Goal: Task Accomplishment & Management: Manage account settings

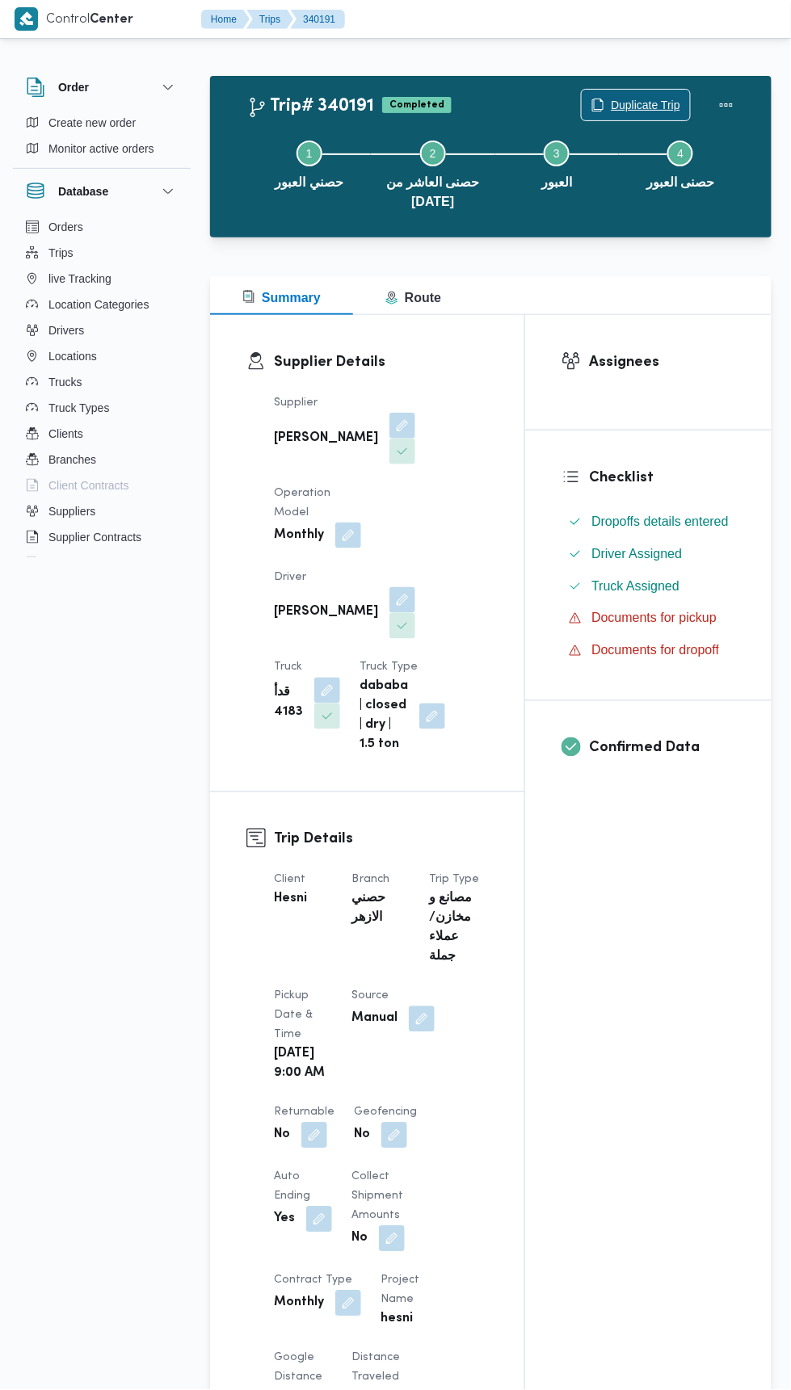
click at [651, 91] on span "Duplicate Trip" at bounding box center [636, 105] width 108 height 31
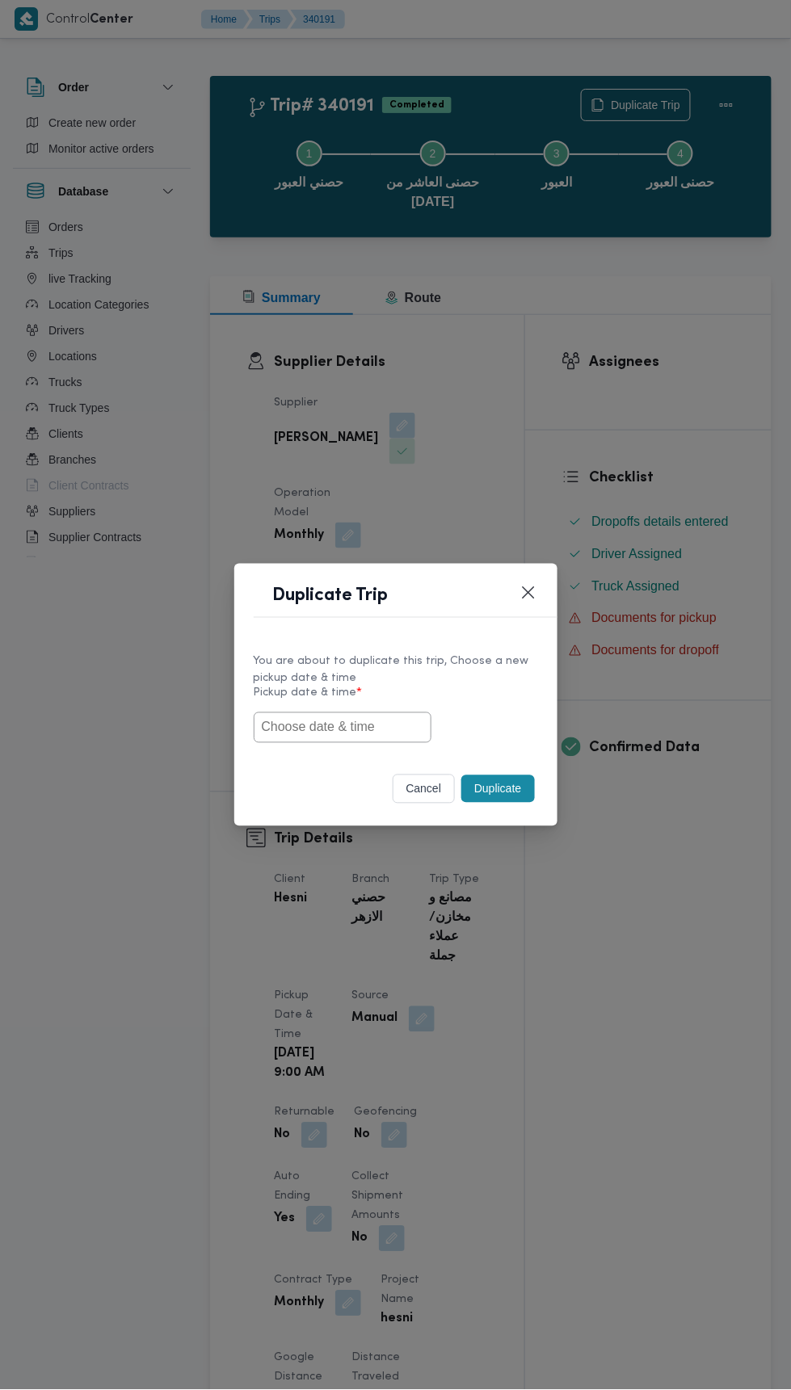
click at [380, 728] on input "text" at bounding box center [343, 727] width 178 height 31
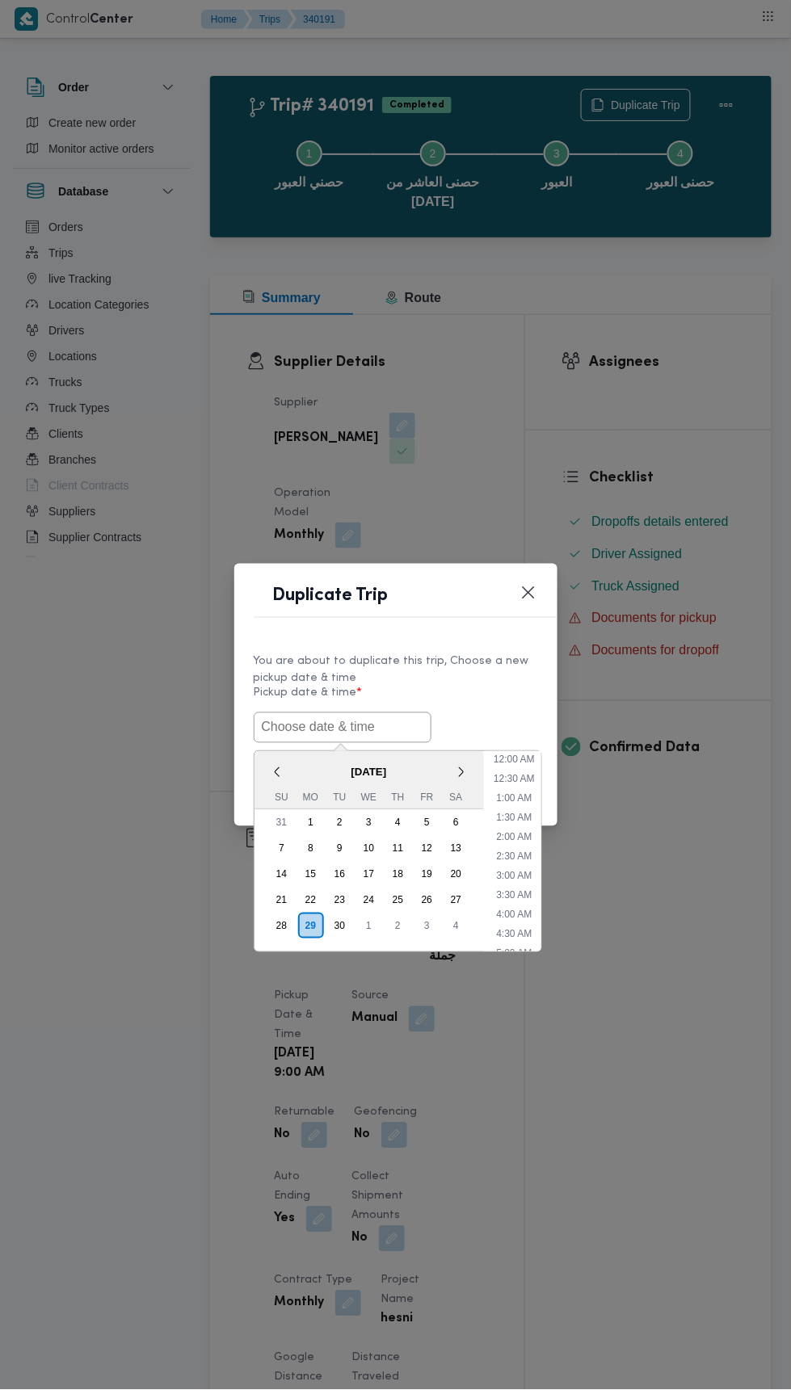
scroll to position [730, 0]
click at [341, 921] on div "30" at bounding box center [339, 927] width 26 height 26
type input "[DATE] 7:00AM"
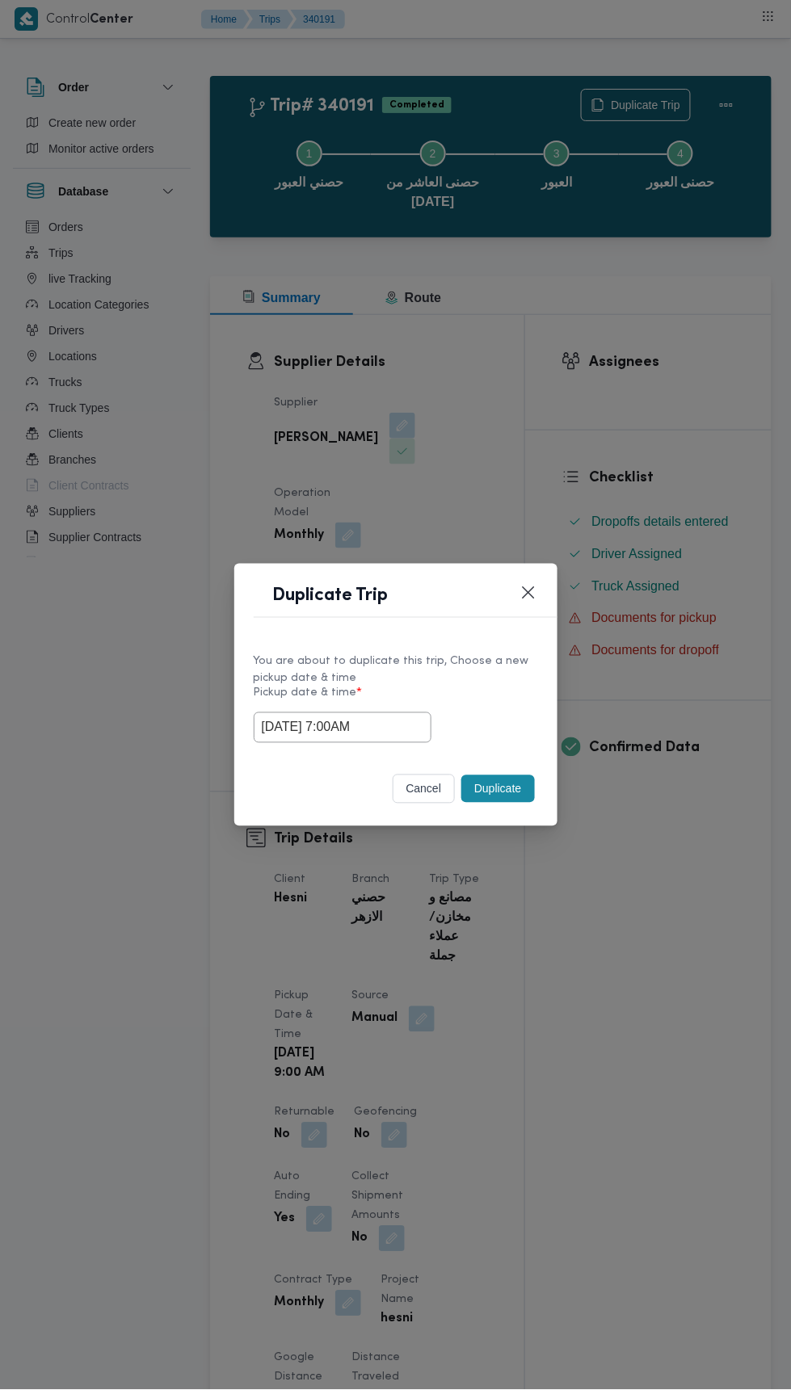
click at [606, 261] on div "Duplicate Trip You are about to duplicate this trip, Choose a new pickup date &…" at bounding box center [395, 695] width 791 height 1390
click at [503, 788] on button "Duplicate" at bounding box center [497, 788] width 73 height 27
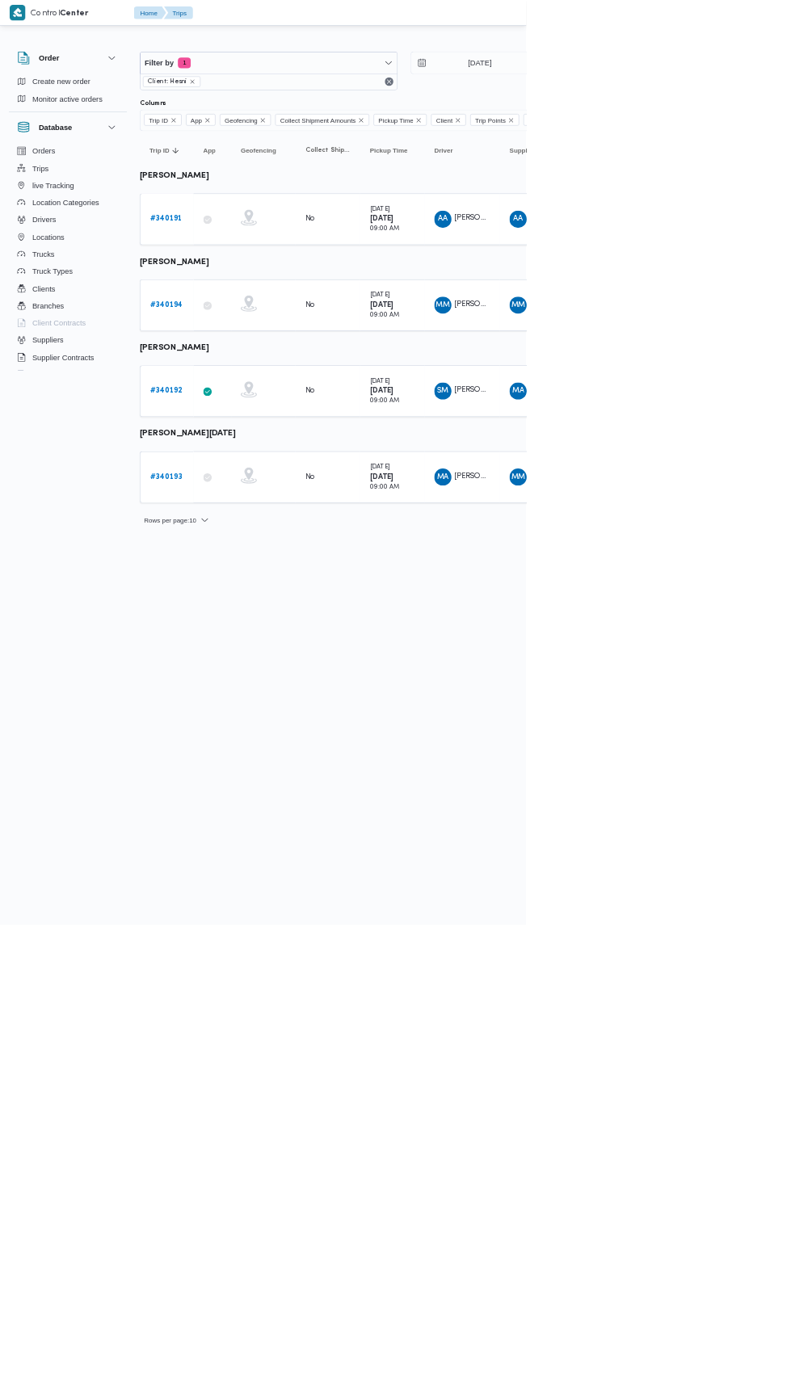
click at [254, 455] on b "# 340194" at bounding box center [249, 458] width 49 height 11
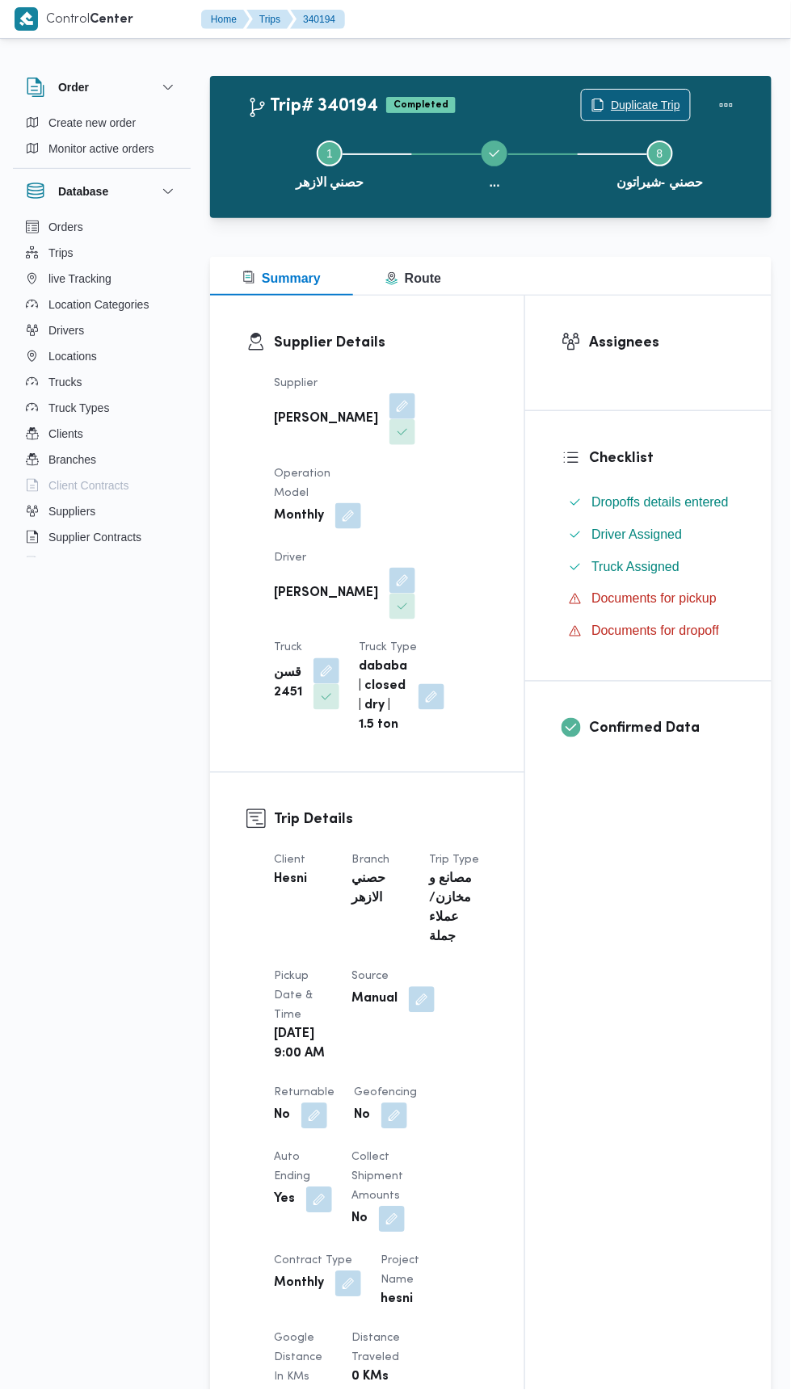
click at [641, 107] on span "Duplicate Trip" at bounding box center [645, 104] width 69 height 19
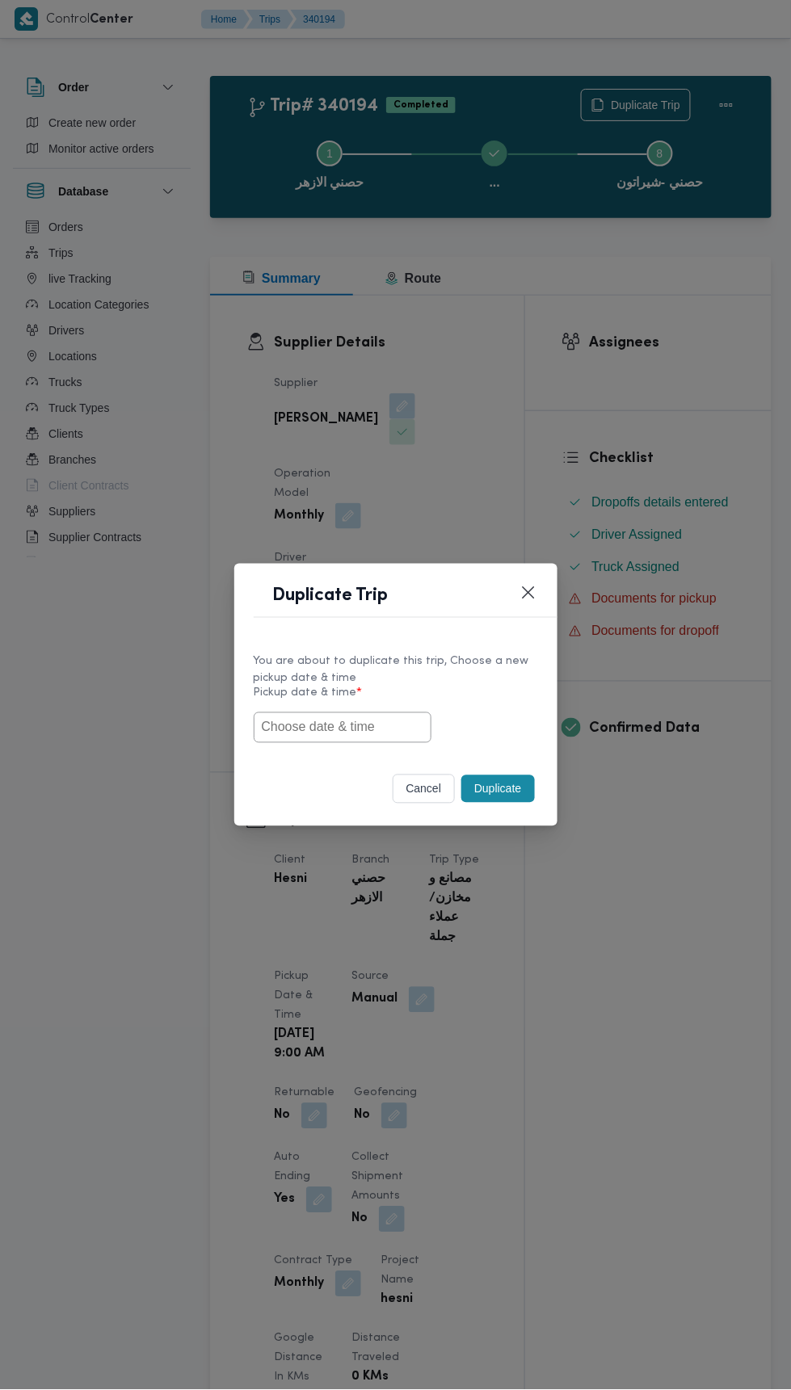
click at [385, 726] on input "text" at bounding box center [343, 727] width 178 height 31
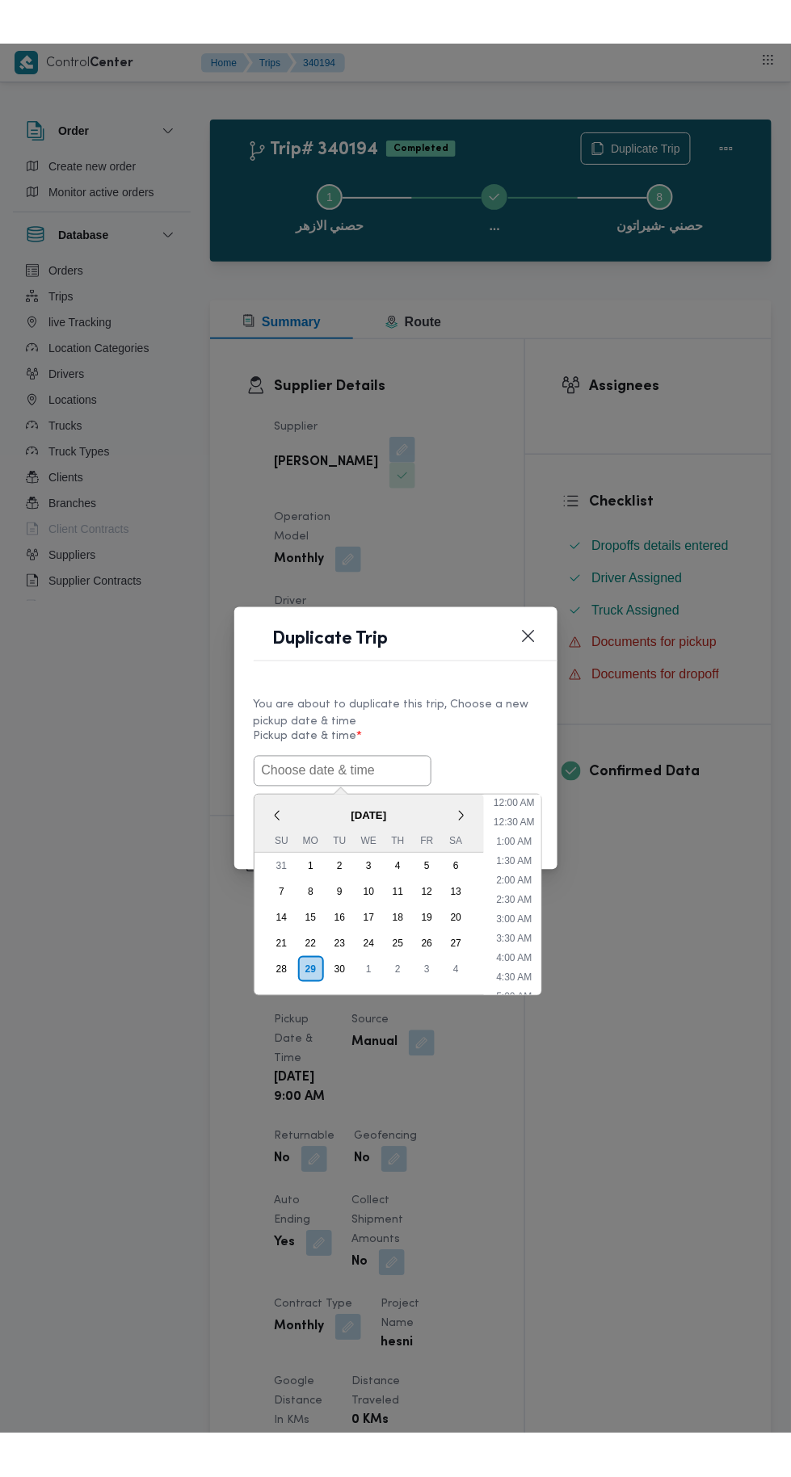
scroll to position [730, 0]
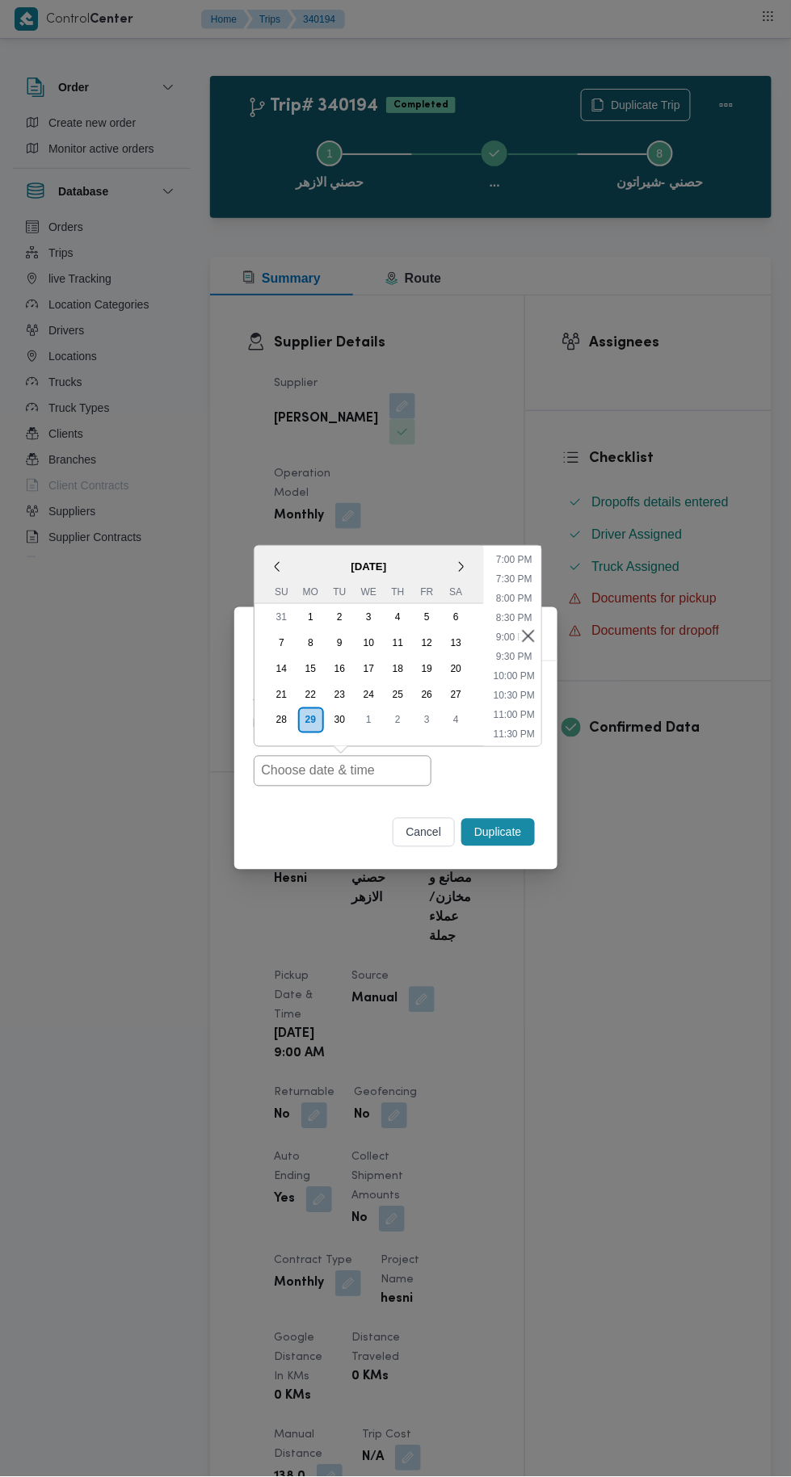
type input "29/09/2025 7:00AM"
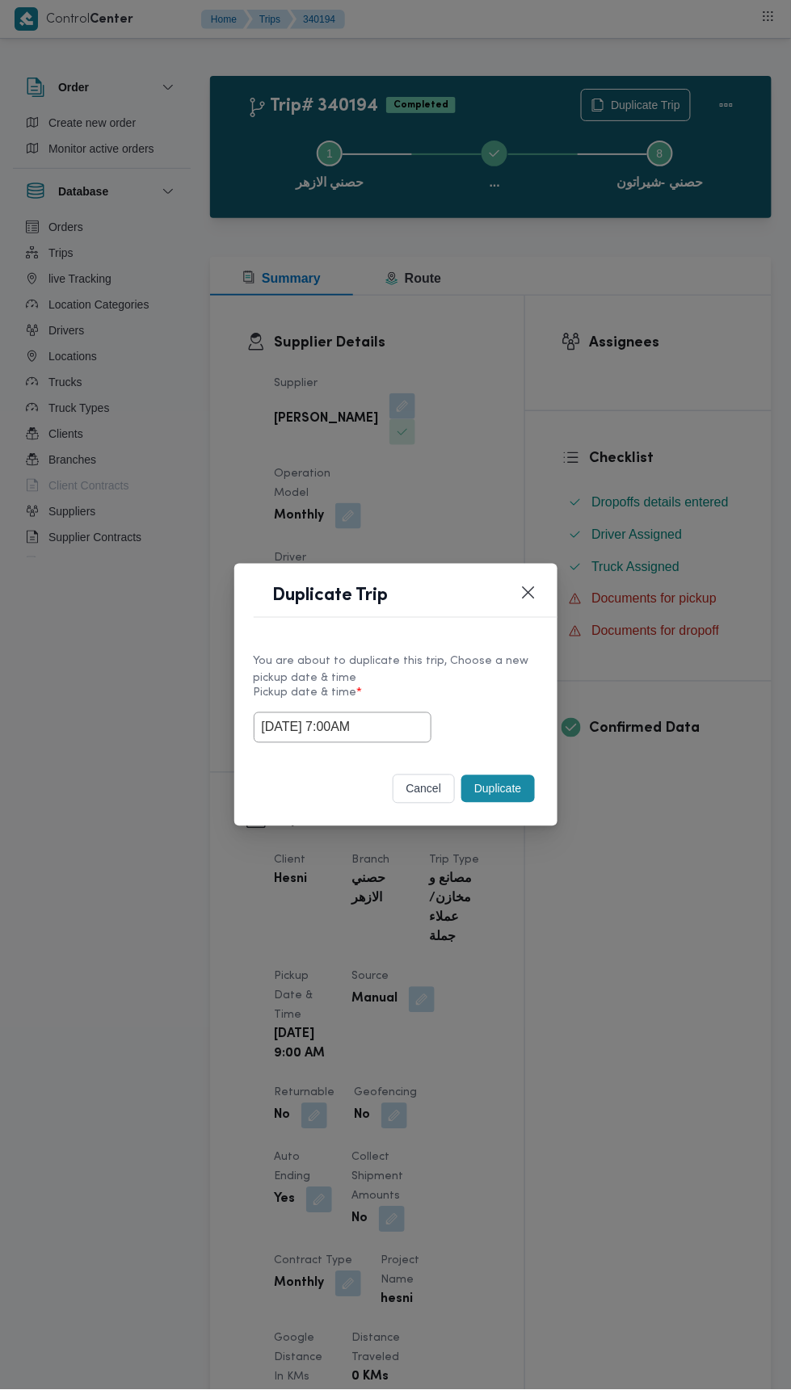
click at [699, 435] on div "Duplicate Trip You are about to duplicate this trip, Choose a new pickup date &…" at bounding box center [395, 695] width 791 height 1390
click at [528, 592] on button "Closes this modal window" at bounding box center [528, 592] width 19 height 19
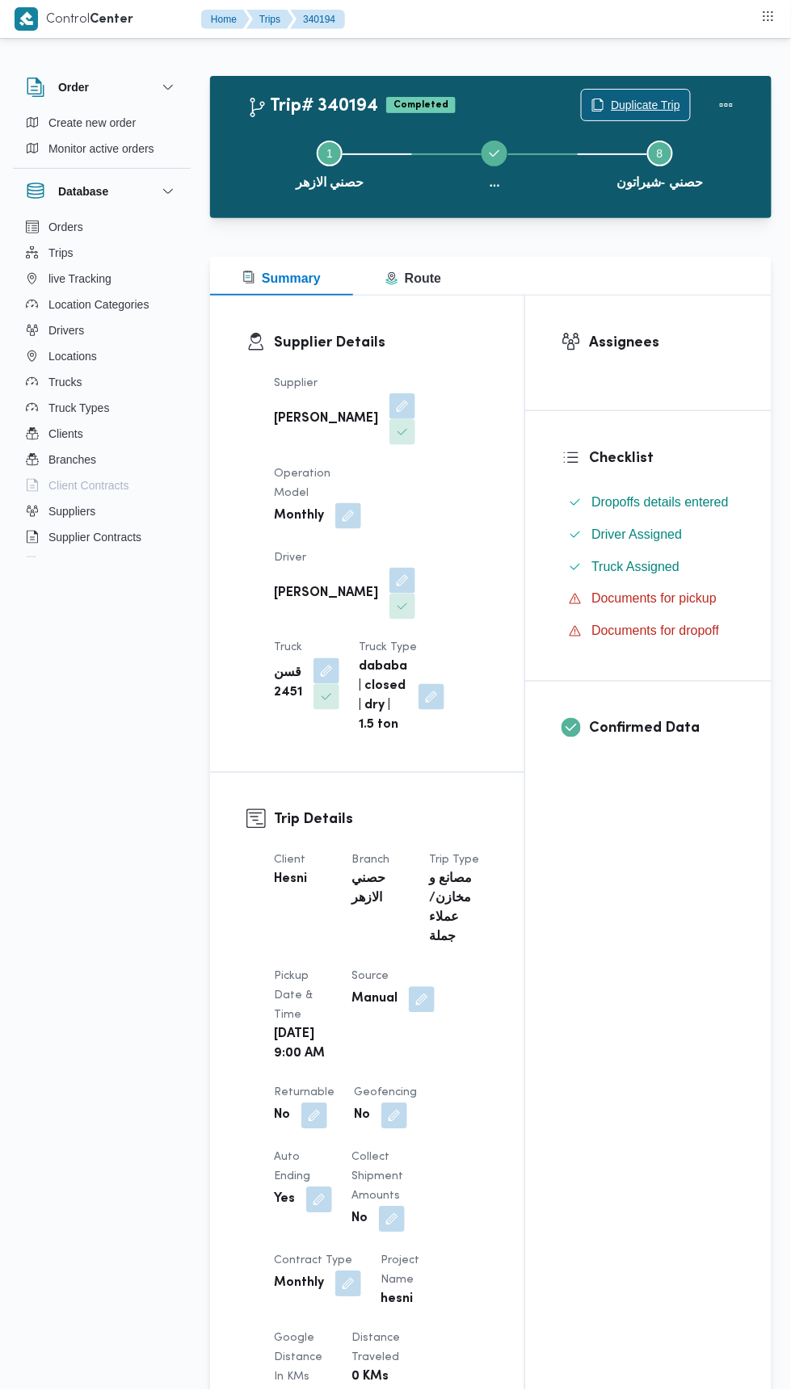
click at [673, 103] on span "Duplicate Trip" at bounding box center [645, 104] width 69 height 19
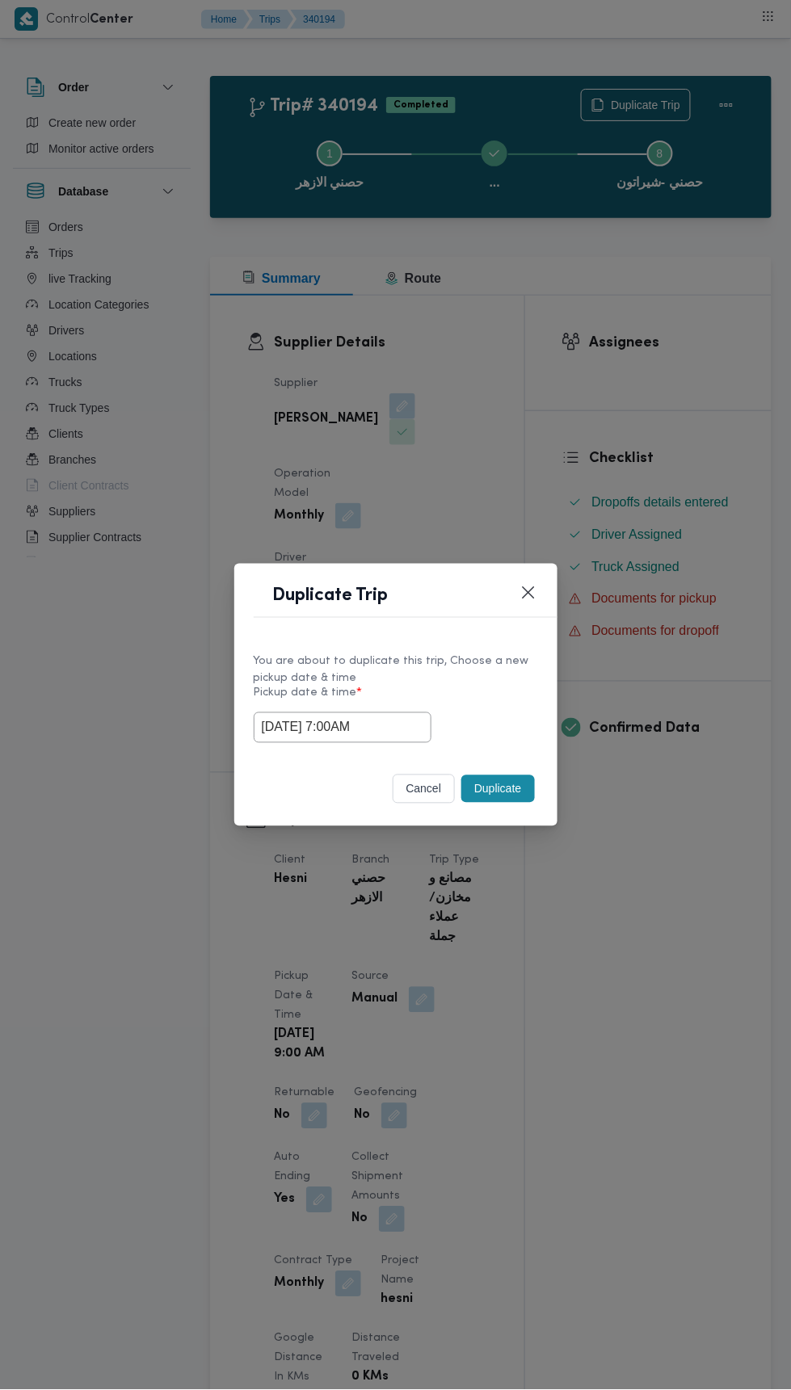
click at [385, 726] on input "29/09/2025 7:00AM" at bounding box center [343, 727] width 178 height 31
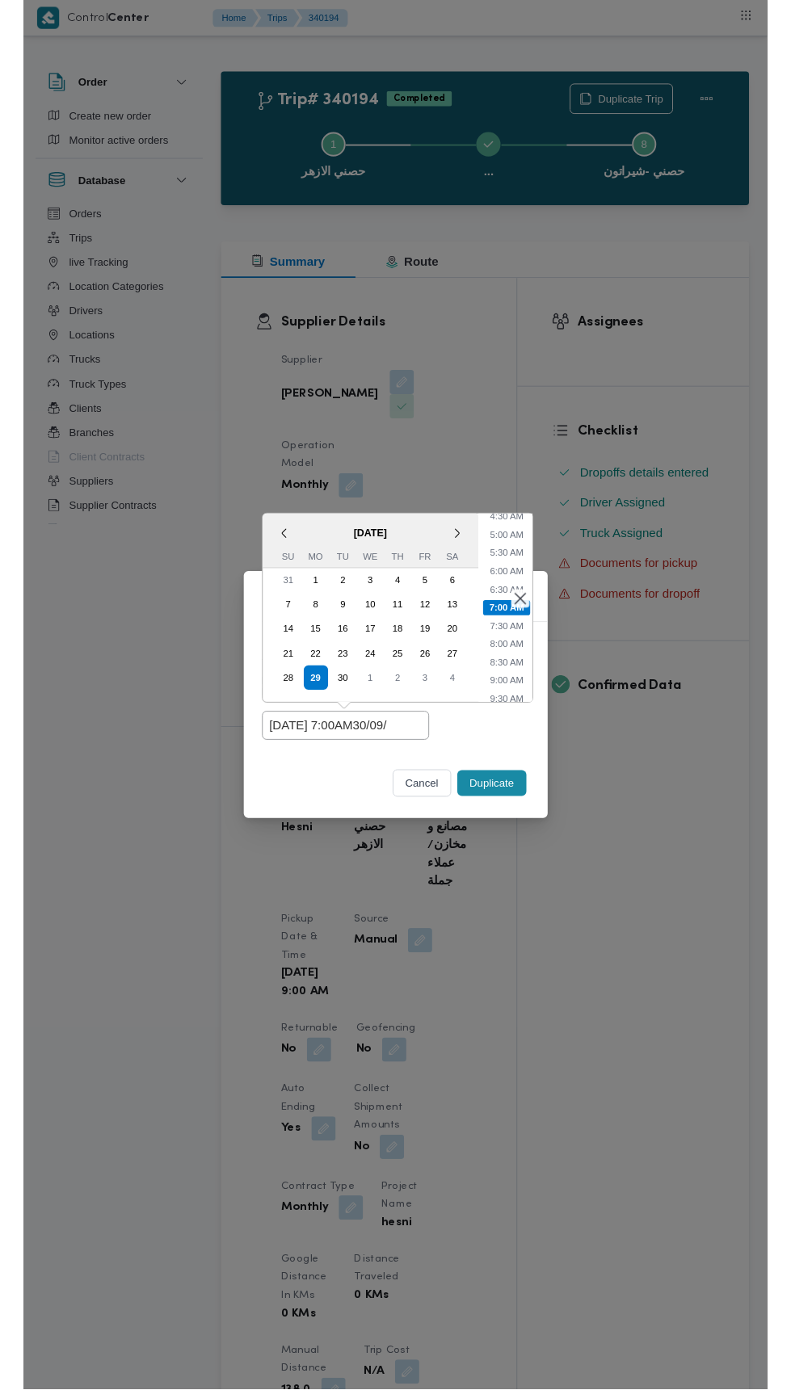
scroll to position [0, 0]
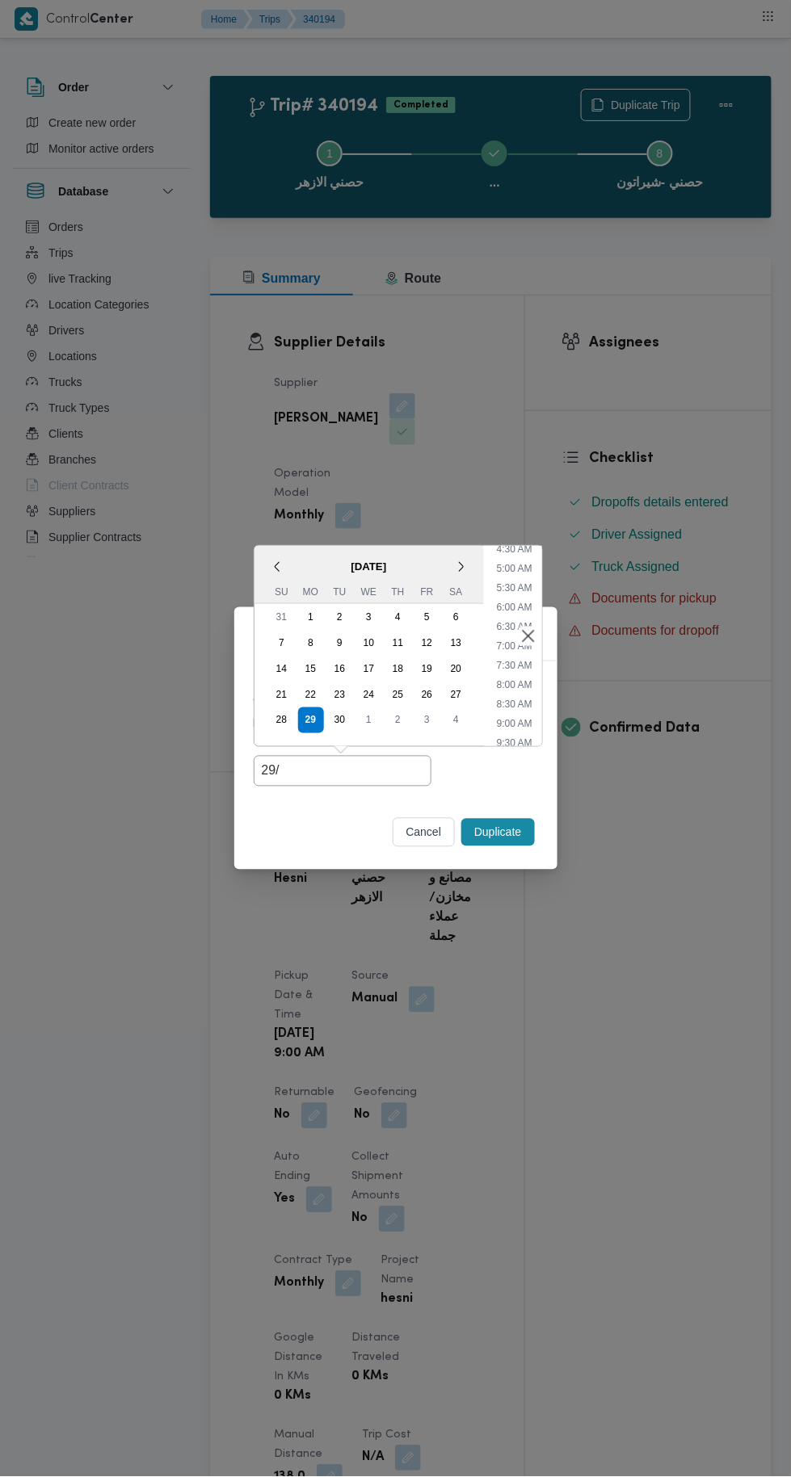
type input "29"
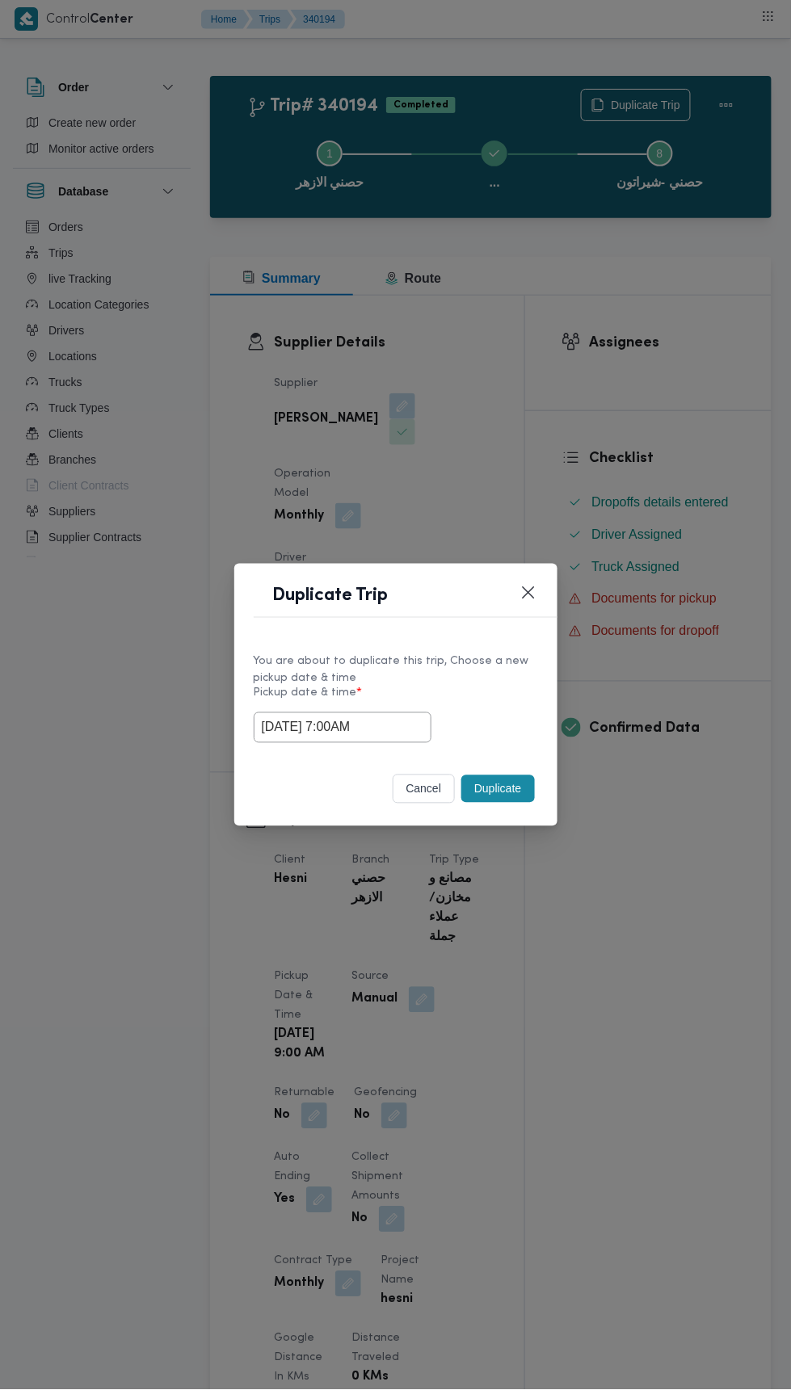
click at [633, 341] on div "Duplicate Trip You are about to duplicate this trip, Choose a new pickup date &…" at bounding box center [395, 695] width 791 height 1390
click at [408, 726] on input "[DATE] 7:00AM" at bounding box center [343, 727] width 178 height 31
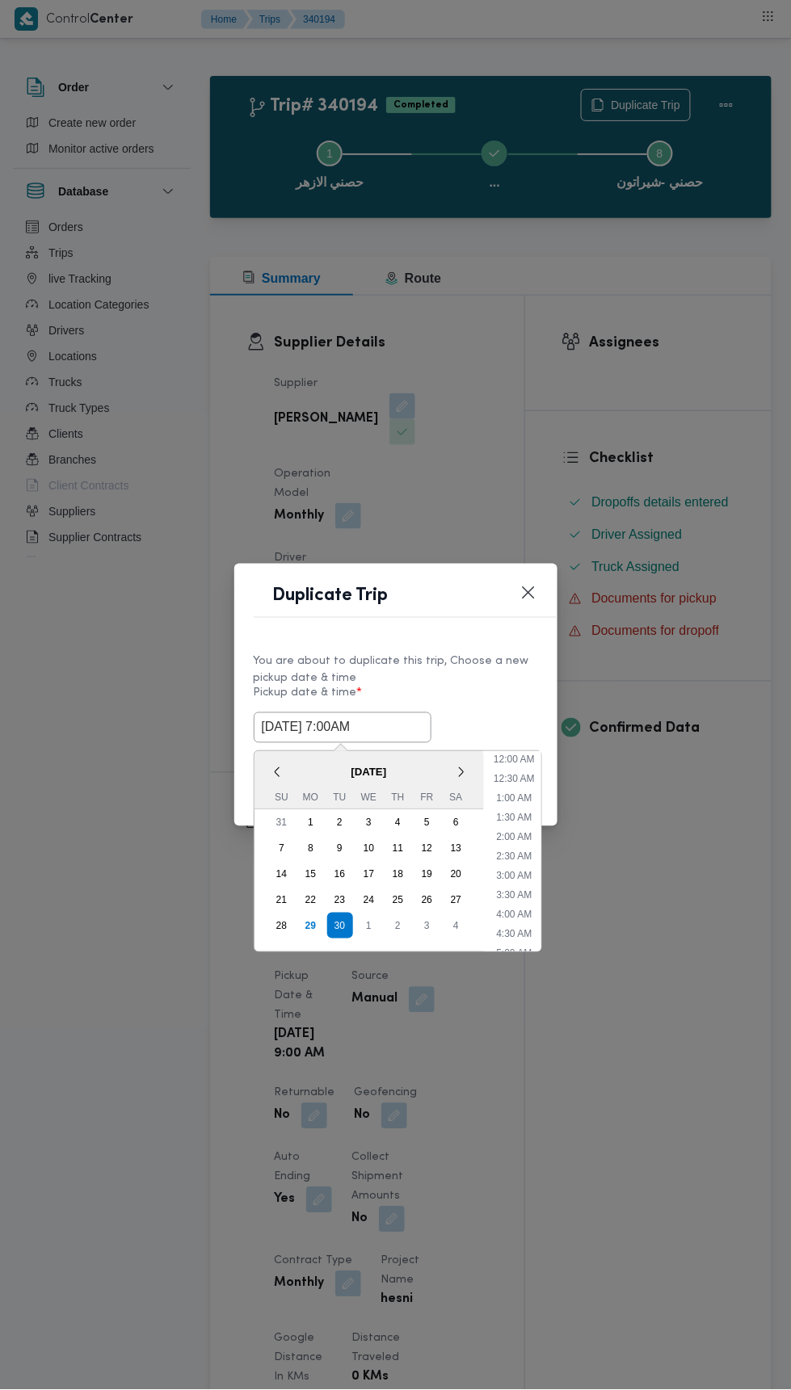
scroll to position [179, 0]
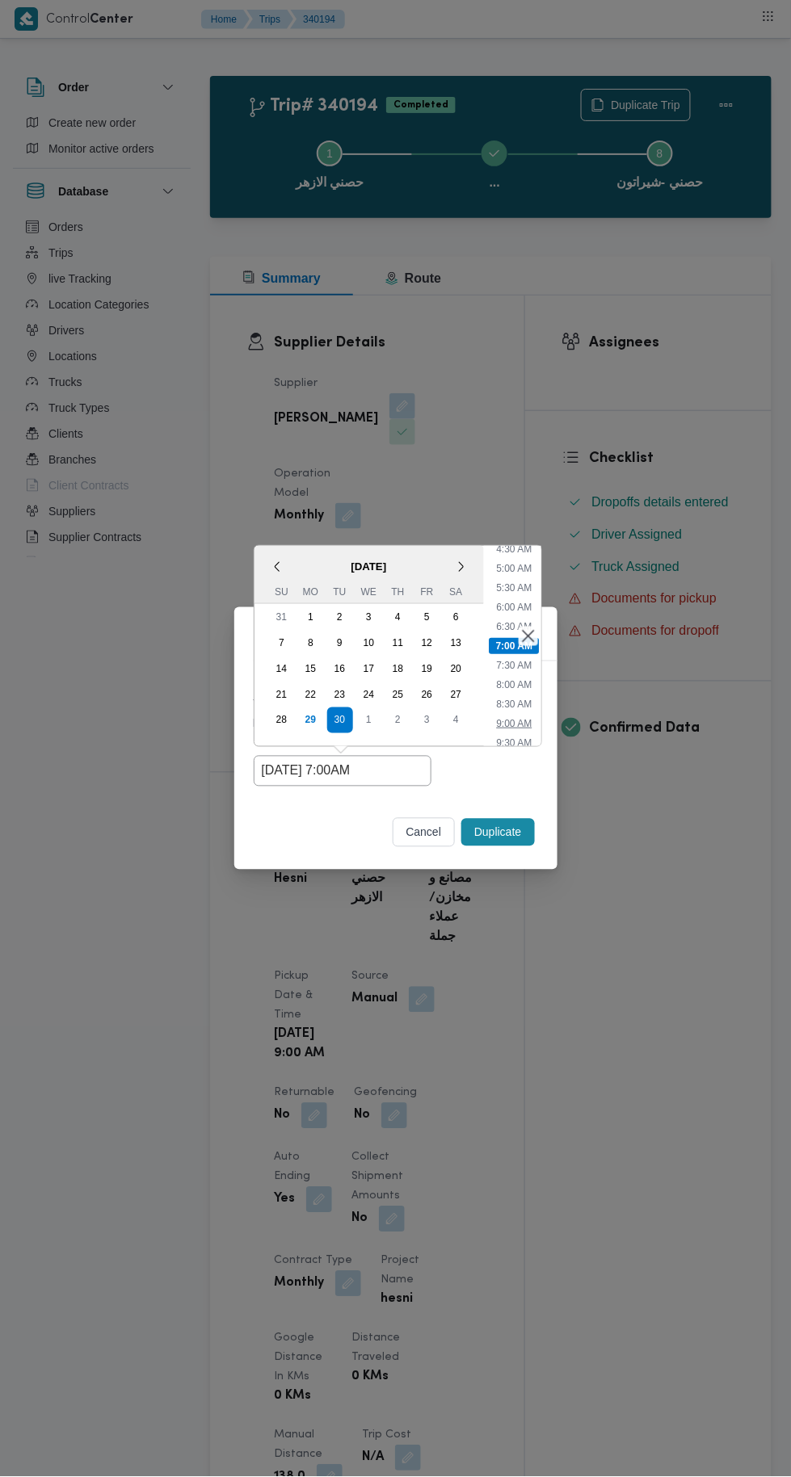
click at [527, 731] on li "9:00 AM" at bounding box center [514, 724] width 48 height 16
type input "30/09/2025 9:00AM"
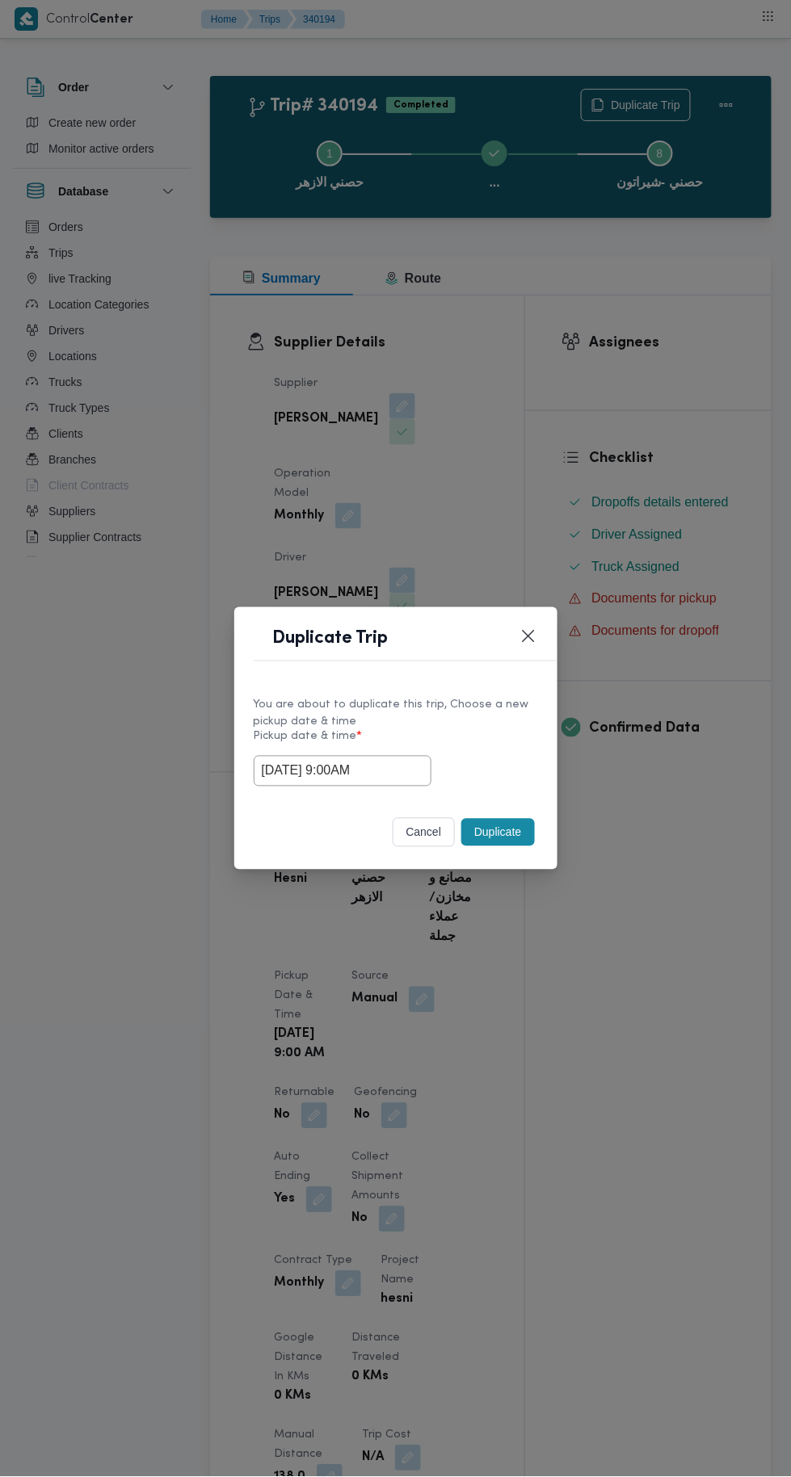
click at [520, 826] on button "Duplicate" at bounding box center [497, 832] width 73 height 27
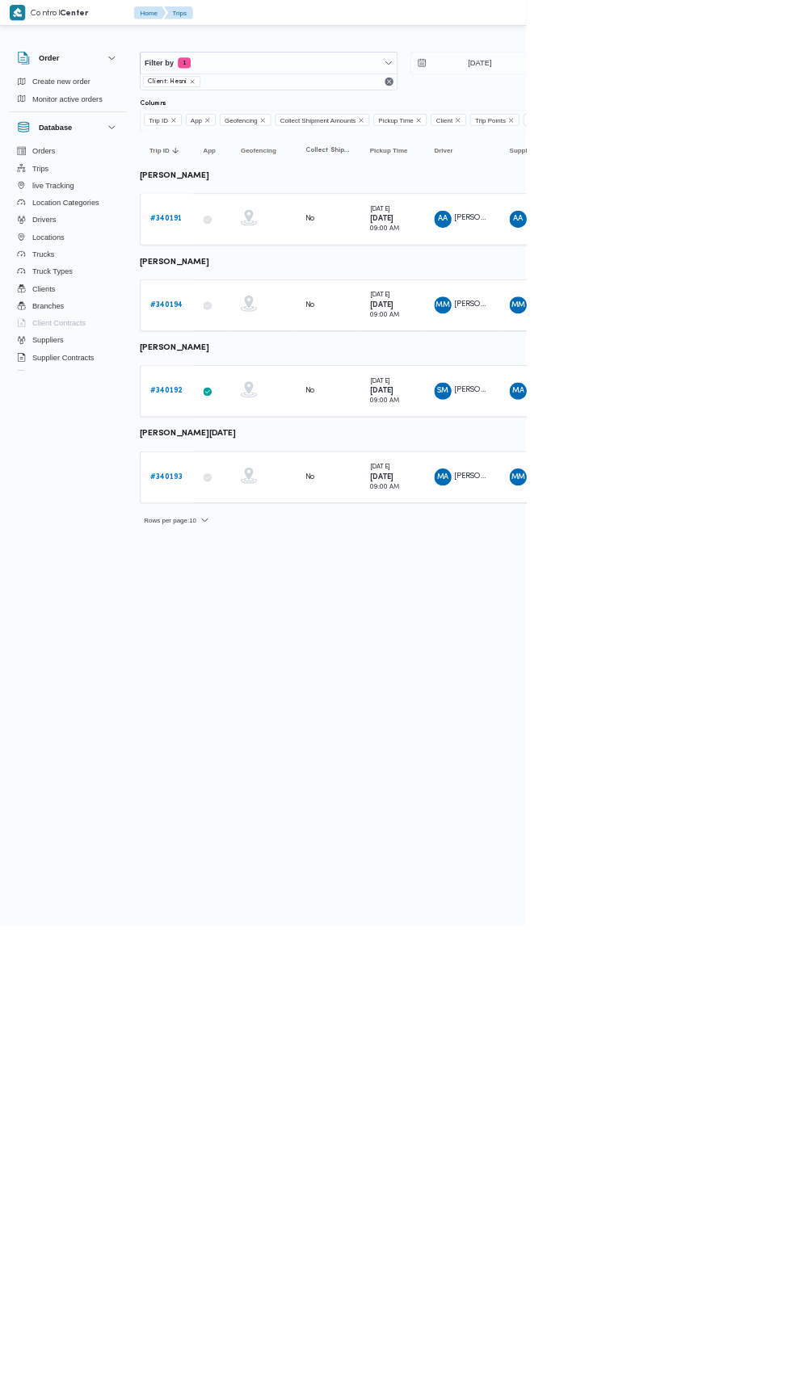
click at [262, 583] on b "# 340192" at bounding box center [249, 587] width 48 height 11
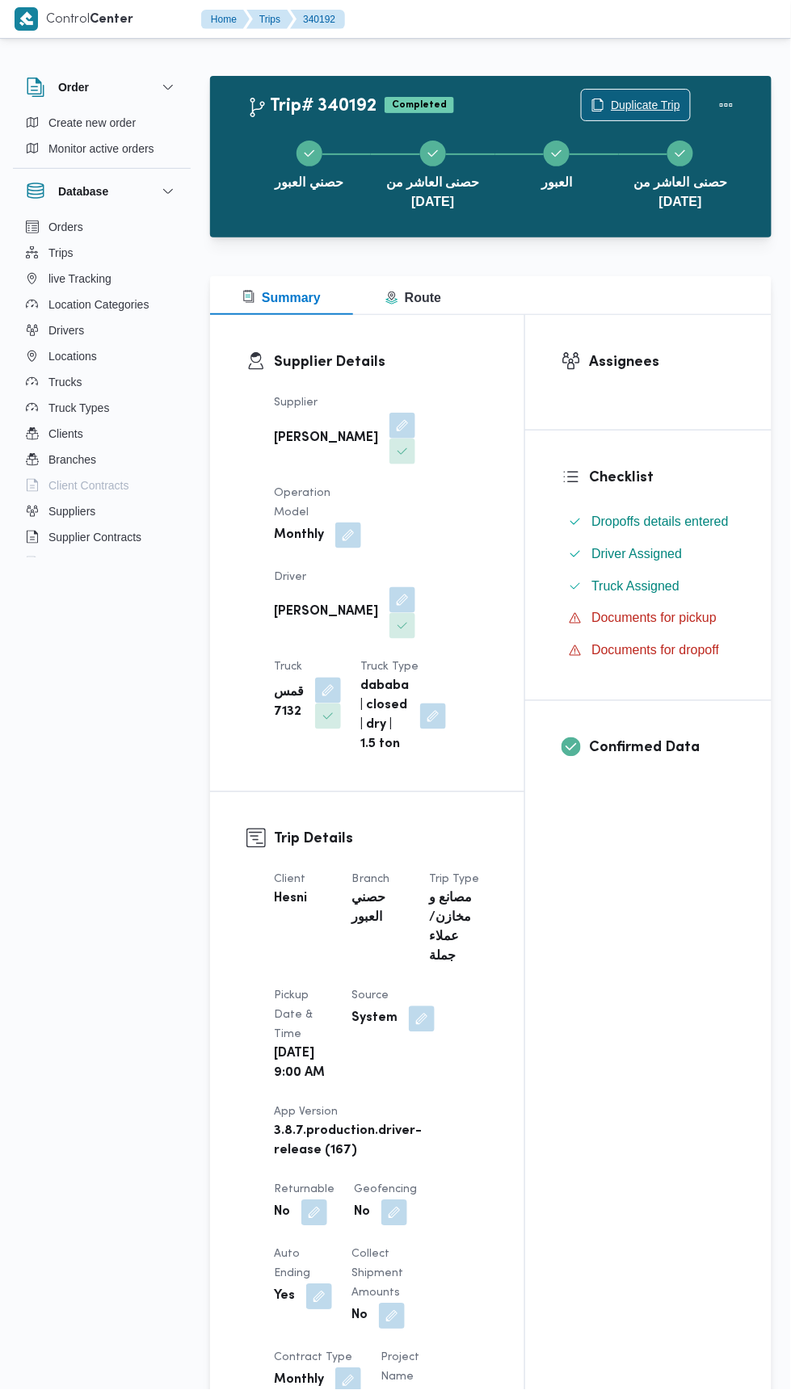
click at [658, 93] on span "Duplicate Trip" at bounding box center [636, 105] width 108 height 31
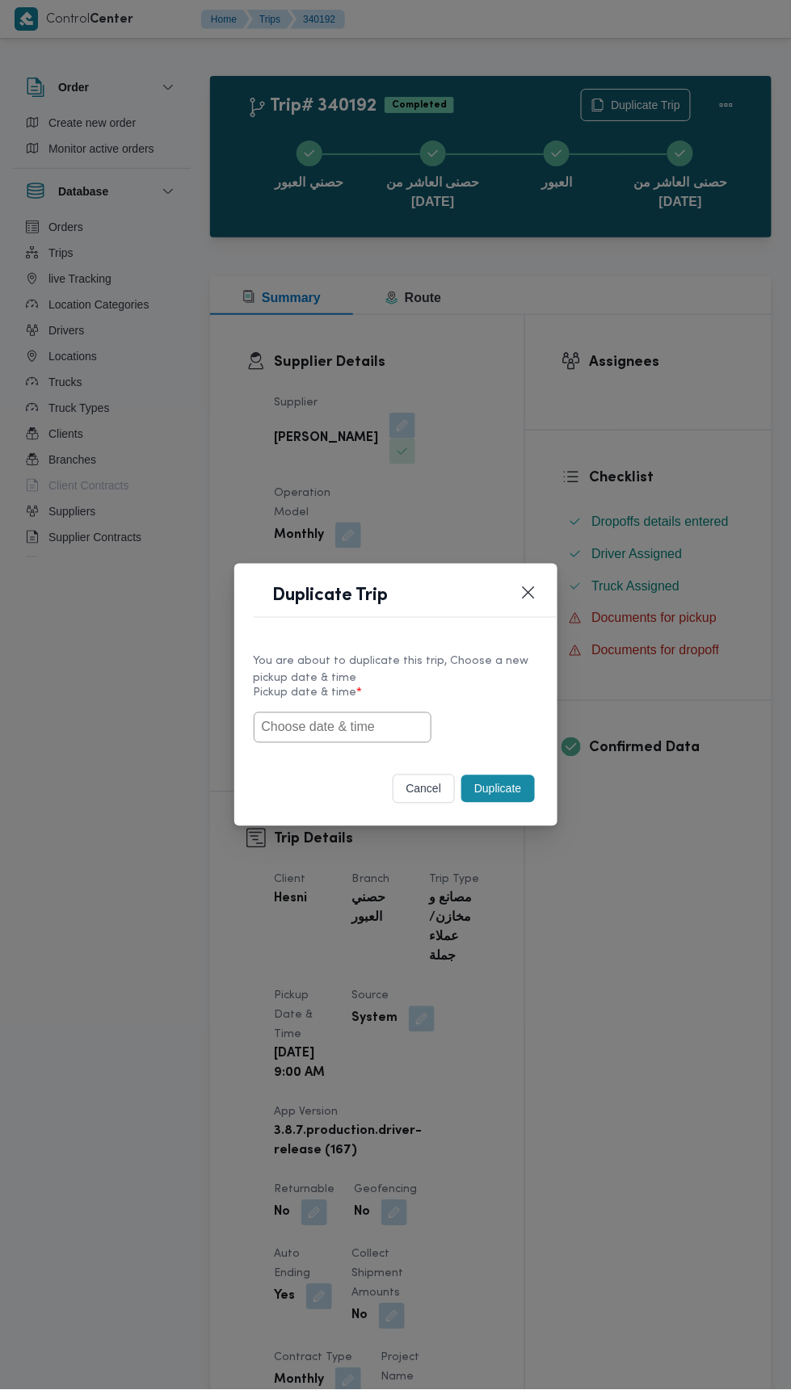
click at [382, 723] on input "text" at bounding box center [343, 727] width 178 height 31
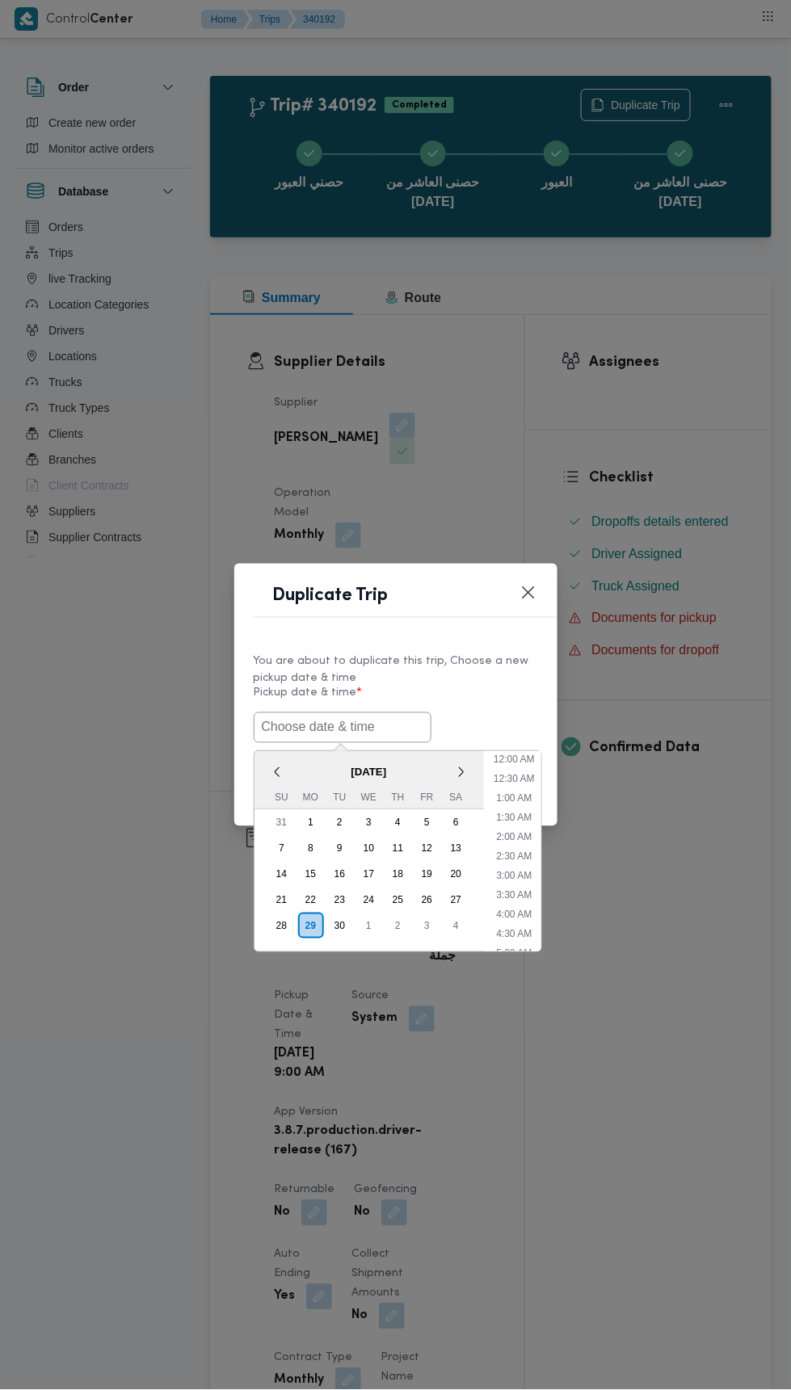
scroll to position [730, 0]
click at [355, 720] on input "text" at bounding box center [343, 727] width 178 height 31
click at [525, 843] on li "9:00 PM" at bounding box center [514, 844] width 49 height 16
type input "30/09/2025 9:00PM"
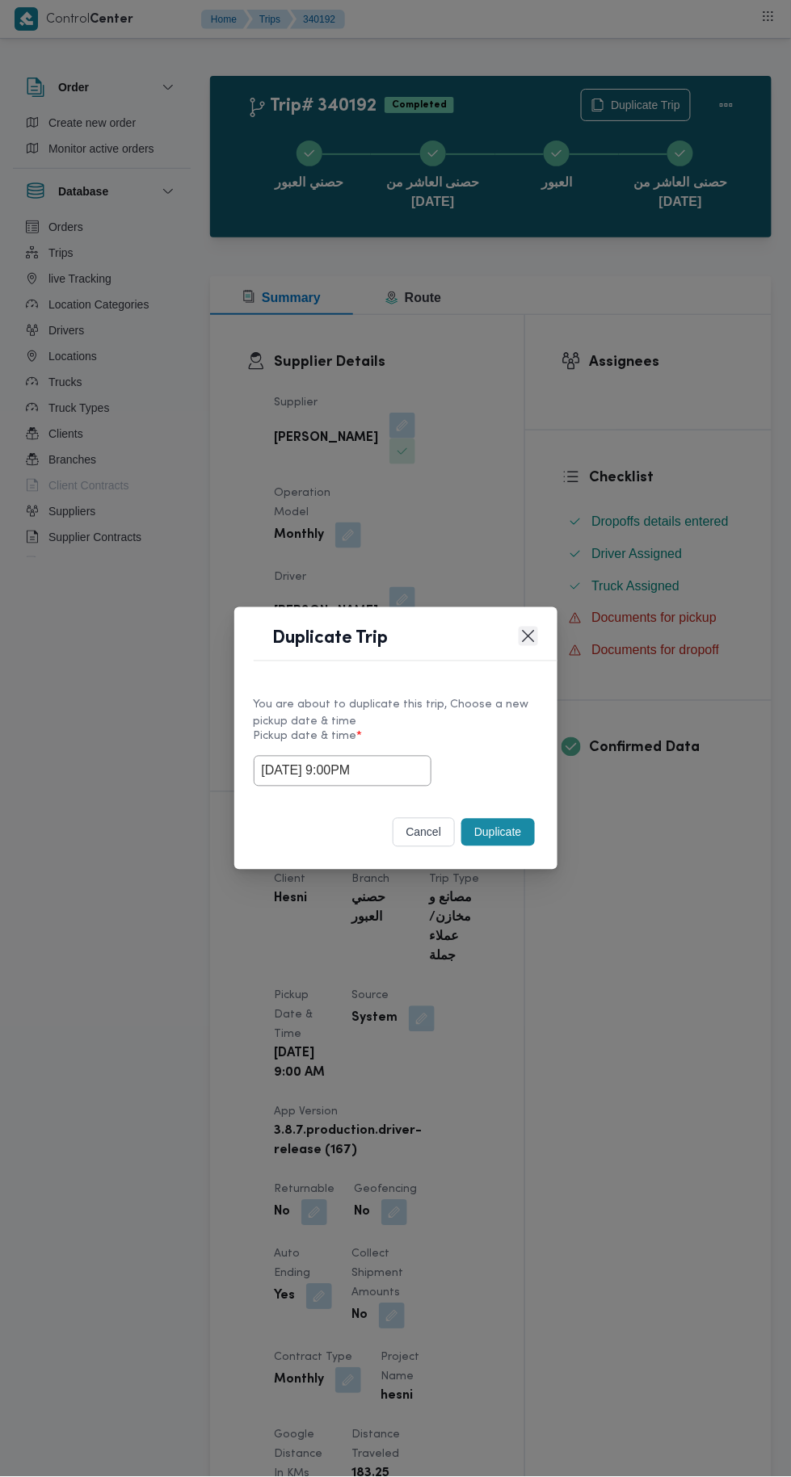
click at [529, 637] on button "Closes this modal window" at bounding box center [528, 636] width 19 height 19
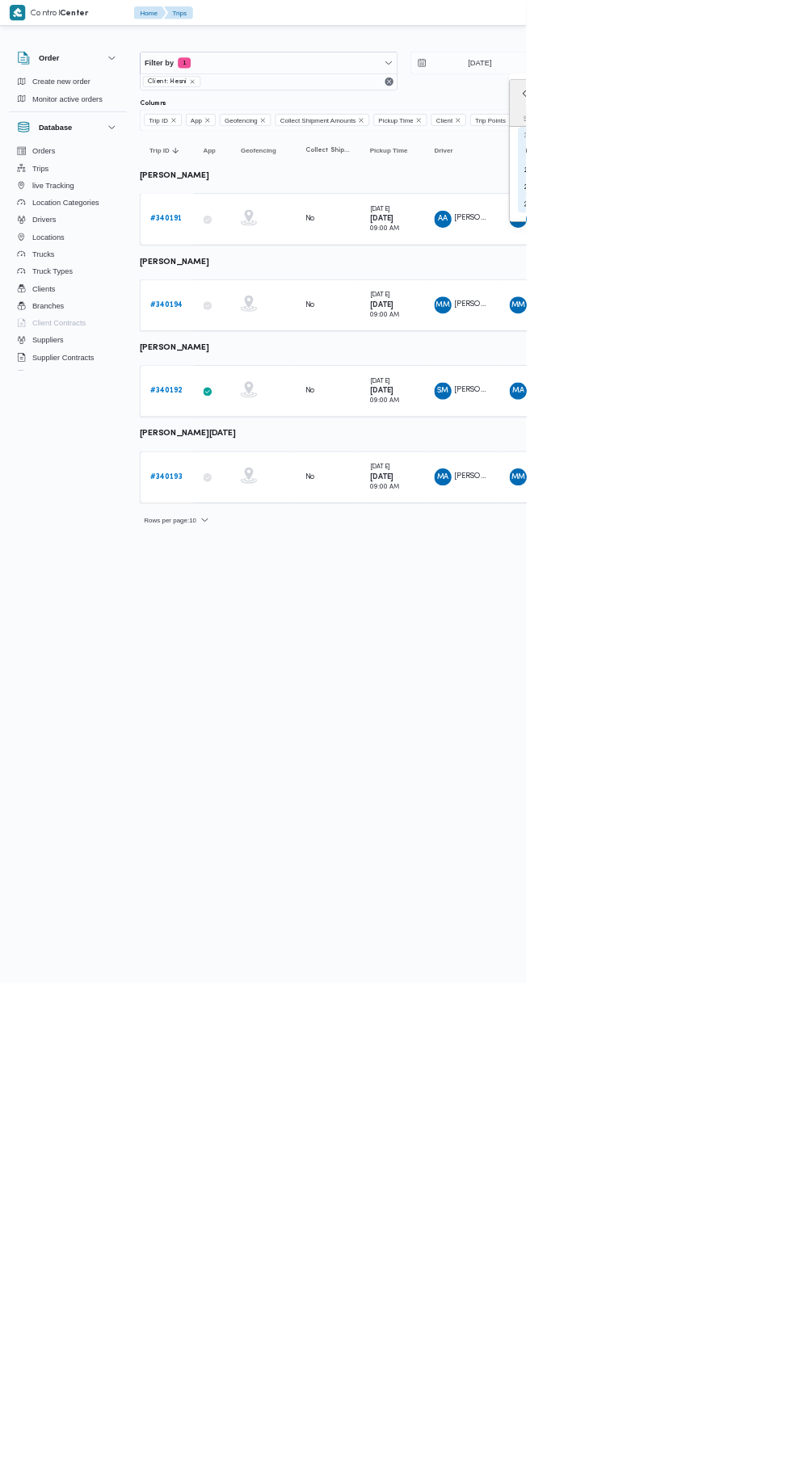
type input "[DATE]"
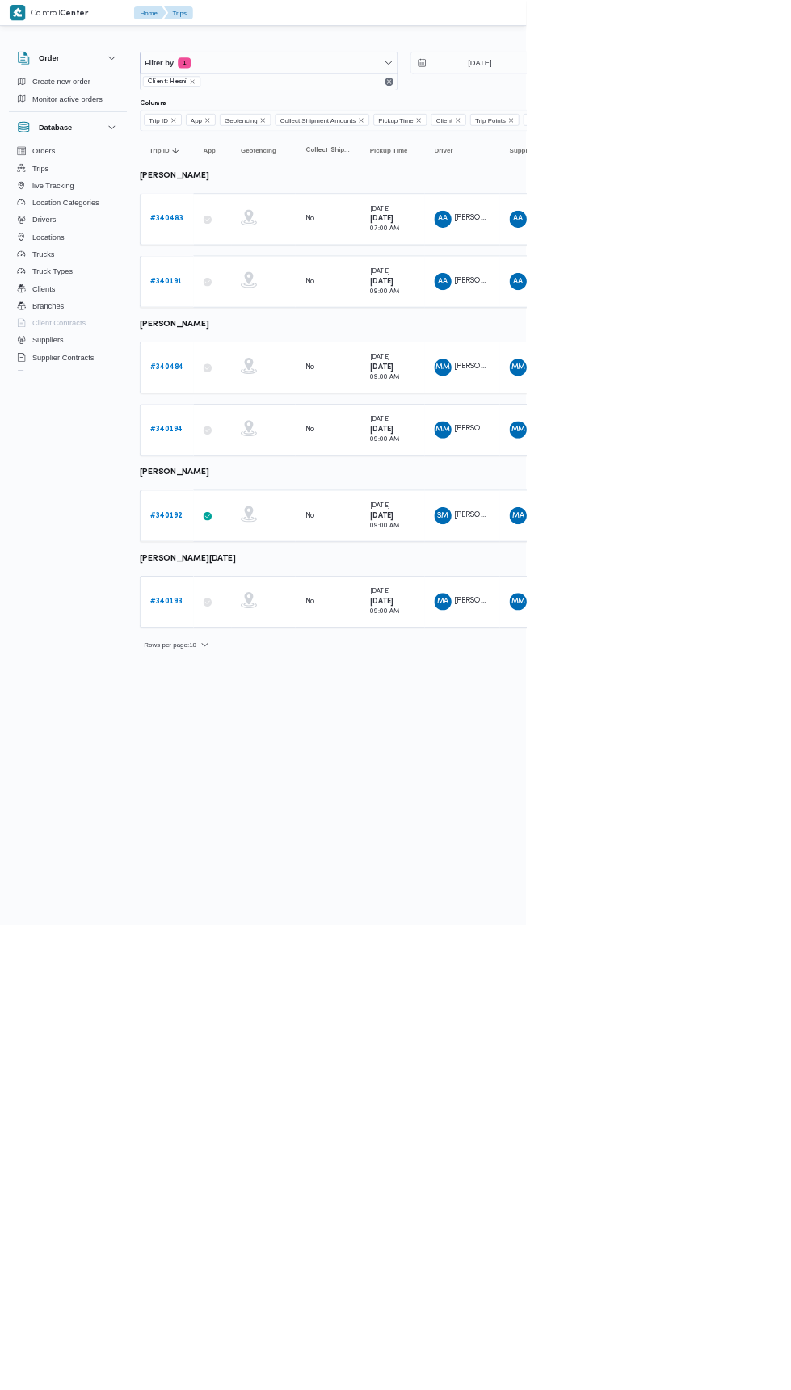
click at [255, 770] on b "# 340192" at bounding box center [249, 775] width 48 height 11
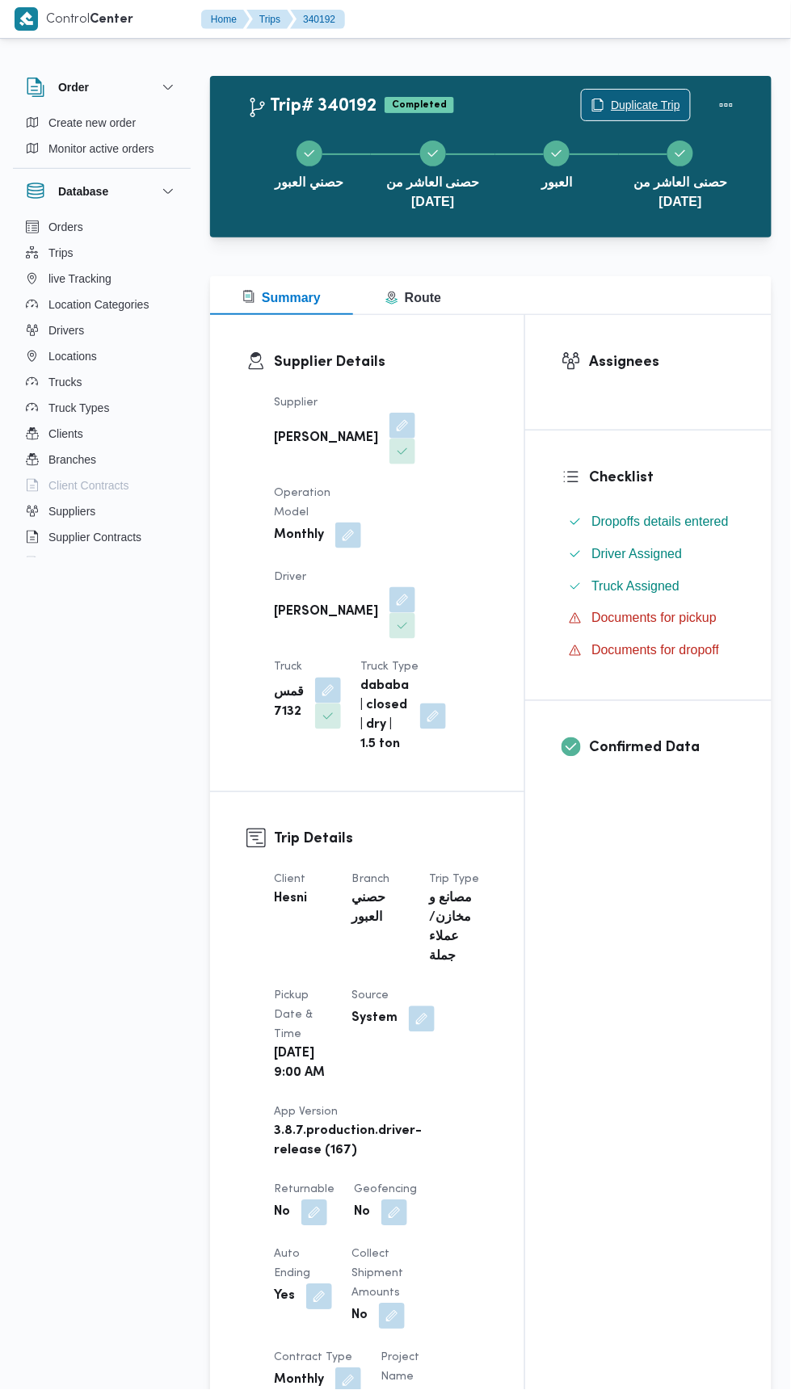
click at [649, 98] on span "Duplicate Trip" at bounding box center [645, 104] width 69 height 19
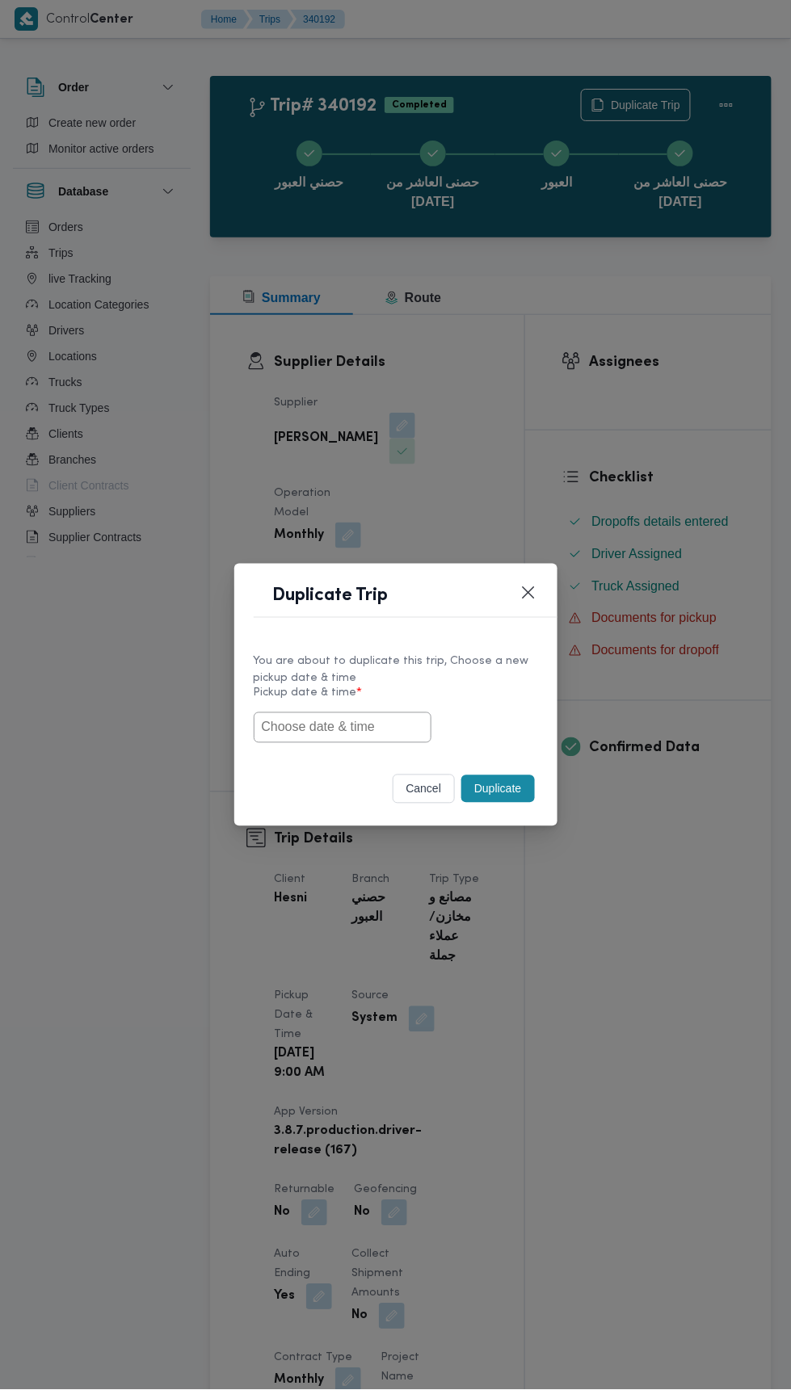
click at [393, 725] on input "text" at bounding box center [343, 727] width 178 height 31
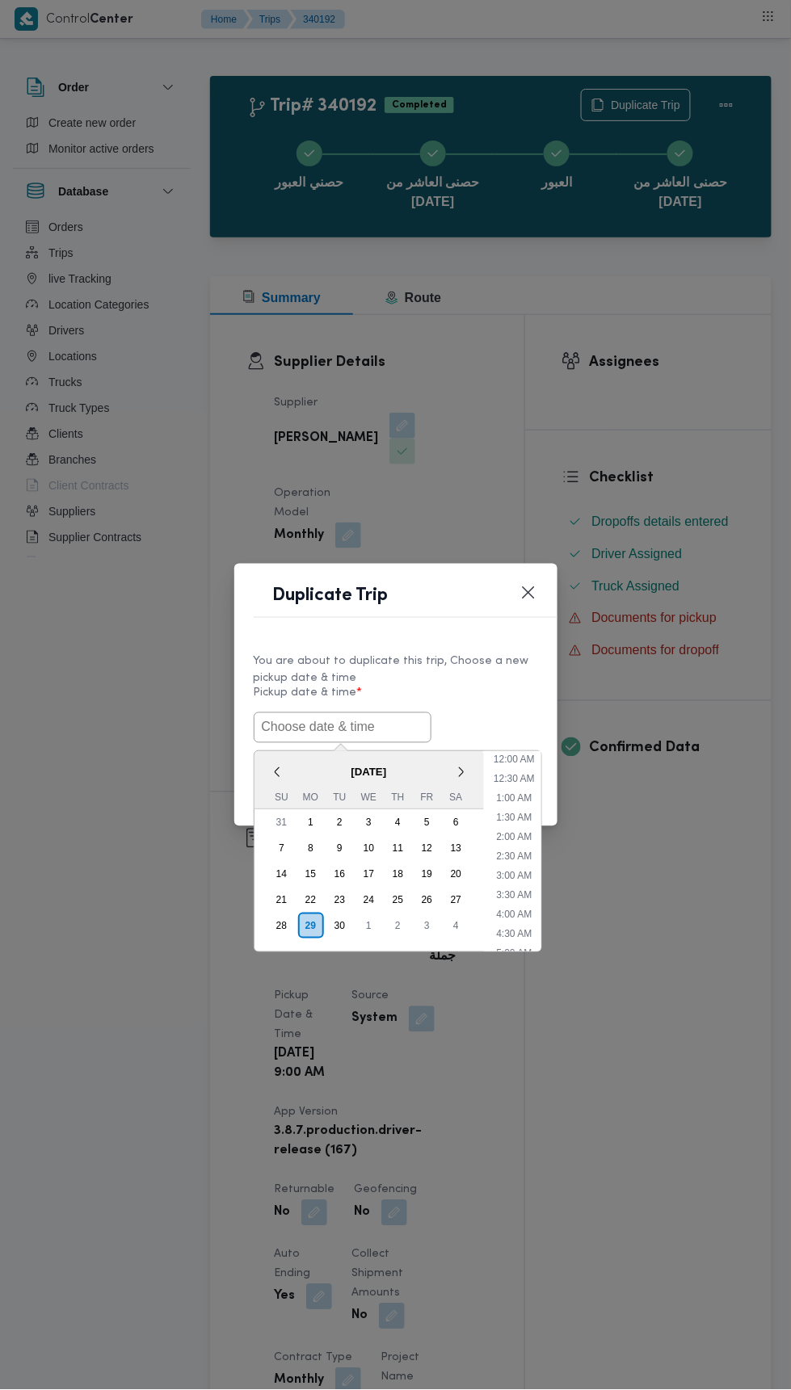
scroll to position [730, 0]
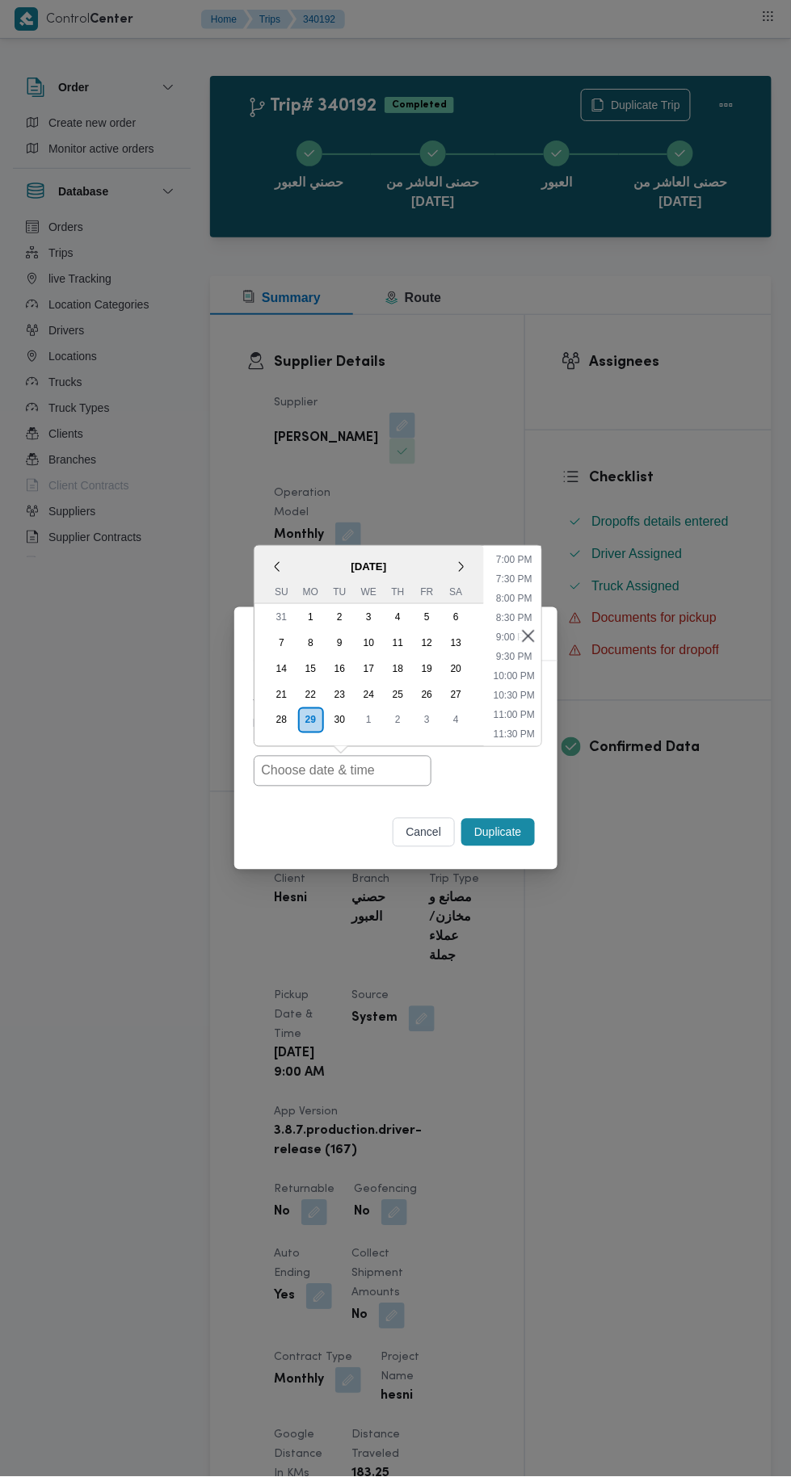
click at [339, 721] on div "30" at bounding box center [339, 721] width 26 height 26
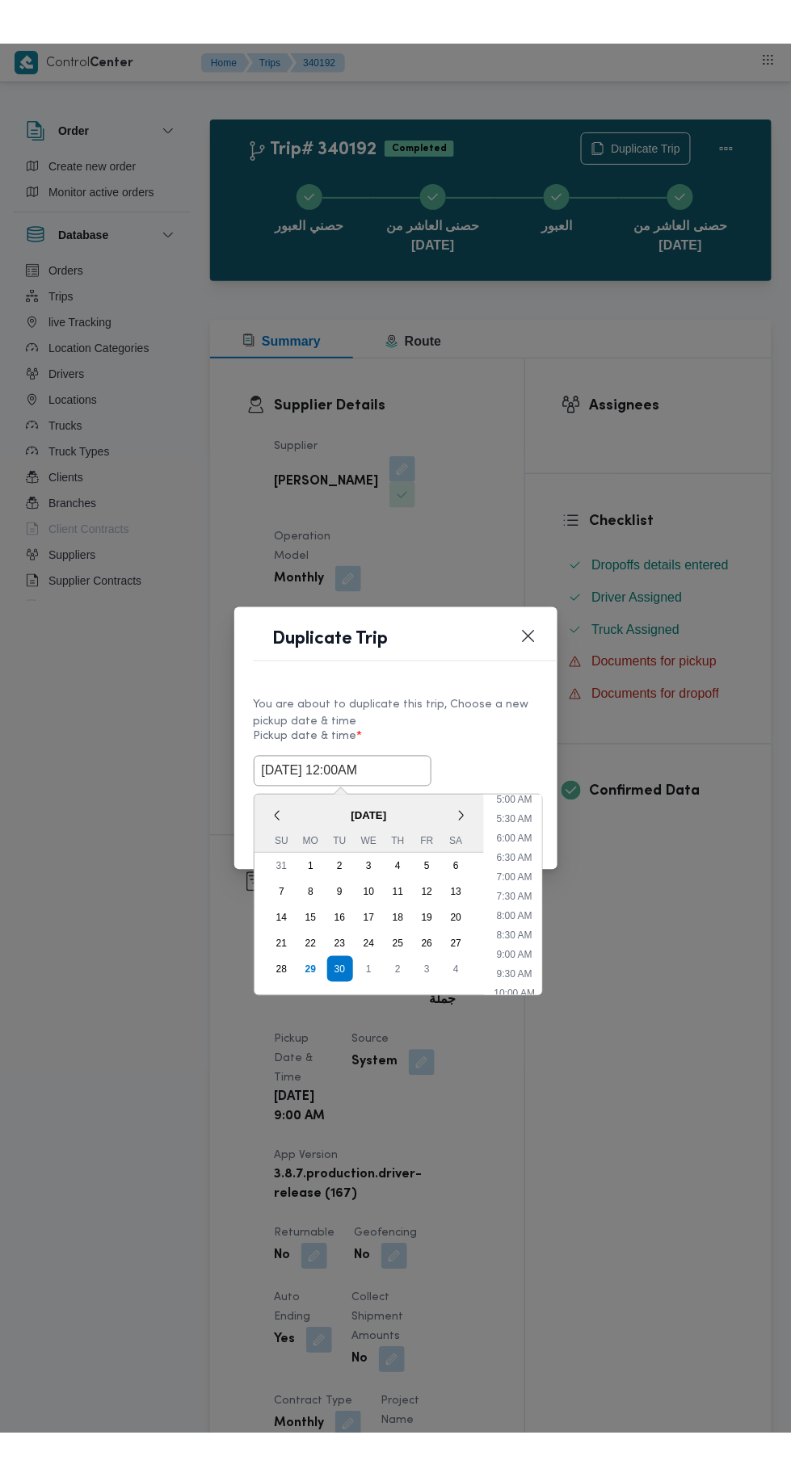
scroll to position [199, 0]
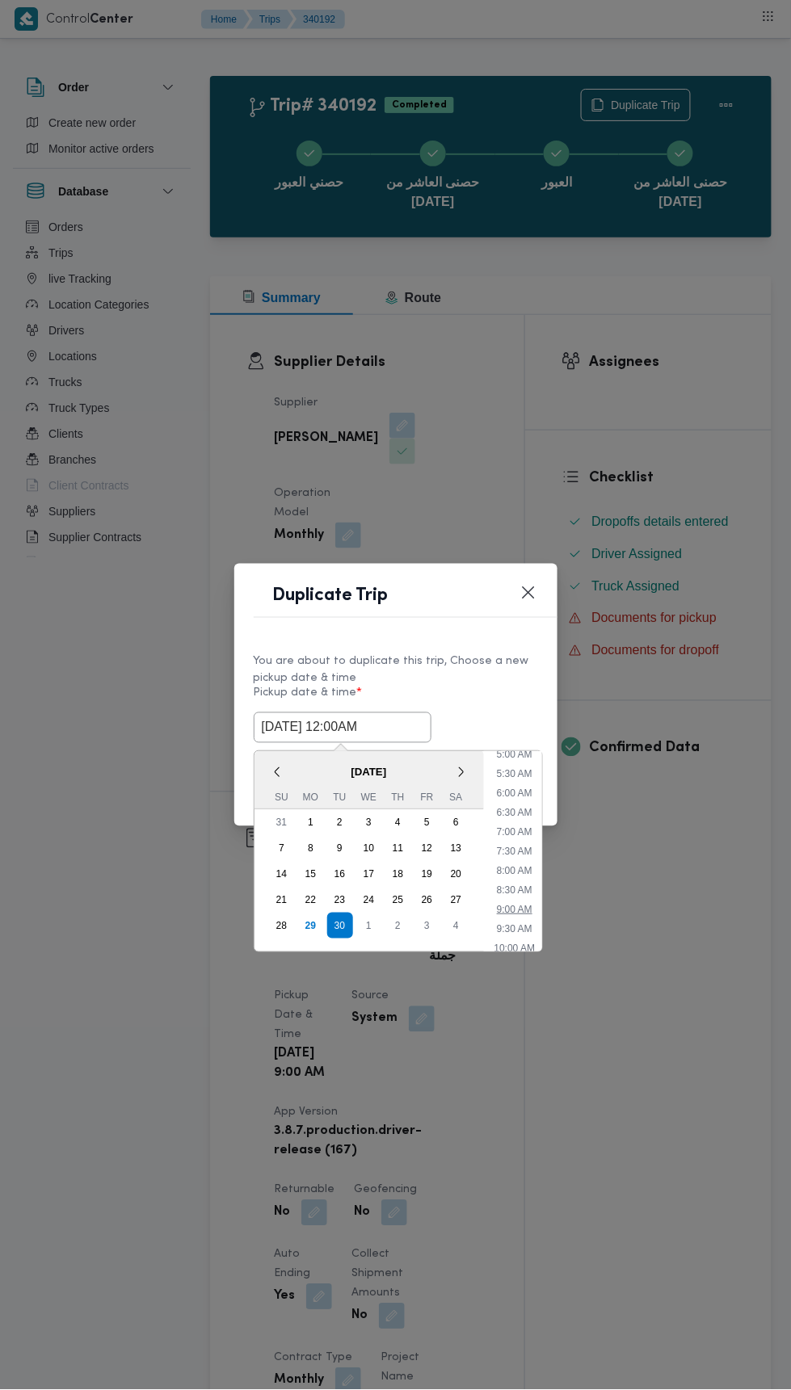
click at [523, 912] on li "9:00 AM" at bounding box center [514, 910] width 48 height 16
type input "30/09/2025 9:00AM"
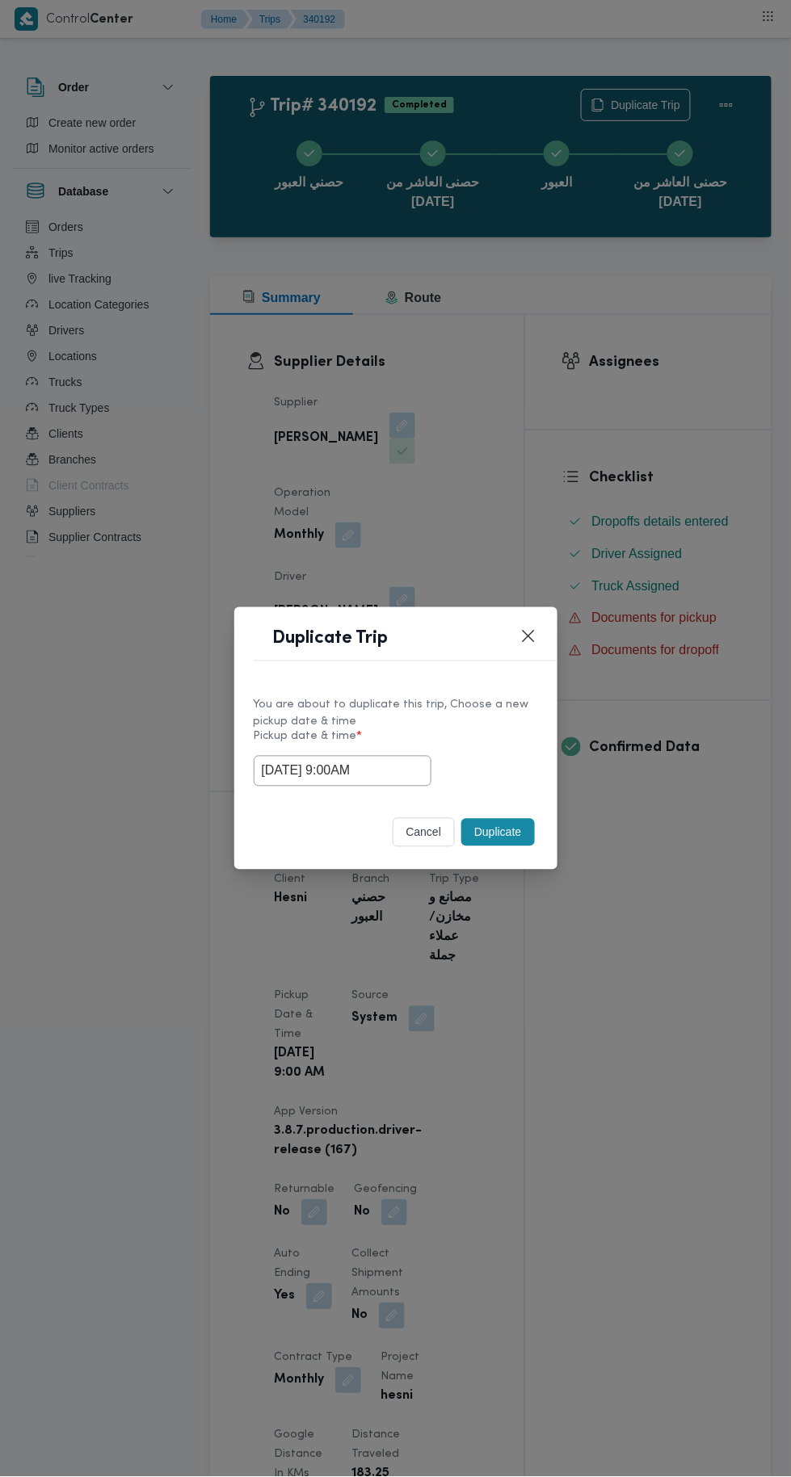
click at [500, 832] on button "Duplicate" at bounding box center [497, 832] width 73 height 27
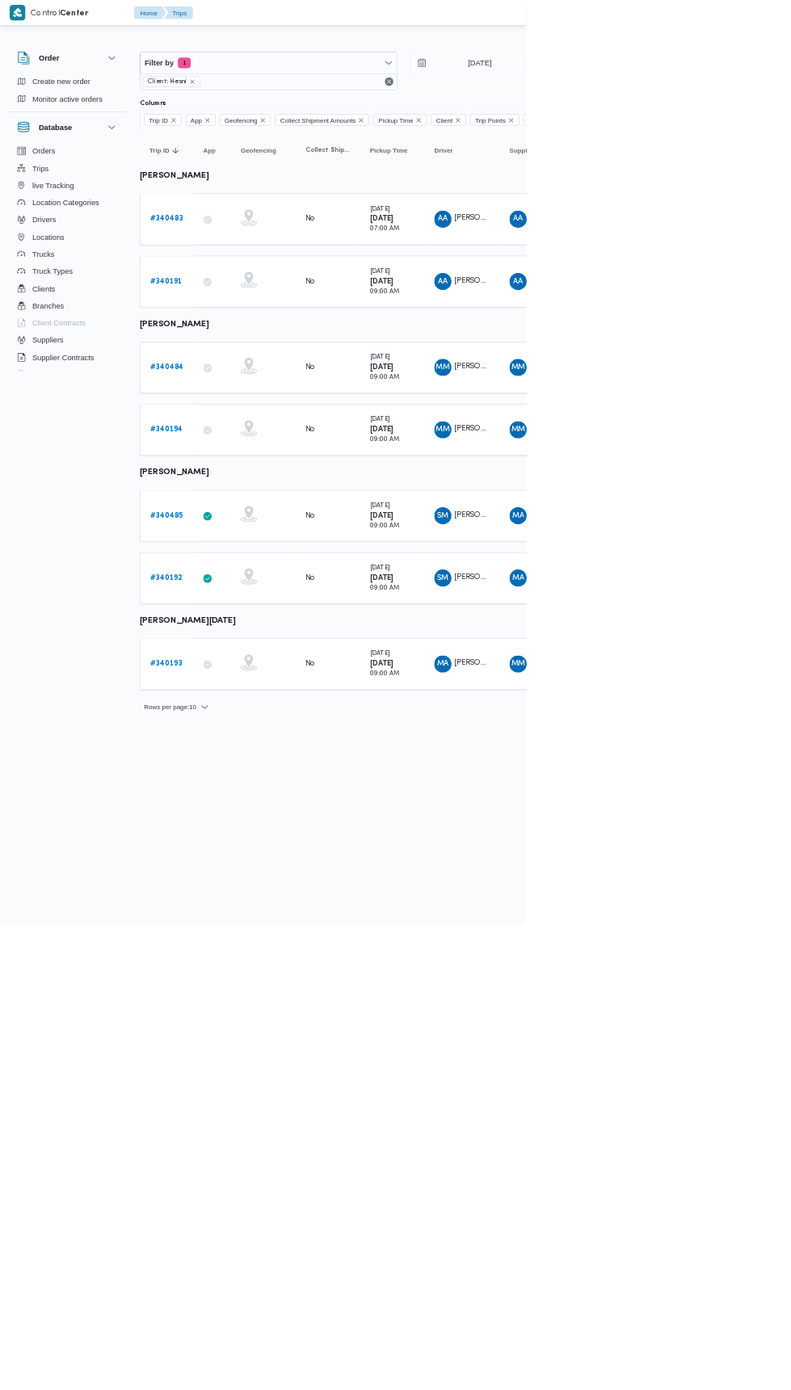
click at [259, 993] on b "# 340193" at bounding box center [249, 998] width 48 height 11
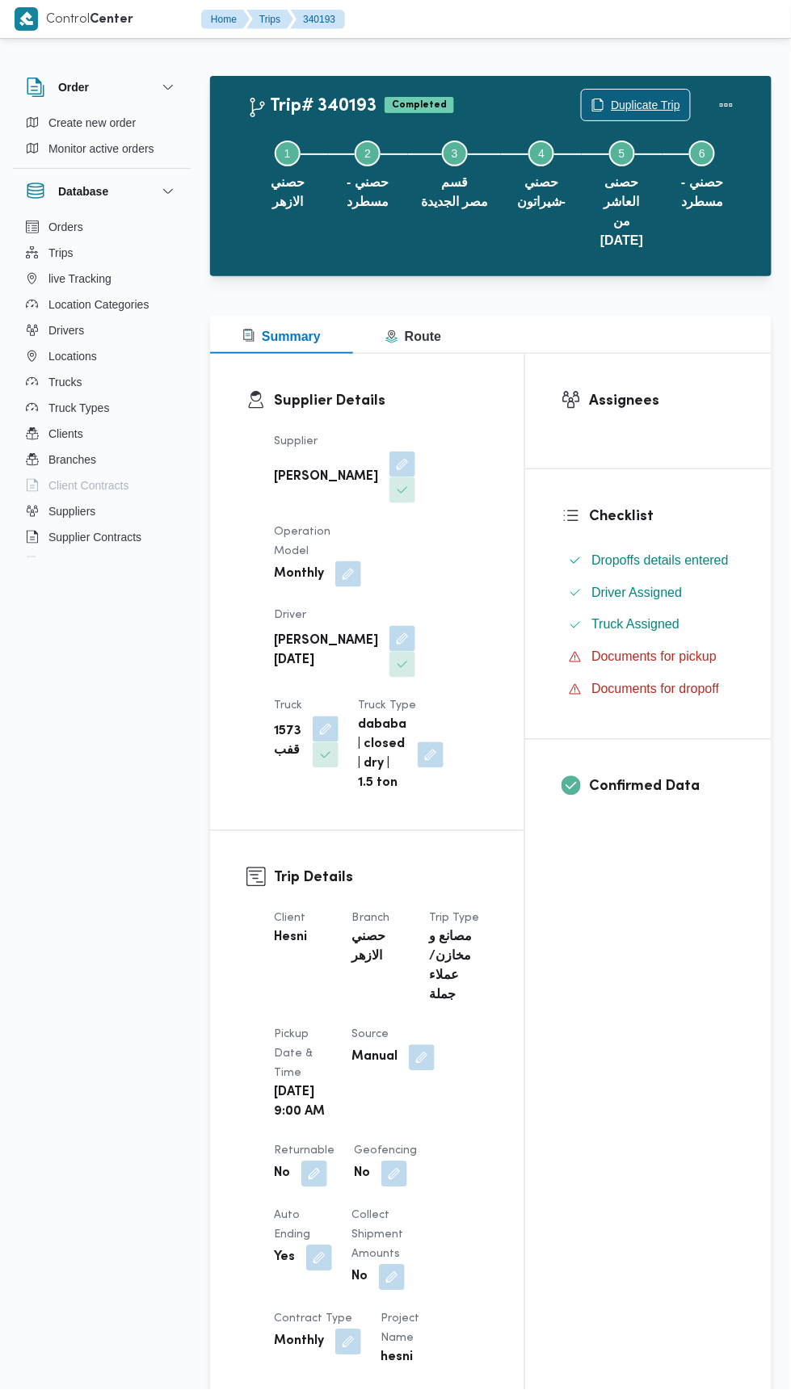
click at [646, 103] on span "Duplicate Trip" at bounding box center [645, 104] width 69 height 19
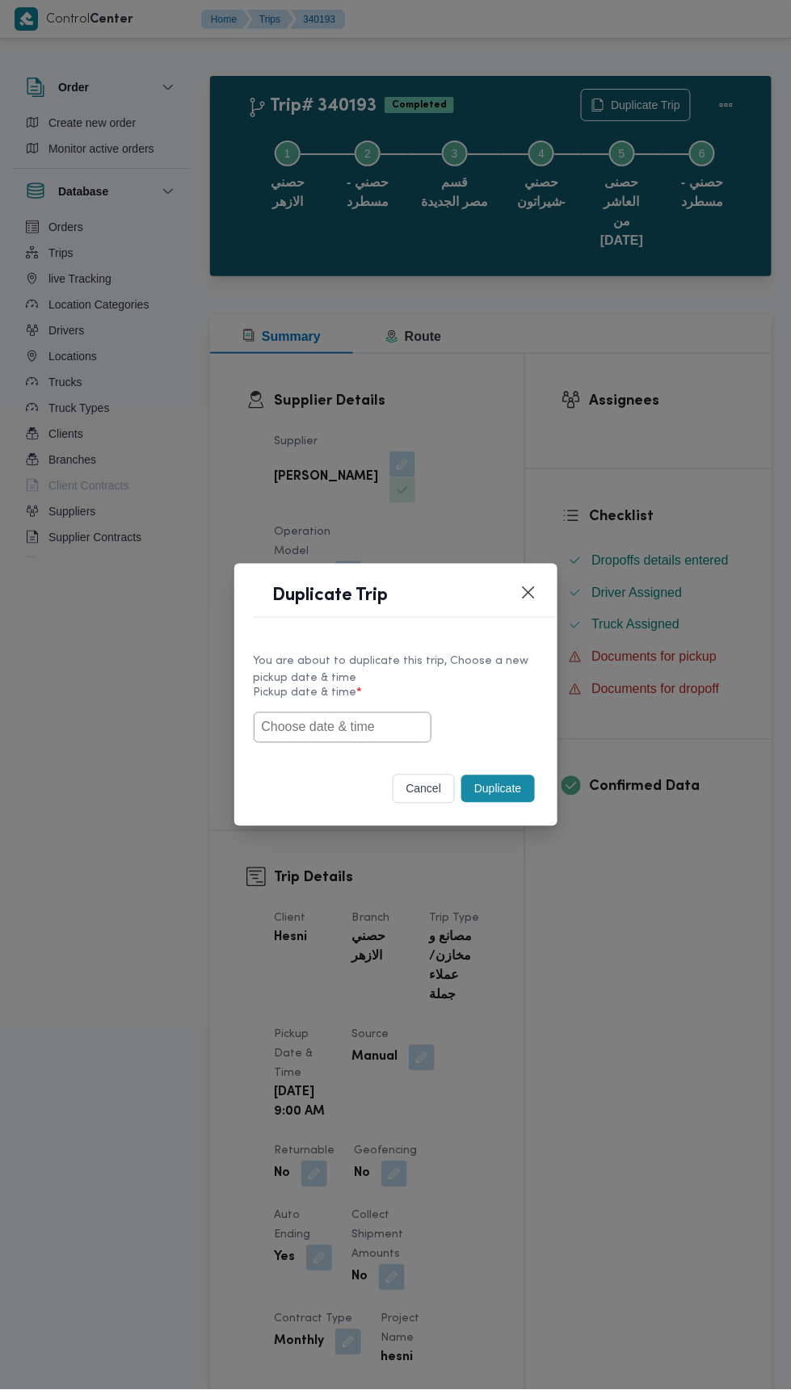
click at [410, 730] on input "text" at bounding box center [343, 727] width 178 height 31
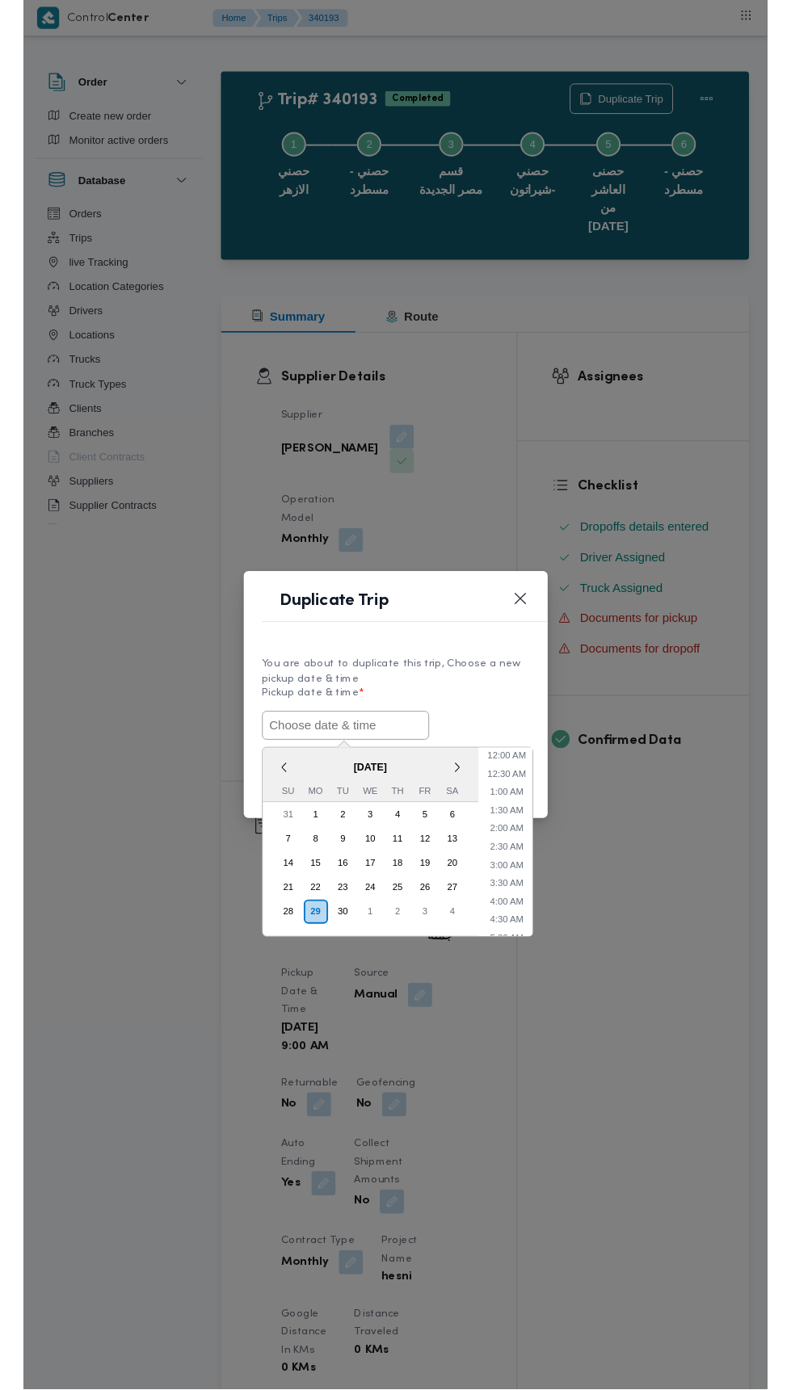
scroll to position [730, 0]
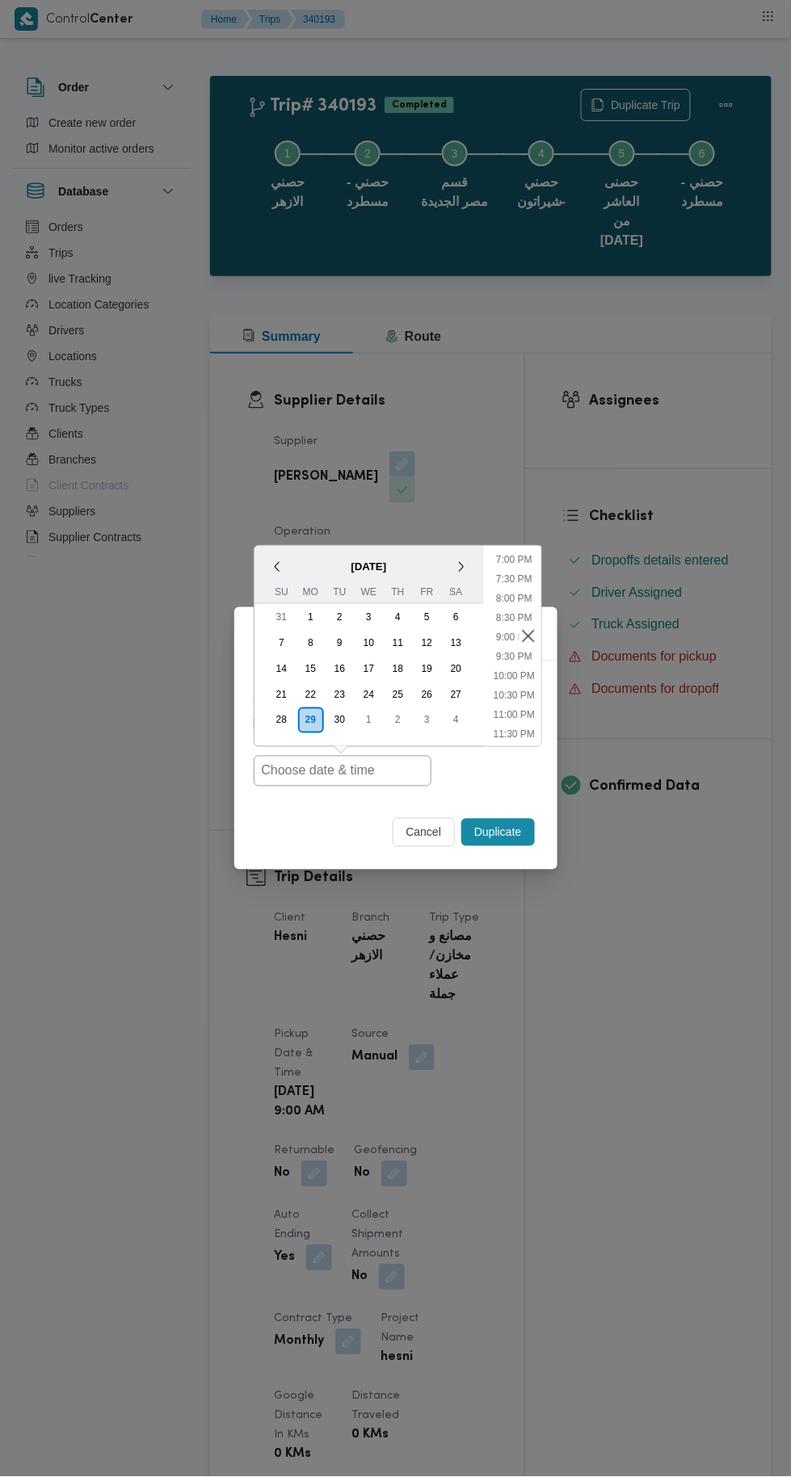
click at [336, 722] on div "30" at bounding box center [339, 721] width 26 height 26
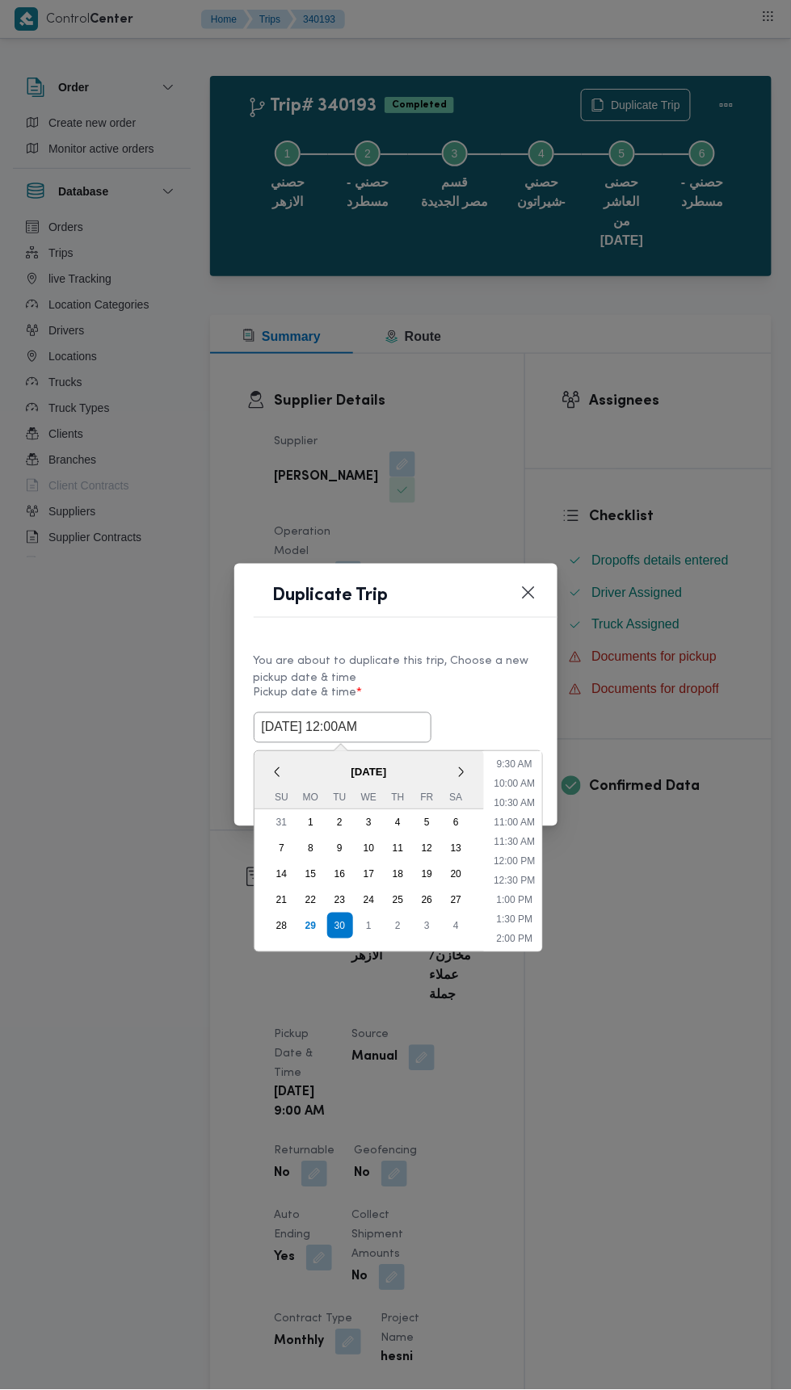
scroll to position [325, 0]
click at [522, 784] on li "9:00 AM" at bounding box center [514, 784] width 48 height 16
type input "30/09/2025 9:00AM"
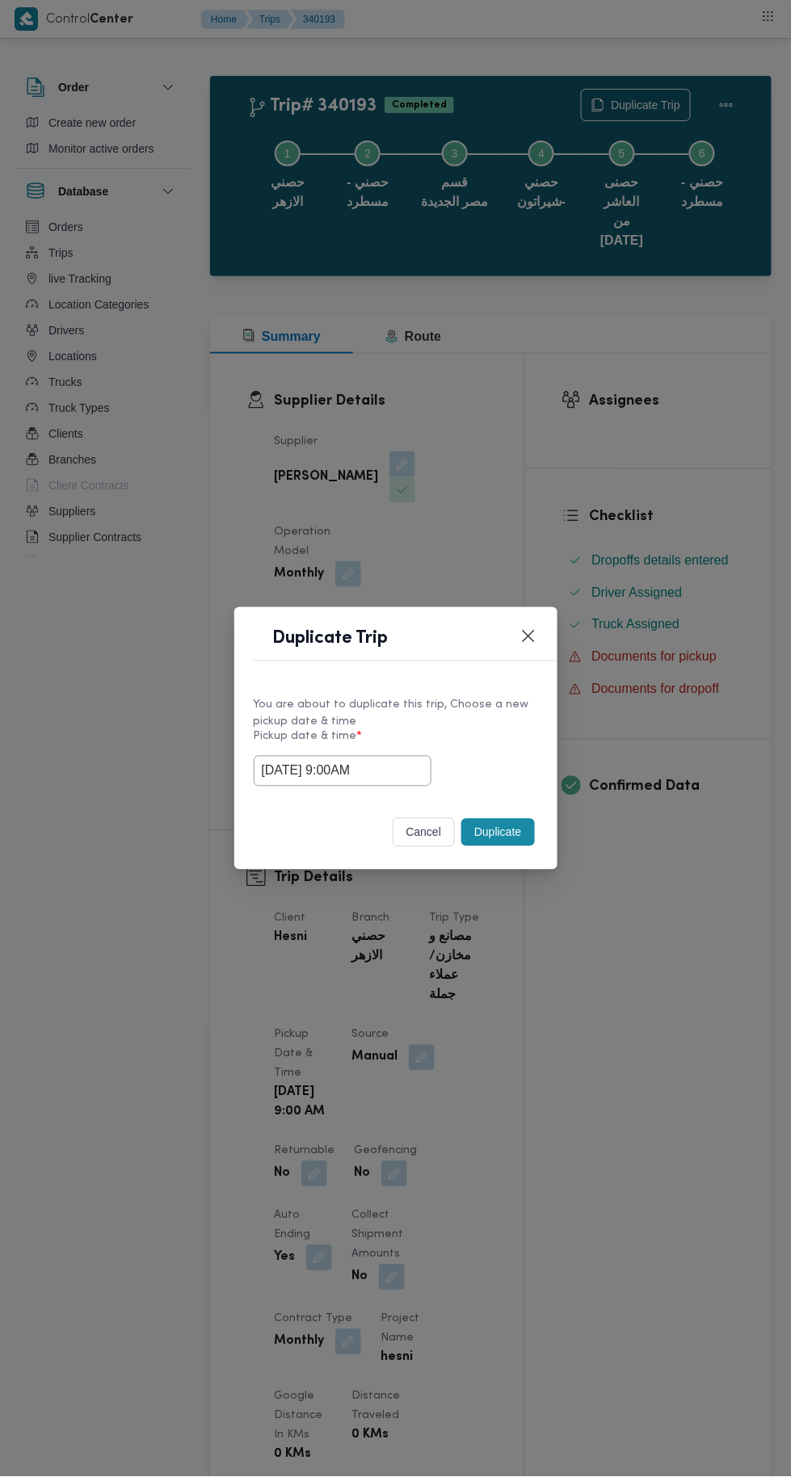
click at [504, 832] on button "Duplicate" at bounding box center [497, 832] width 73 height 27
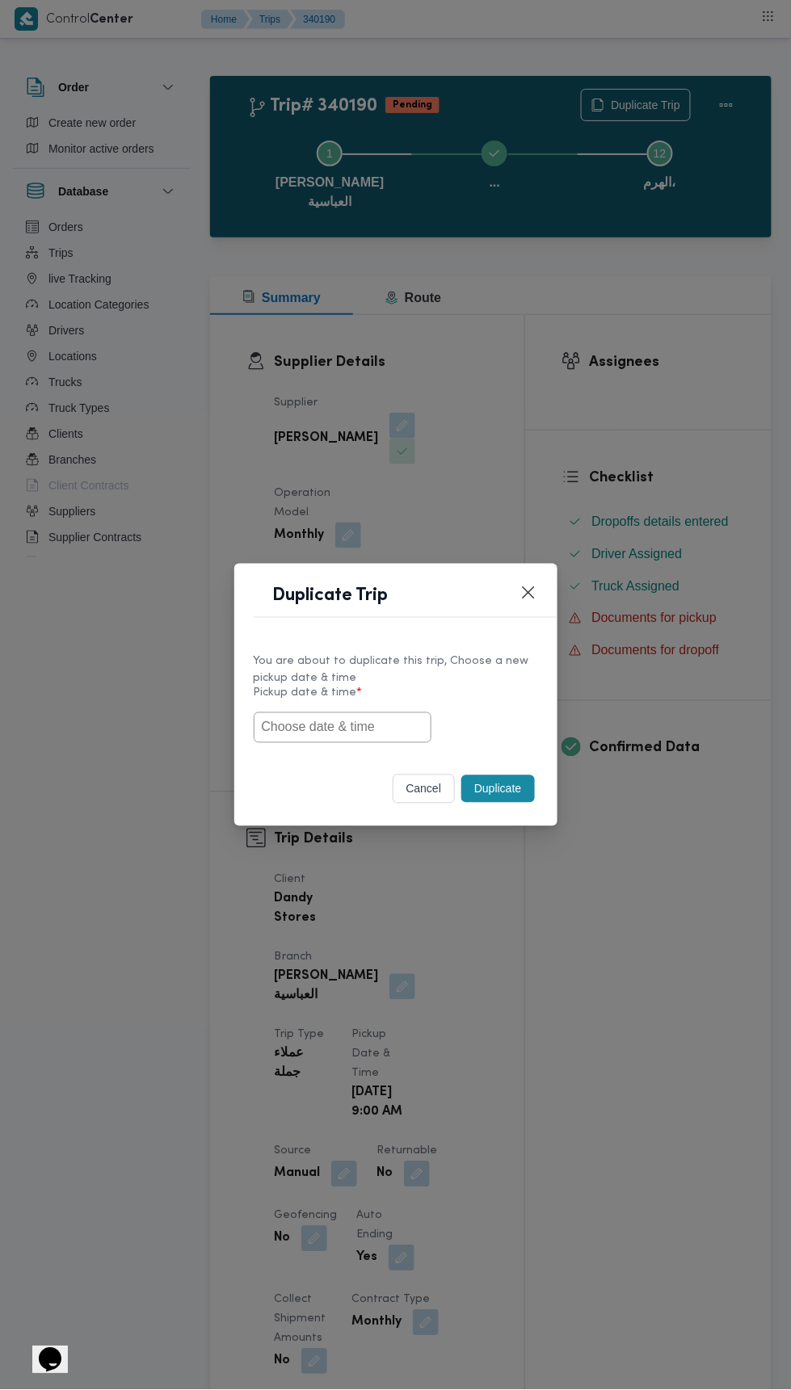
click at [410, 722] on input "text" at bounding box center [343, 727] width 178 height 31
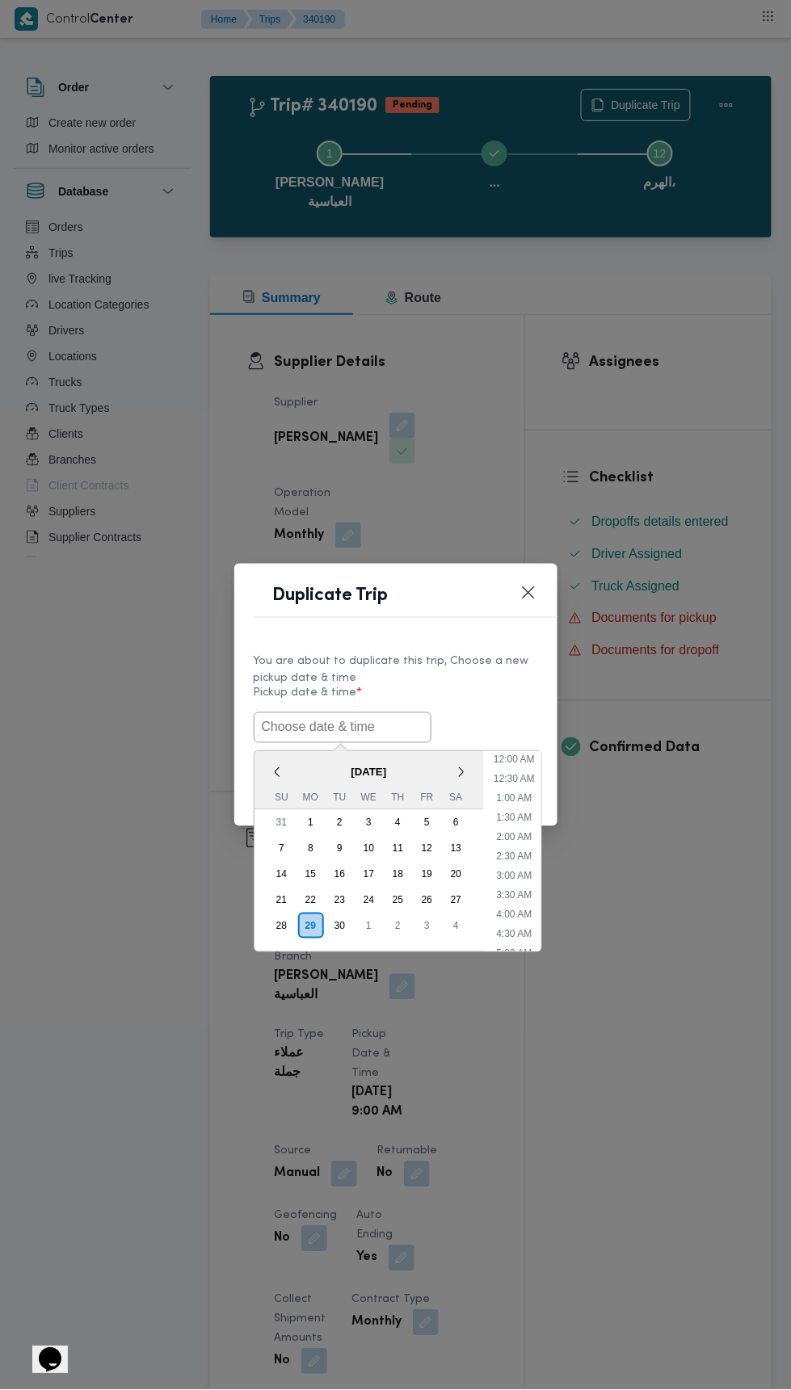
scroll to position [730, 0]
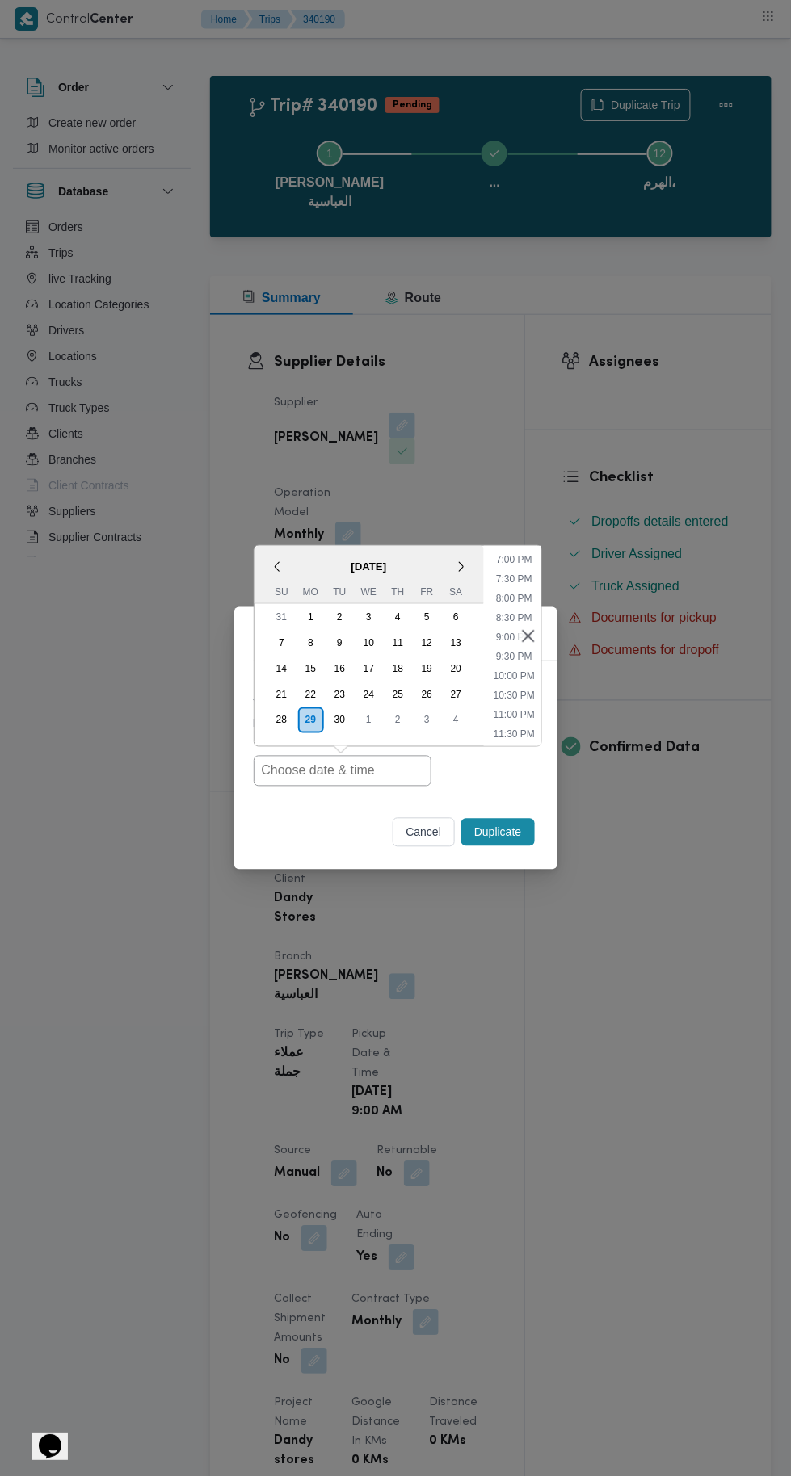
click at [338, 723] on div "30" at bounding box center [339, 721] width 26 height 26
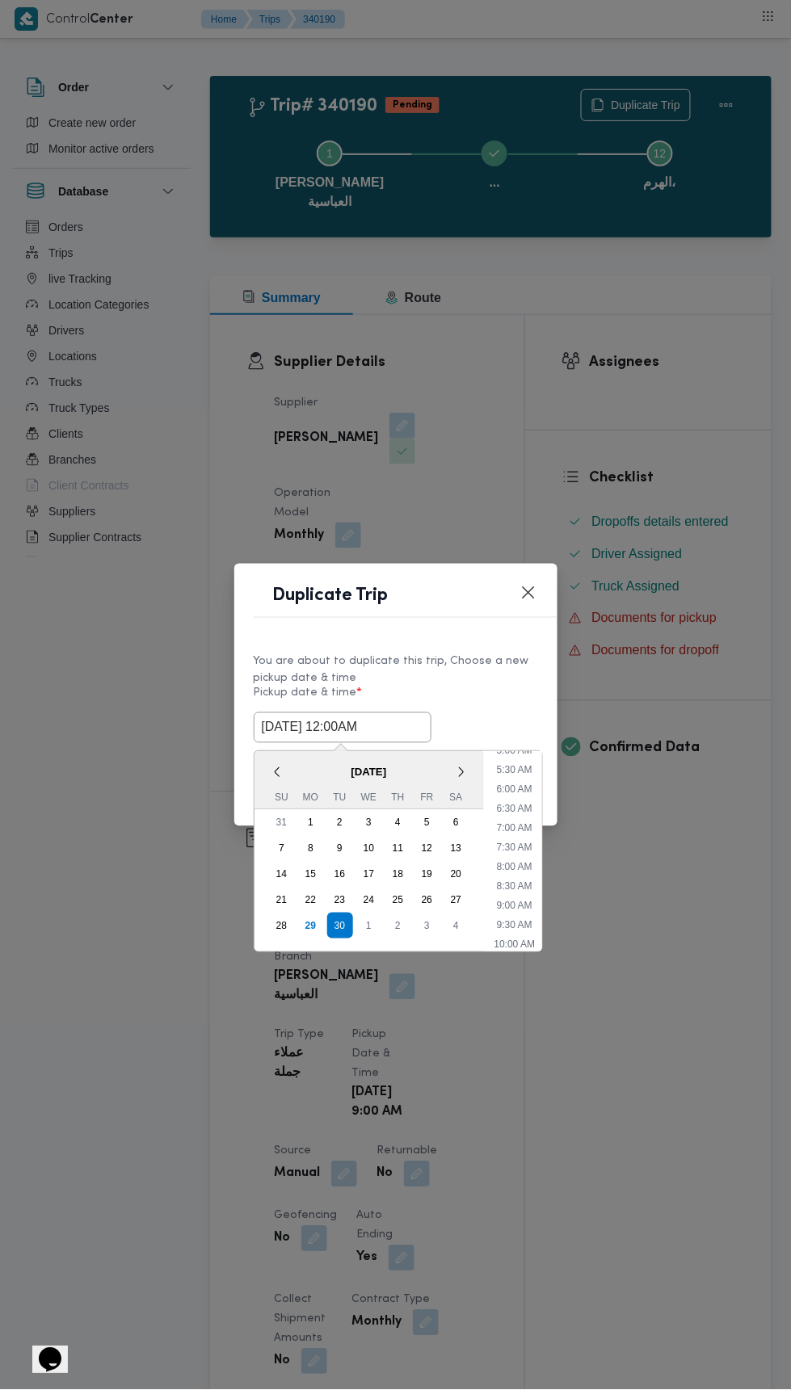
scroll to position [212, 0]
click at [524, 897] on li "9:00 AM" at bounding box center [514, 897] width 48 height 16
type input "30/09/2025 9:00AM"
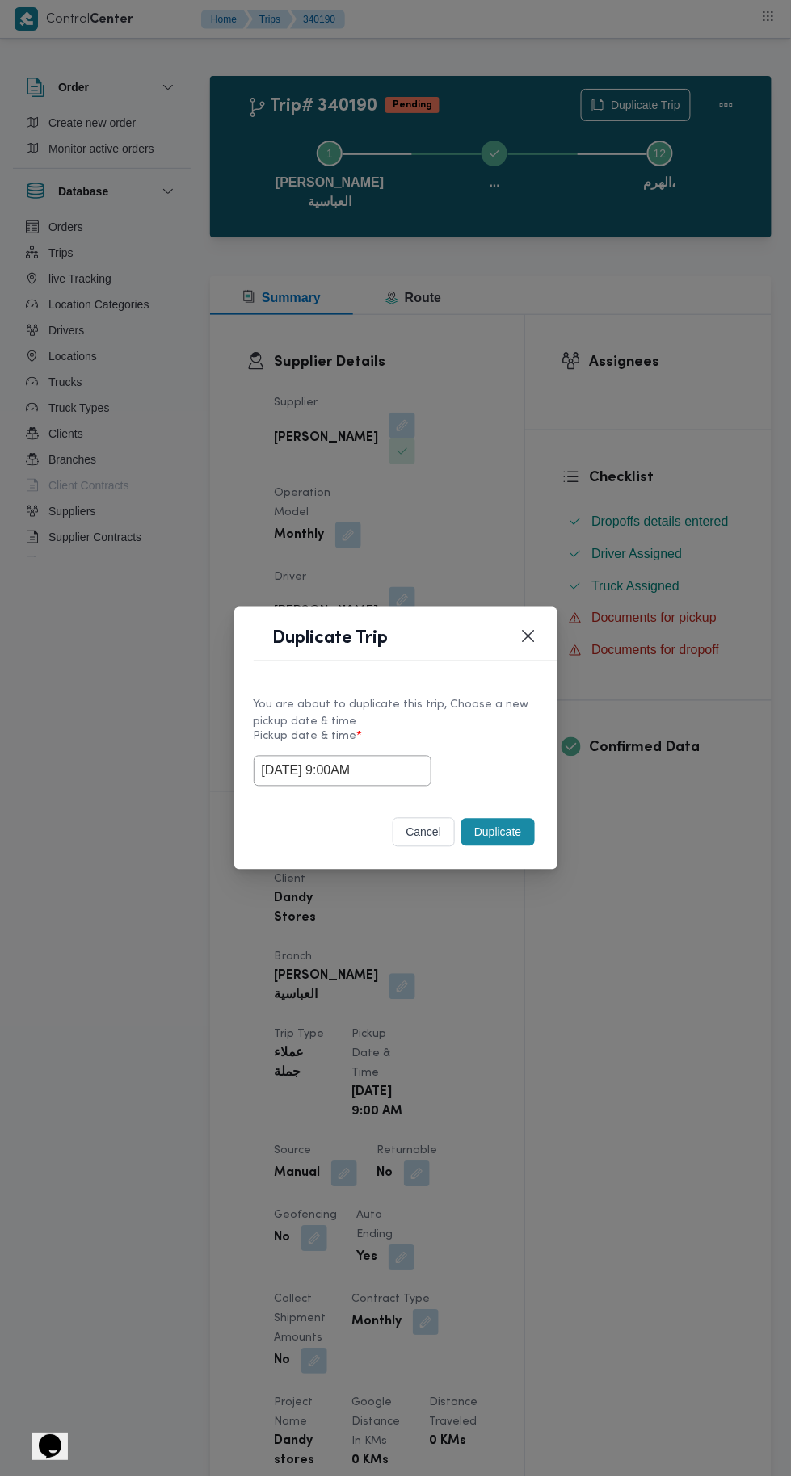
click at [504, 832] on button "Duplicate" at bounding box center [497, 832] width 73 height 27
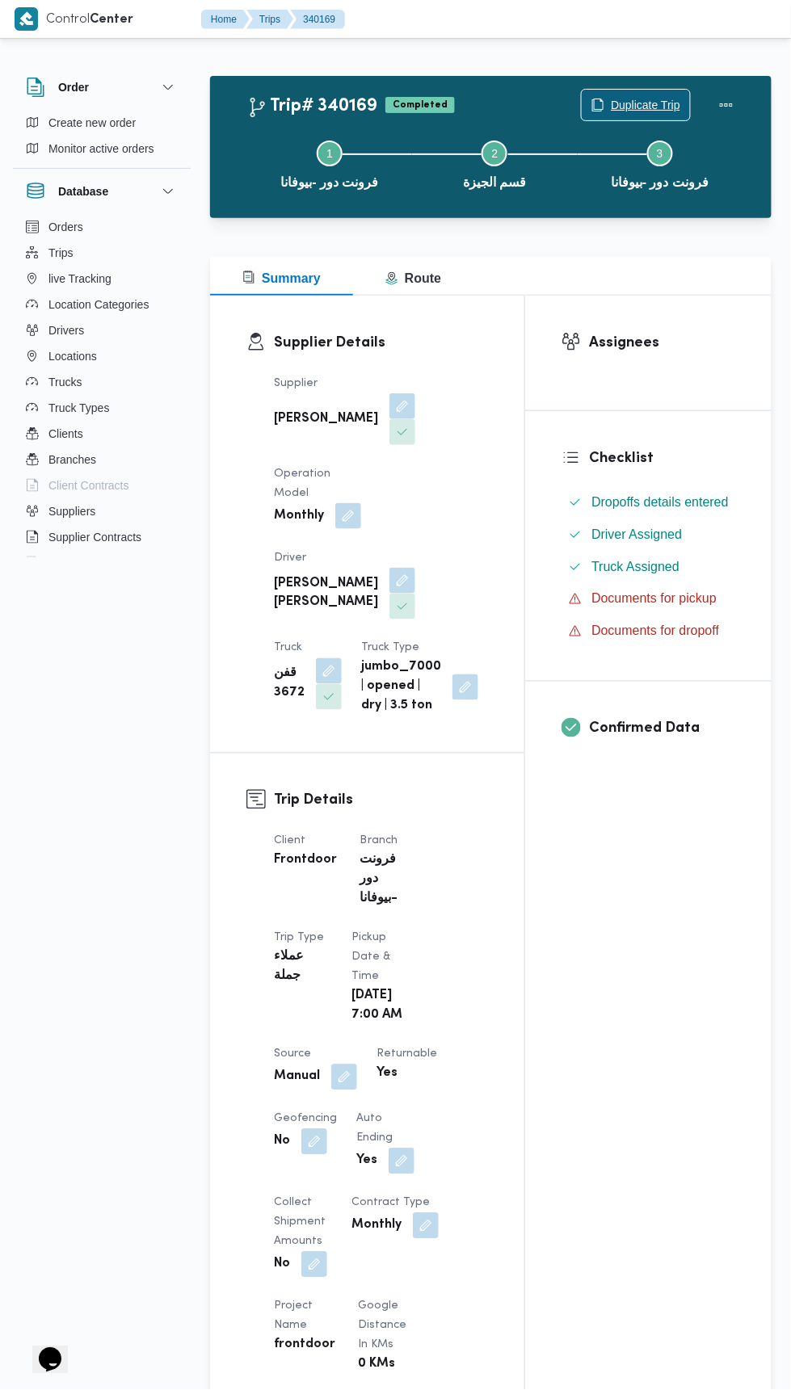
click at [663, 103] on span "Duplicate Trip" at bounding box center [645, 104] width 69 height 19
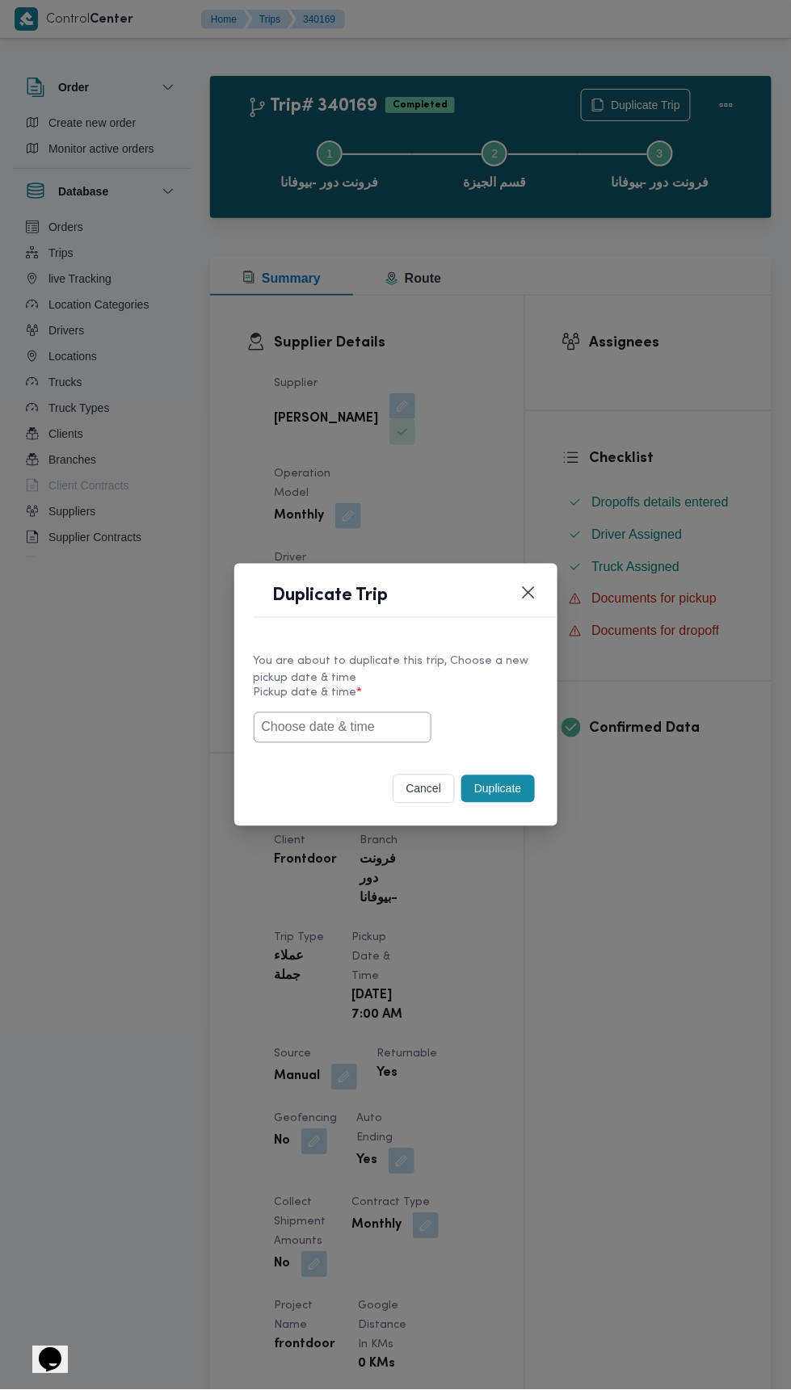
click at [380, 727] on input "text" at bounding box center [343, 727] width 178 height 31
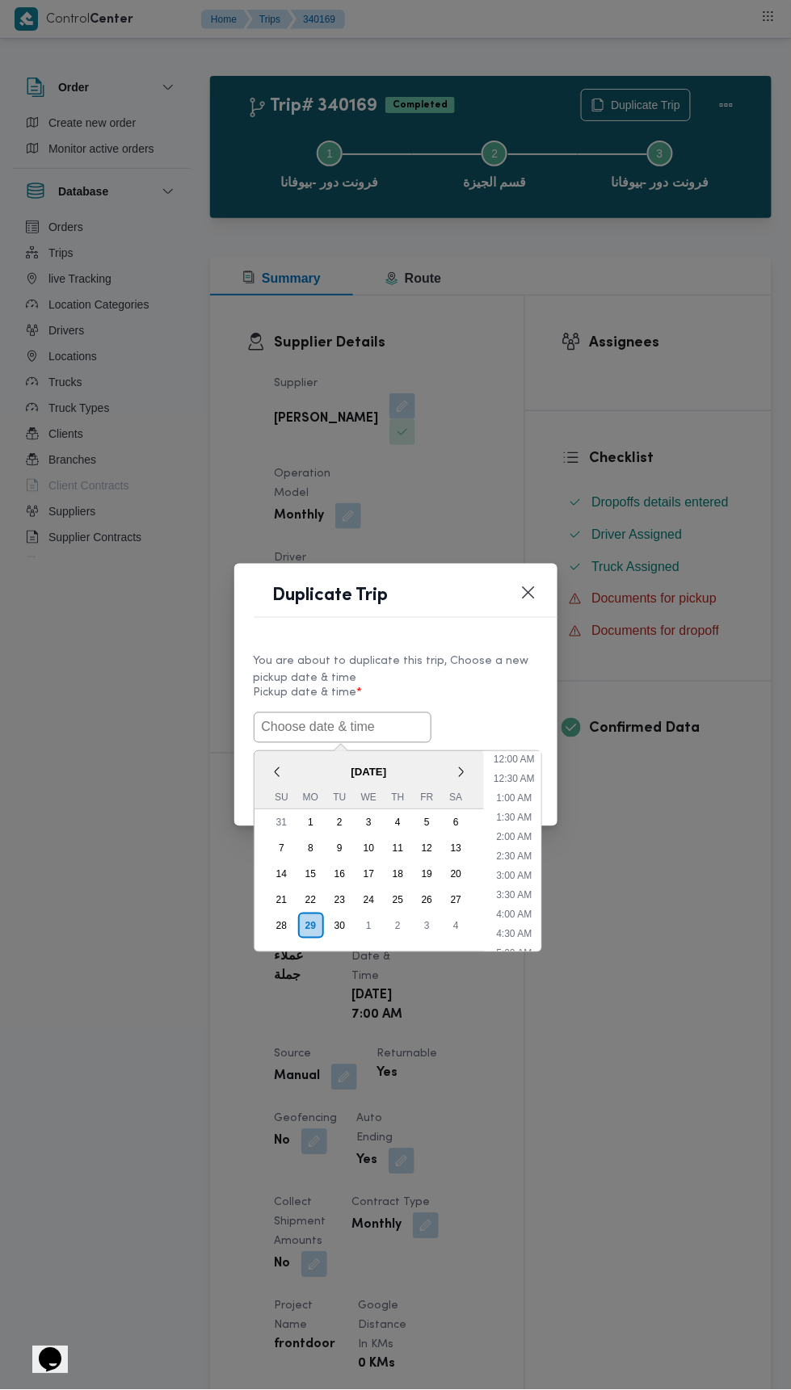
scroll to position [730, 0]
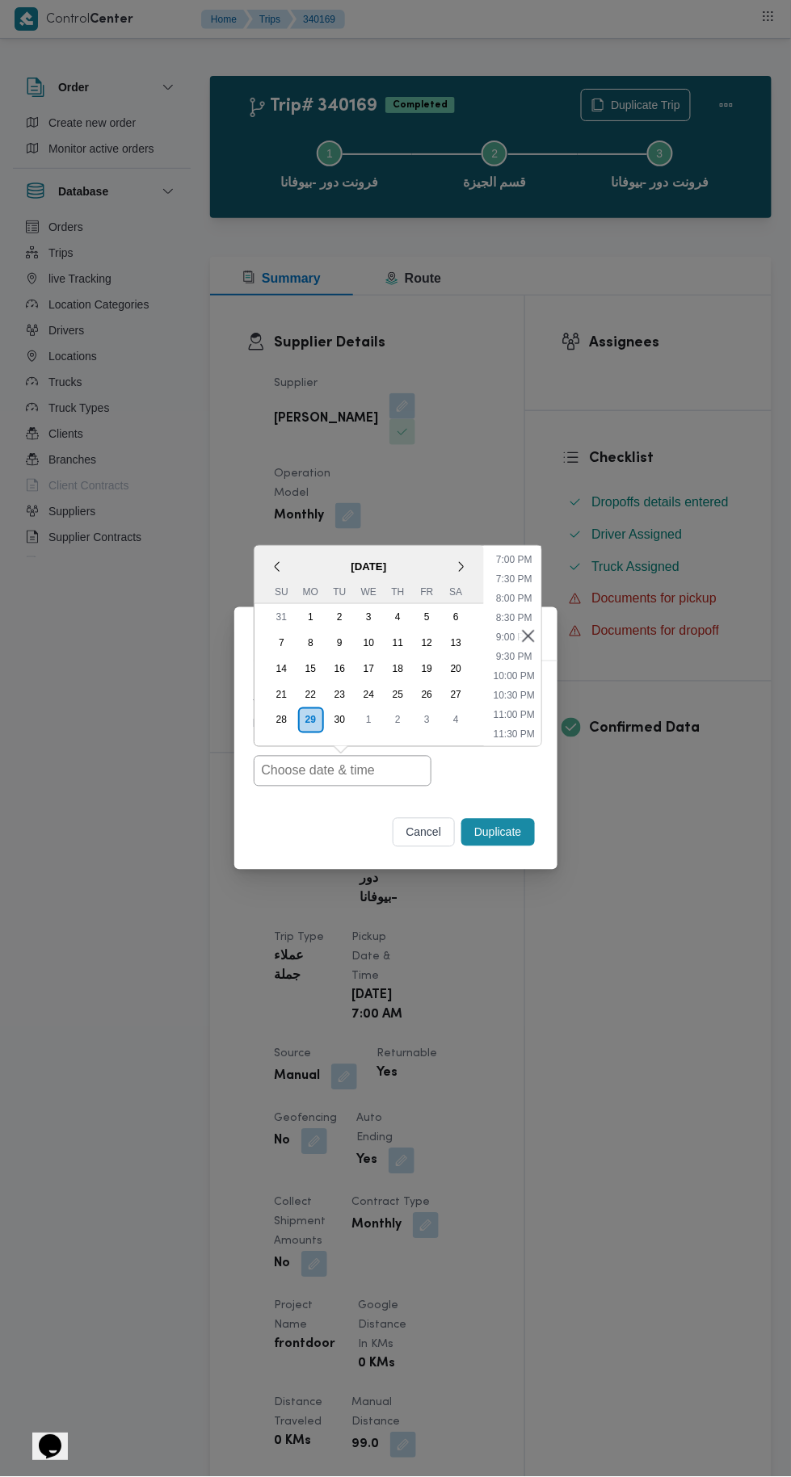
type input "[DATE] 7:00AM"
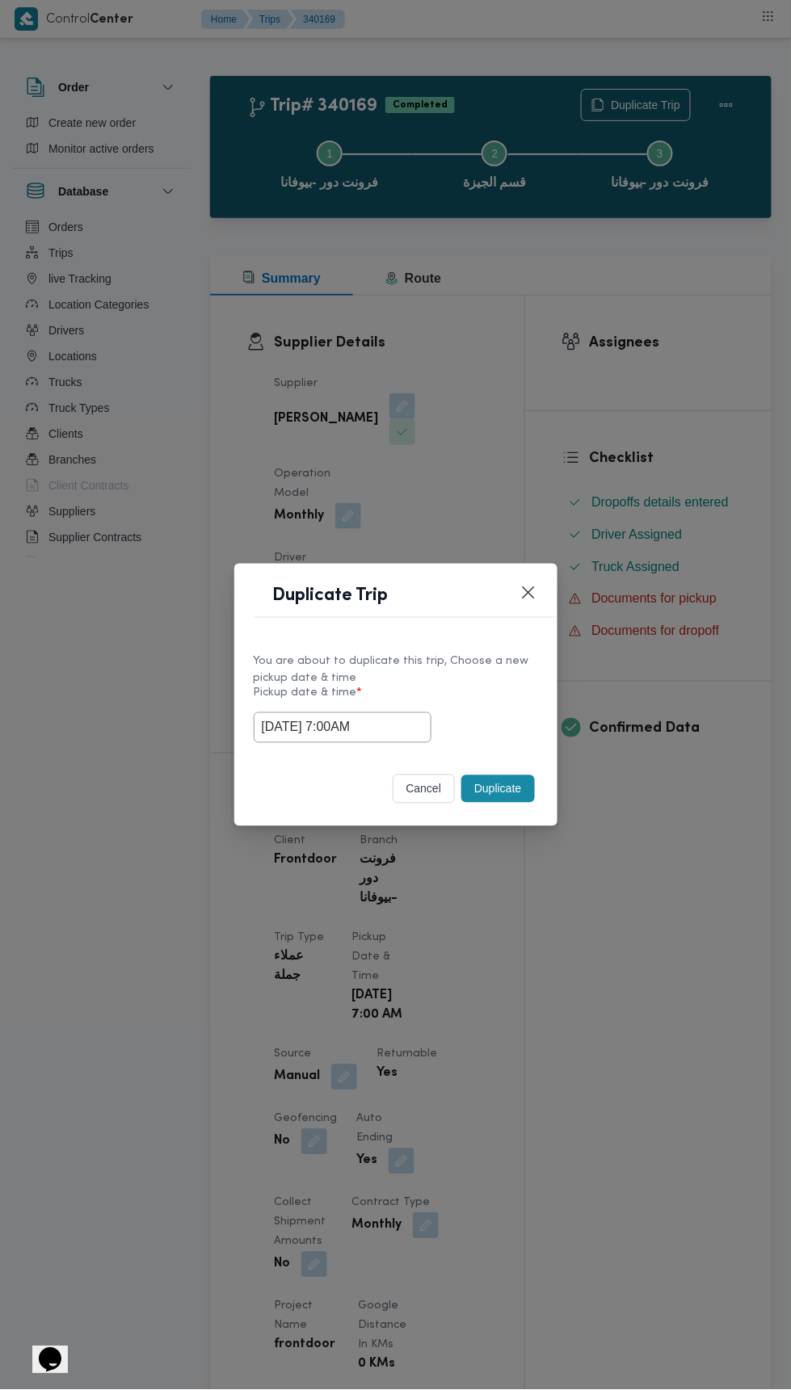
click at [665, 338] on div "Duplicate Trip You are about to duplicate this trip, Choose a new pickup date &…" at bounding box center [395, 695] width 791 height 1390
click at [498, 788] on button "Duplicate" at bounding box center [497, 788] width 73 height 27
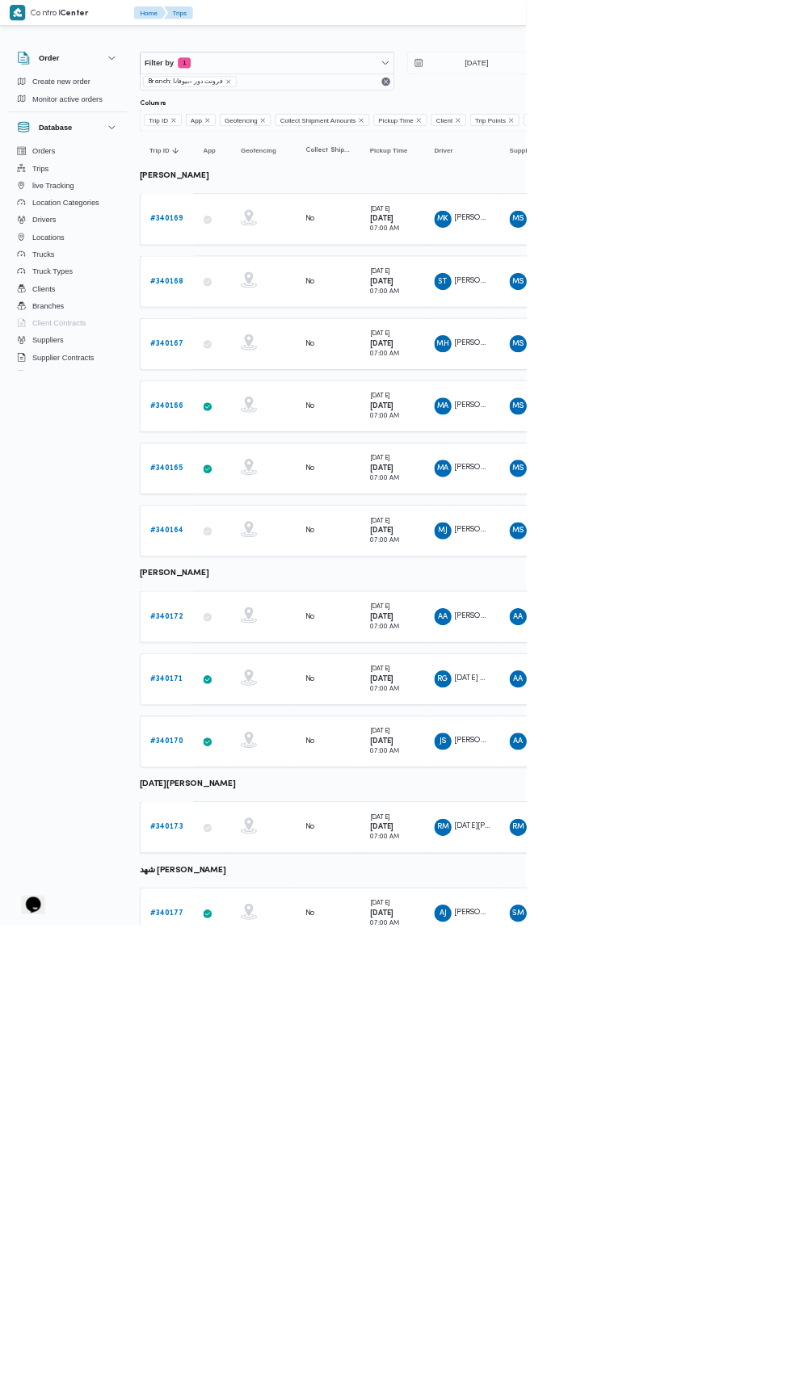
click at [305, 392] on td "App" at bounding box center [319, 424] width 57 height 78
click at [732, 324] on span "محمود كمال عبدالغني محمود ابراهيم" at bounding box center [776, 328] width 187 height 11
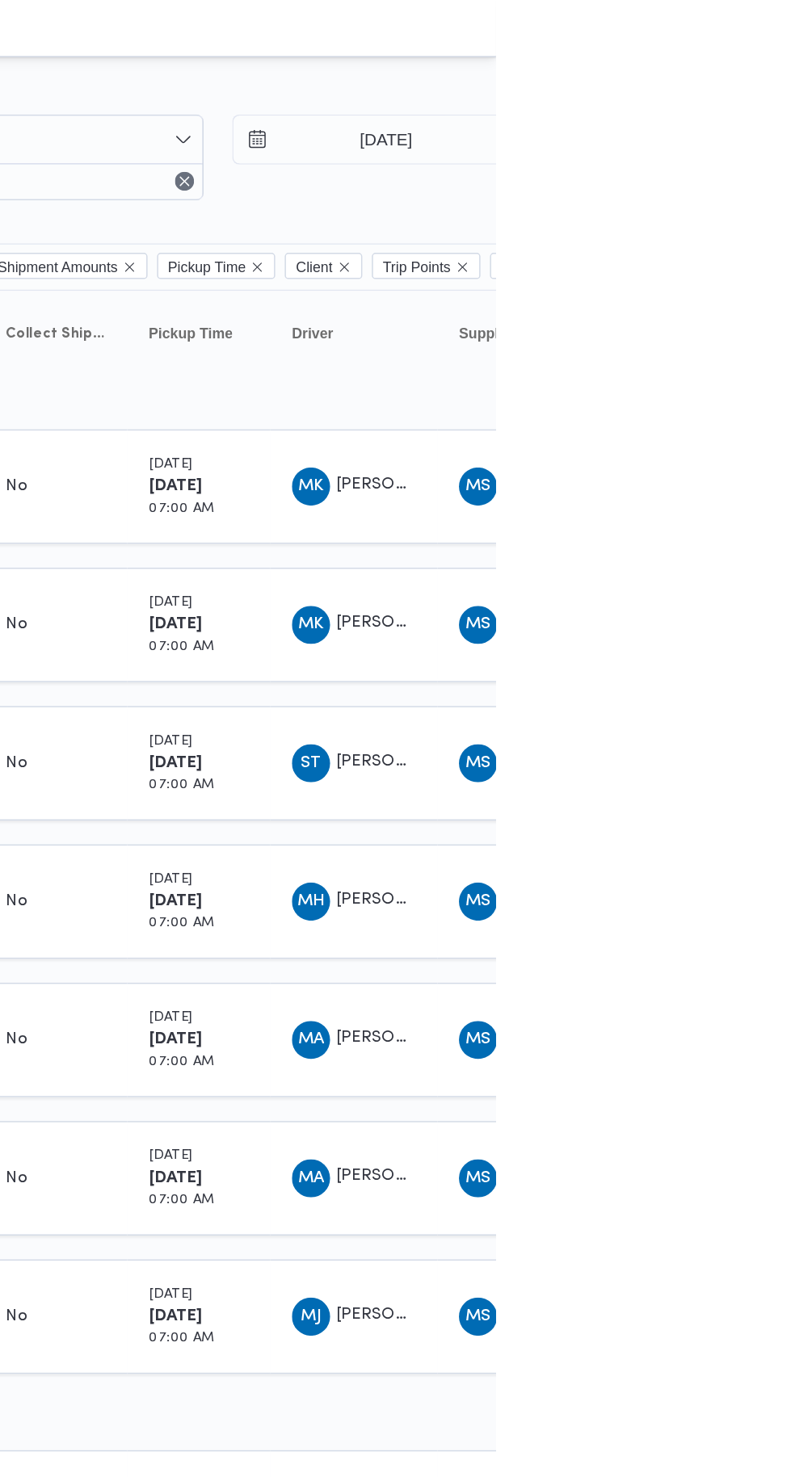
click at [726, 320] on span "MK محمود كمال عبدالغني محمود ابراهيم" at bounding box center [695, 330] width 84 height 26
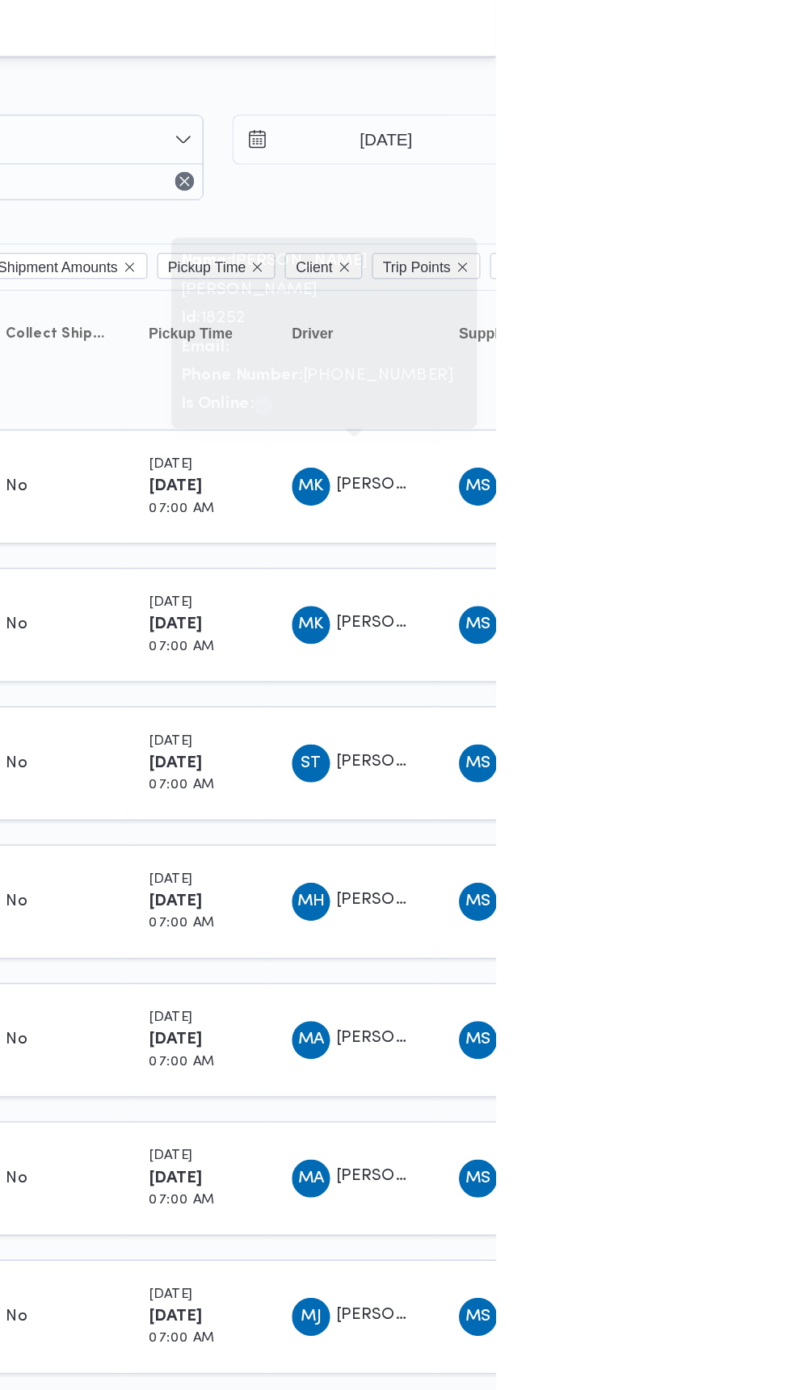
click at [733, 411] on span "MK محمود كمال عبدالغني محمود ابراهيم" at bounding box center [695, 423] width 84 height 26
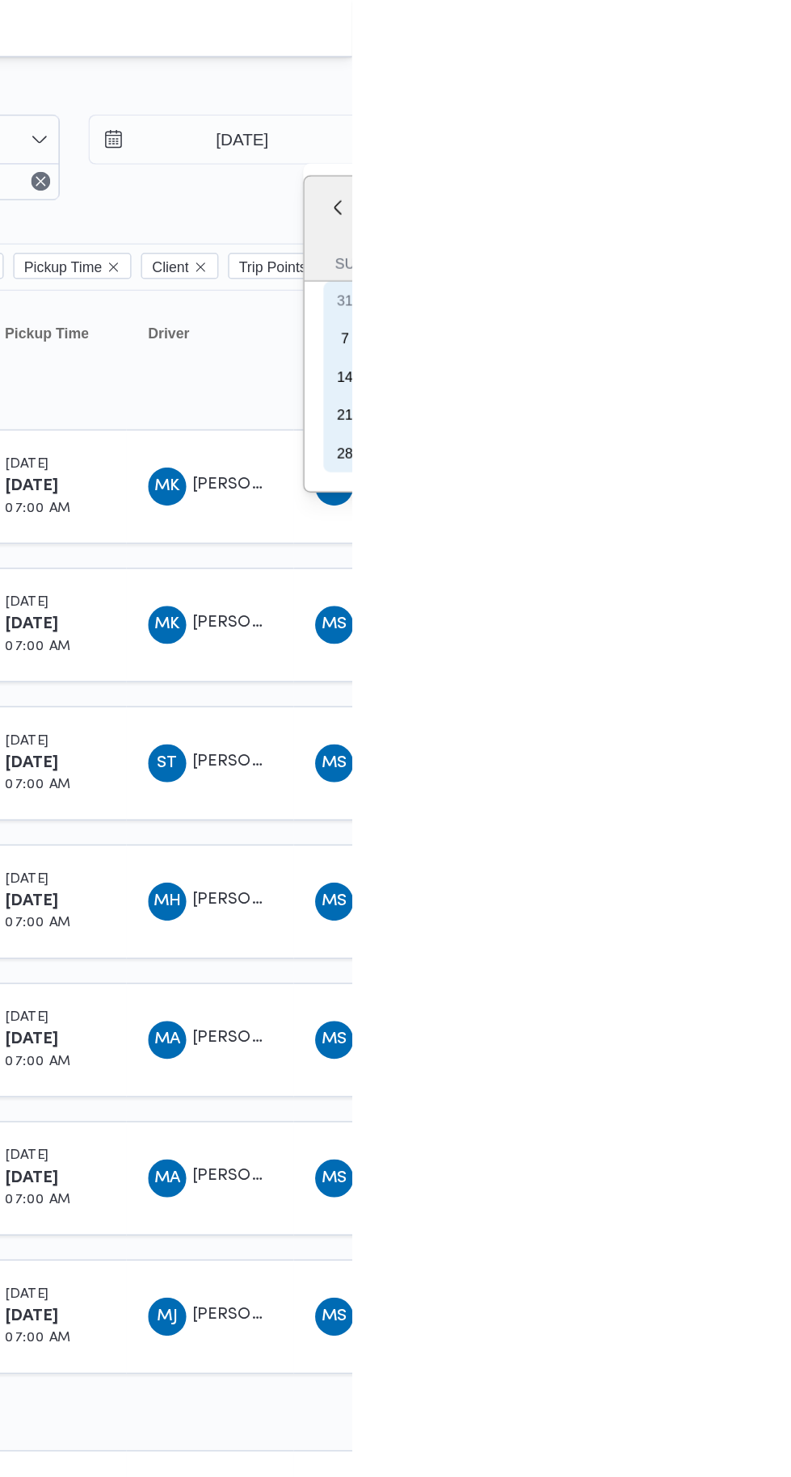
type input "[DATE]"
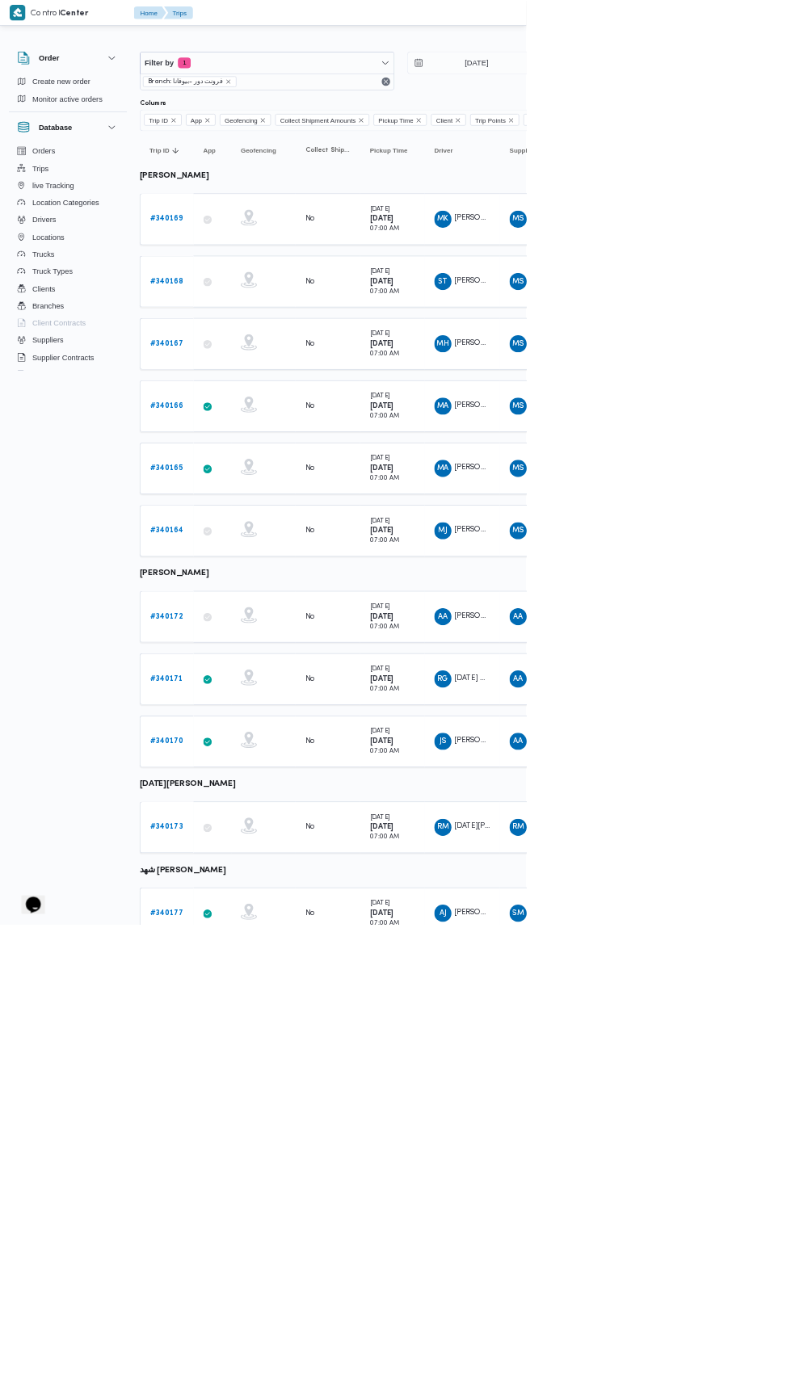
click at [267, 419] on b "# 340168" at bounding box center [250, 423] width 50 height 11
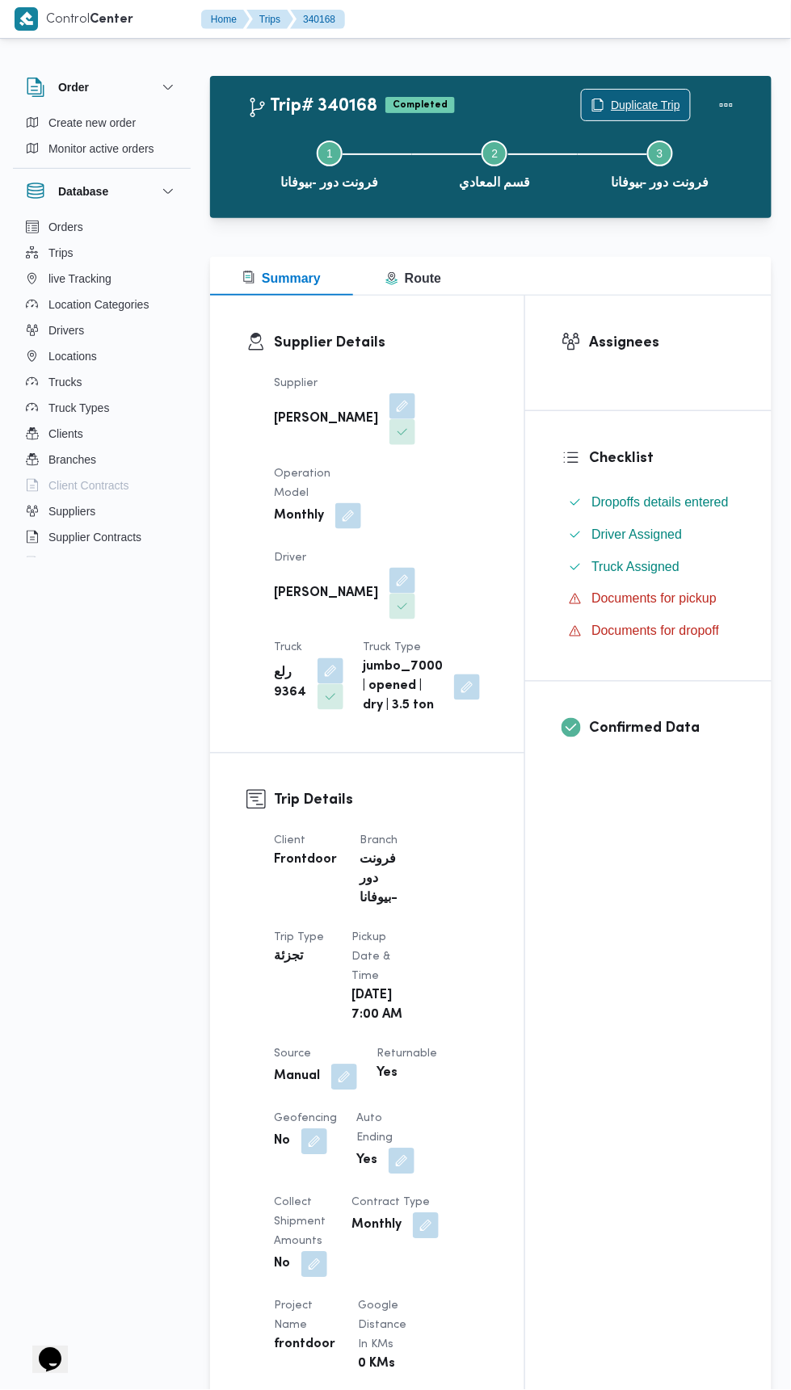
click at [613, 95] on span "Duplicate Trip" at bounding box center [645, 104] width 69 height 19
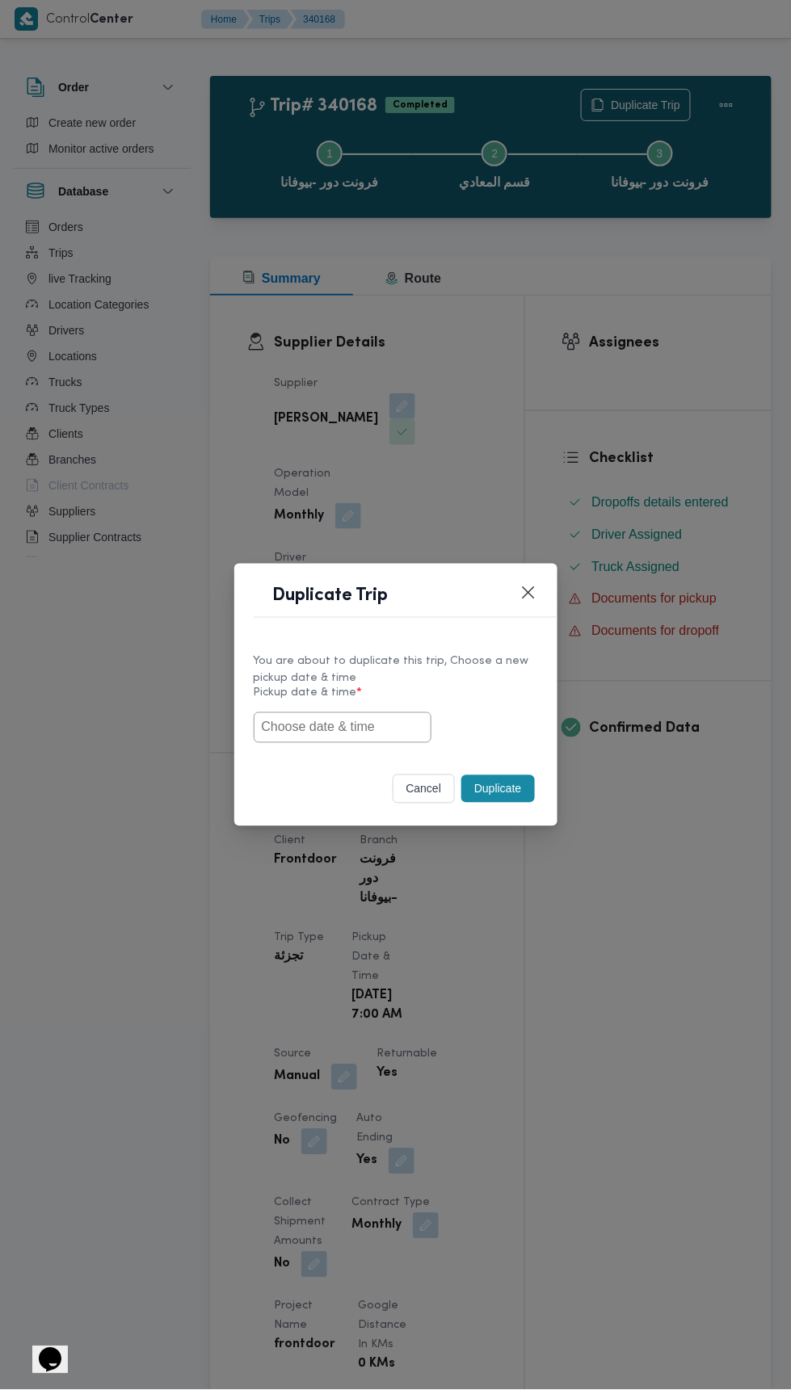
click at [381, 724] on input "text" at bounding box center [343, 727] width 178 height 31
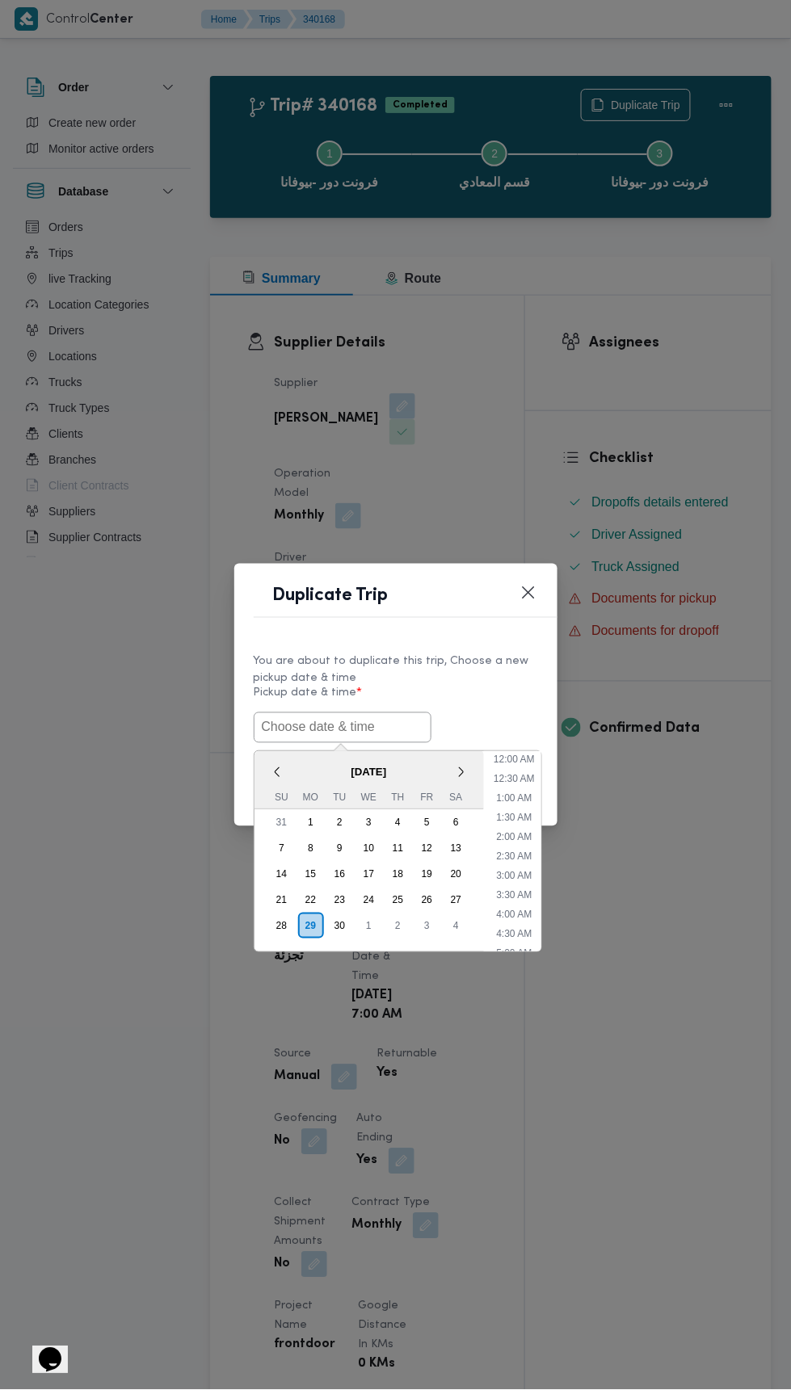
scroll to position [730, 0]
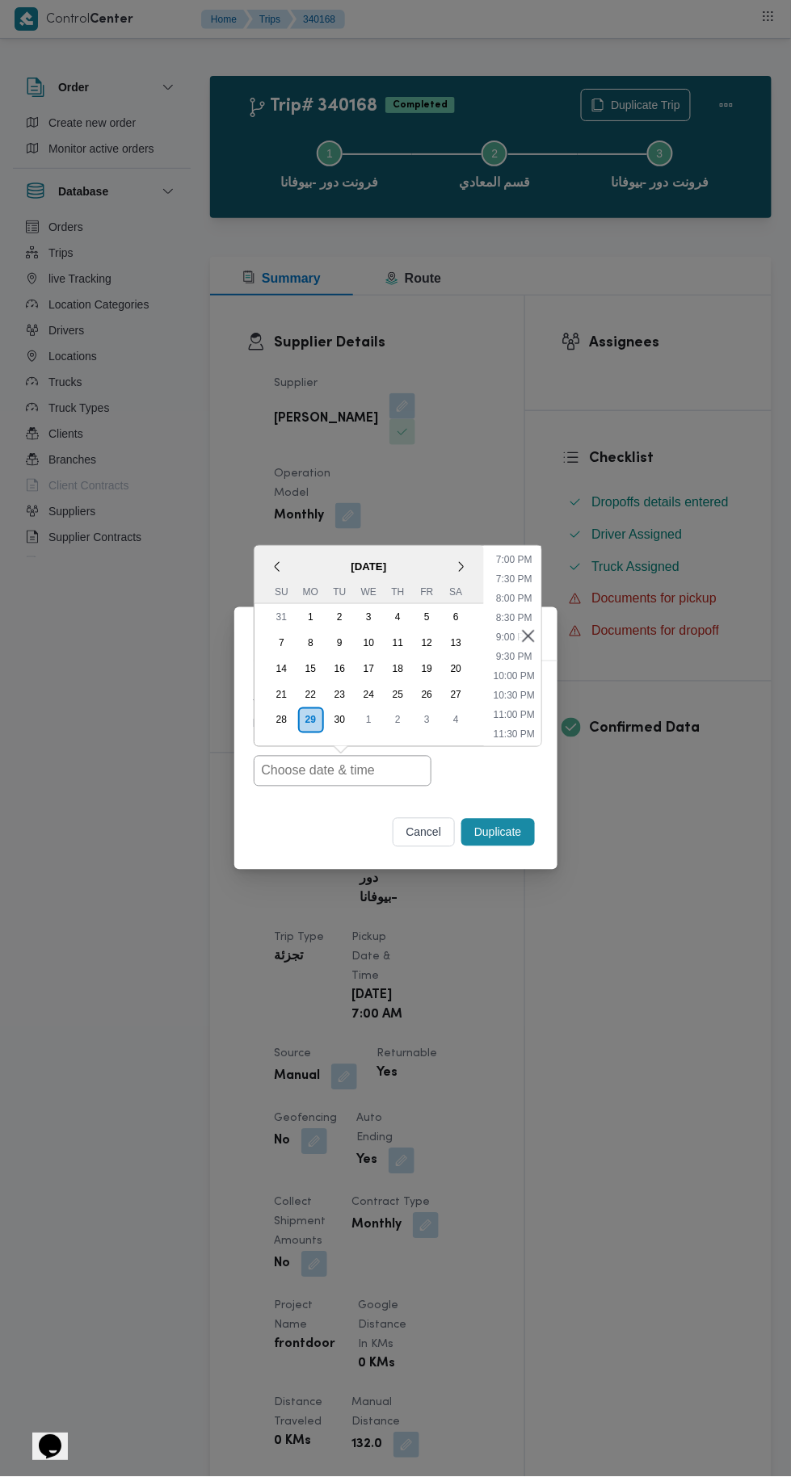
type input "[DATE] 7:00AM"
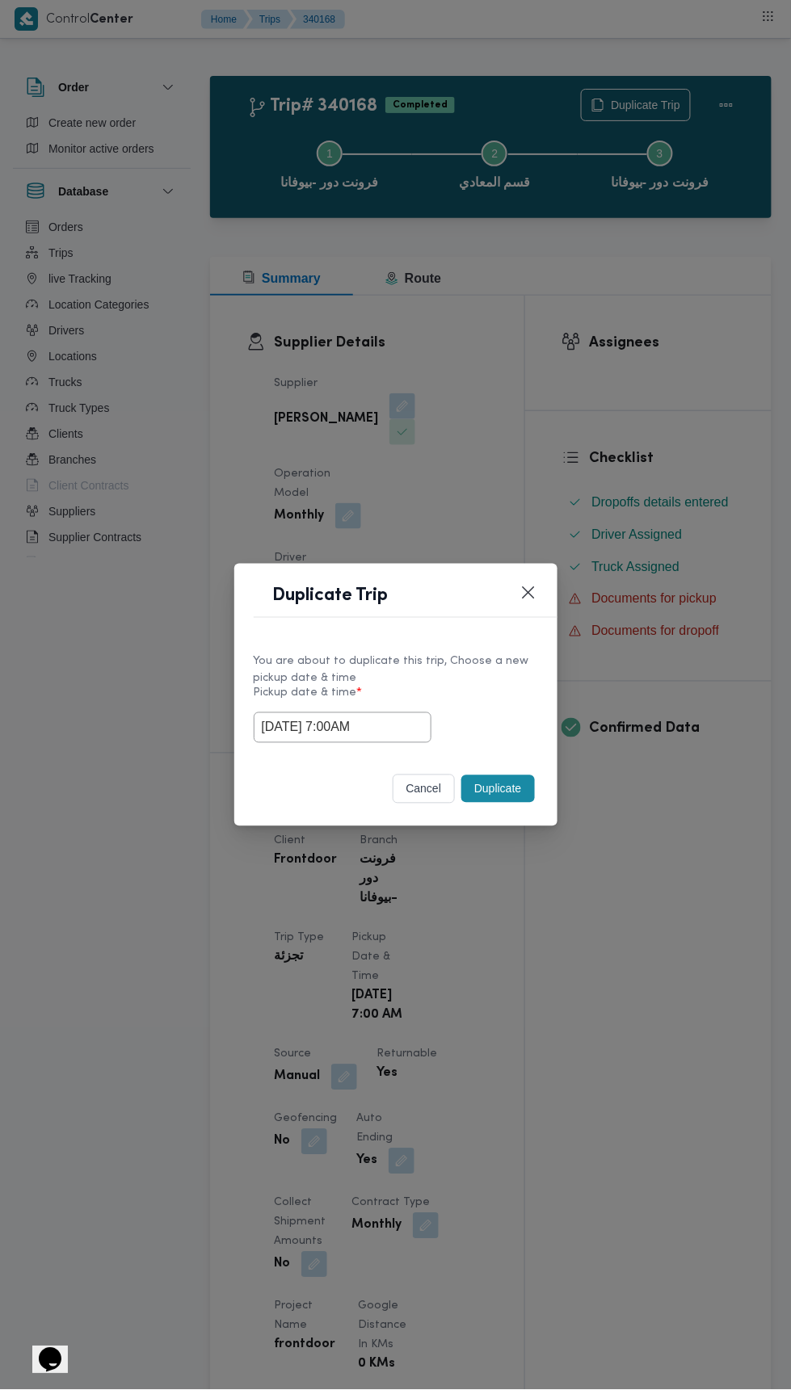
click at [694, 288] on div "Duplicate Trip You are about to duplicate this trip, Choose a new pickup date &…" at bounding box center [395, 695] width 791 height 1390
click at [492, 780] on button "Duplicate" at bounding box center [497, 788] width 73 height 27
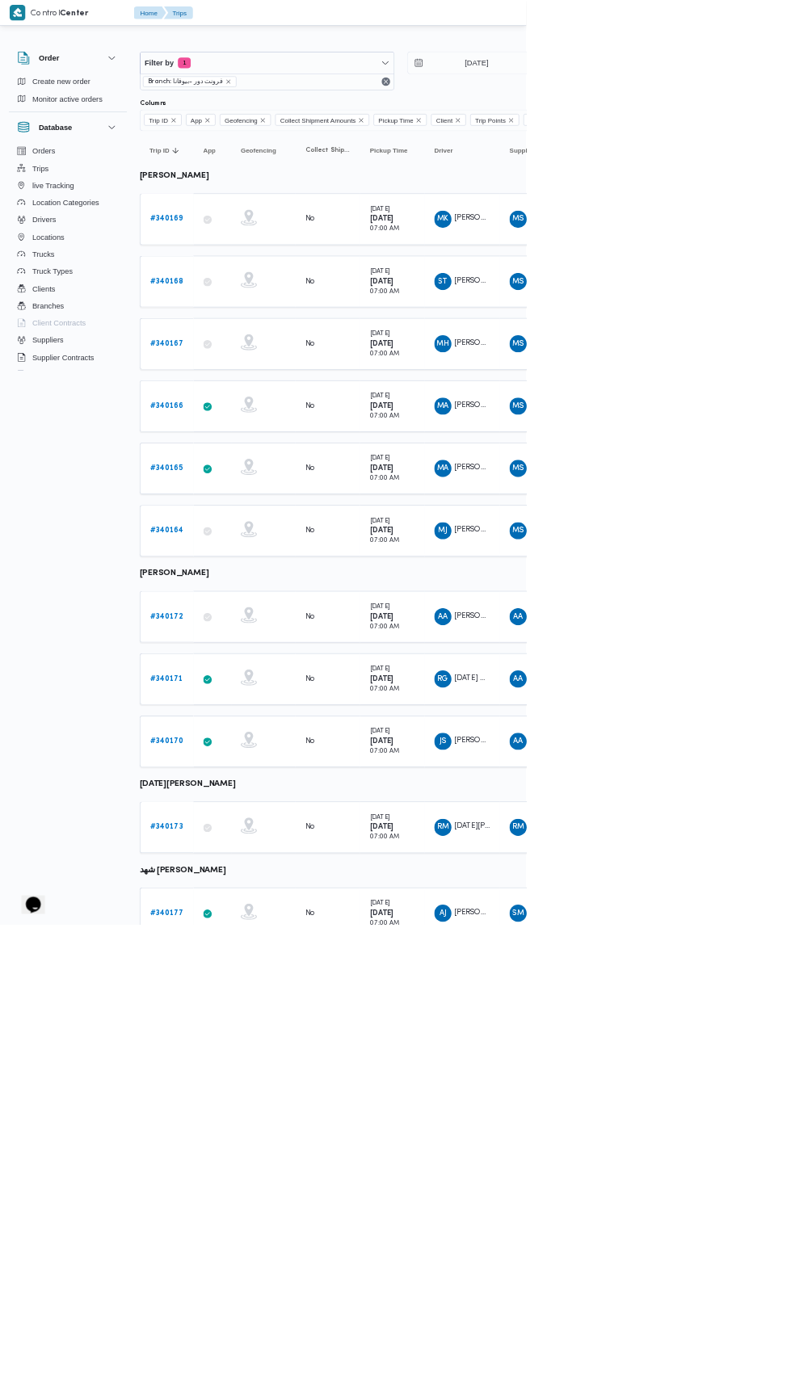
click at [258, 512] on b "# 340167" at bounding box center [250, 516] width 50 height 11
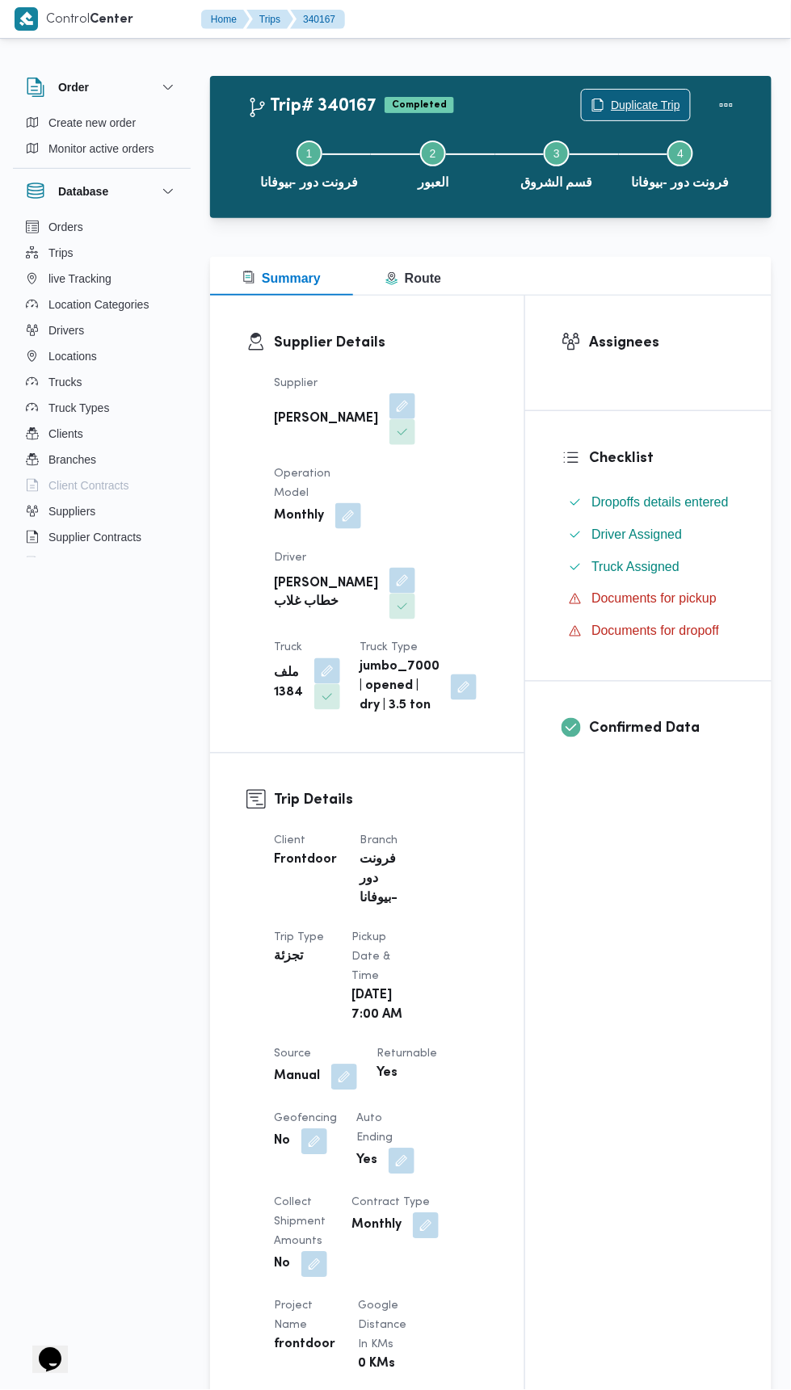
click at [612, 105] on span "Duplicate Trip" at bounding box center [645, 104] width 69 height 19
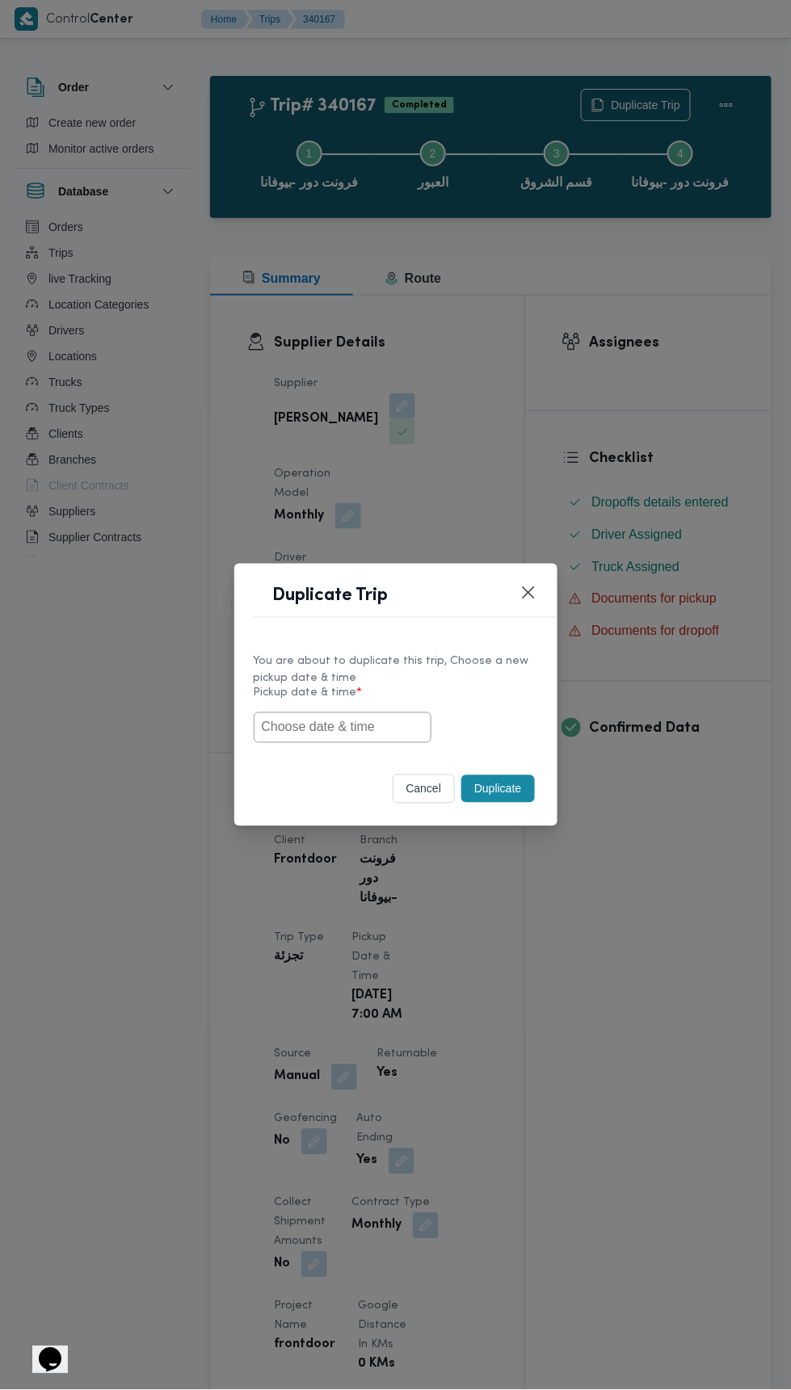
click at [348, 726] on input "text" at bounding box center [343, 727] width 178 height 31
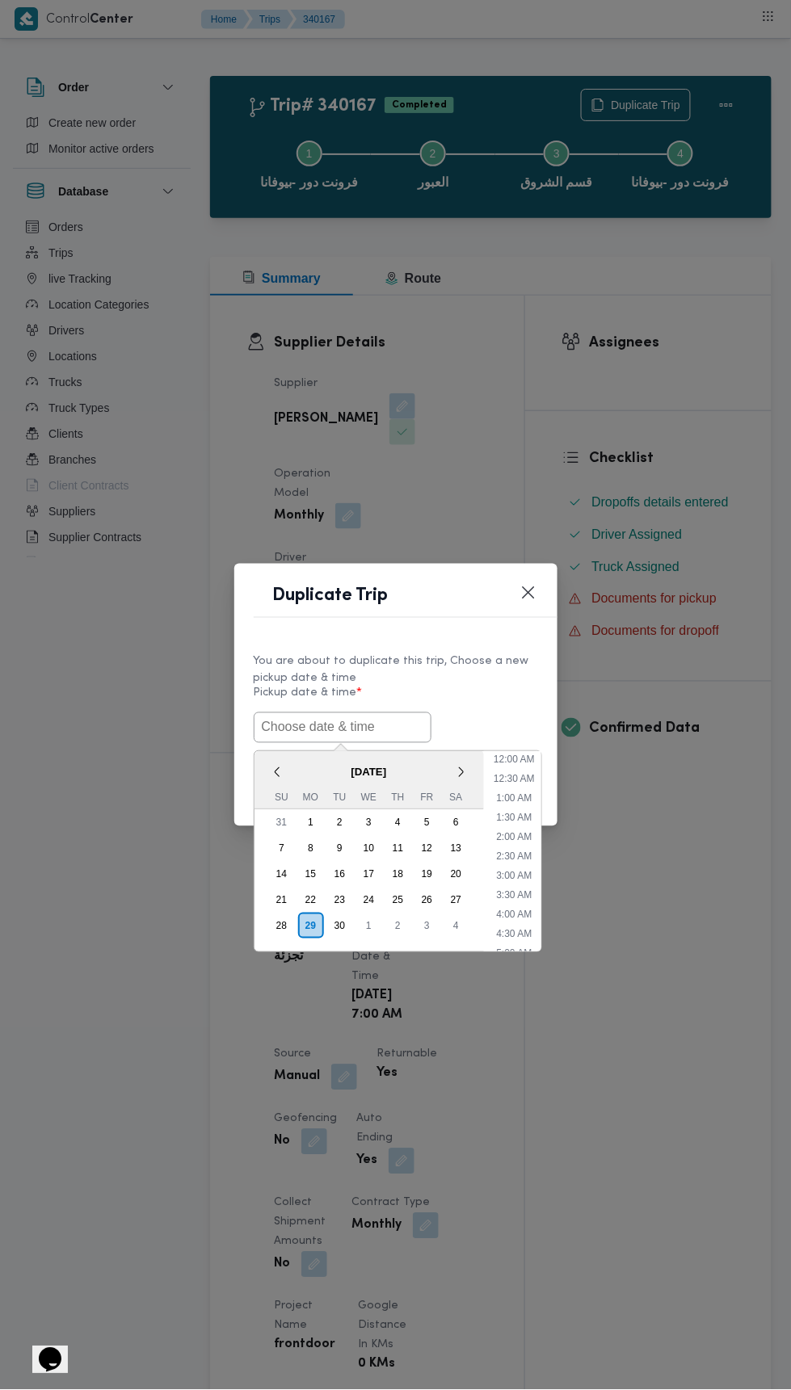
scroll to position [730, 0]
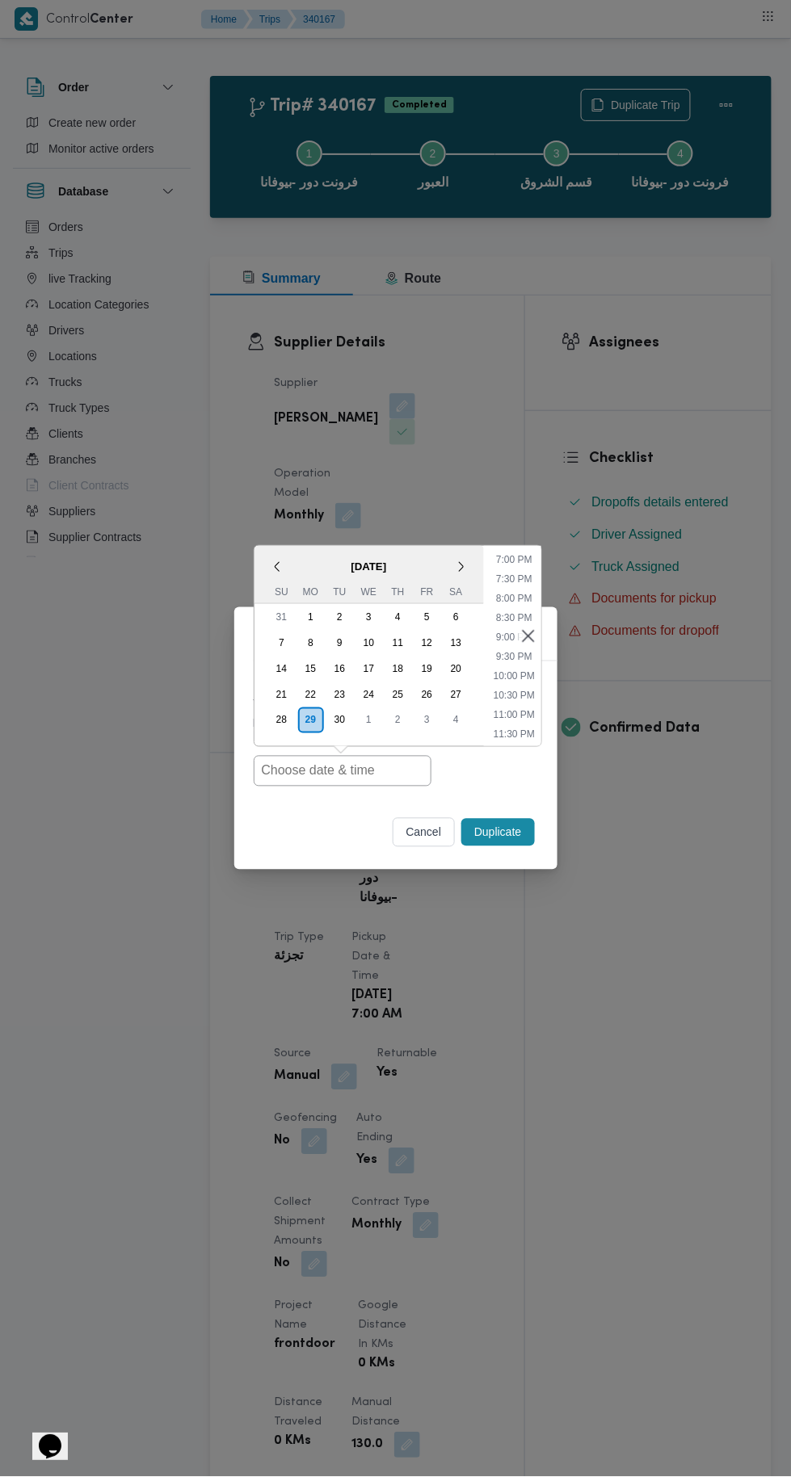
type input "[DATE] 7:00AM"
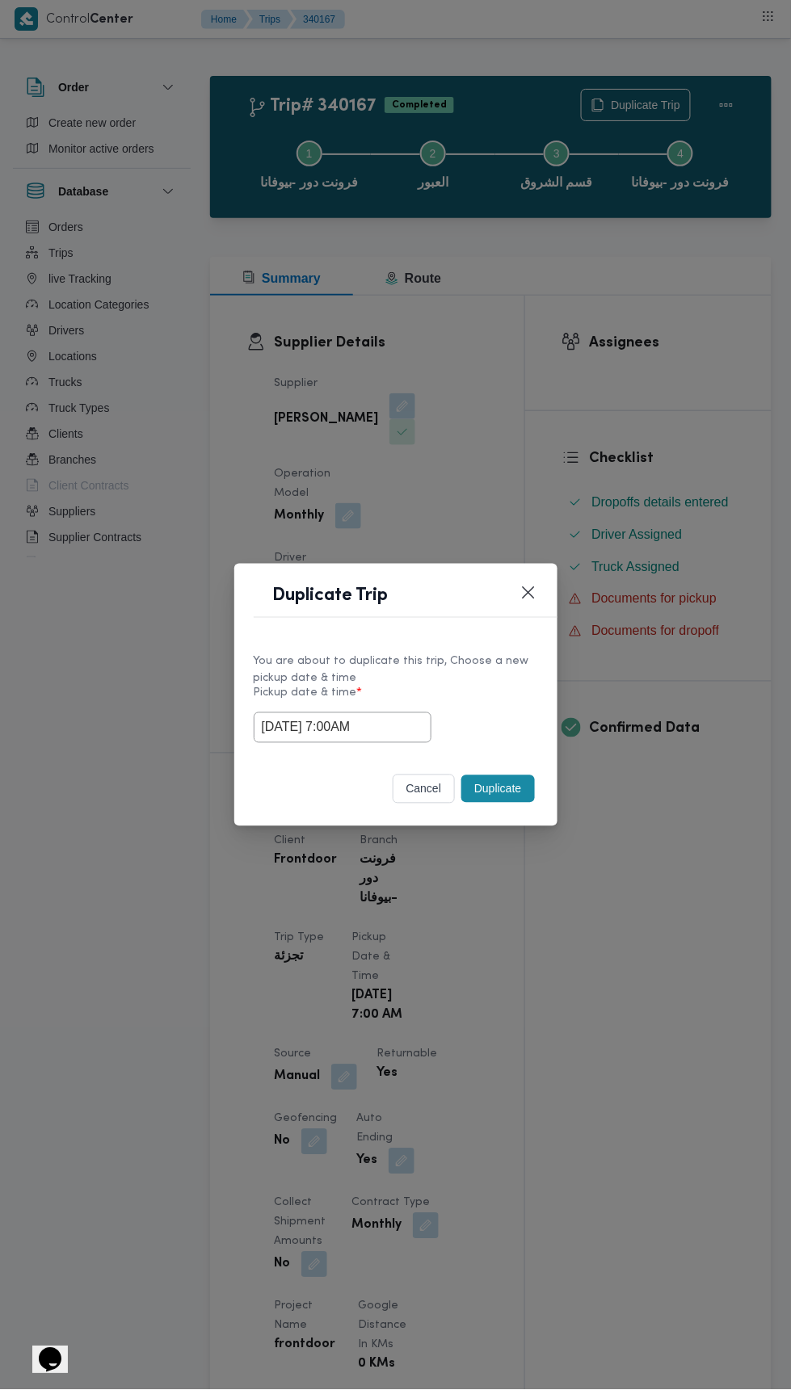
click at [670, 376] on div "Duplicate Trip You are about to duplicate this trip, Choose a new pickup date &…" at bounding box center [395, 695] width 791 height 1390
click at [489, 788] on button "Duplicate" at bounding box center [497, 788] width 73 height 27
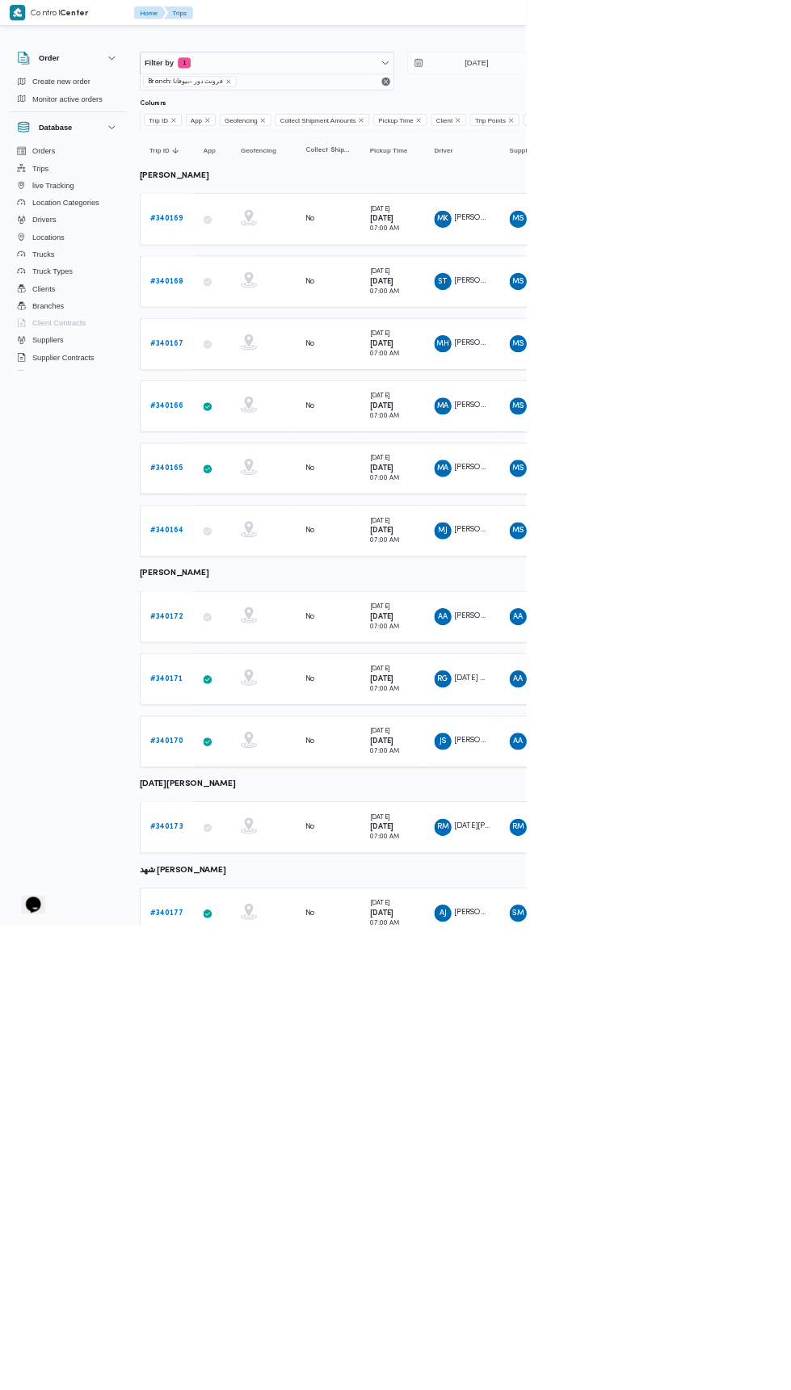
click at [263, 607] on b "# 340166" at bounding box center [250, 610] width 50 height 11
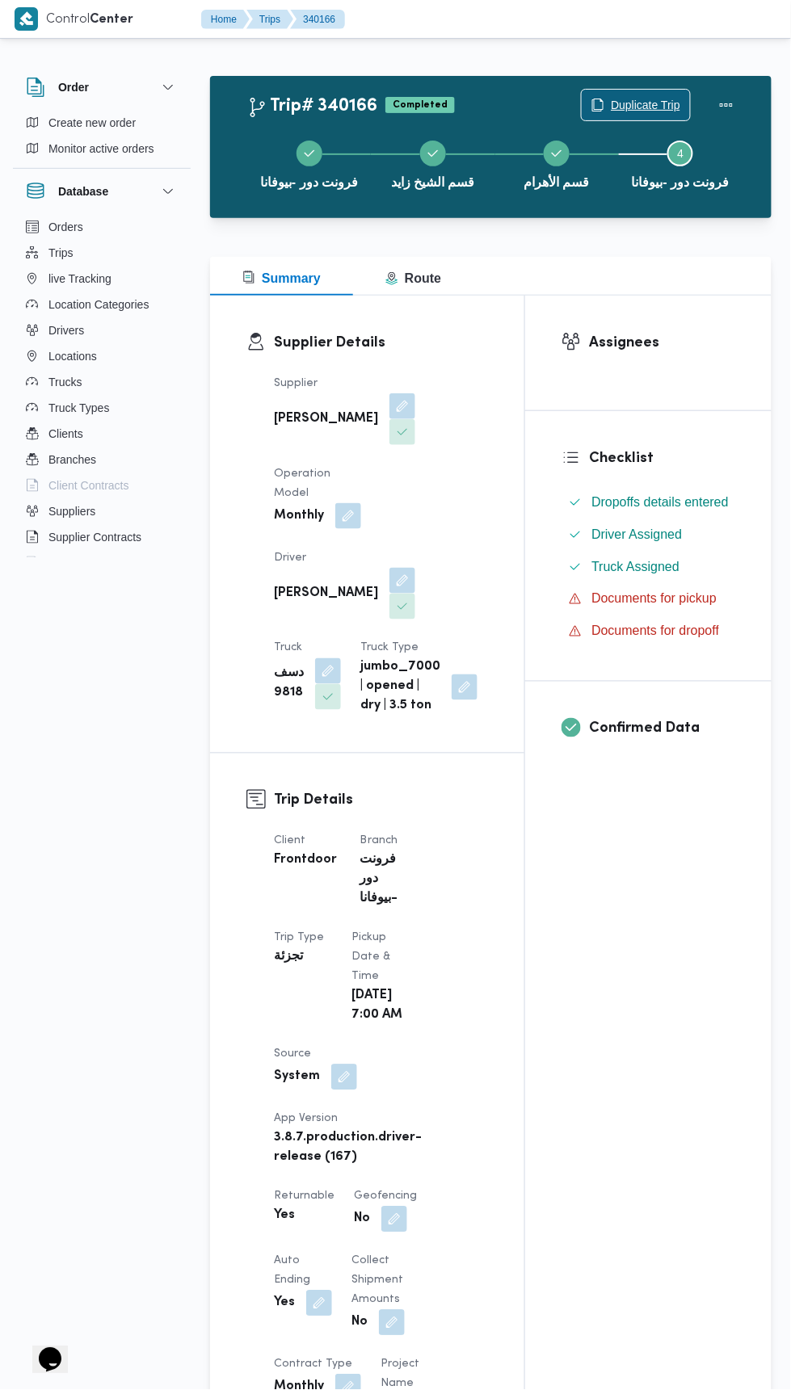
click at [657, 94] on span "Duplicate Trip" at bounding box center [636, 105] width 108 height 31
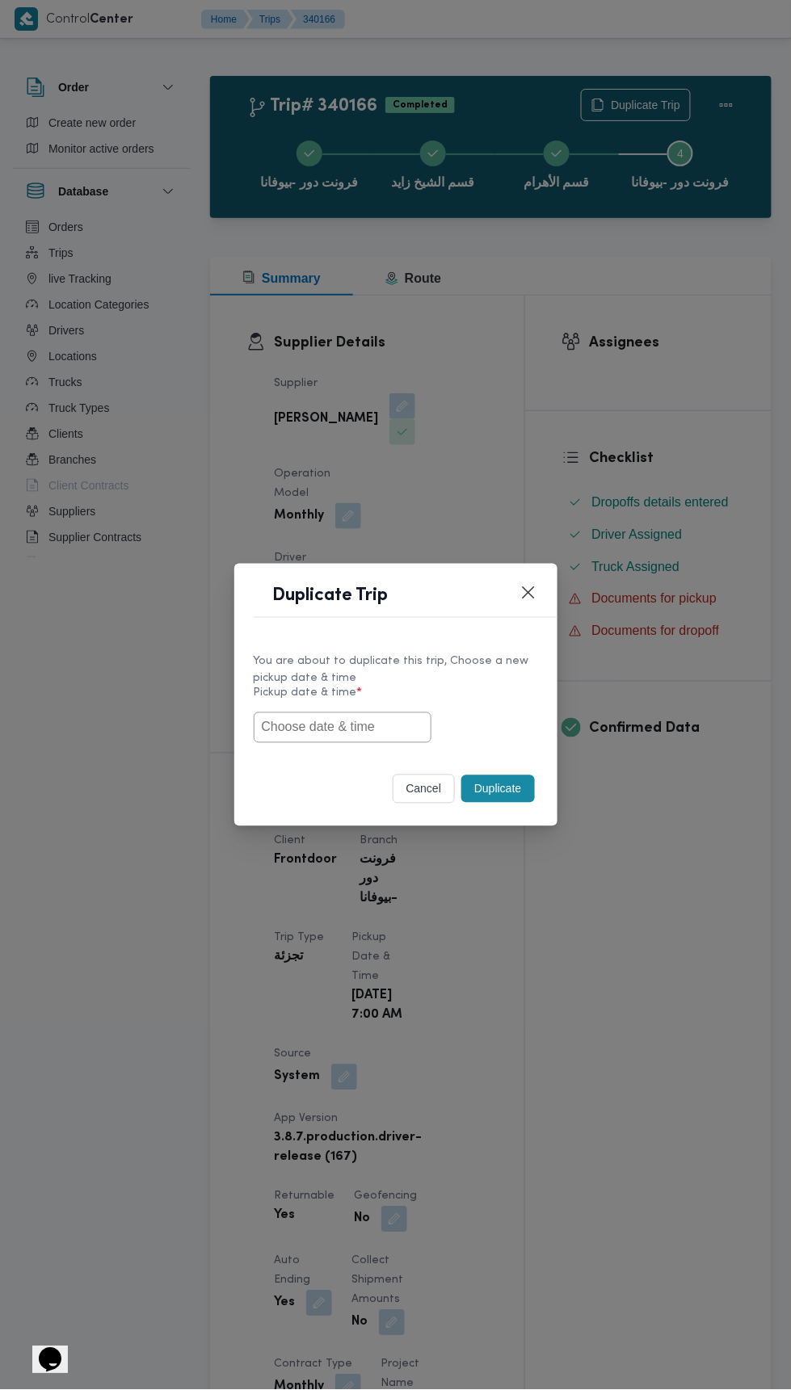
click at [351, 721] on input "text" at bounding box center [343, 727] width 178 height 31
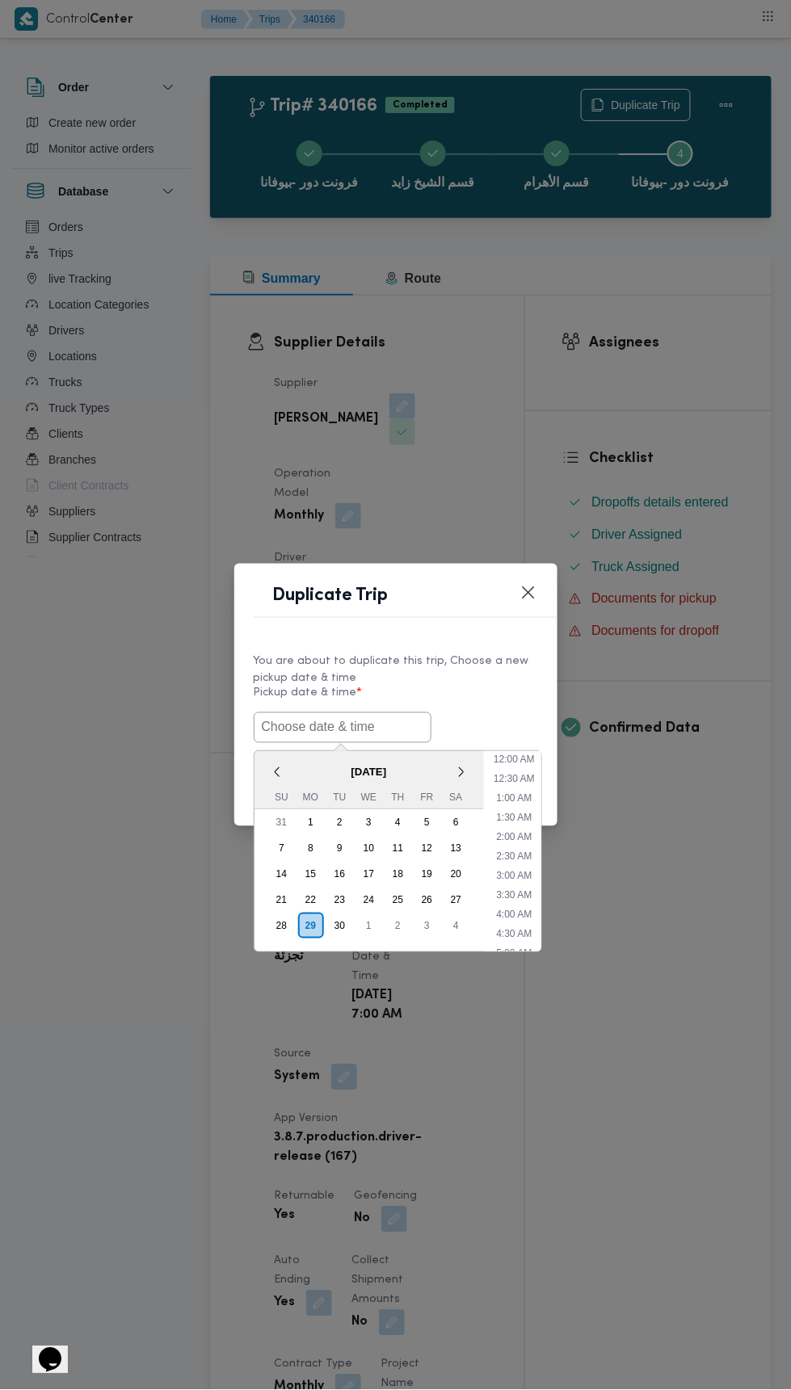
scroll to position [730, 0]
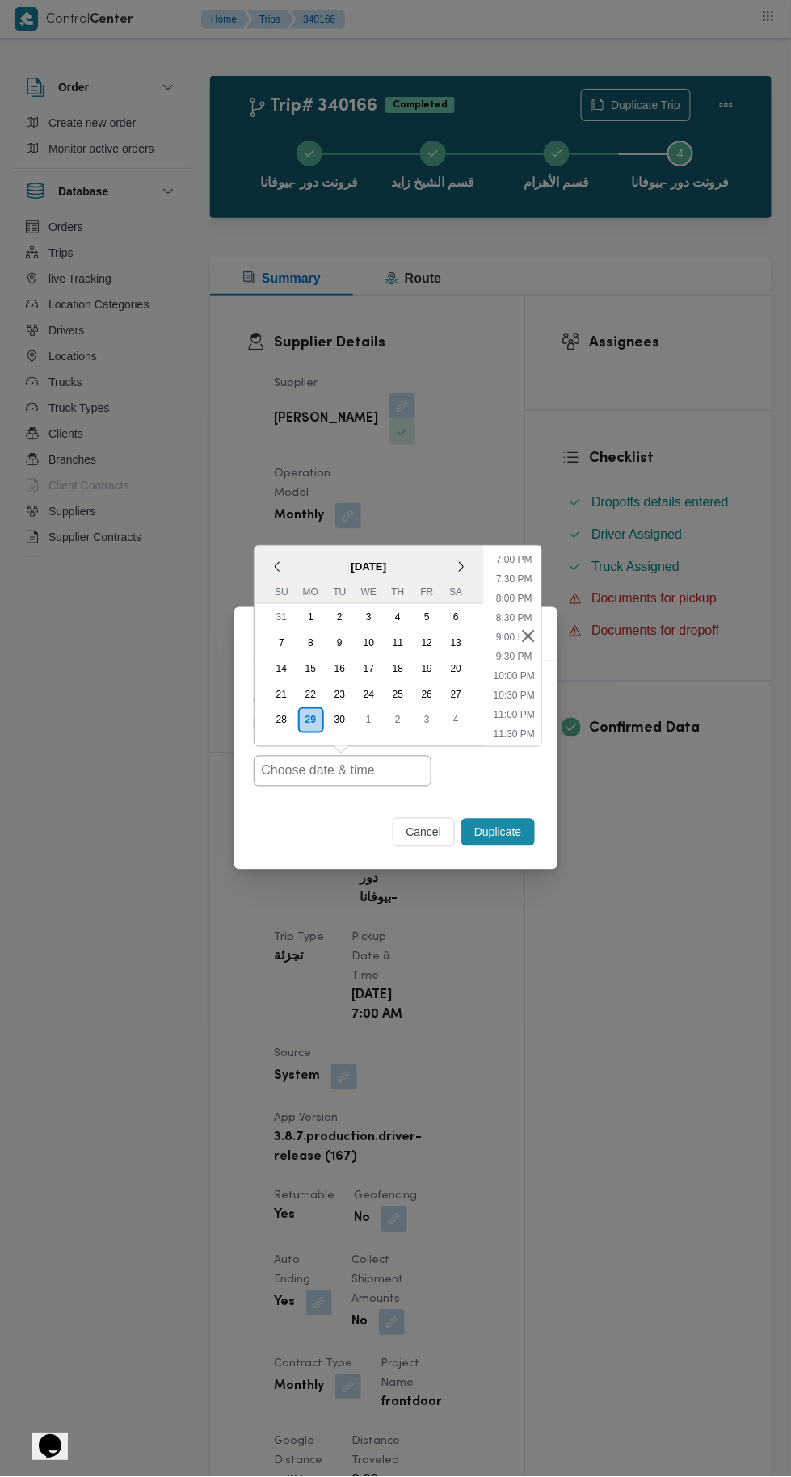
type input "30/09/2025 7:00AM"
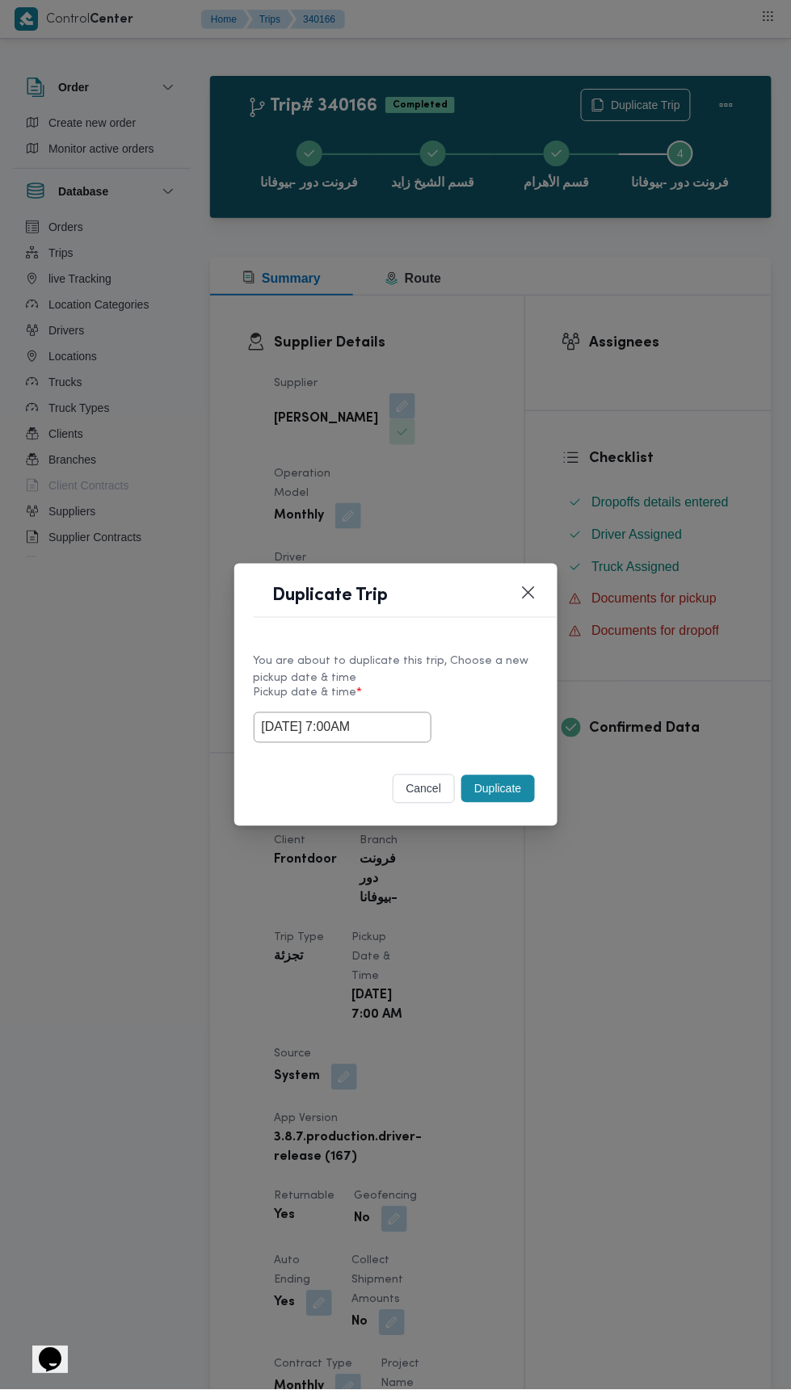
click at [648, 334] on div "Duplicate Trip You are about to duplicate this trip, Choose a new pickup date &…" at bounding box center [395, 695] width 791 height 1390
click at [503, 788] on button "Duplicate" at bounding box center [497, 788] width 73 height 27
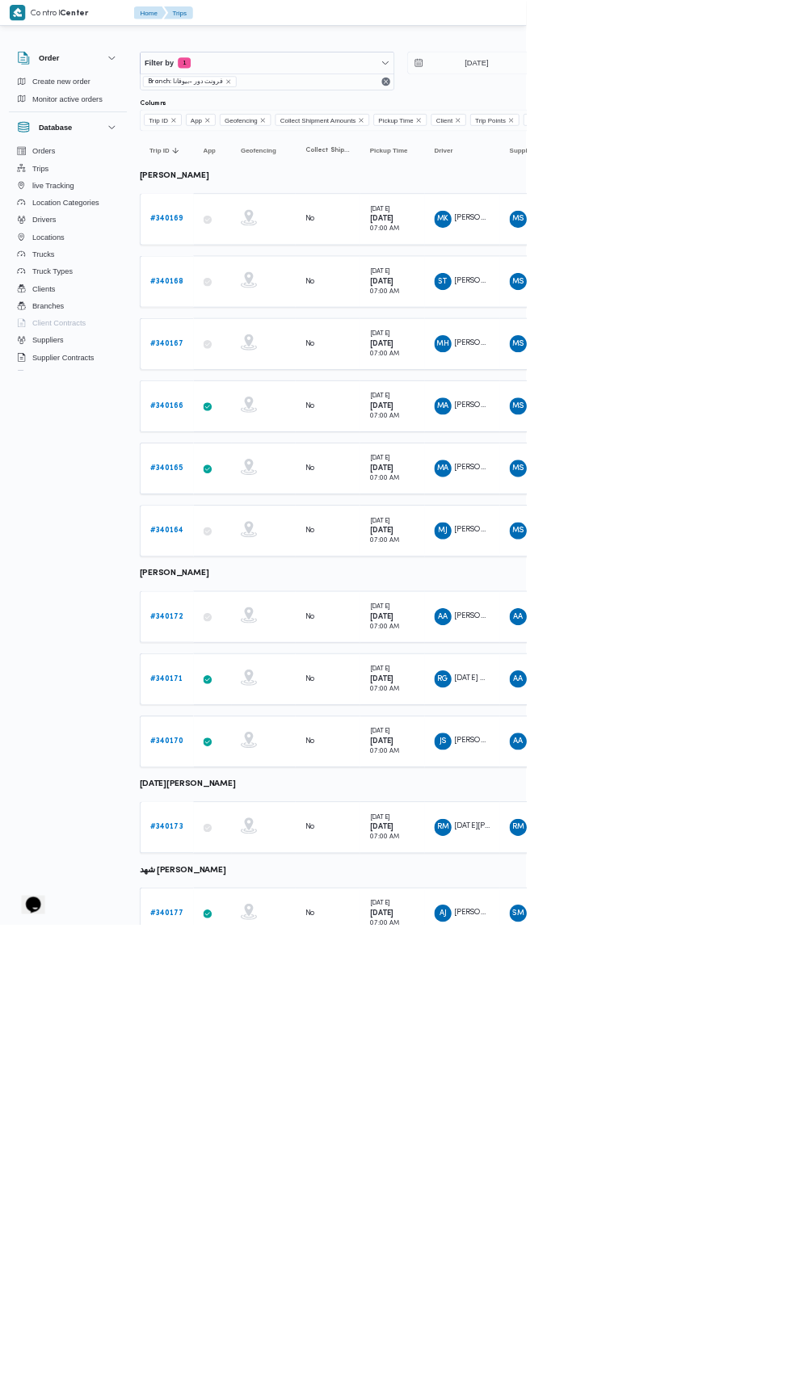
click at [266, 699] on b "# 340165" at bounding box center [249, 704] width 49 height 11
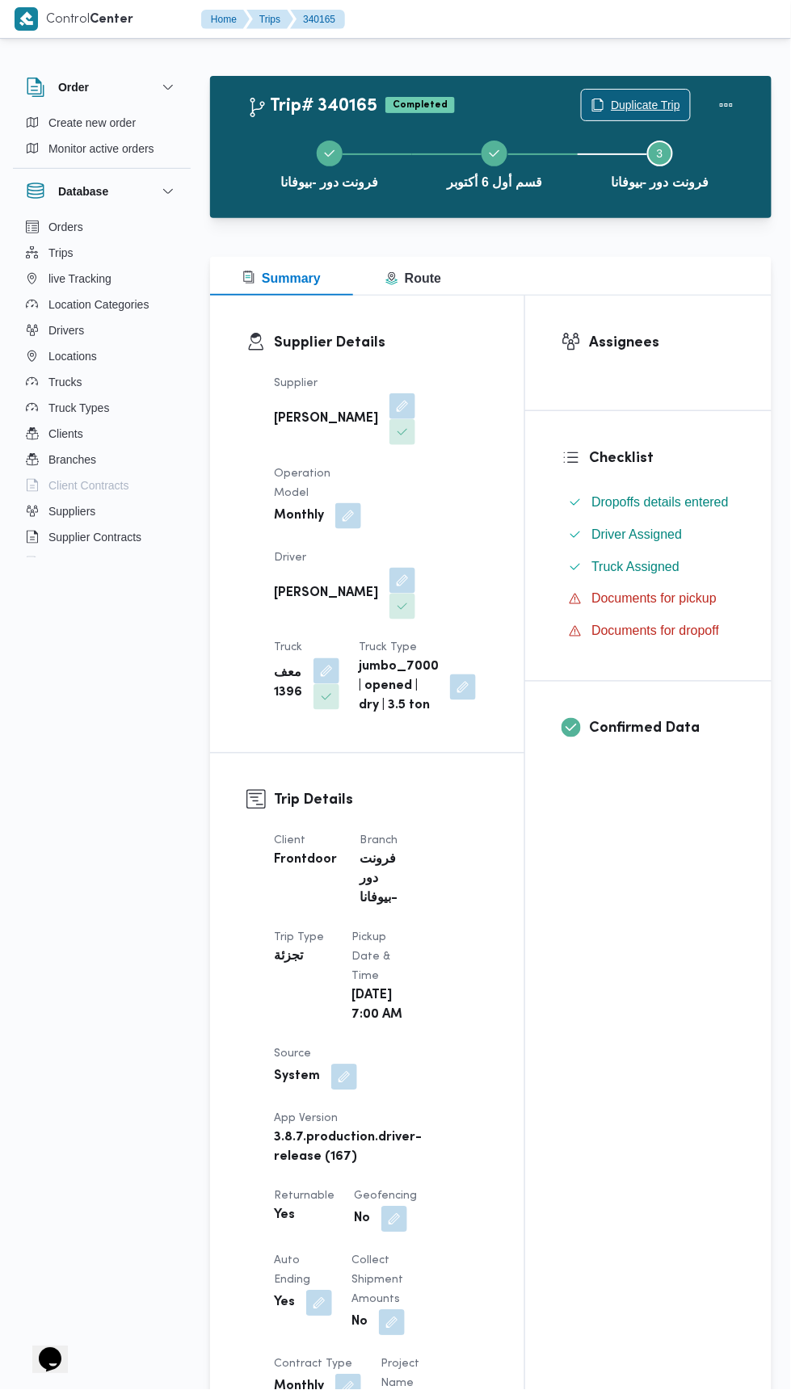
click at [647, 102] on span "Duplicate Trip" at bounding box center [645, 104] width 69 height 19
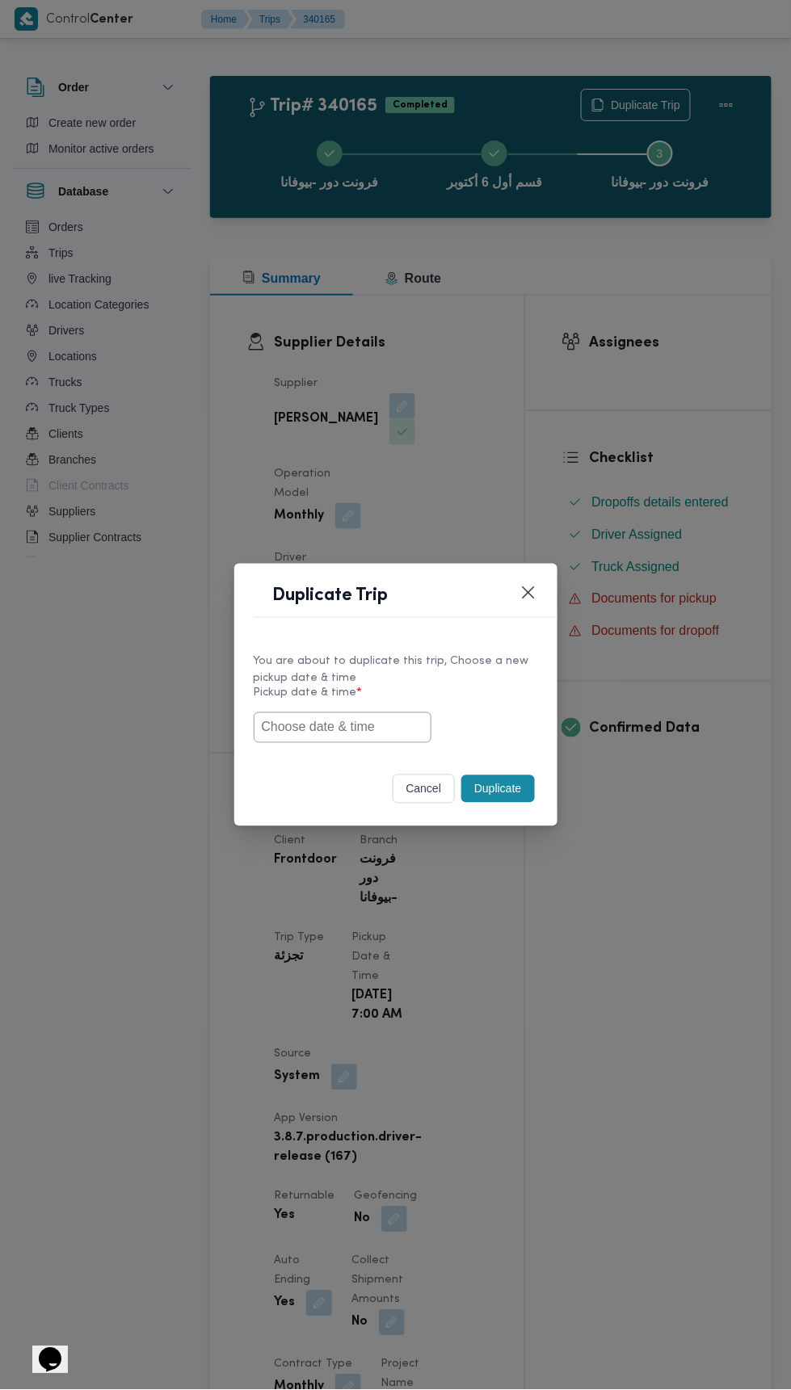
click at [381, 729] on input "text" at bounding box center [343, 727] width 178 height 31
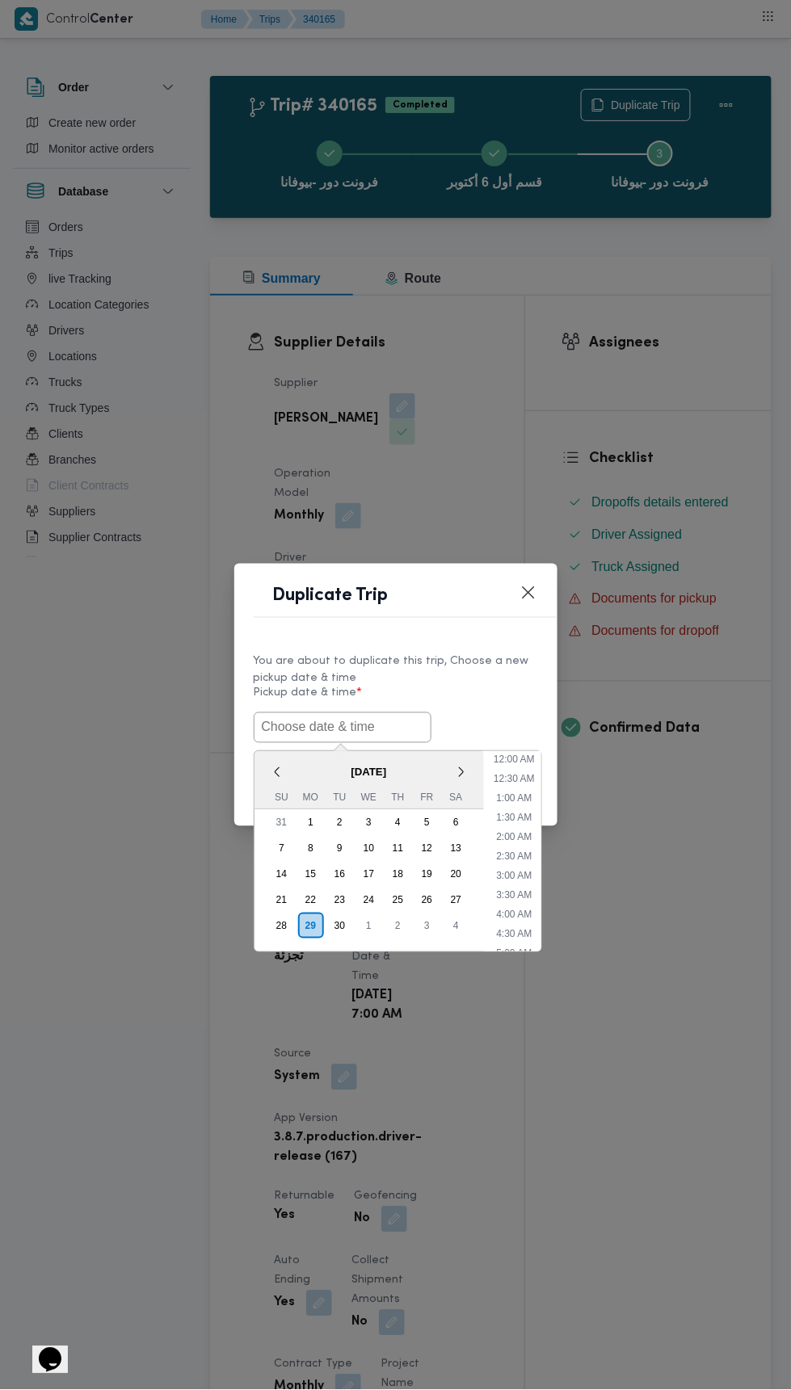
scroll to position [730, 0]
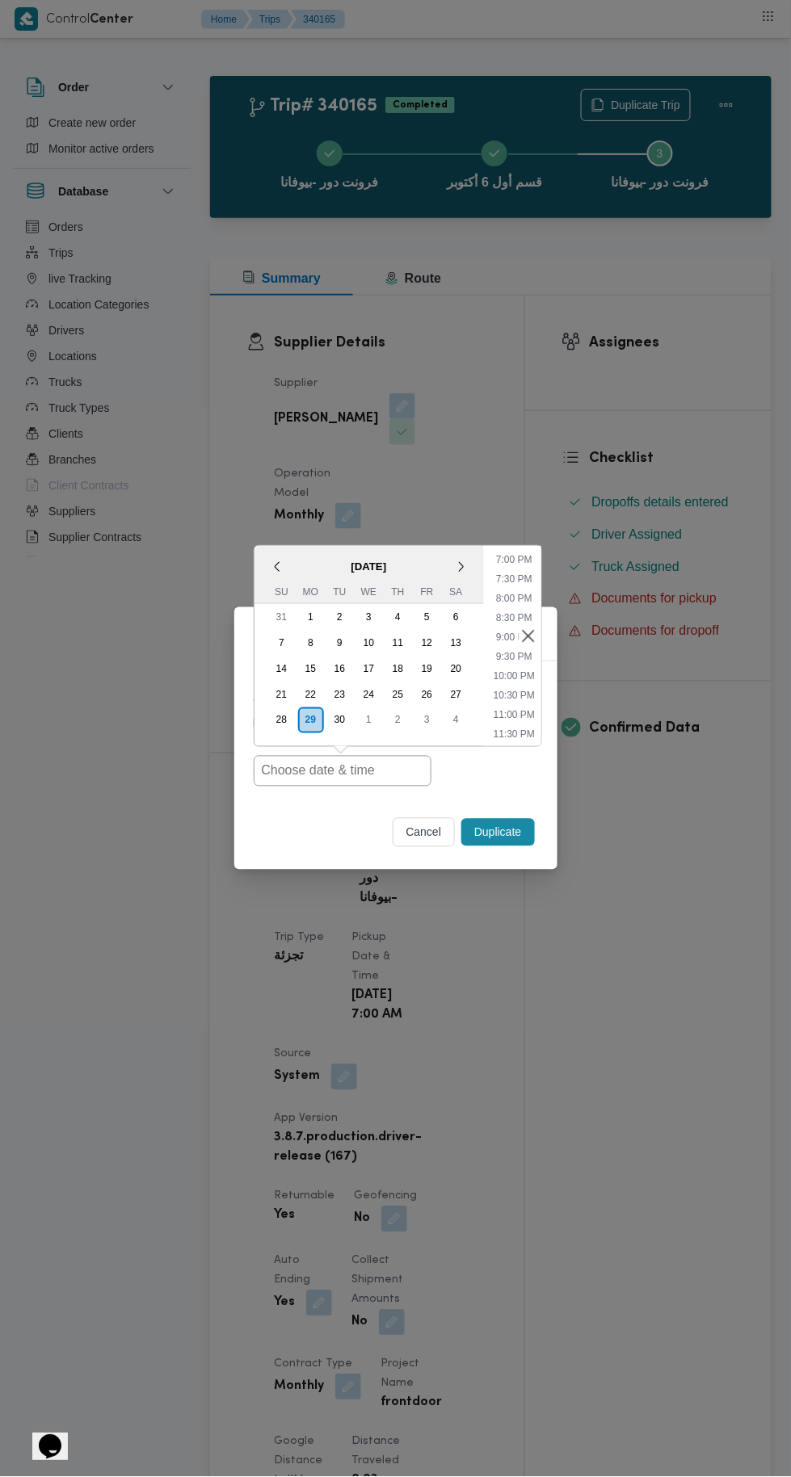
type input "30/09/2025 7:00AM"
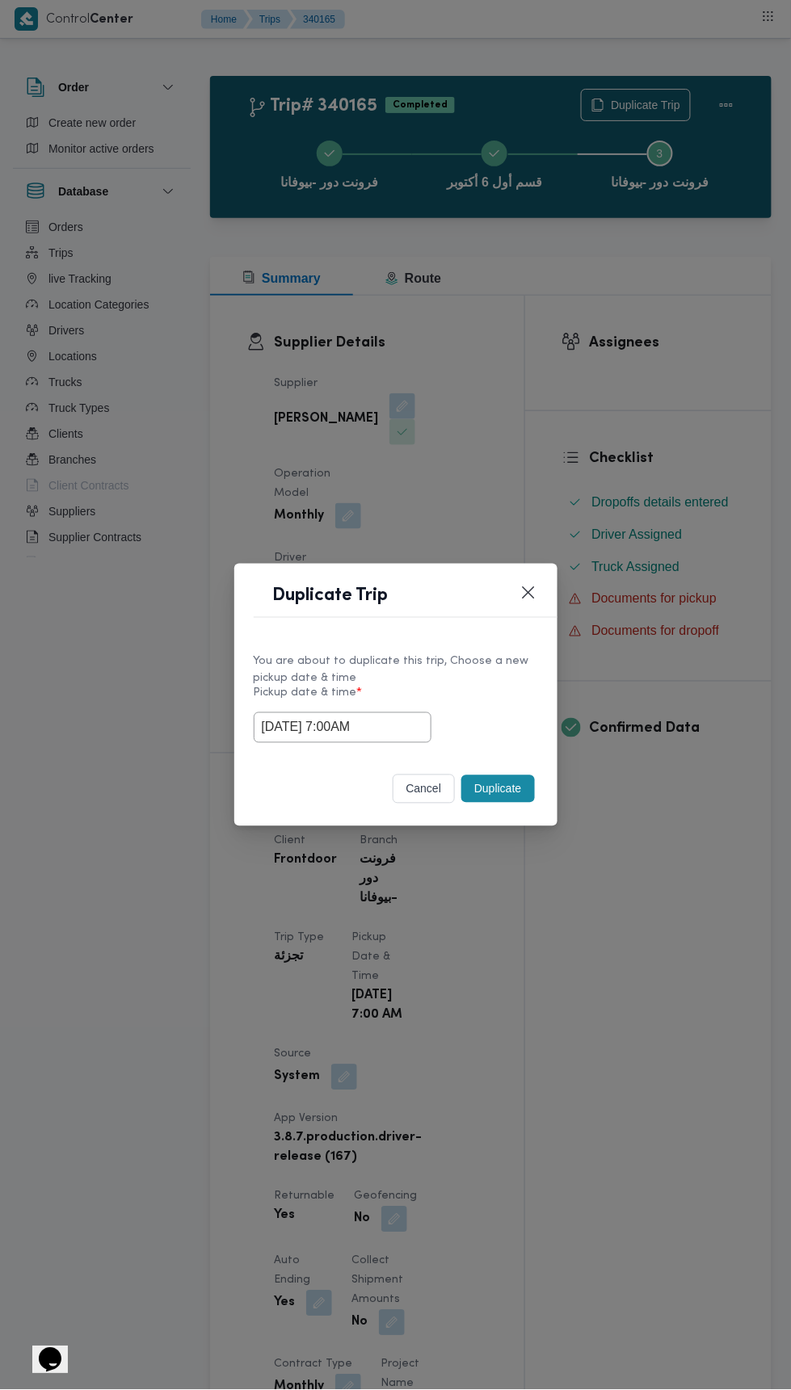
click at [670, 347] on div "Duplicate Trip You are about to duplicate this trip, Choose a new pickup date &…" at bounding box center [395, 695] width 791 height 1390
click at [515, 784] on button "Duplicate" at bounding box center [497, 788] width 73 height 27
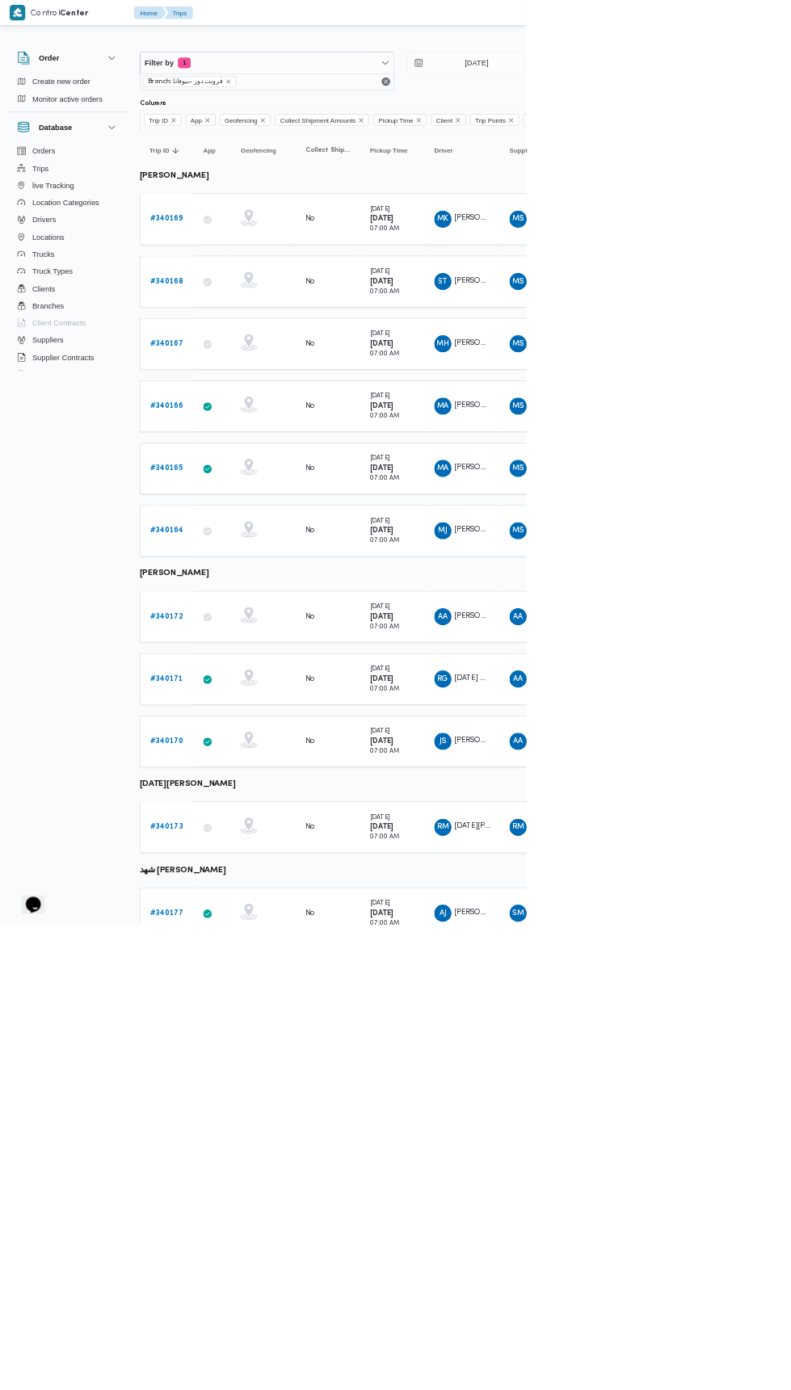
click at [259, 792] on b "# 340164" at bounding box center [250, 797] width 50 height 11
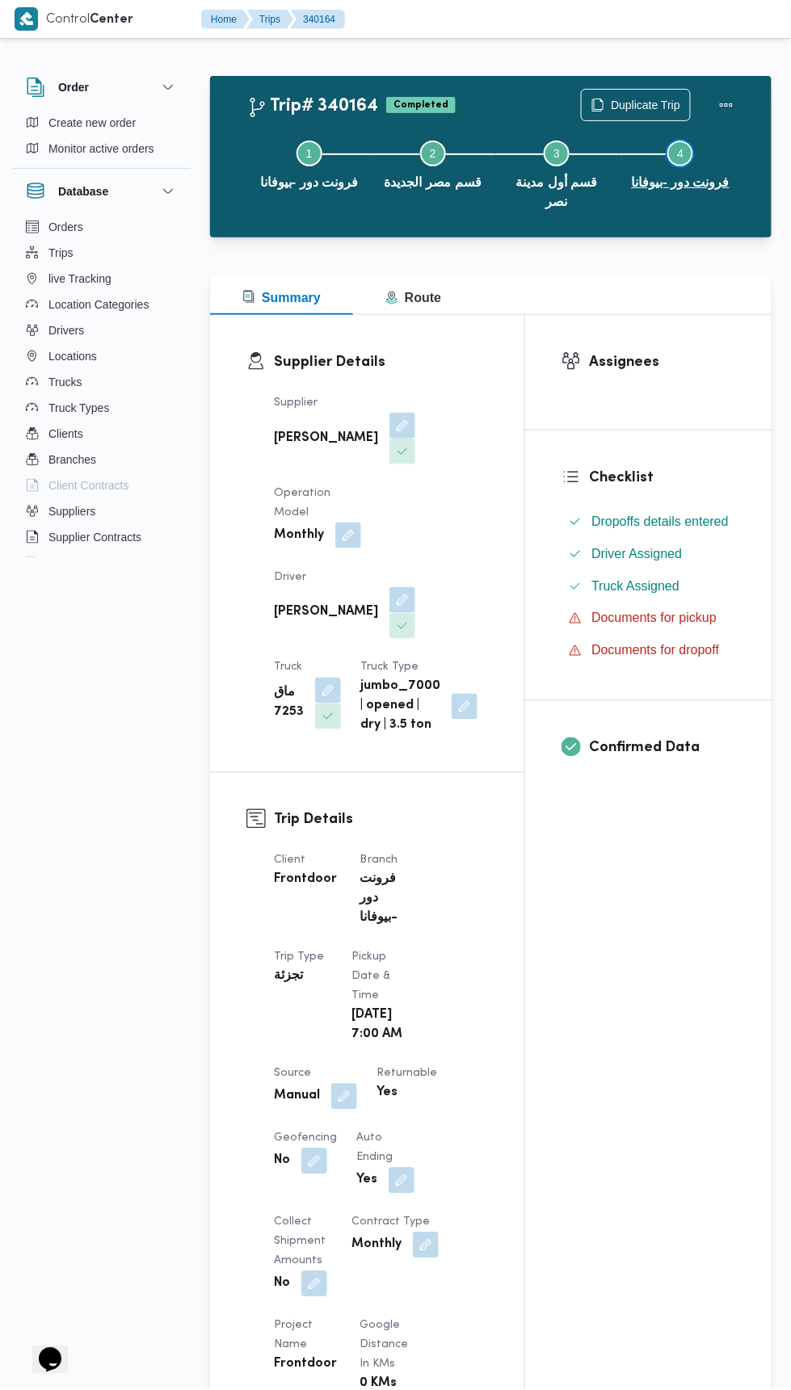
click at [642, 123] on button "Step 4 is incomplete 4 فرونت دور -بيوفانا" at bounding box center [681, 163] width 124 height 84
click at [654, 104] on span "Duplicate Trip" at bounding box center [645, 104] width 69 height 19
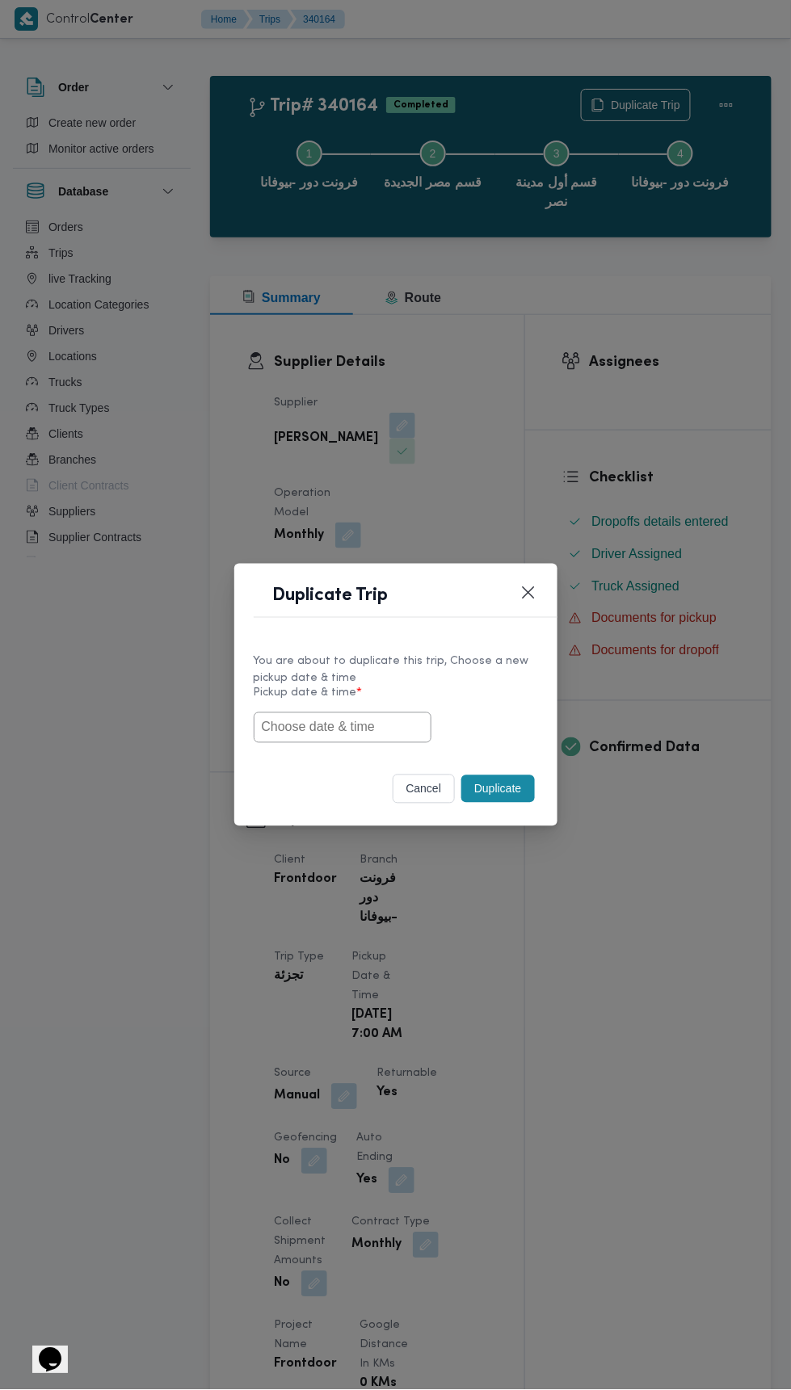
click at [392, 726] on input "text" at bounding box center [343, 727] width 178 height 31
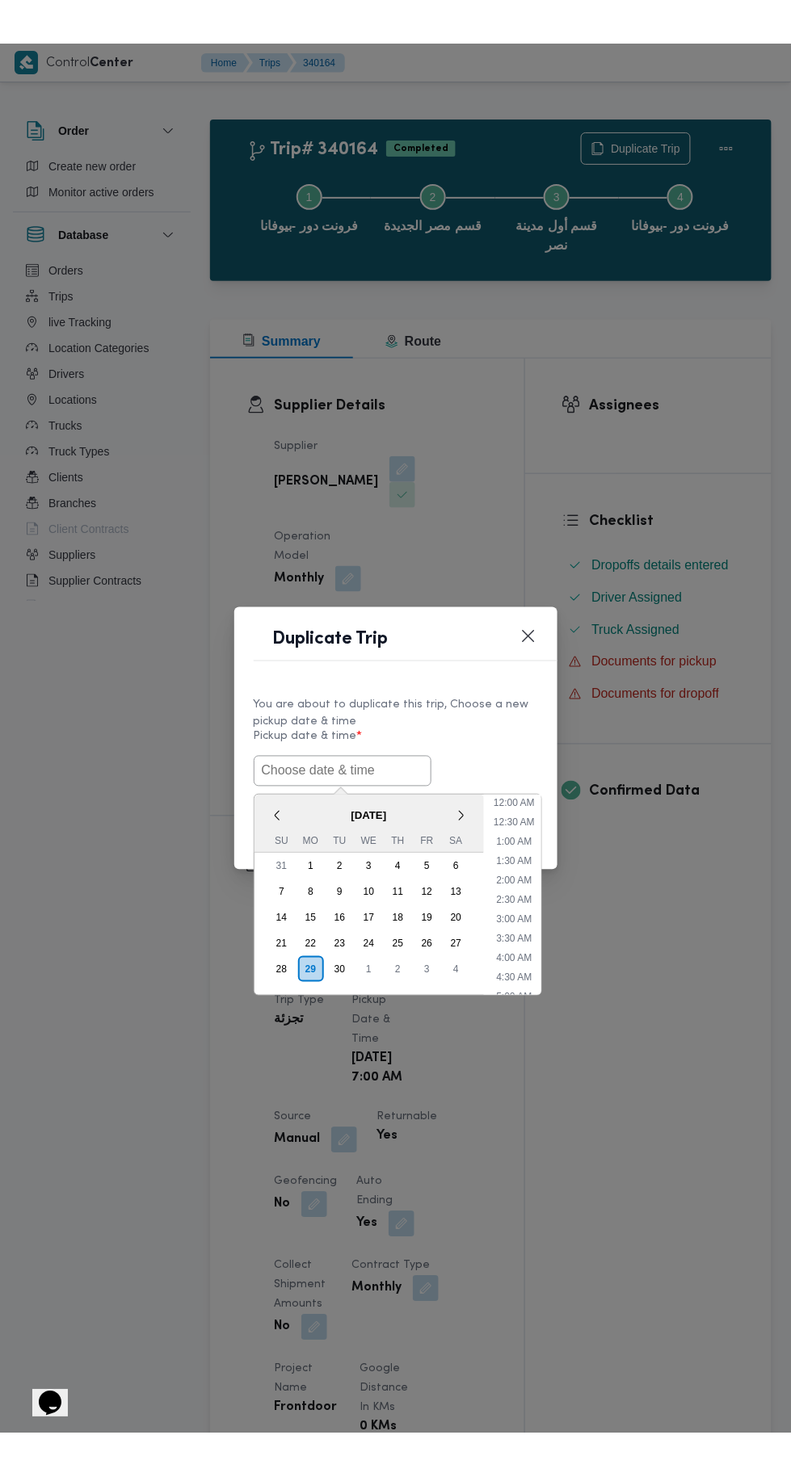
scroll to position [730, 0]
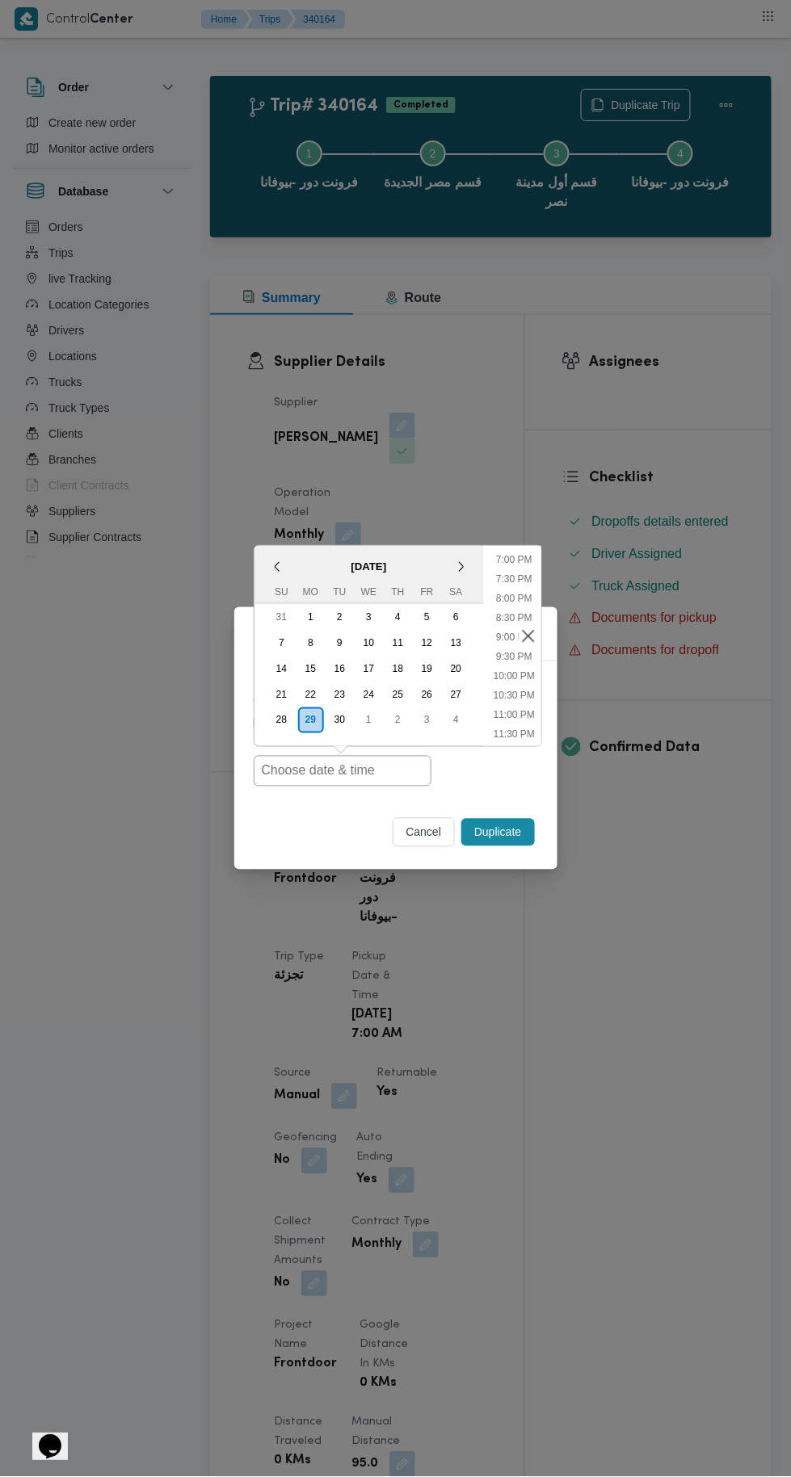
type input "30/09/2025 7:00AM"
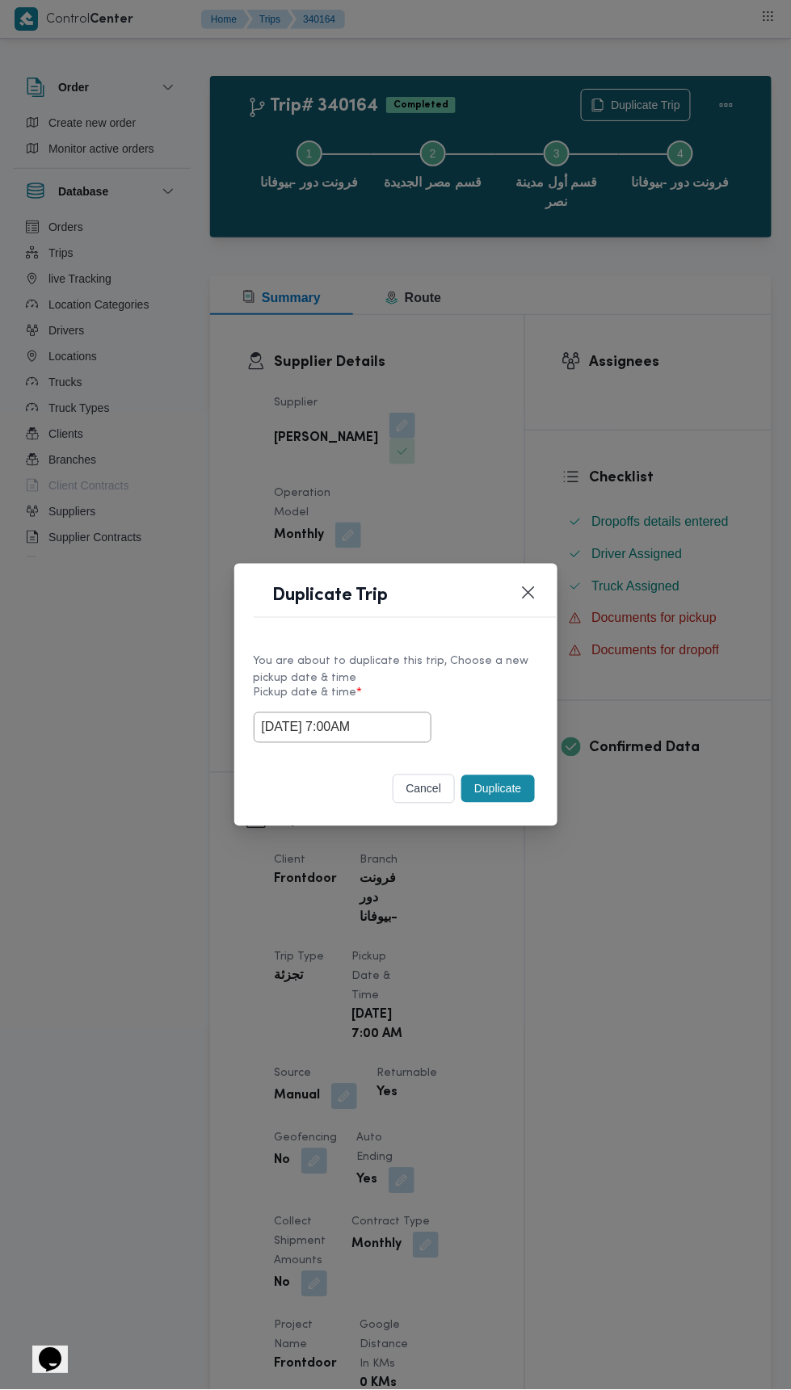
click at [699, 336] on div "Duplicate Trip You are about to duplicate this trip, Choose a new pickup date &…" at bounding box center [395, 695] width 791 height 1390
click at [512, 775] on button "Duplicate" at bounding box center [497, 788] width 73 height 27
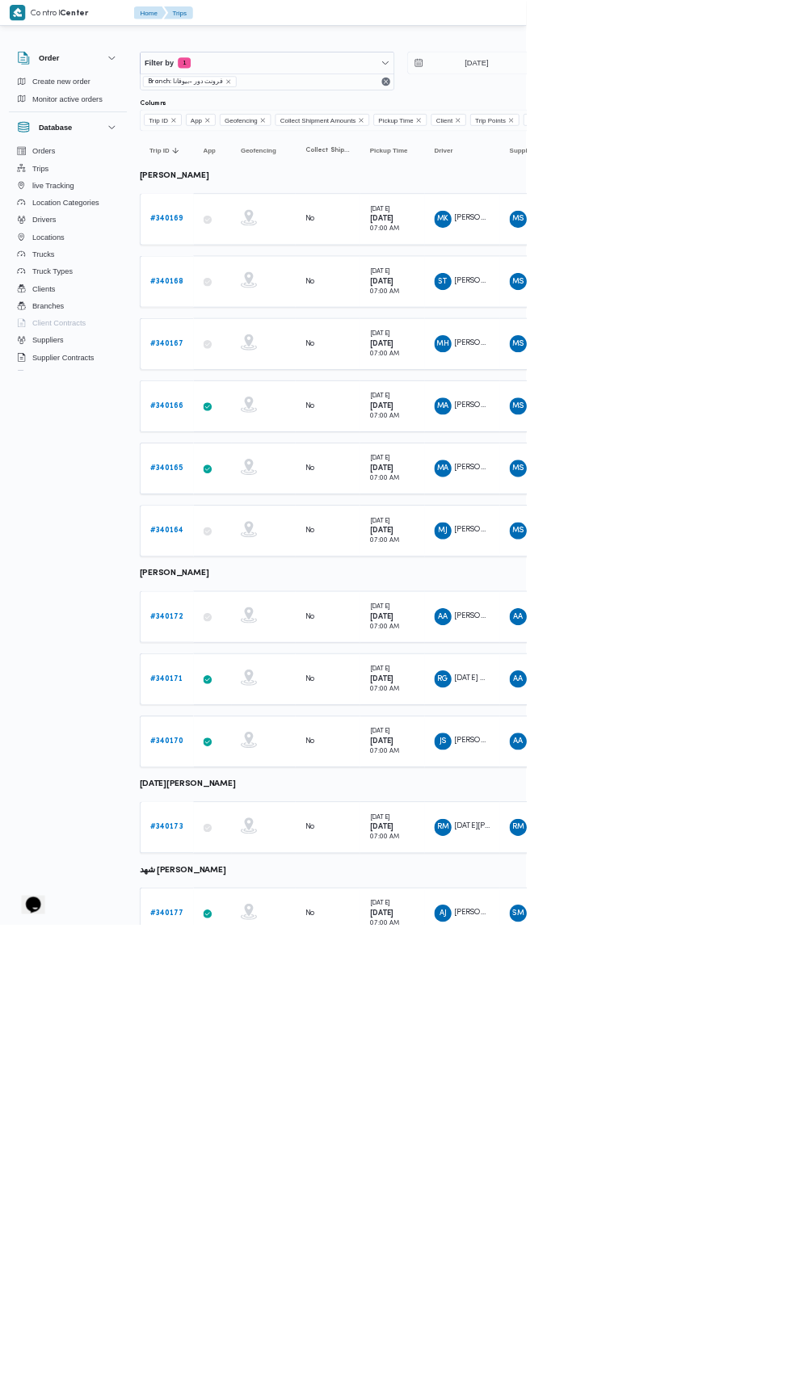
click at [252, 922] on b "# 340172" at bounding box center [249, 927] width 49 height 11
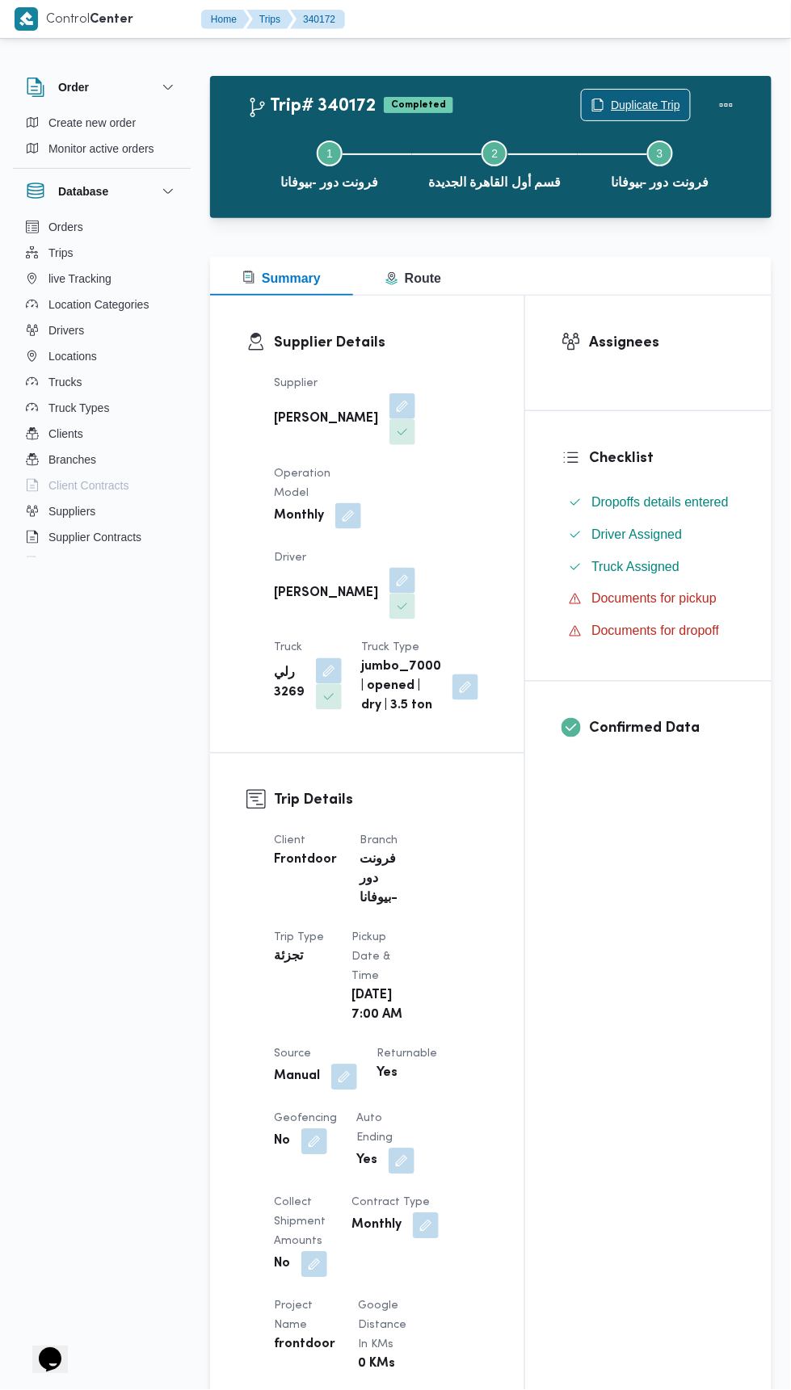
click at [658, 104] on span "Duplicate Trip" at bounding box center [645, 104] width 69 height 19
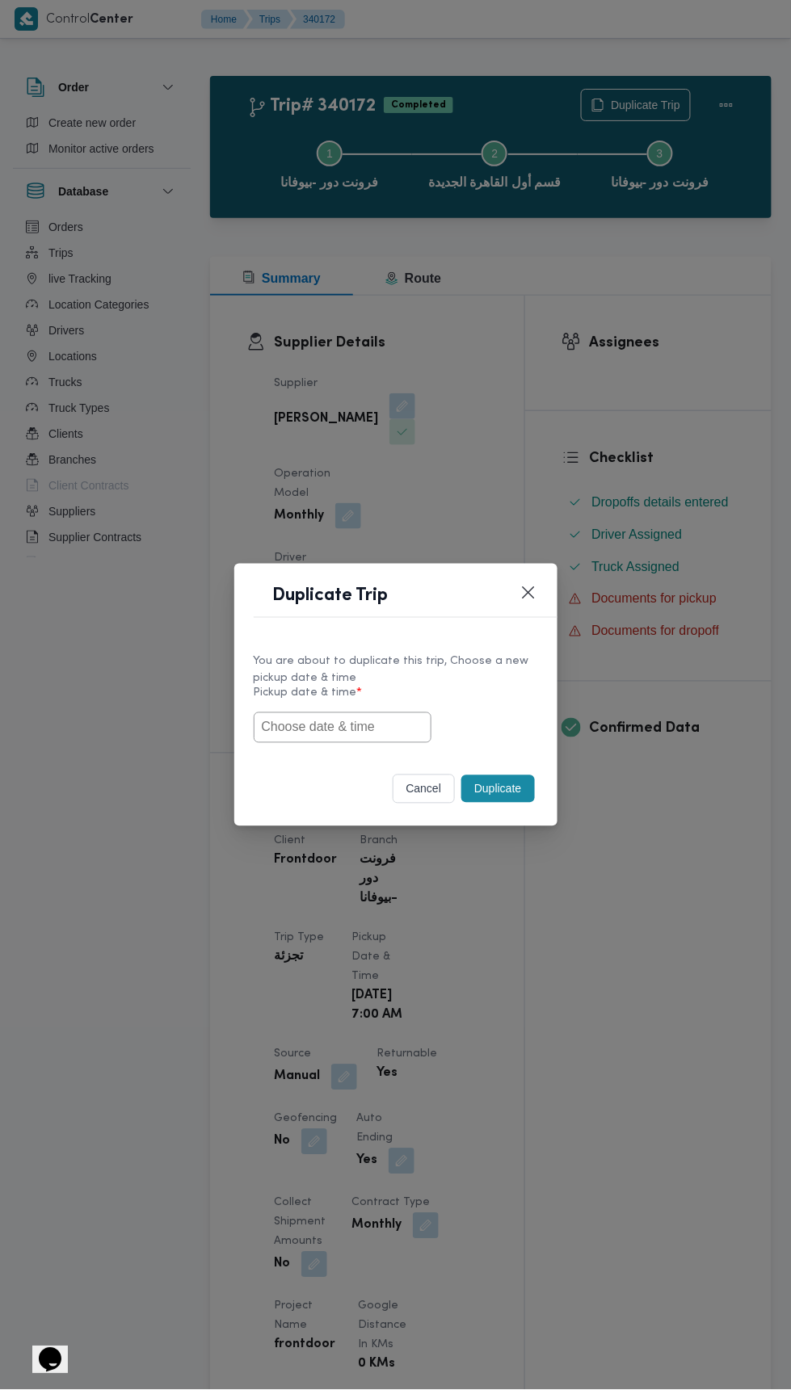
click at [389, 731] on input "text" at bounding box center [343, 727] width 178 height 31
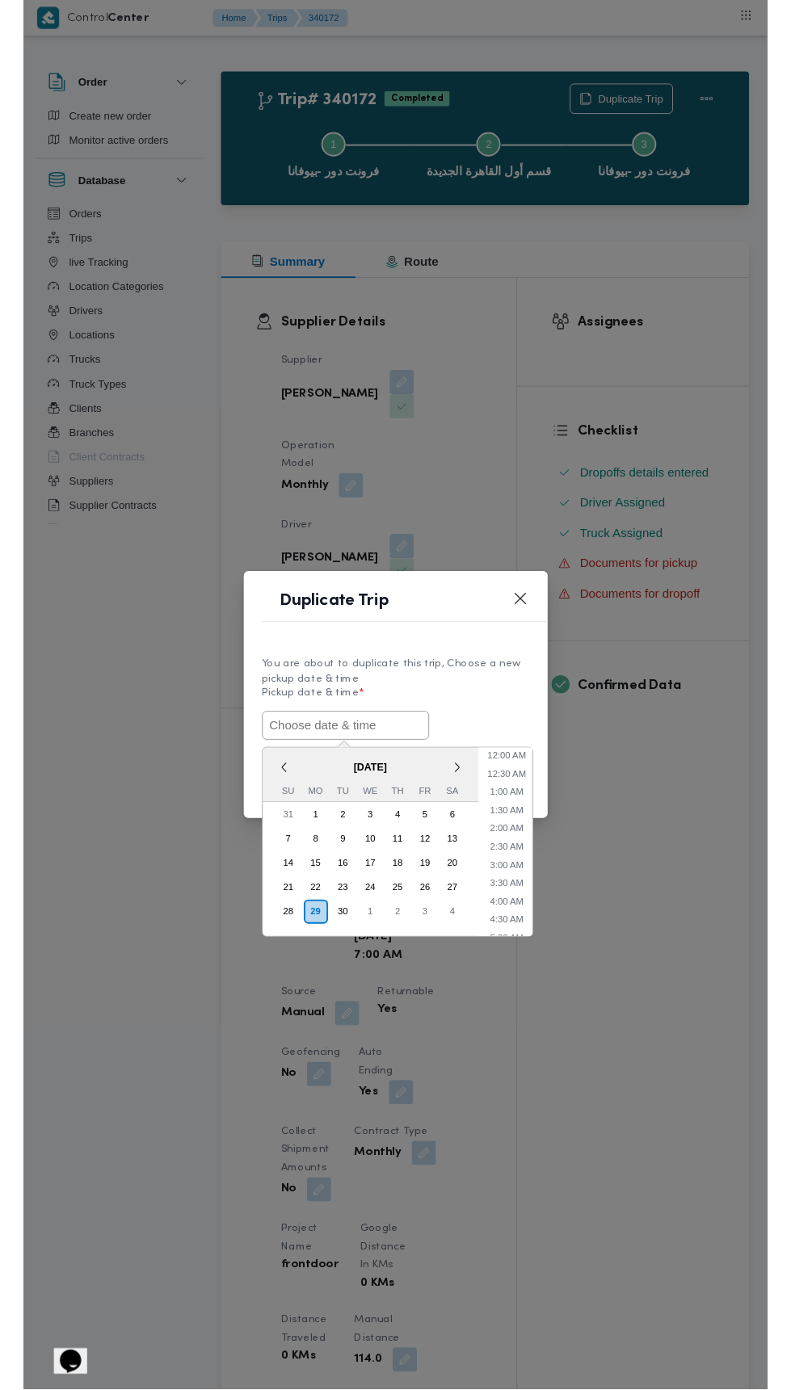
scroll to position [730, 0]
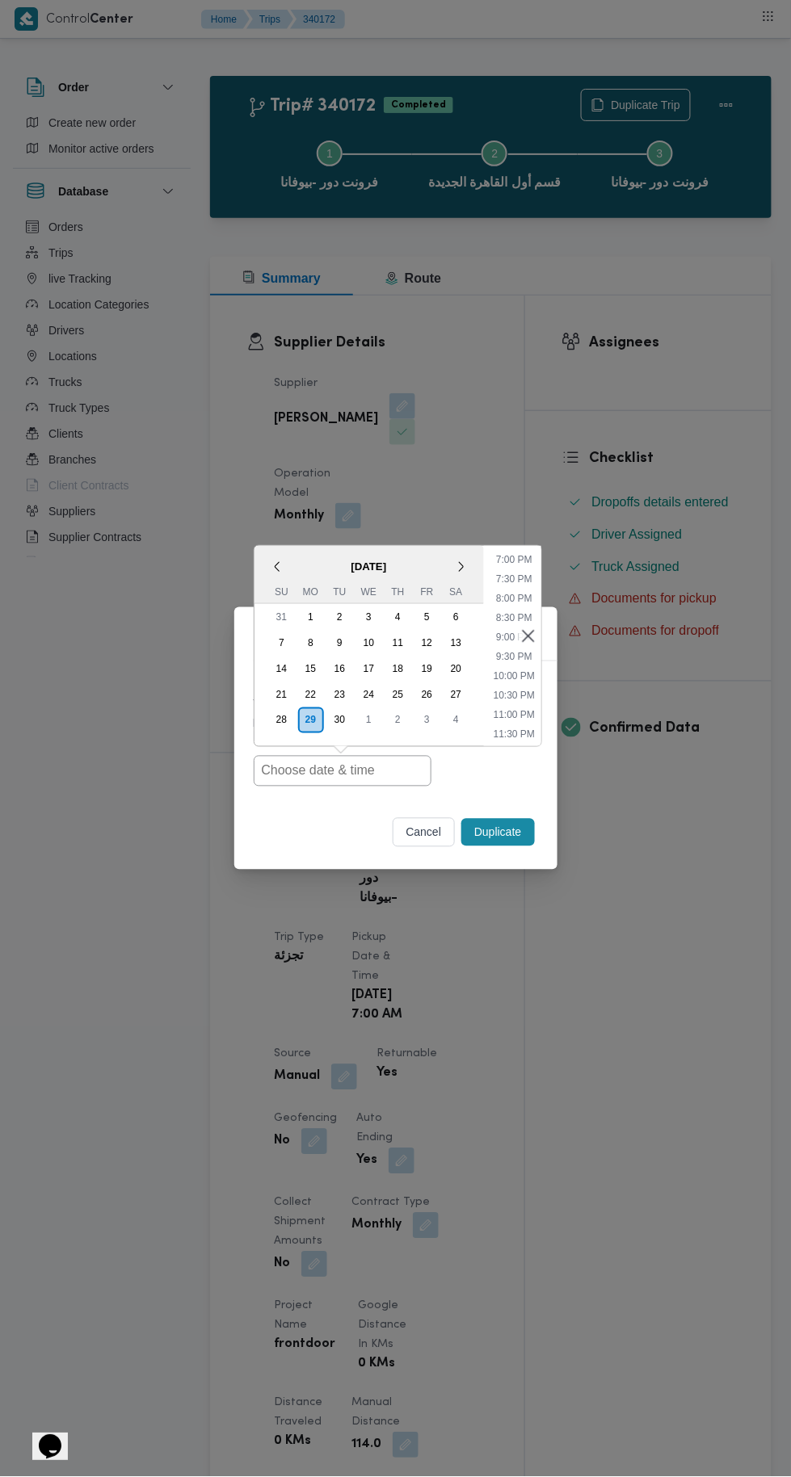
type input "30/09/2025 7:00AM"
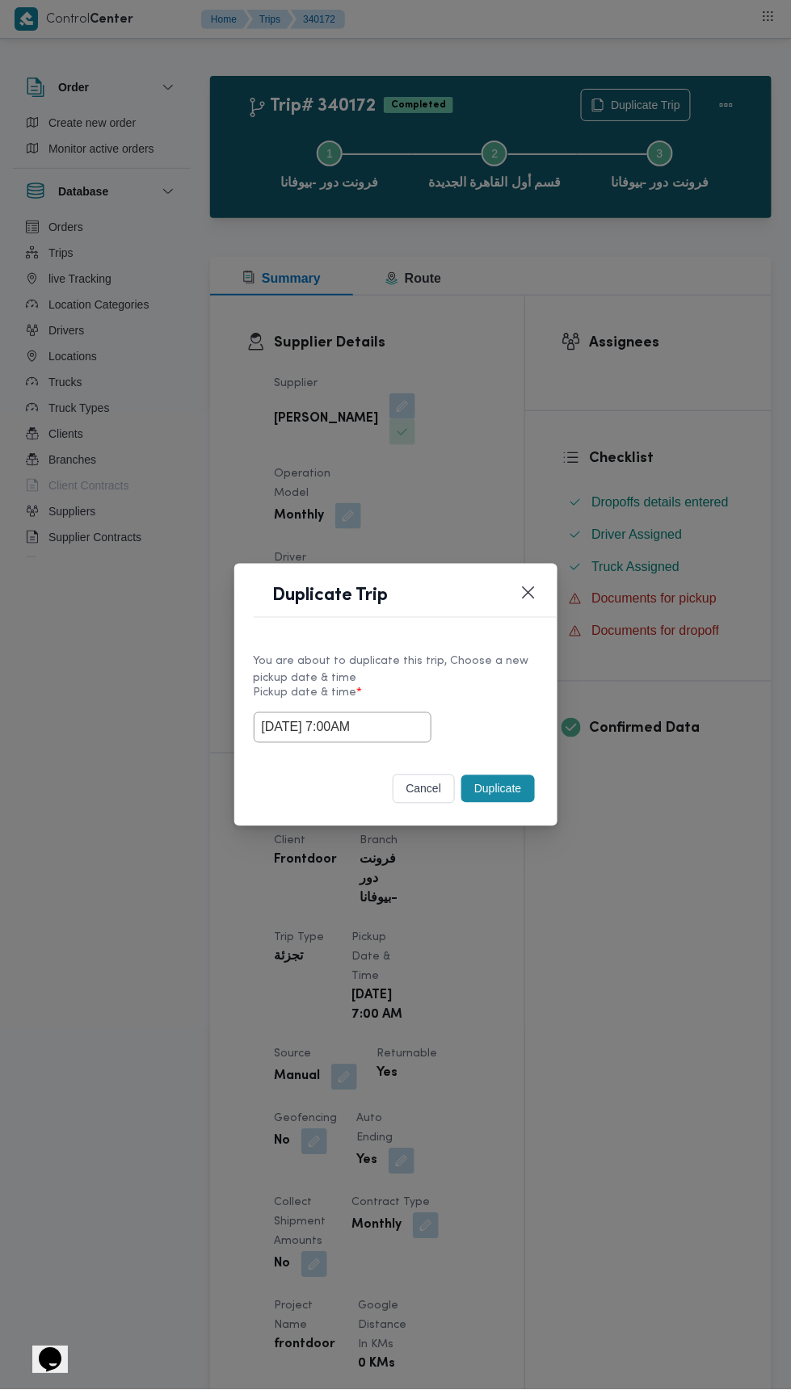
click at [632, 355] on div "Duplicate Trip You are about to duplicate this trip, Choose a new pickup date &…" at bounding box center [395, 695] width 791 height 1390
click at [514, 780] on button "Duplicate" at bounding box center [497, 788] width 73 height 27
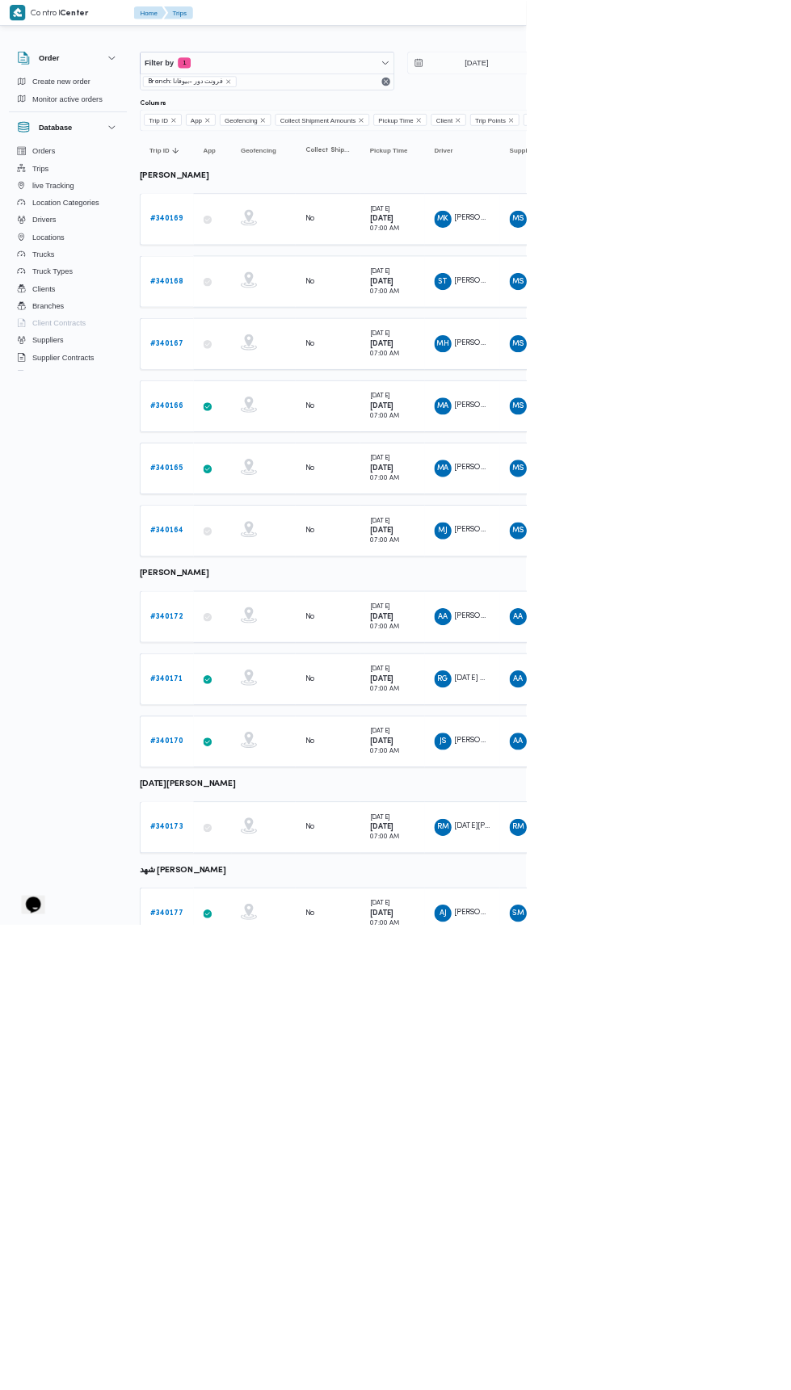
click at [252, 1015] on b "# 340171" at bounding box center [249, 1020] width 49 height 11
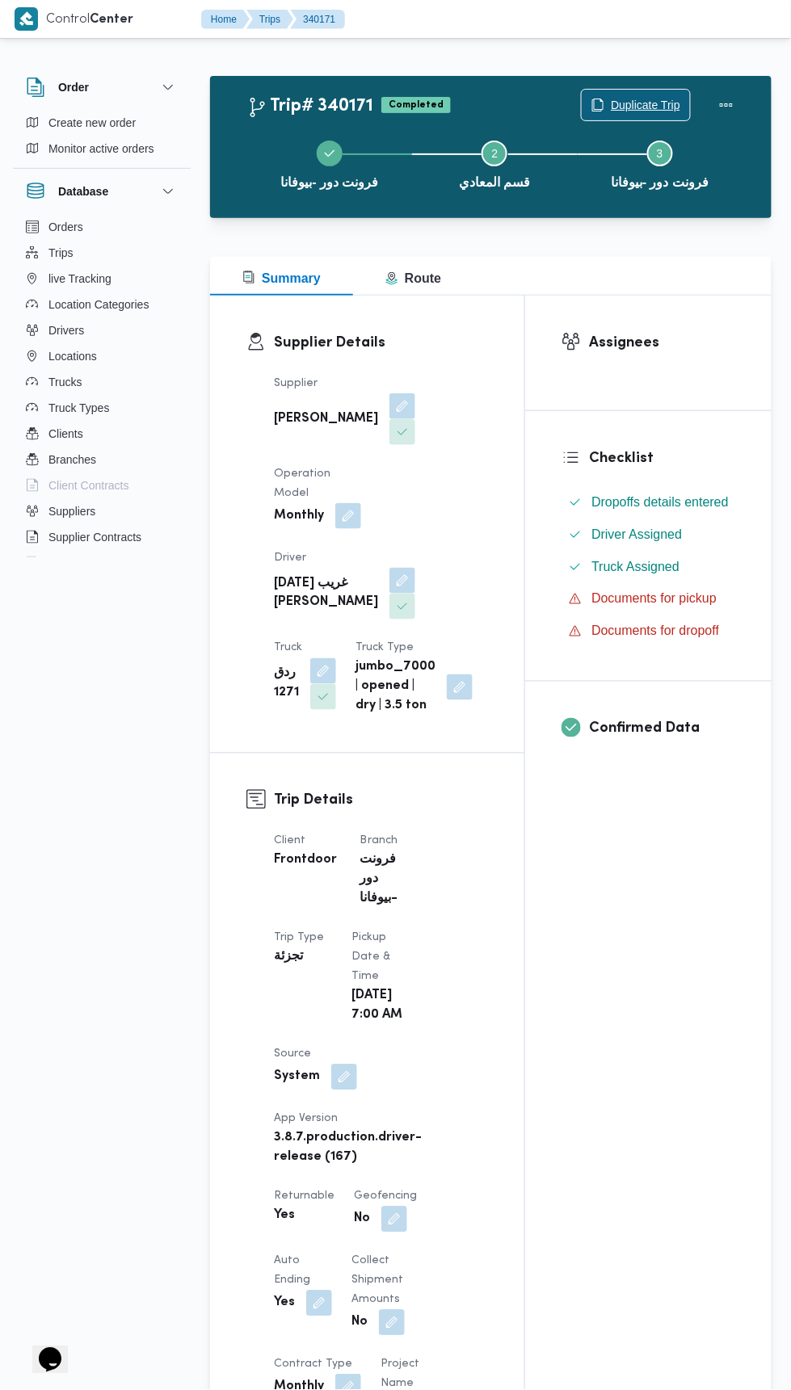
click at [649, 104] on span "Duplicate Trip" at bounding box center [645, 104] width 69 height 19
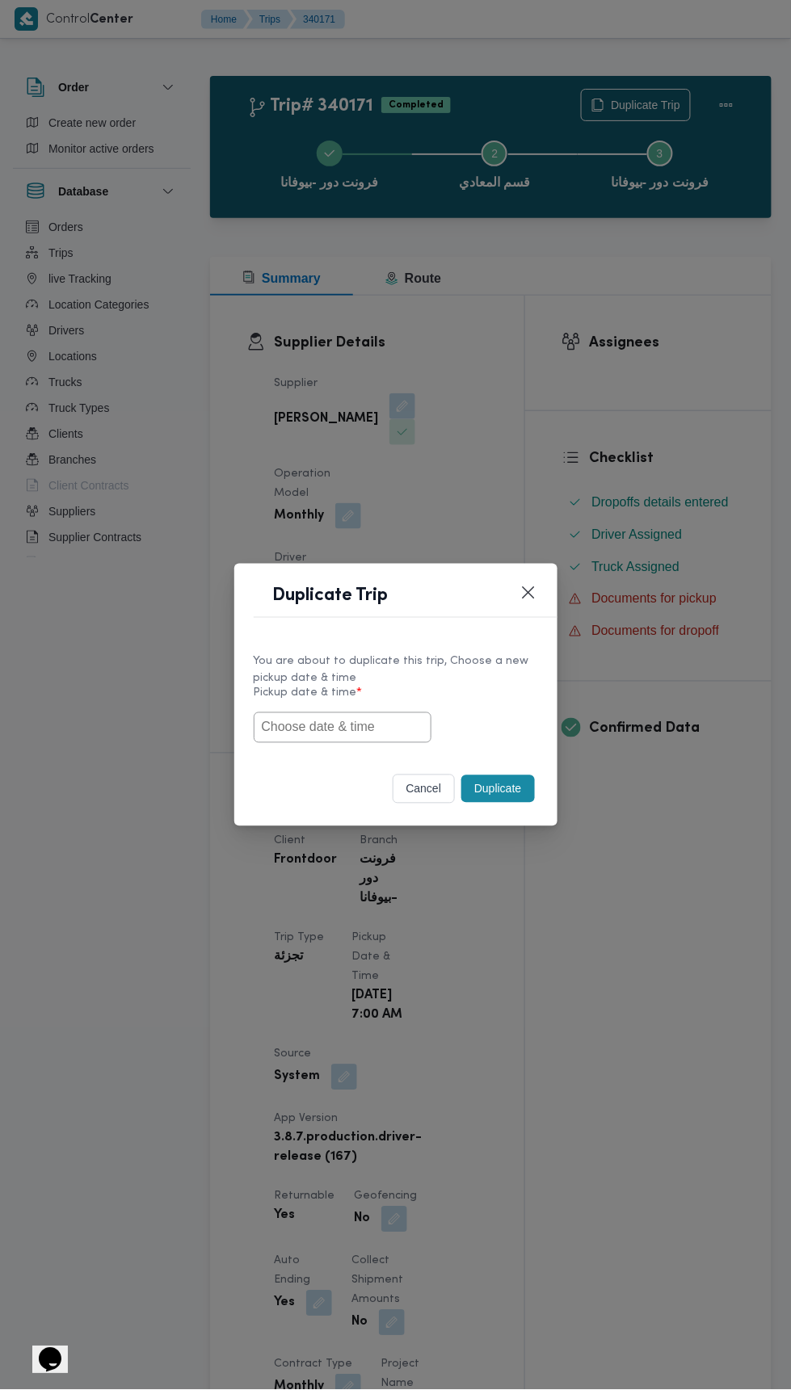
click at [350, 731] on input "text" at bounding box center [343, 727] width 178 height 31
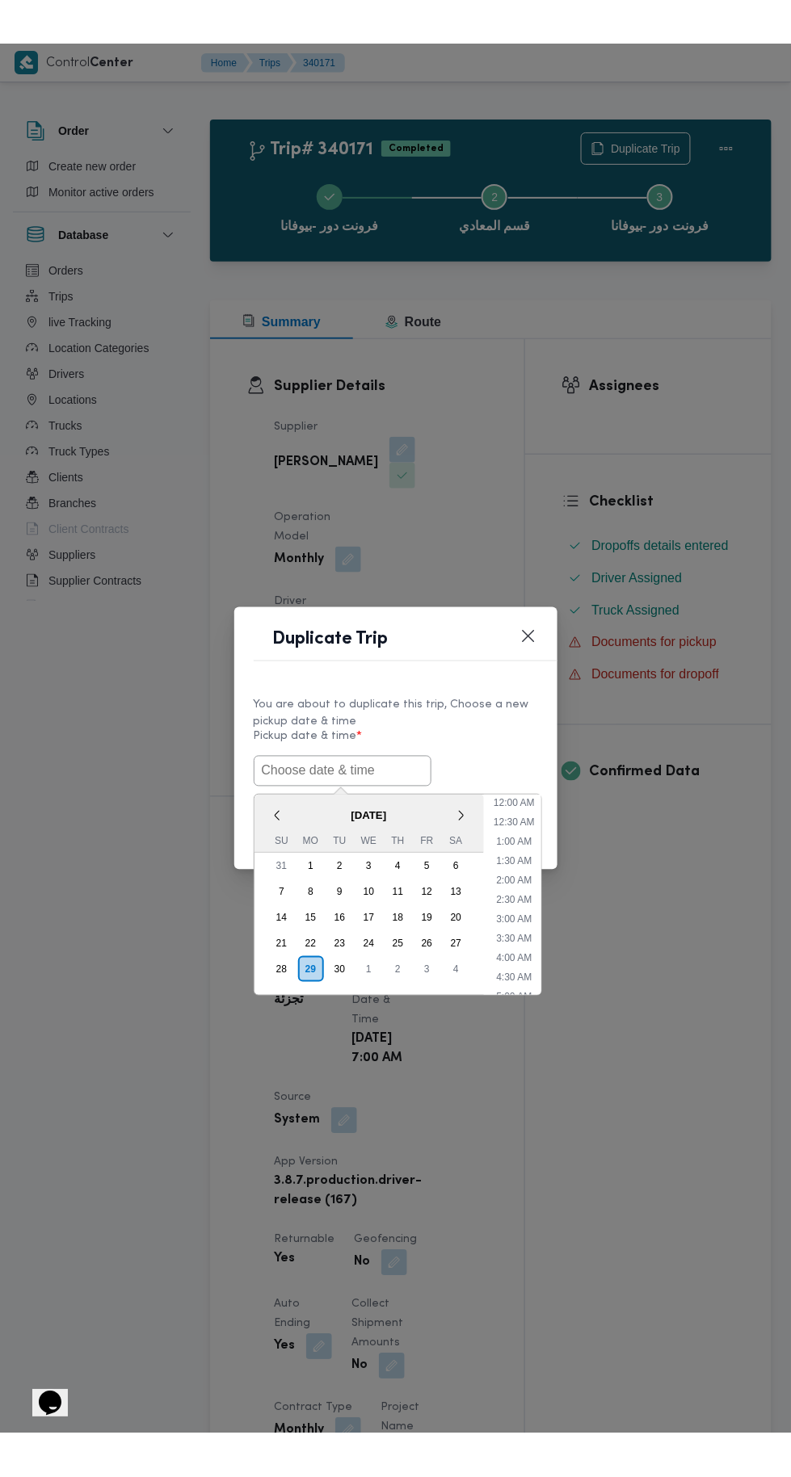
scroll to position [730, 0]
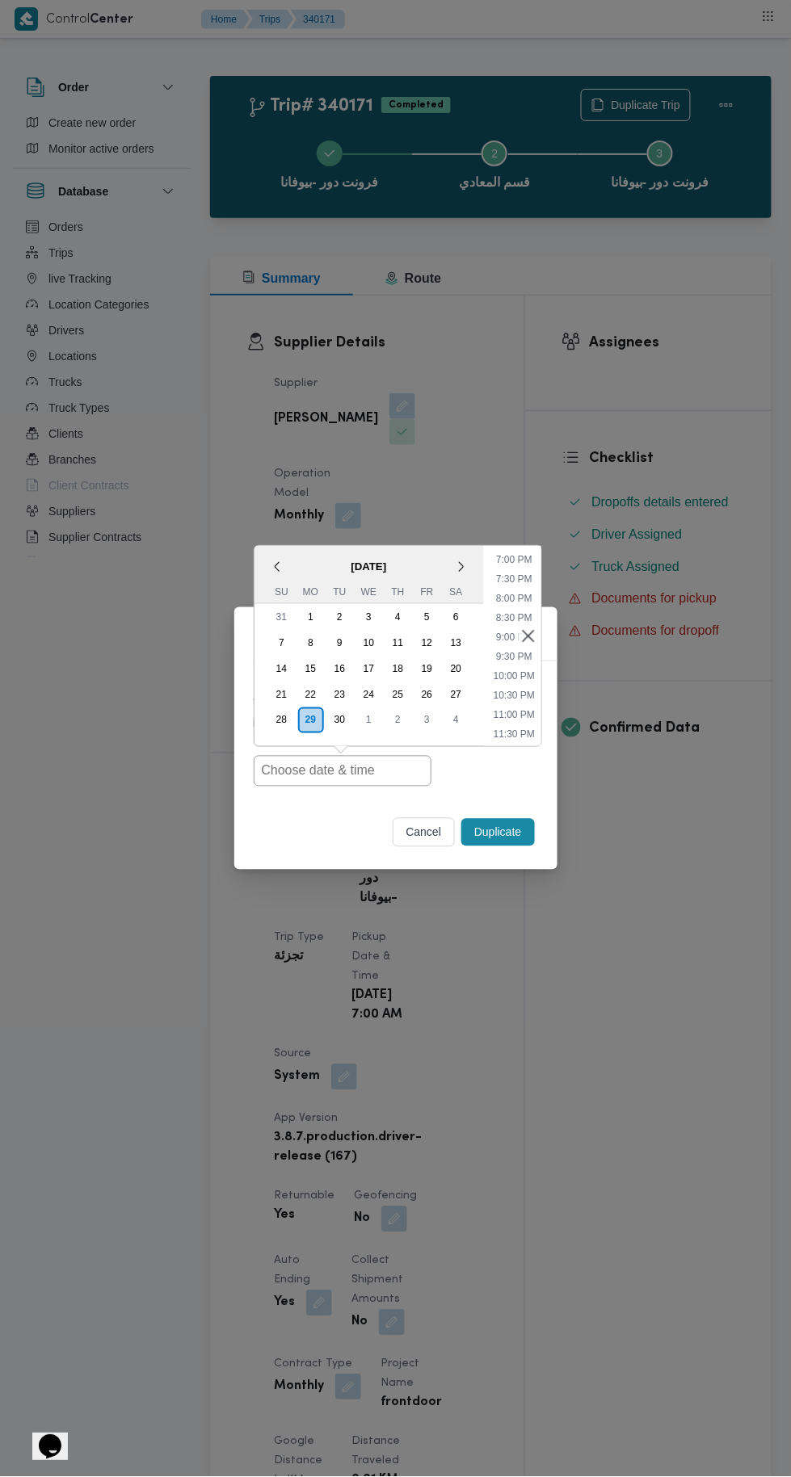
type input "30/09/2025 7:00AM"
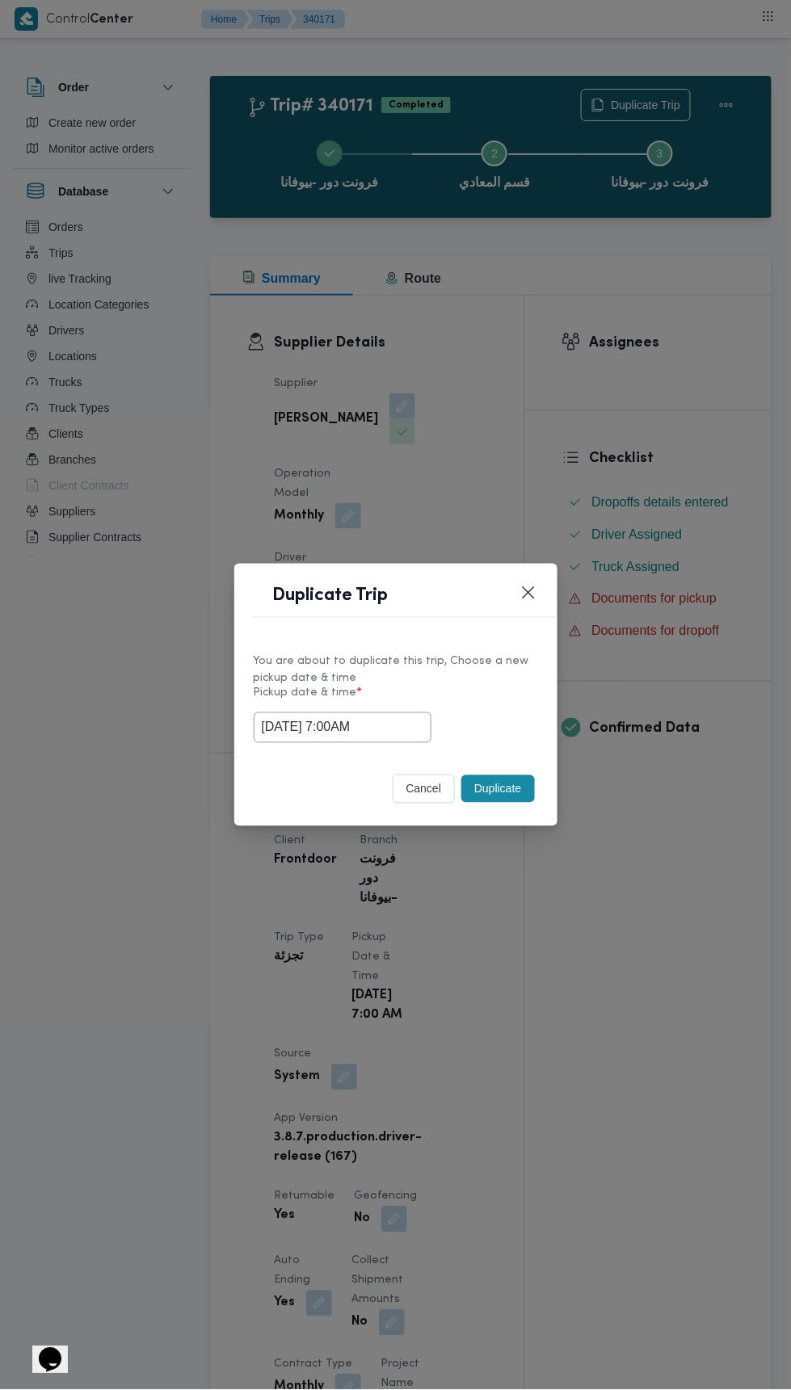
click at [705, 289] on div "Duplicate Trip You are about to duplicate this trip, Choose a new pickup date &…" at bounding box center [395, 695] width 791 height 1390
click at [517, 775] on button "Duplicate" at bounding box center [497, 788] width 73 height 27
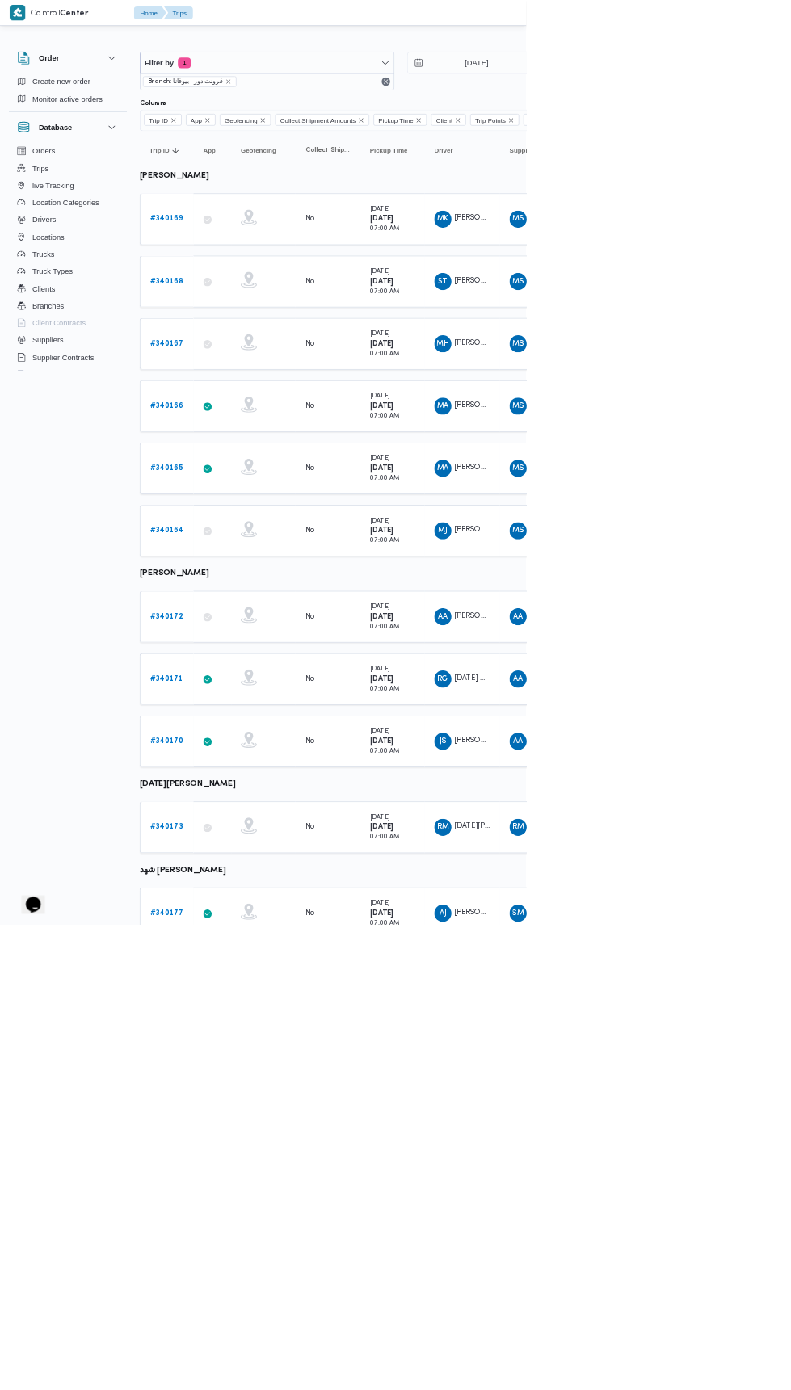
click at [263, 1109] on b "# 340170" at bounding box center [250, 1114] width 50 height 11
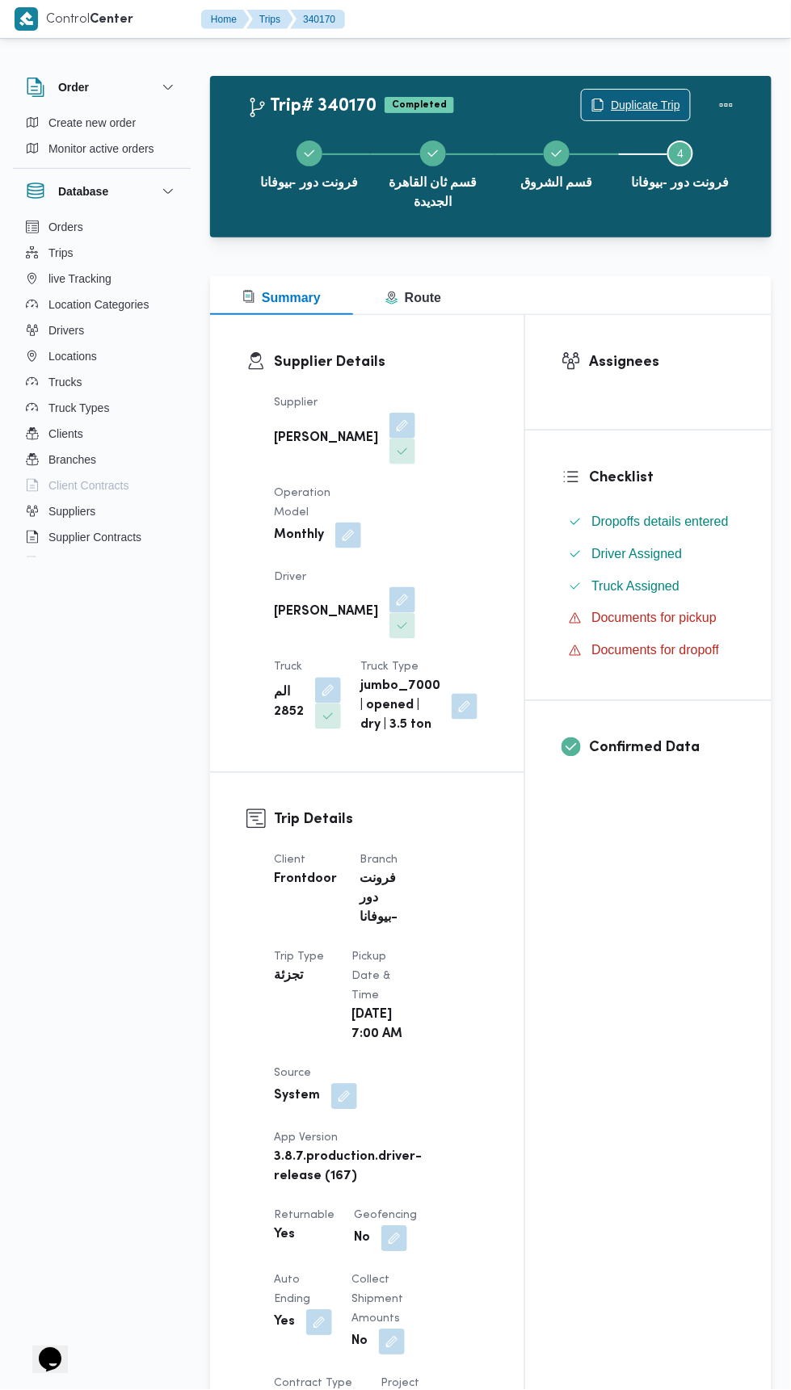
click at [644, 104] on span "Duplicate Trip" at bounding box center [645, 104] width 69 height 19
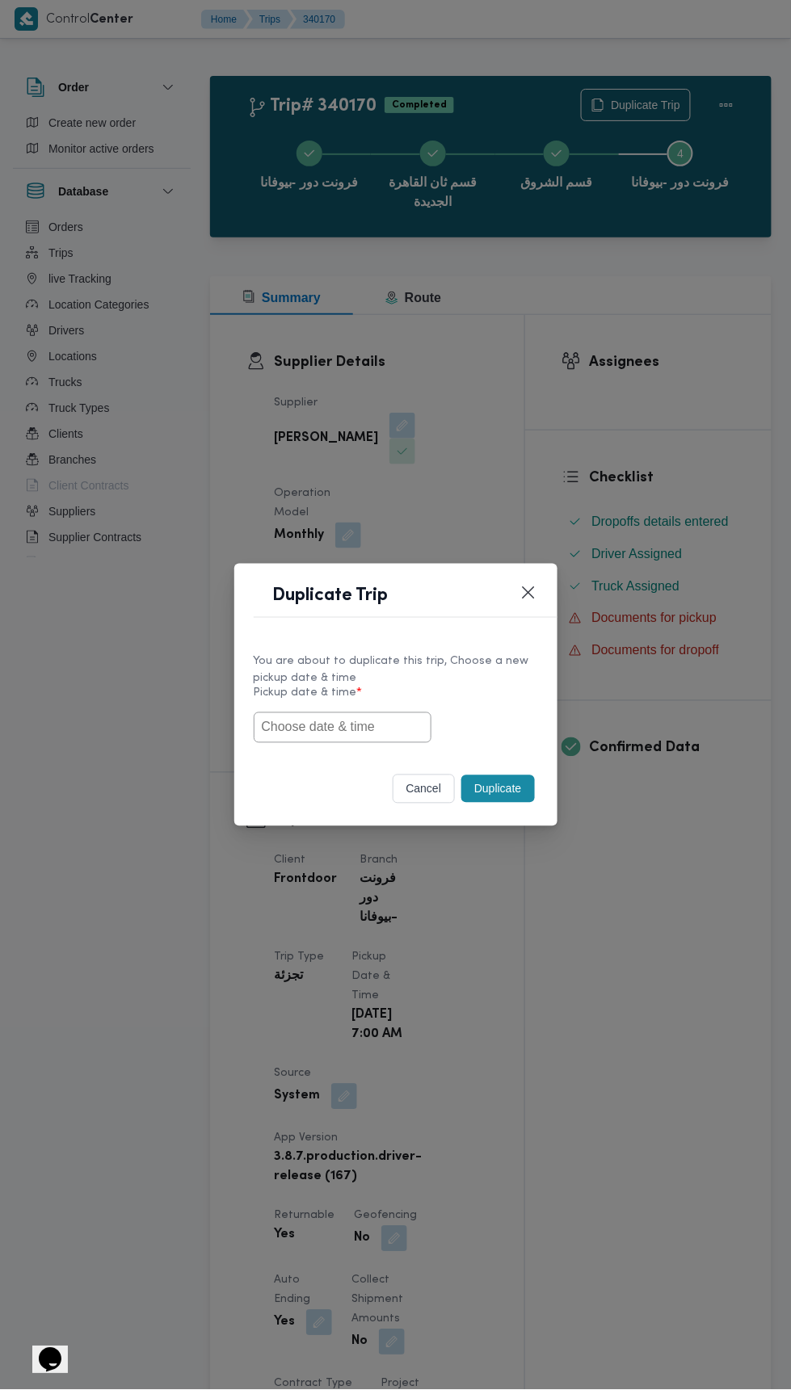
click at [368, 721] on input "text" at bounding box center [343, 727] width 178 height 31
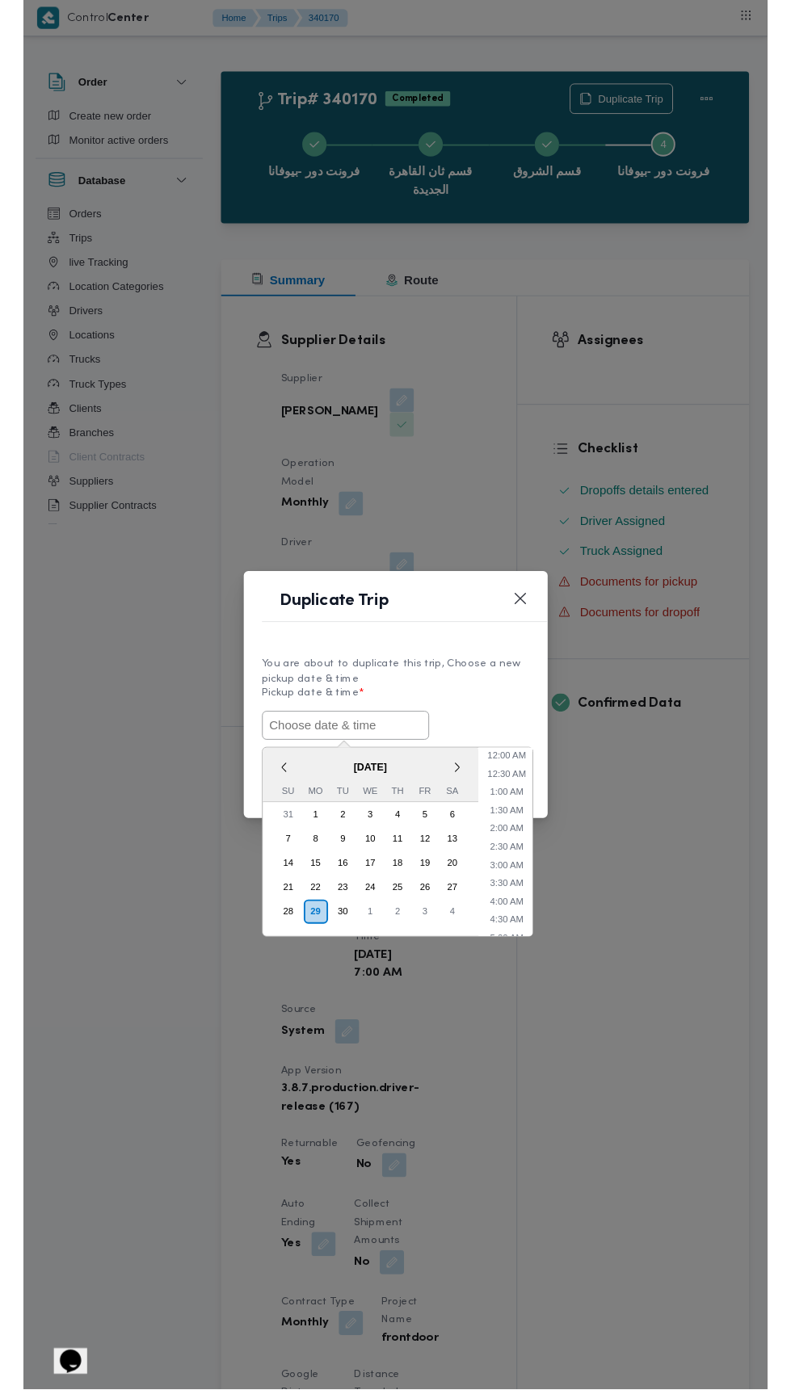
scroll to position [730, 0]
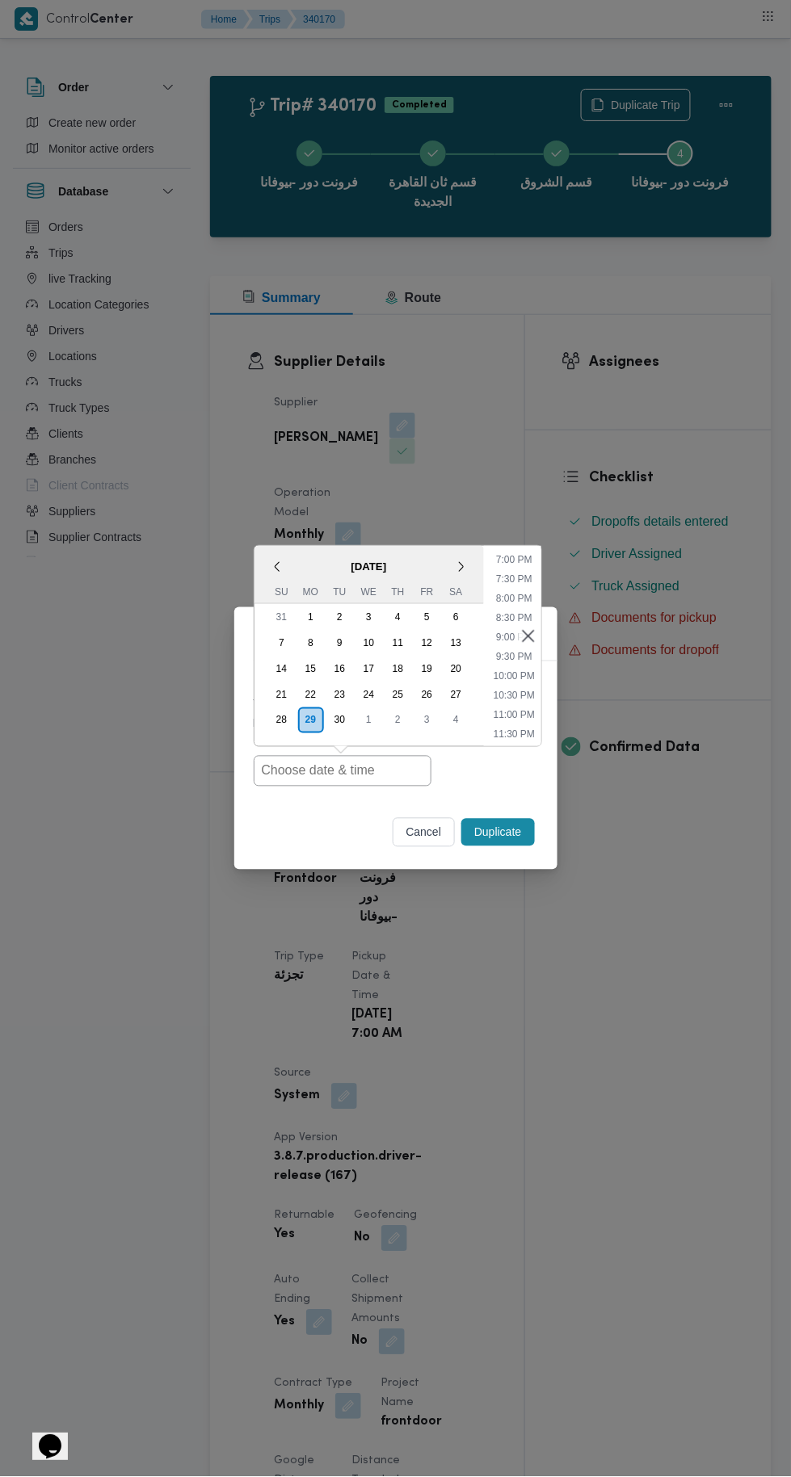
type input "30/09/2025 7:00AM"
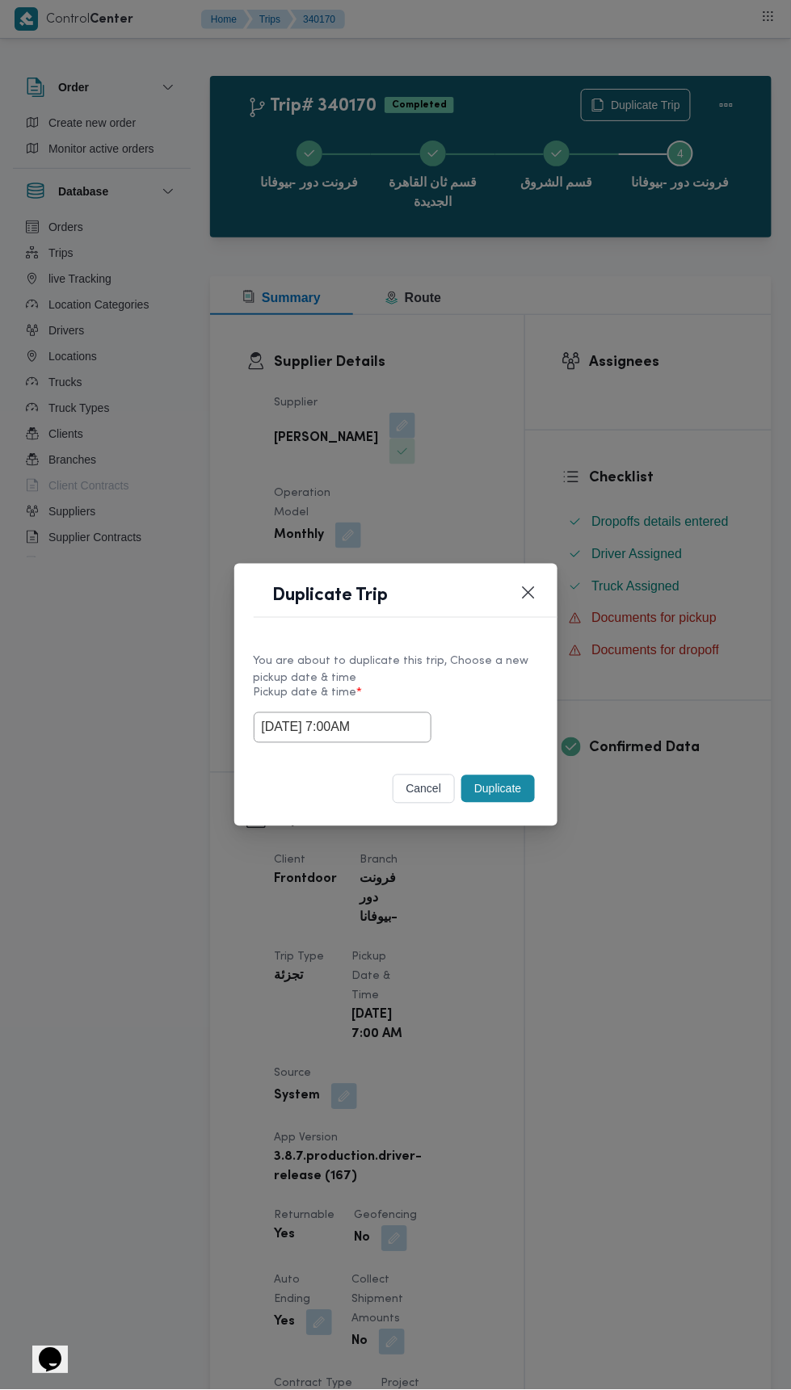
click at [675, 323] on div "Duplicate Trip You are about to duplicate this trip, Choose a new pickup date &…" at bounding box center [395, 695] width 791 height 1390
click at [498, 739] on div "30/09/2025 7:00AM" at bounding box center [396, 727] width 284 height 31
click at [510, 788] on button "Duplicate" at bounding box center [497, 788] width 73 height 27
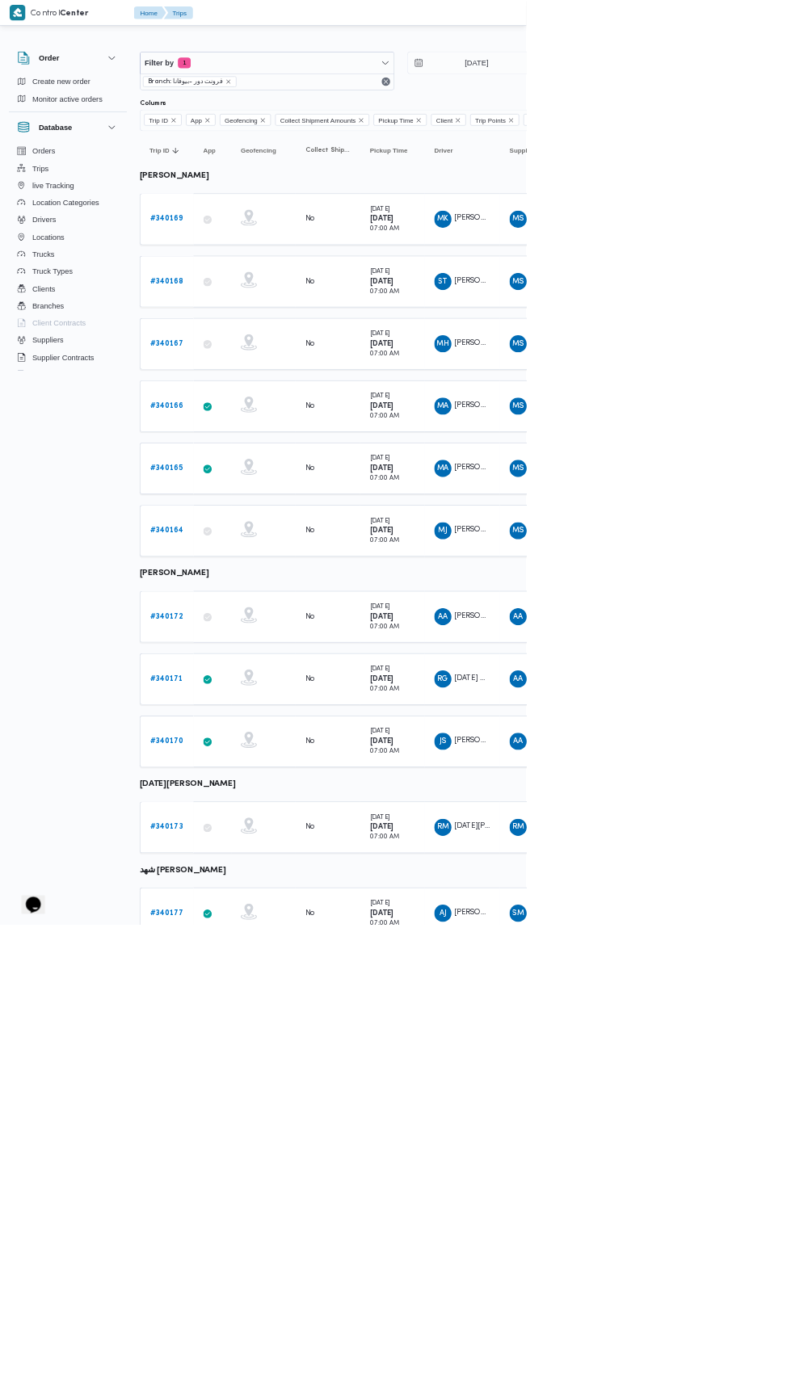
click at [252, 1238] on b "# 340173" at bounding box center [249, 1243] width 49 height 11
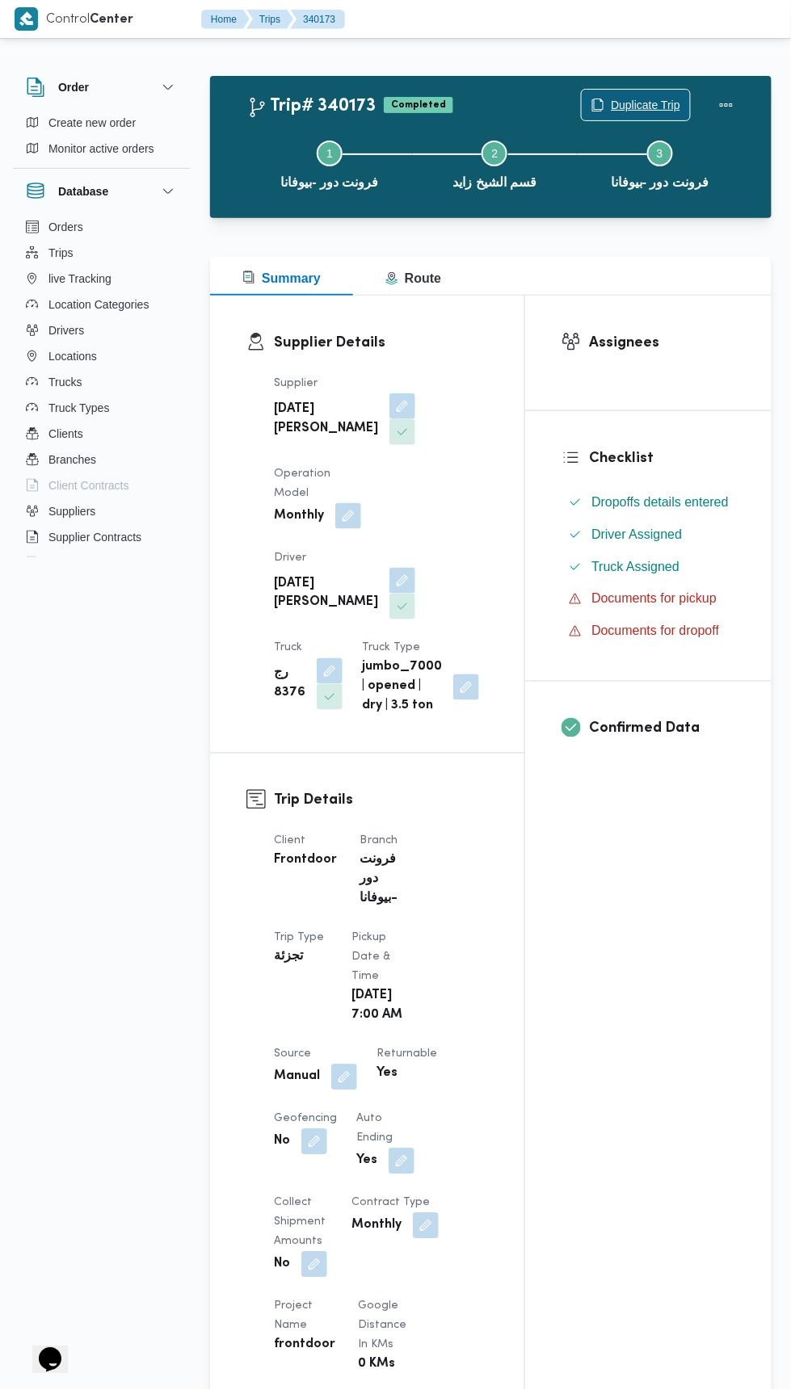
click at [653, 102] on span "Duplicate Trip" at bounding box center [645, 104] width 69 height 19
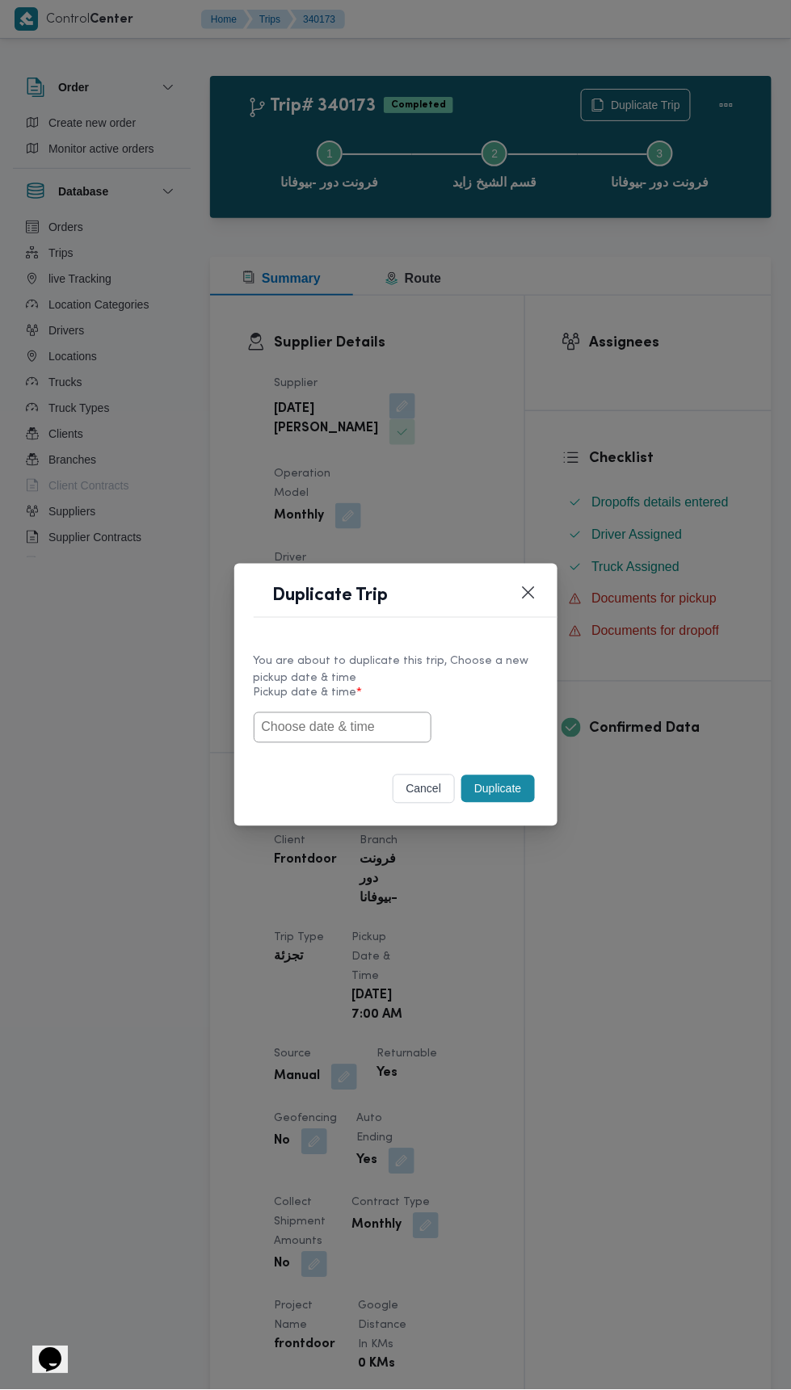
click at [376, 727] on input "text" at bounding box center [343, 727] width 178 height 31
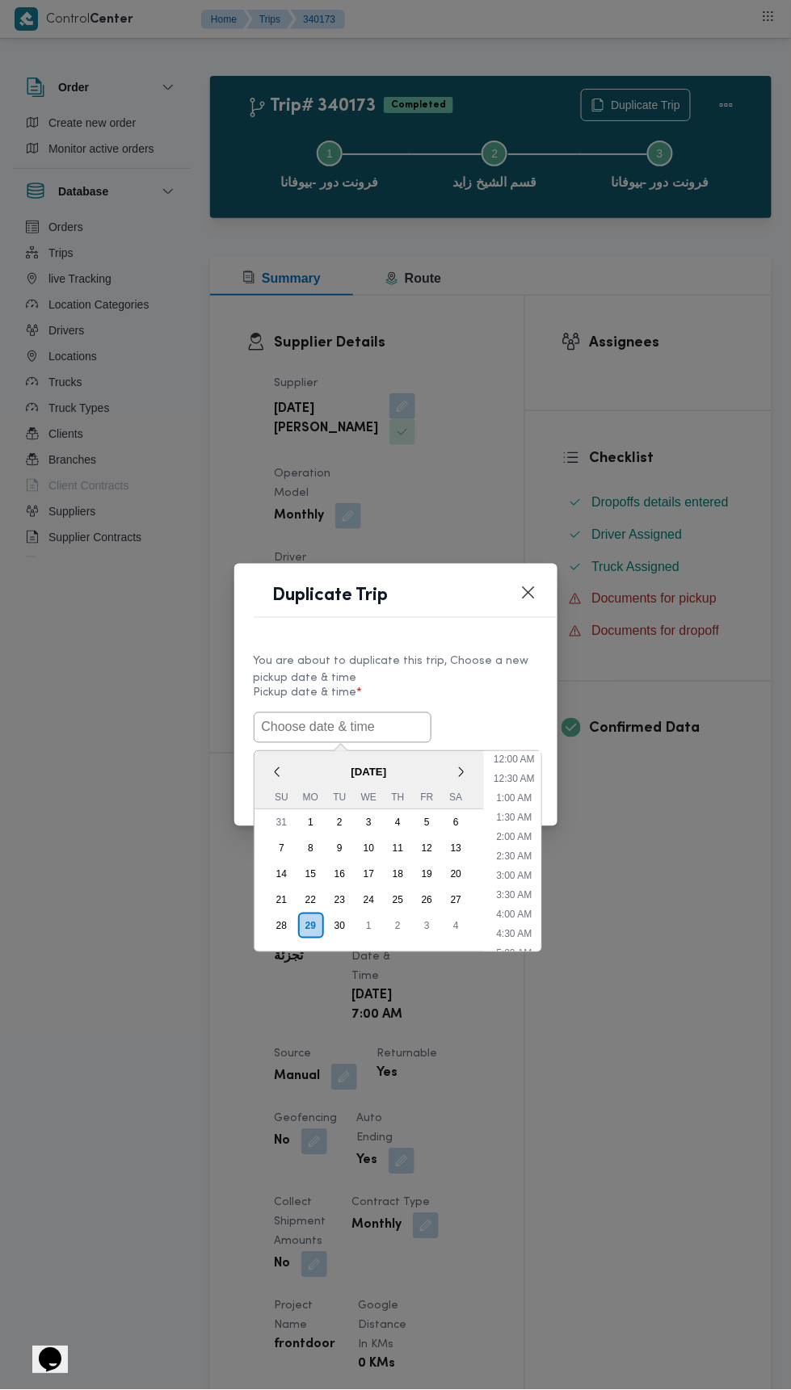
scroll to position [730, 0]
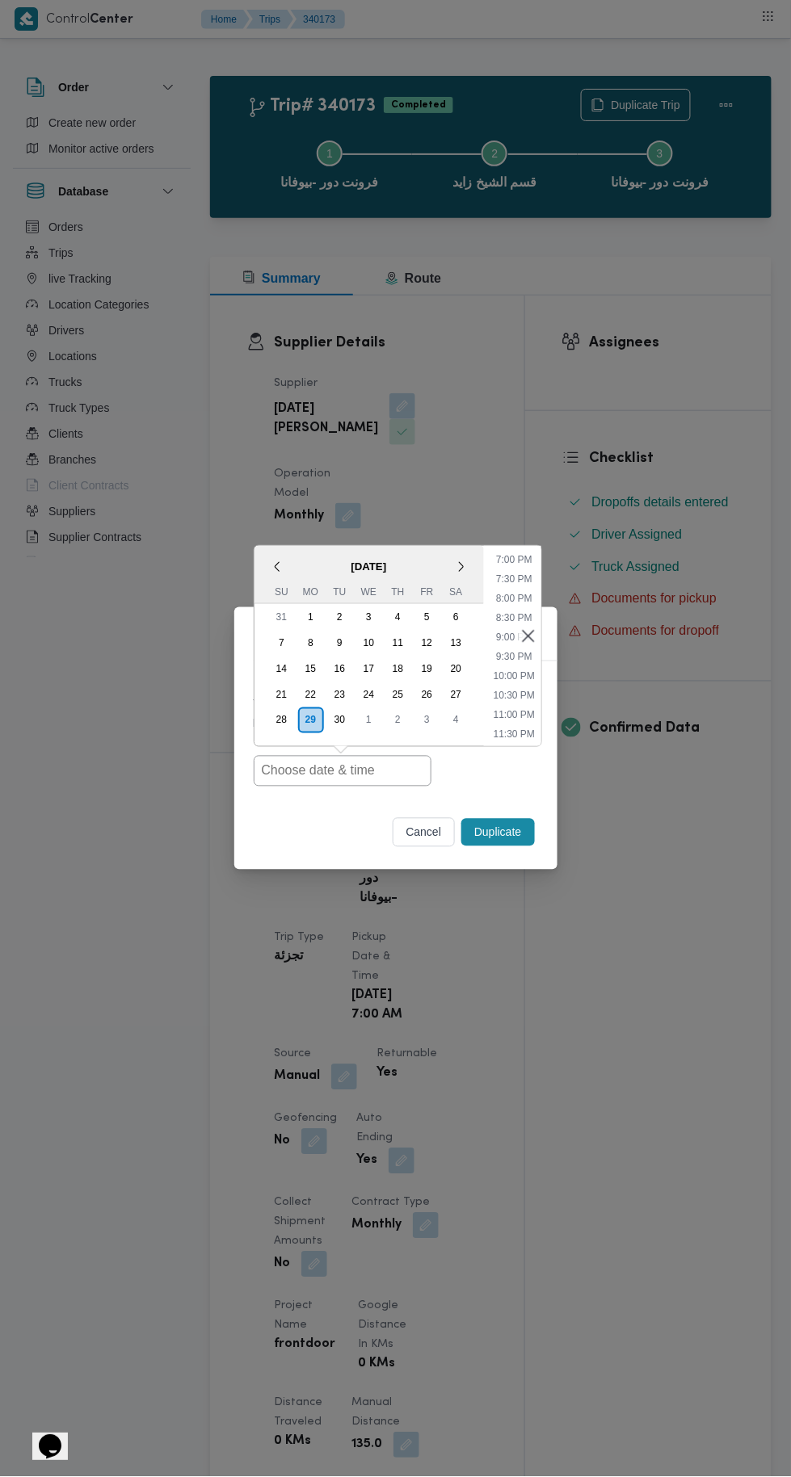
type input "30/09/2025 7:00AM"
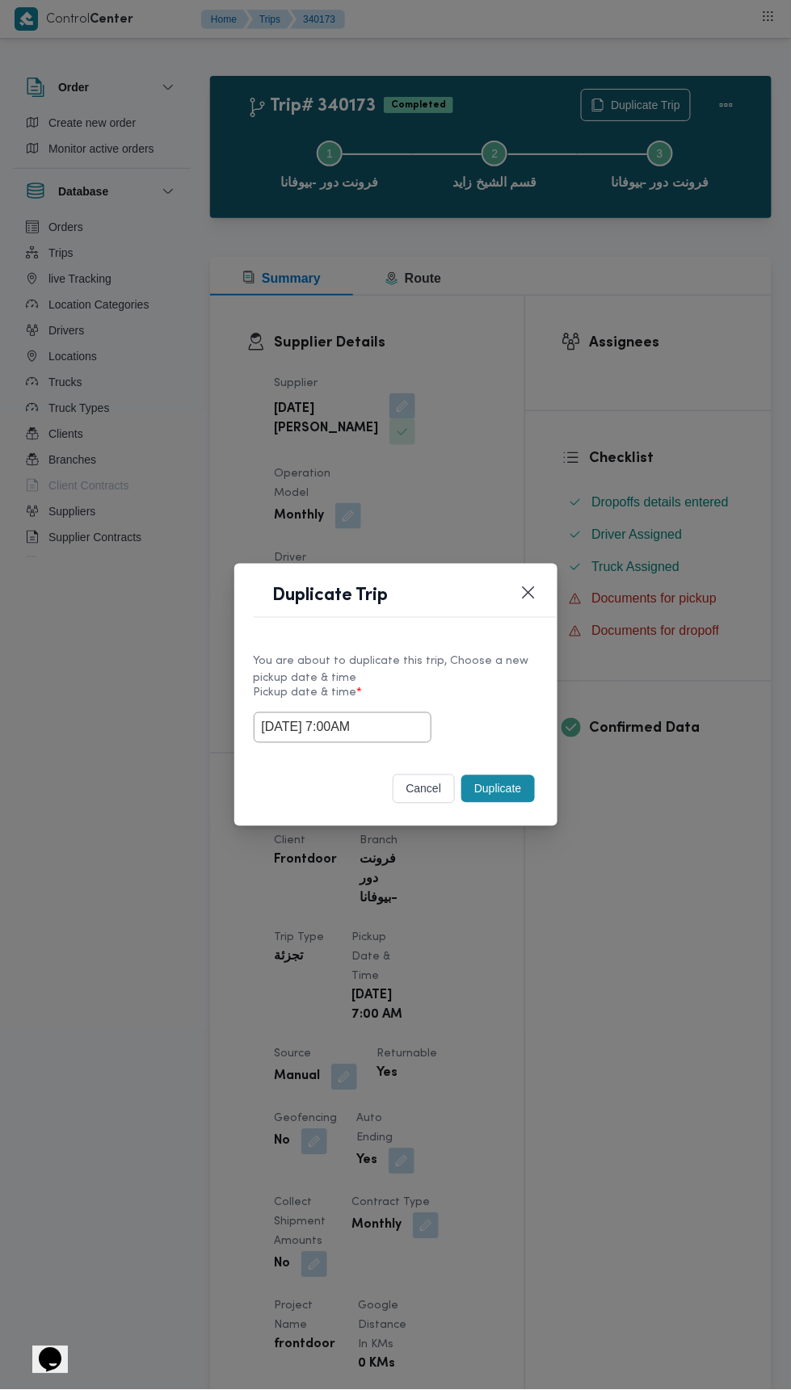
click at [685, 394] on div "Duplicate Trip You are about to duplicate this trip, Choose a new pickup date &…" at bounding box center [395, 695] width 791 height 1390
click at [521, 788] on button "Duplicate" at bounding box center [497, 788] width 73 height 27
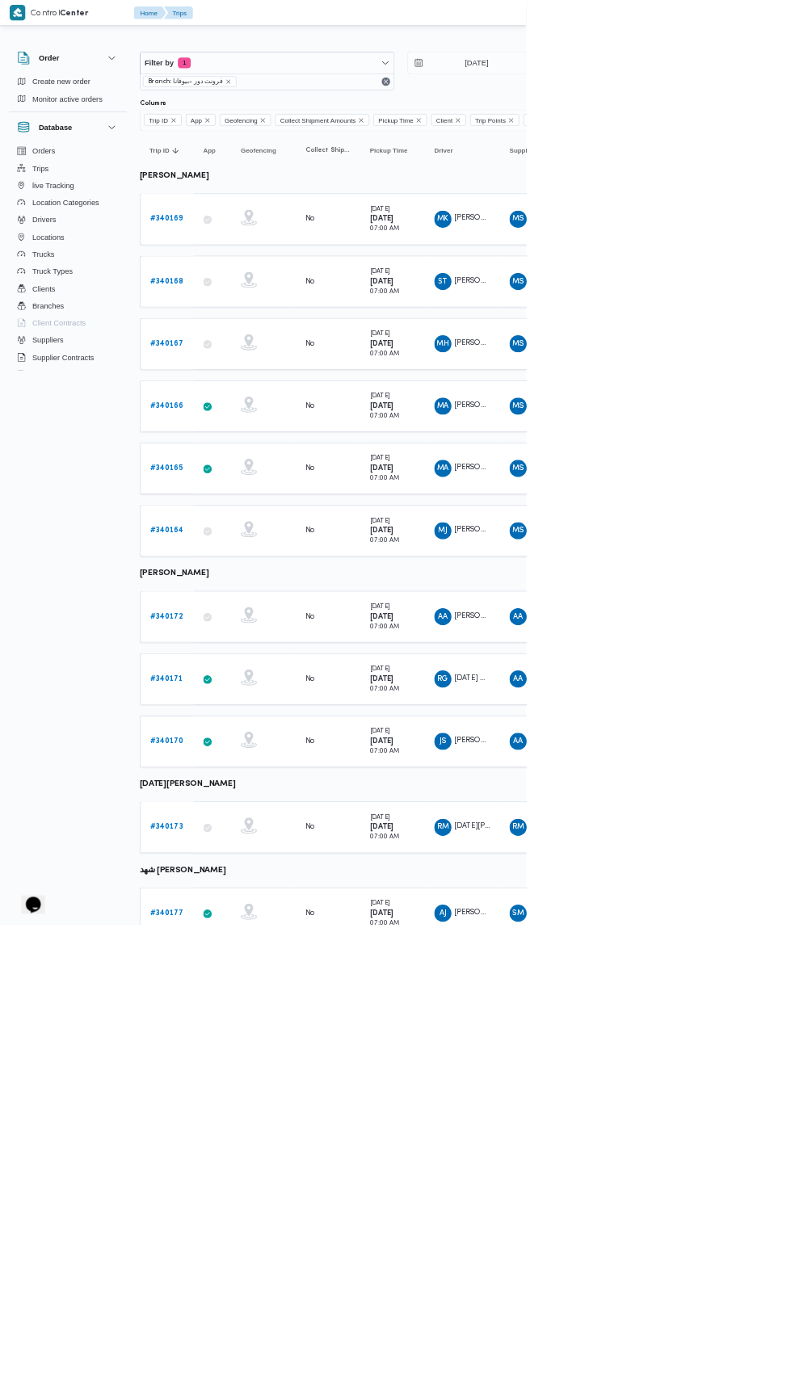
click at [249, 1368] on b "# 340177" at bounding box center [250, 1373] width 50 height 11
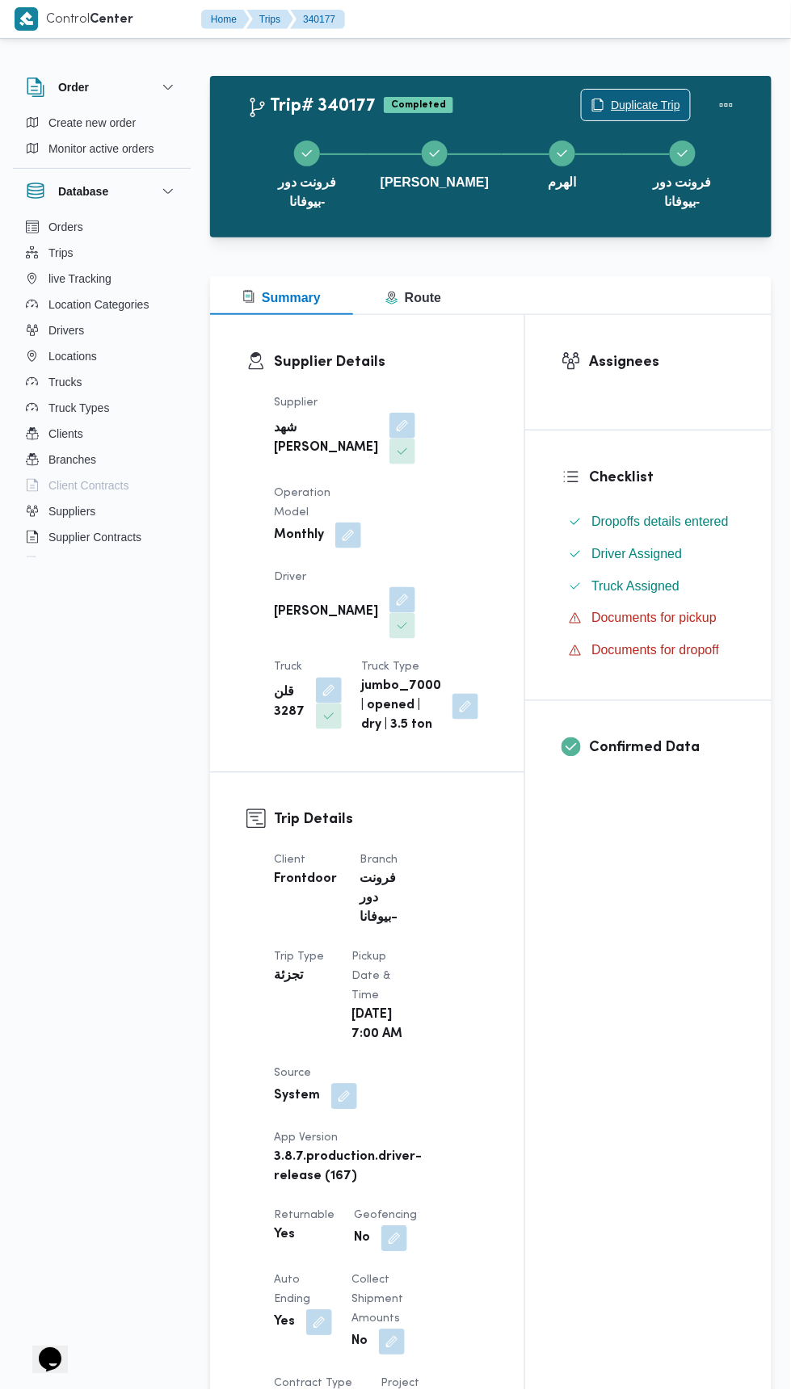
click at [642, 104] on span "Duplicate Trip" at bounding box center [645, 104] width 69 height 19
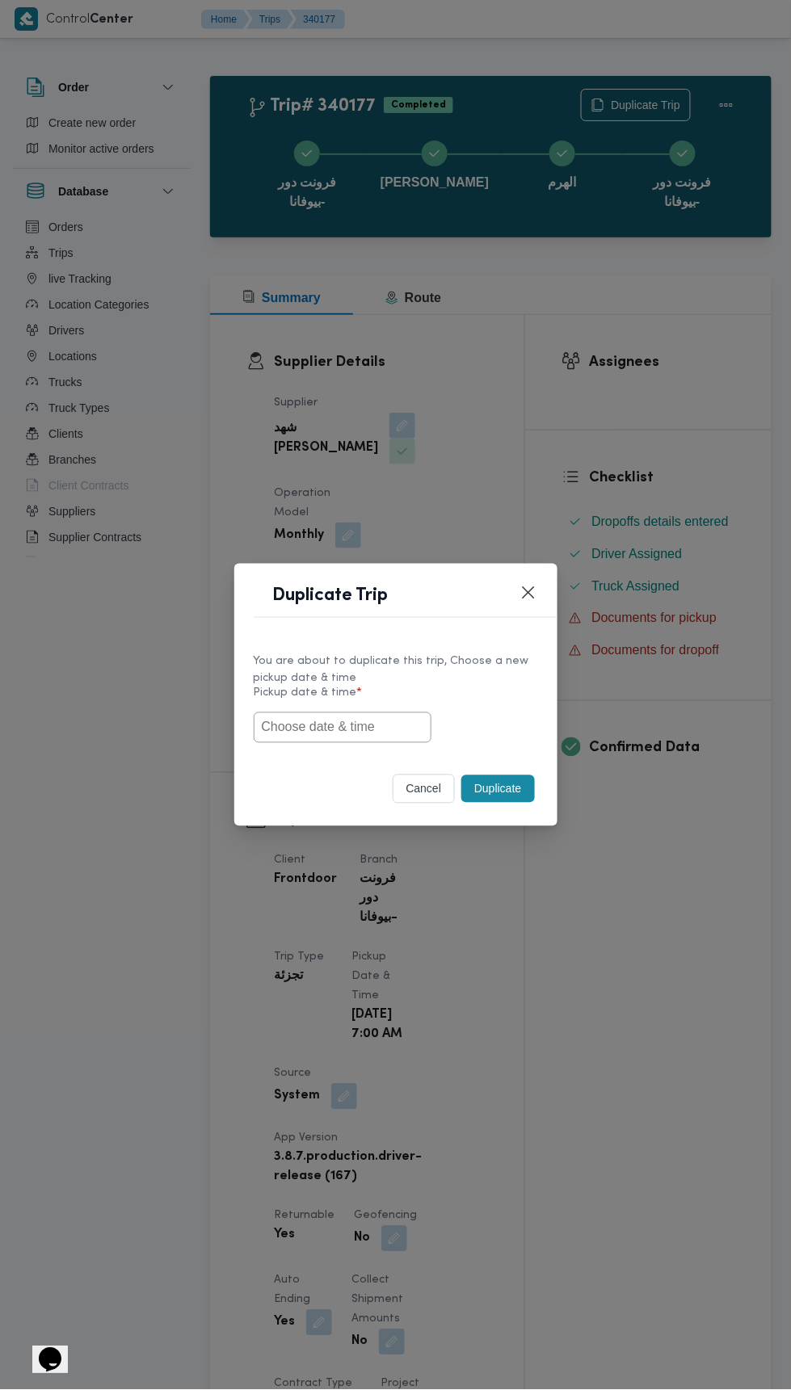
click at [372, 691] on label "Pickup date & time *" at bounding box center [396, 699] width 284 height 25
click at [359, 722] on input "text" at bounding box center [343, 727] width 178 height 31
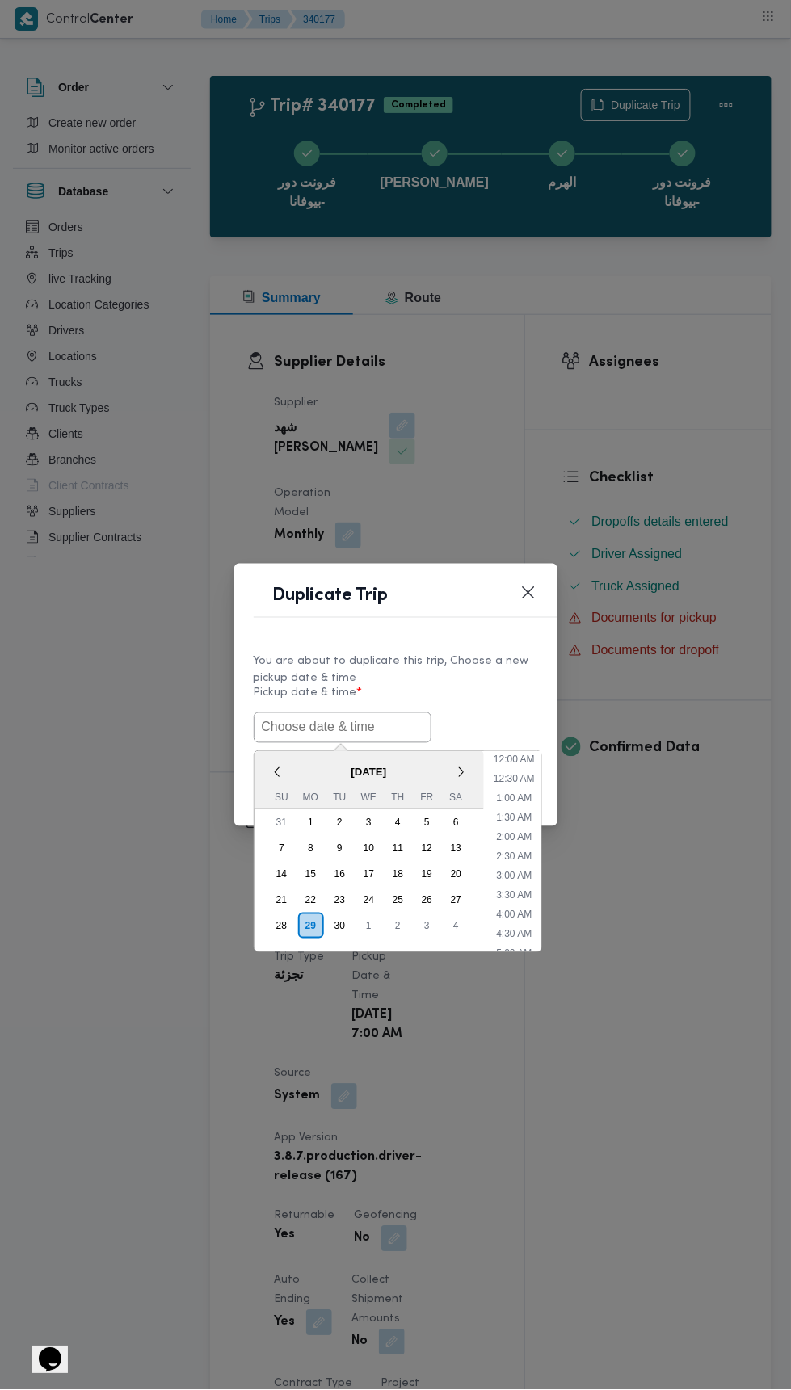
scroll to position [730, 0]
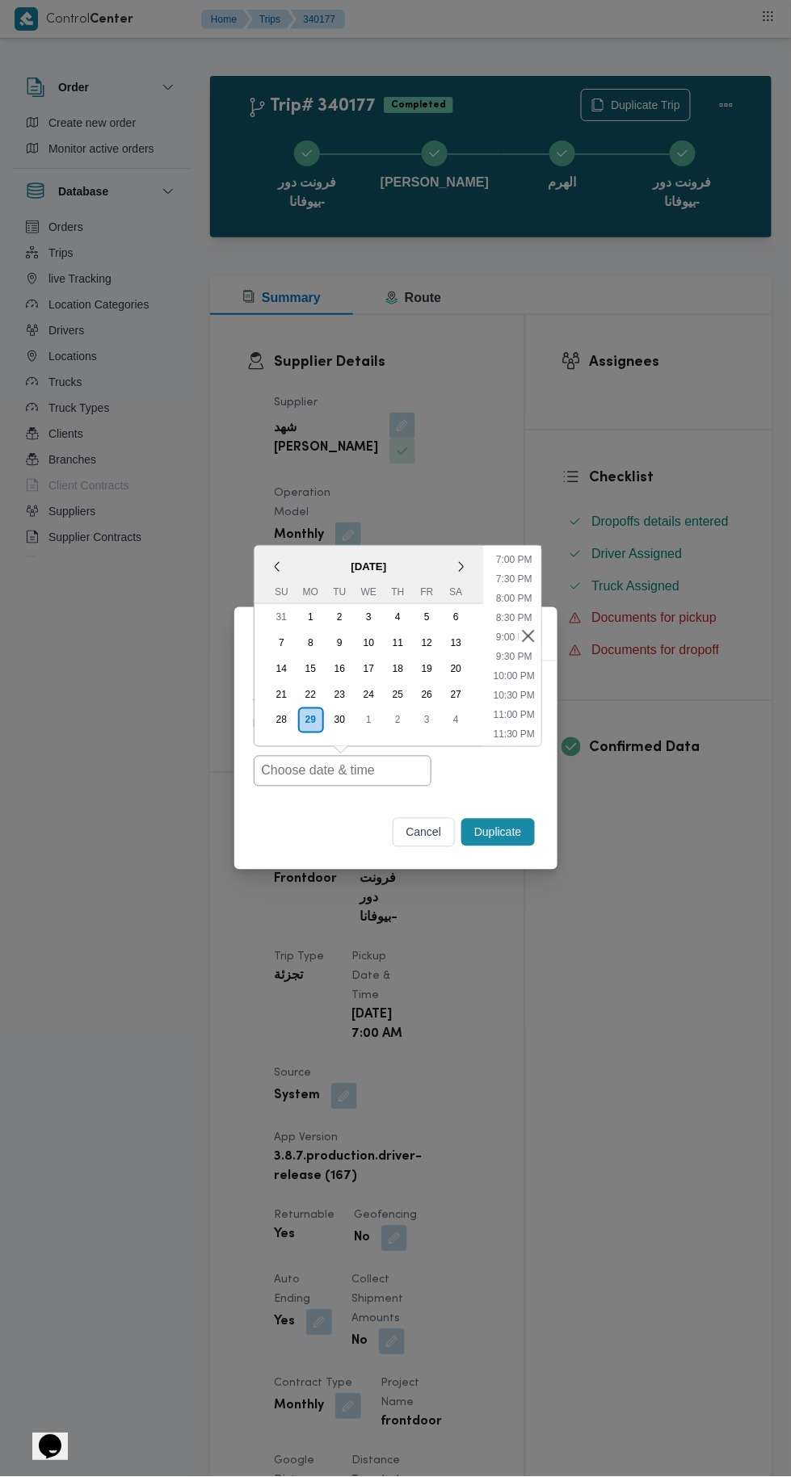
type input "30/09/2025 7:00AM"
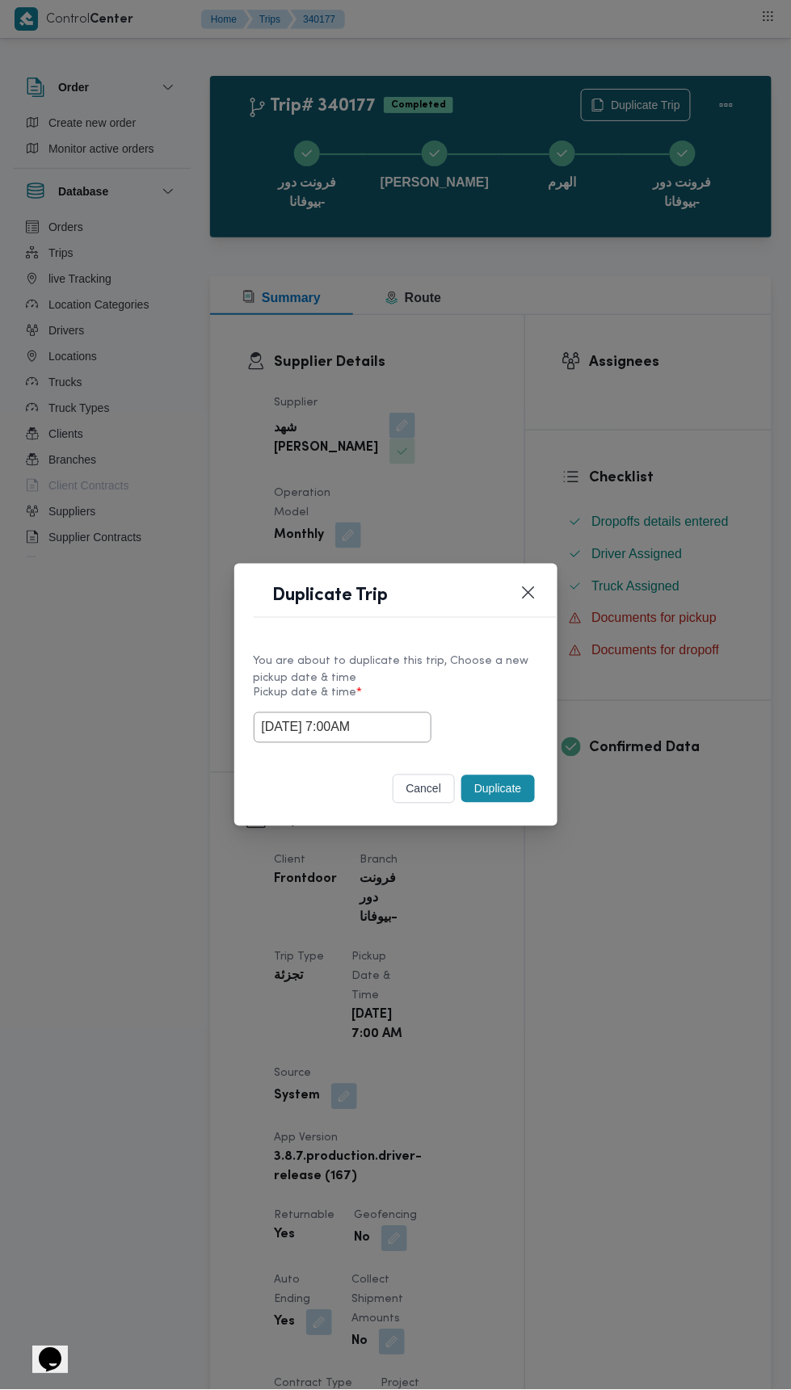
click at [677, 270] on div "Duplicate Trip You are about to duplicate this trip, Choose a new pickup date &…" at bounding box center [395, 695] width 791 height 1390
click at [510, 781] on button "Duplicate" at bounding box center [497, 788] width 73 height 27
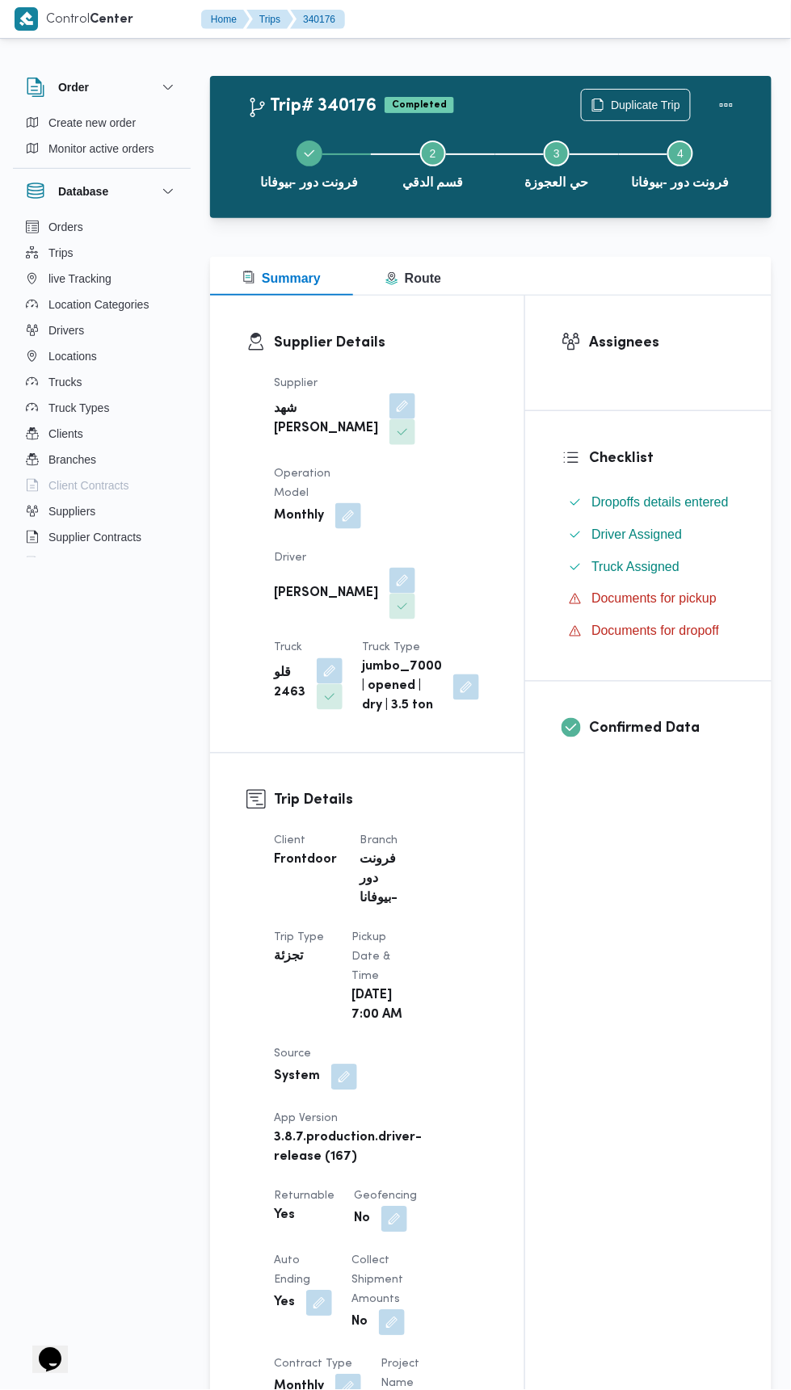
click at [643, 112] on div "فرونت دور -بيوفانا Step 2 is incomplete 2 قسم الدقي Step 3 is incomplete 3 حي ا…" at bounding box center [494, 162] width 515 height 103
click at [645, 112] on div "فرونت دور -بيوفانا Step 2 is incomplete 2 قسم الدقي Step 3 is incomplete 3 حي ا…" at bounding box center [494, 162] width 515 height 103
click at [627, 109] on span "Duplicate Trip" at bounding box center [645, 104] width 69 height 19
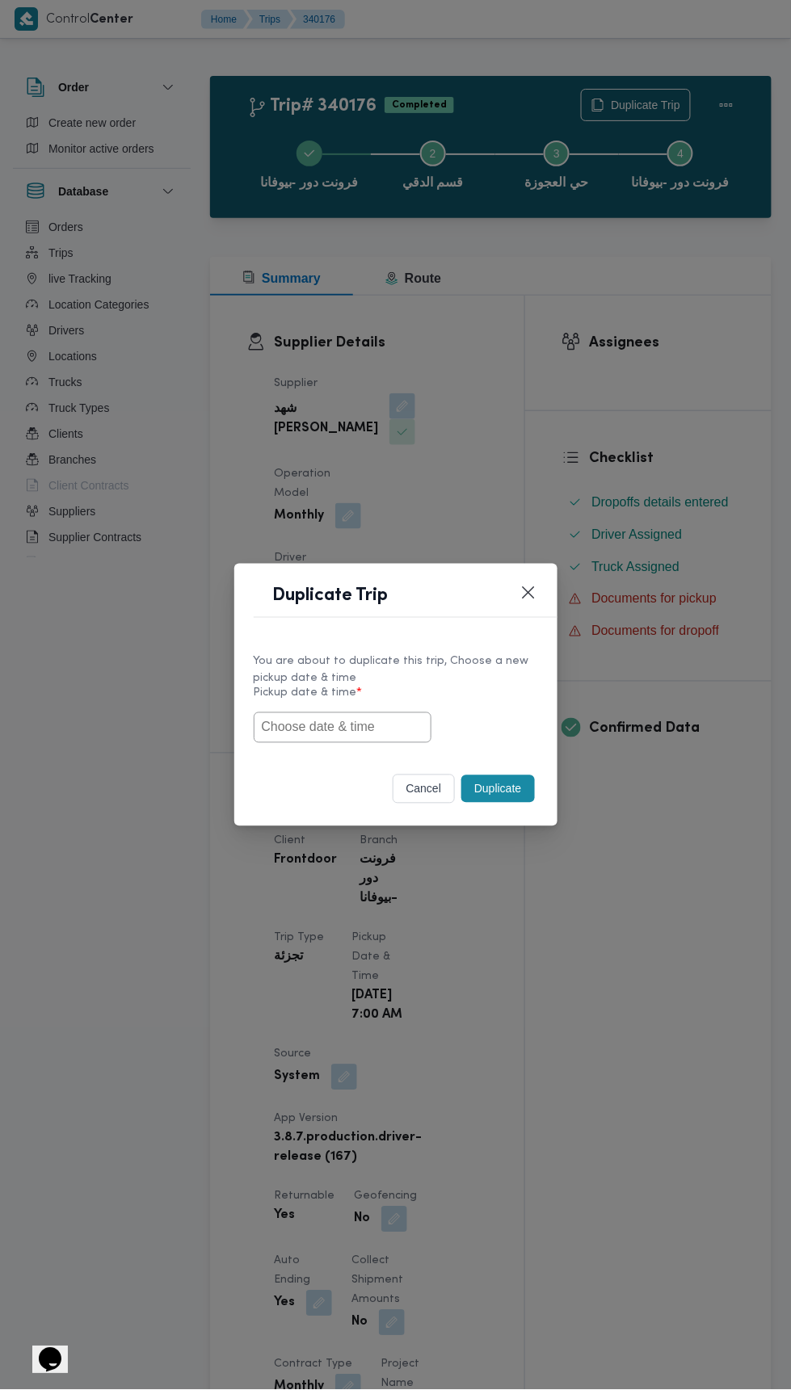
click at [393, 726] on input "text" at bounding box center [343, 727] width 178 height 31
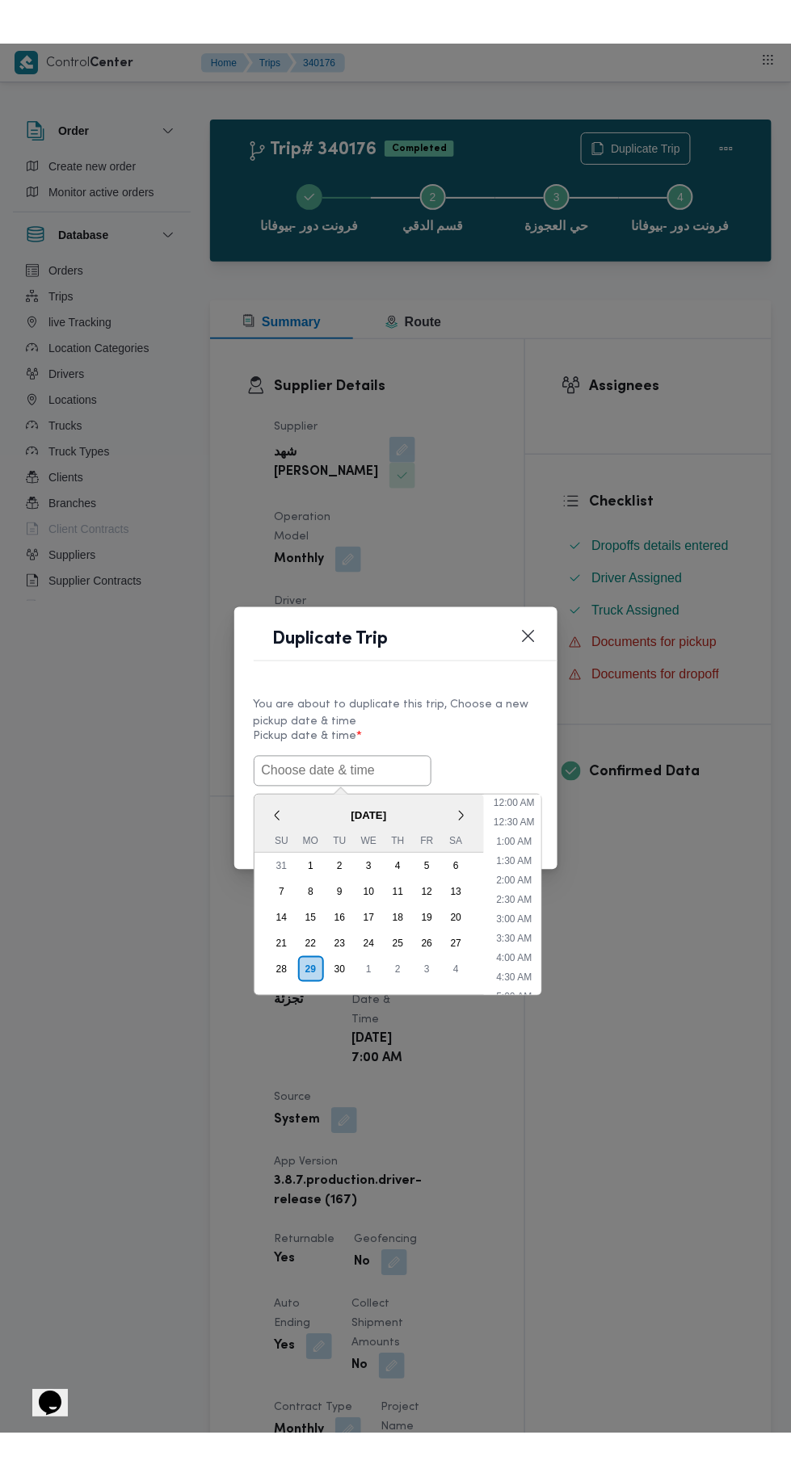
scroll to position [730, 0]
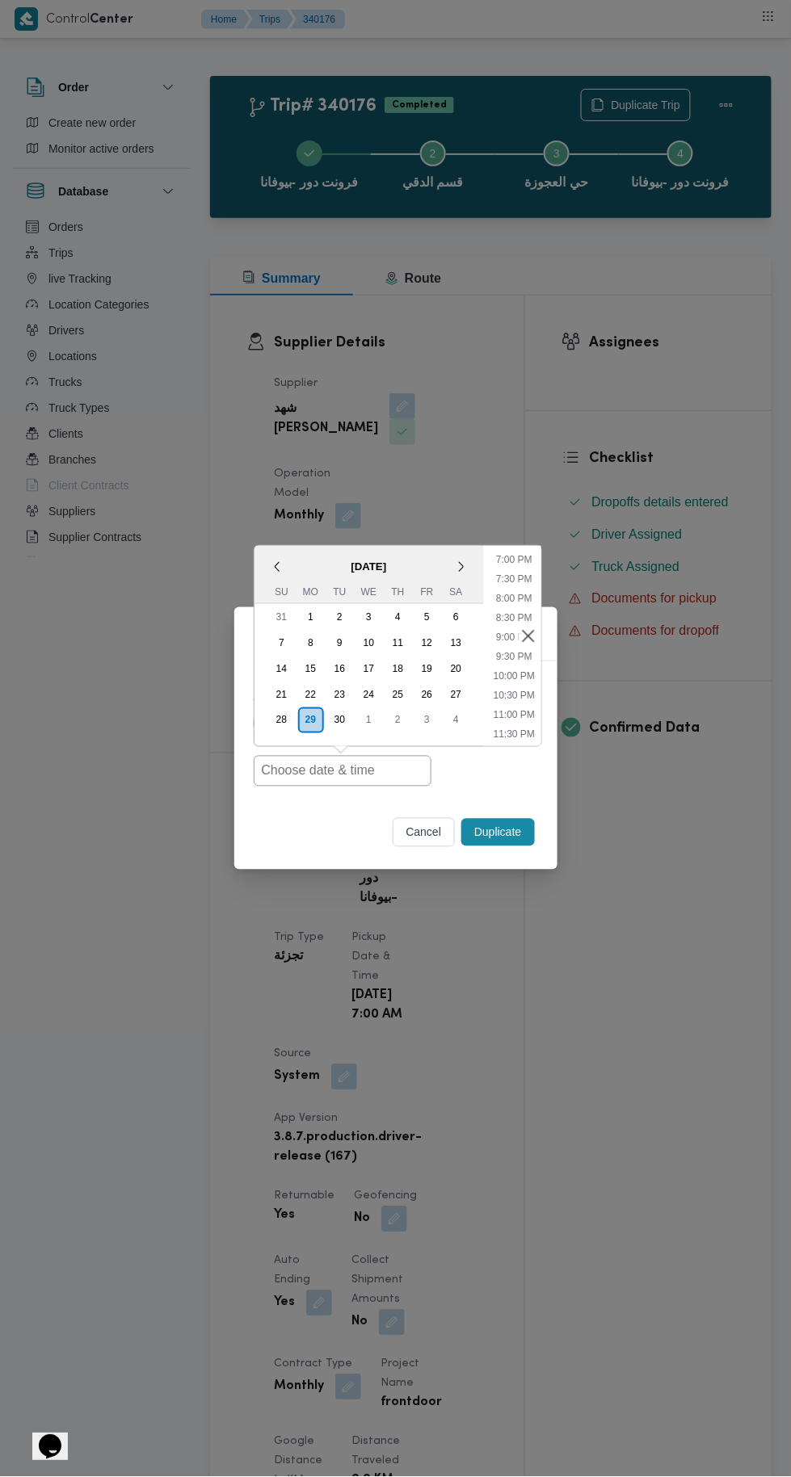
type input "30/09/2025 7:00AM"
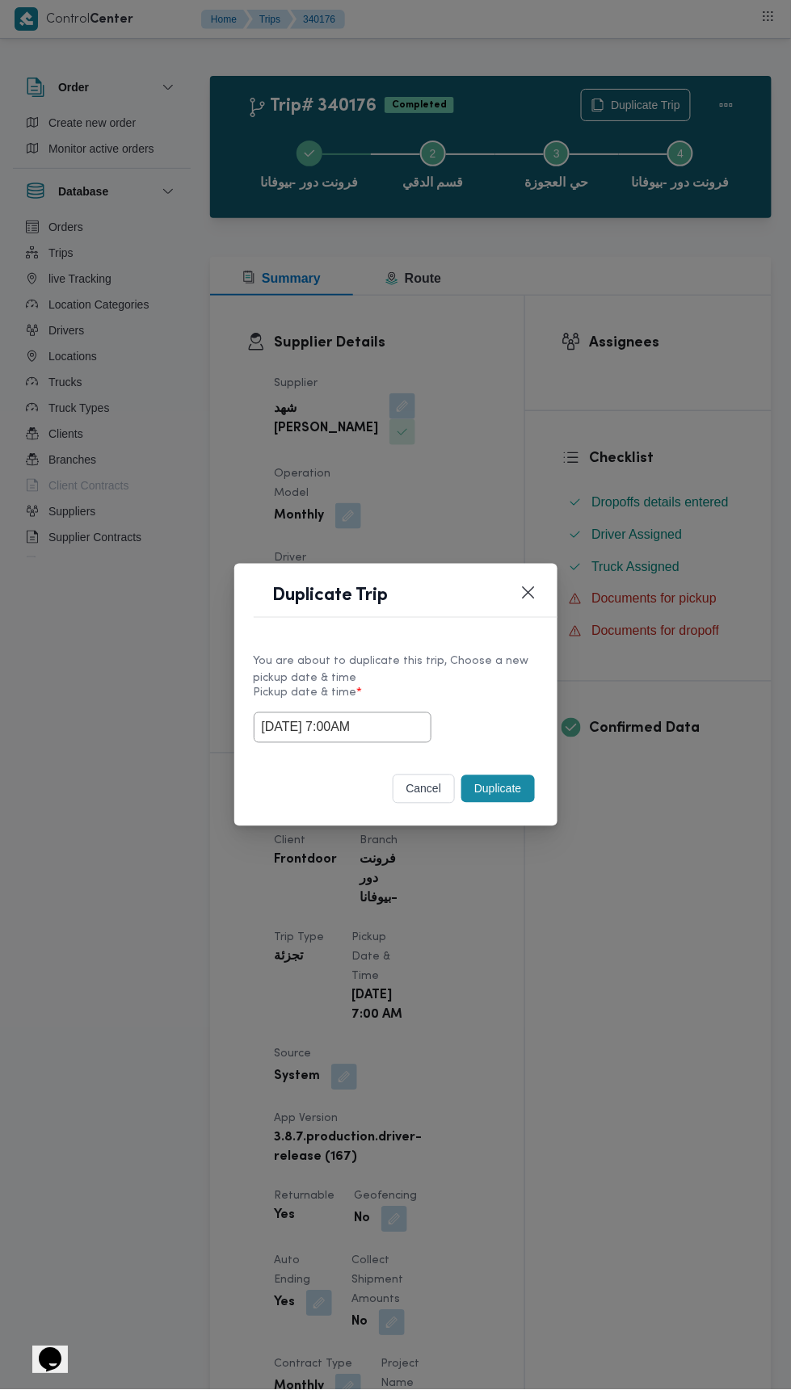
click at [675, 338] on div "Duplicate Trip You are about to duplicate this trip, Choose a new pickup date &…" at bounding box center [395, 695] width 791 height 1390
click at [491, 783] on button "Duplicate" at bounding box center [497, 788] width 73 height 27
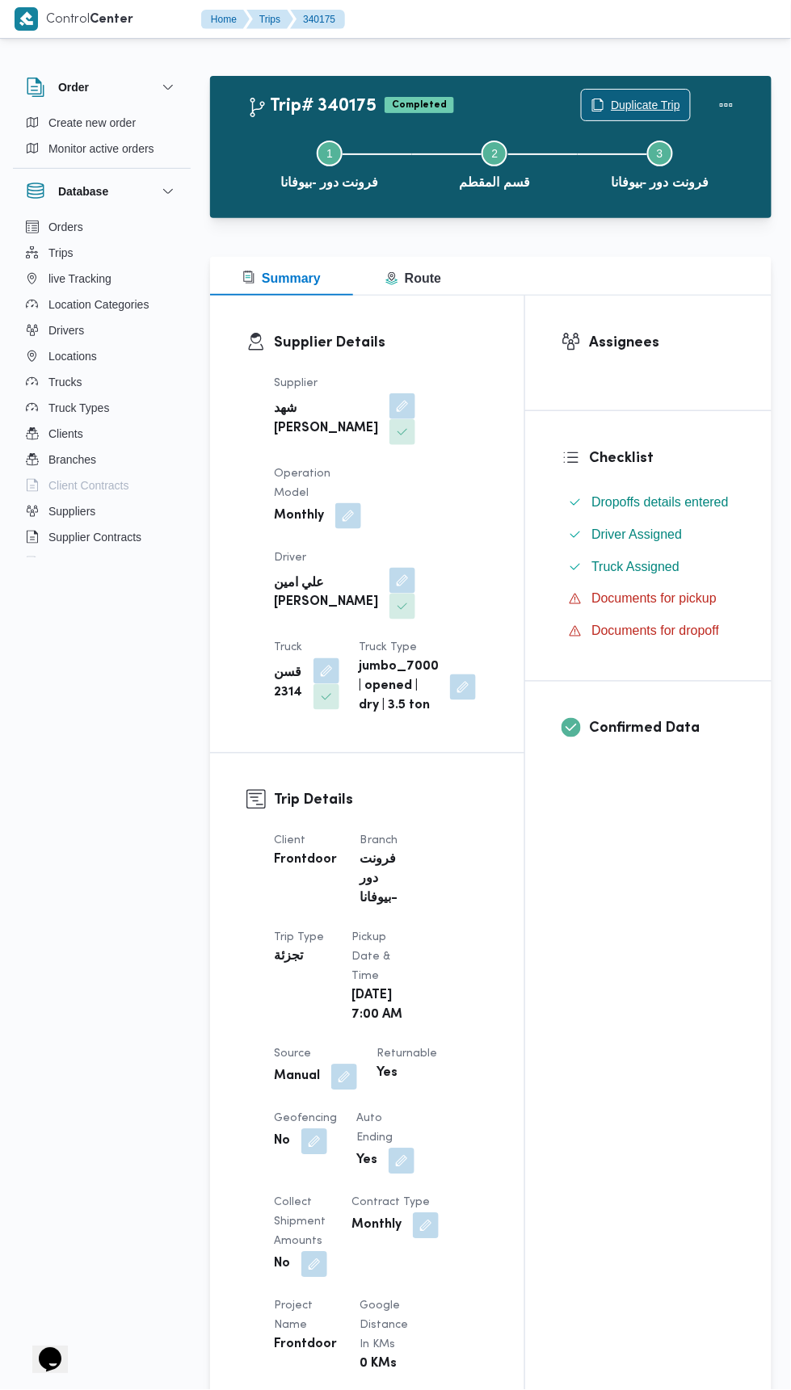
click at [641, 104] on span "Duplicate Trip" at bounding box center [645, 104] width 69 height 19
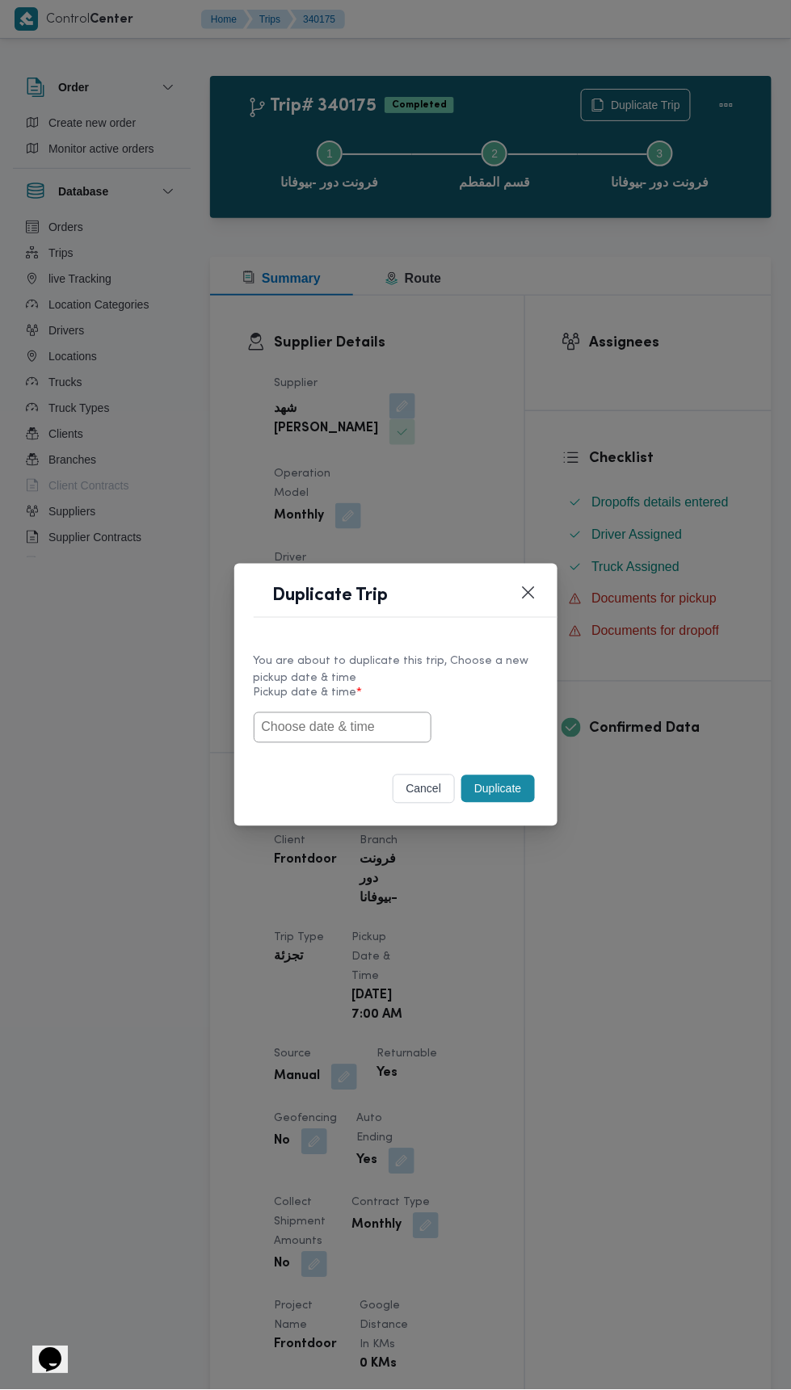
click at [394, 730] on input "text" at bounding box center [343, 727] width 178 height 31
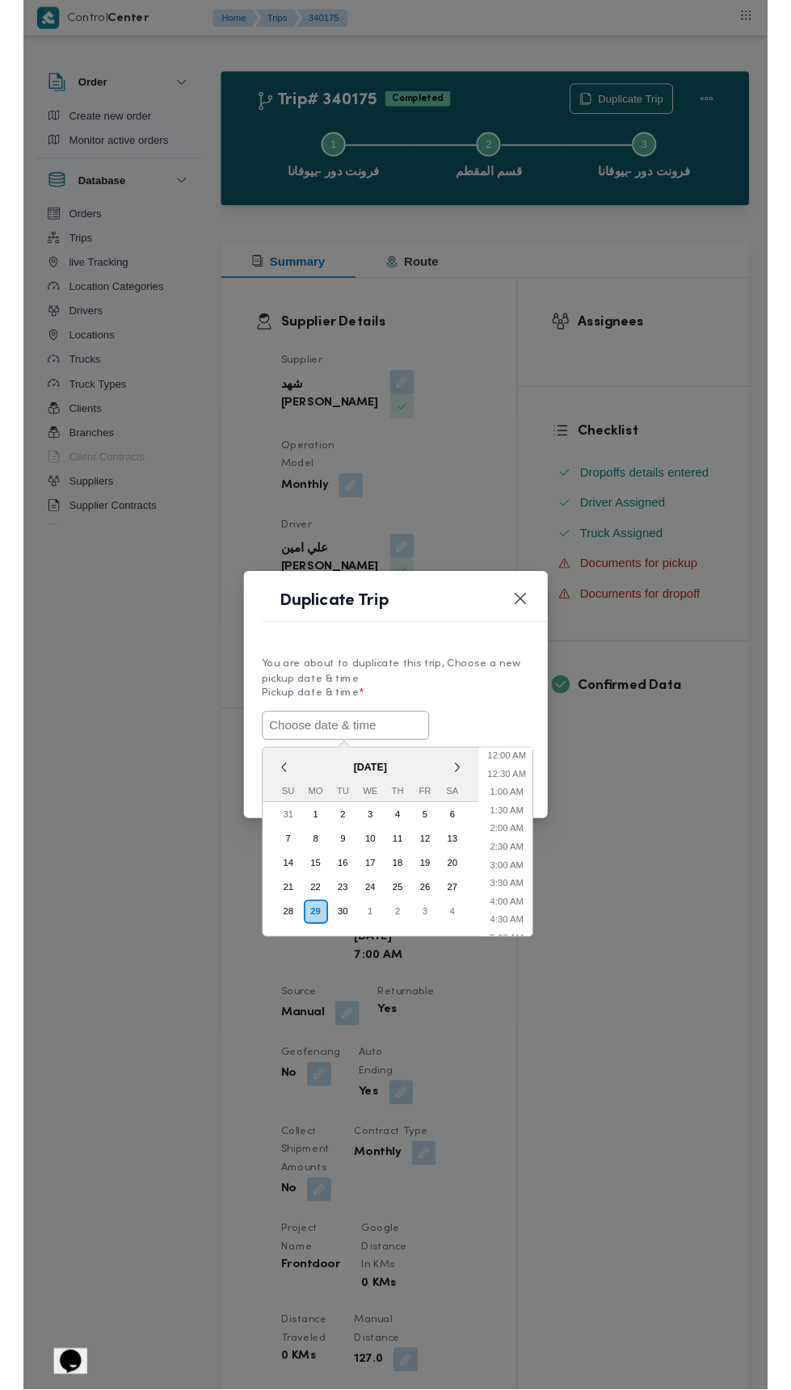
scroll to position [730, 0]
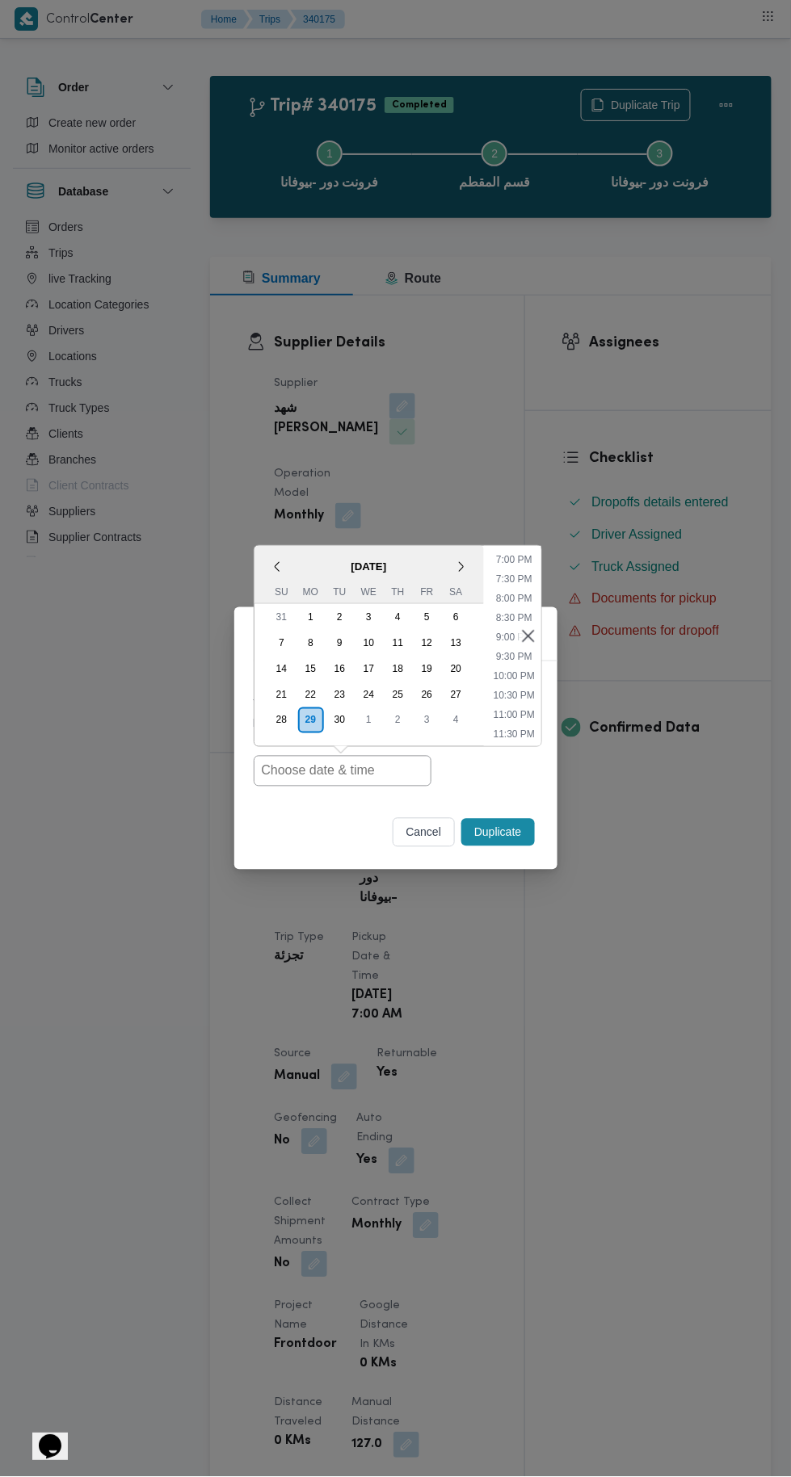
type input "30/09/2025 7:00AM"
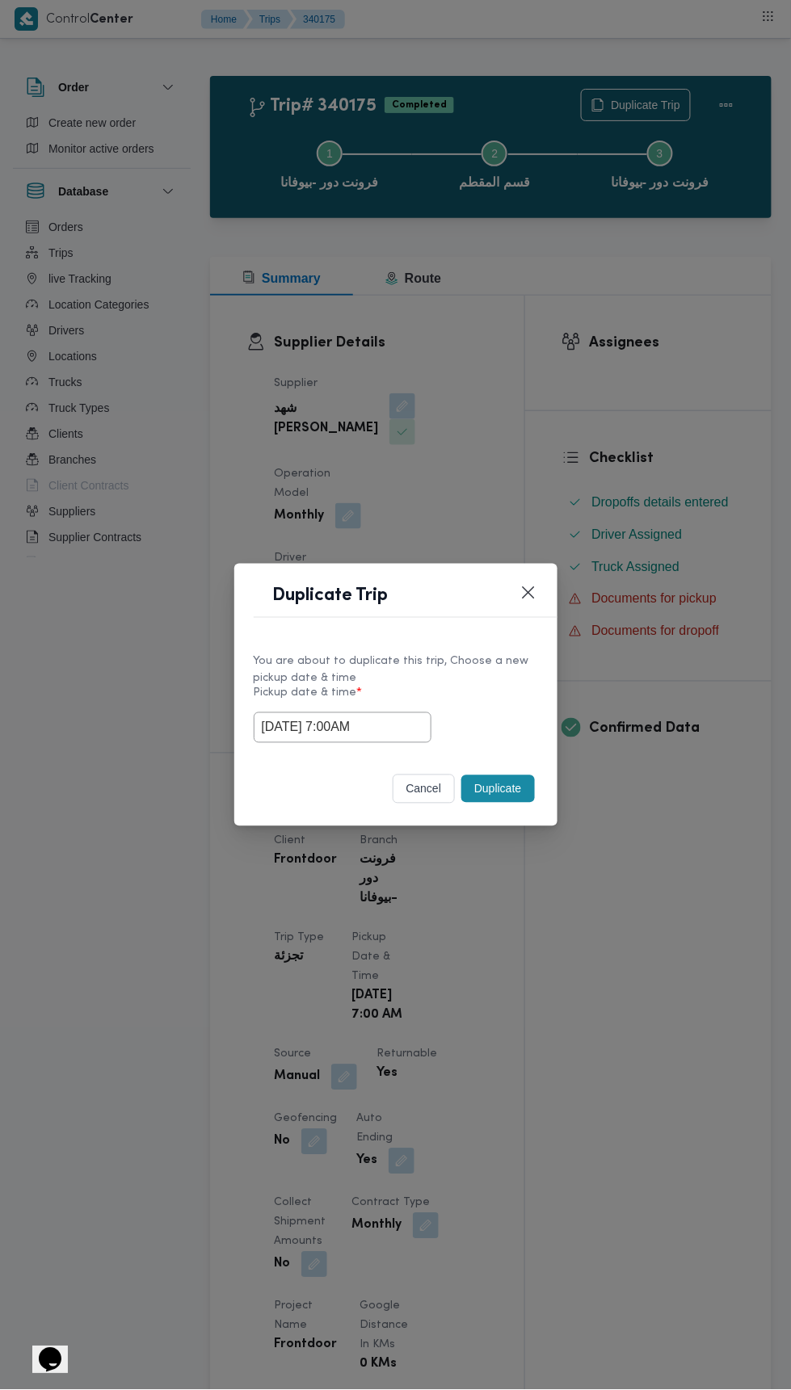
click at [648, 407] on div "Duplicate Trip You are about to duplicate this trip, Choose a new pickup date &…" at bounding box center [395, 695] width 791 height 1390
click at [496, 788] on button "Duplicate" at bounding box center [497, 788] width 73 height 27
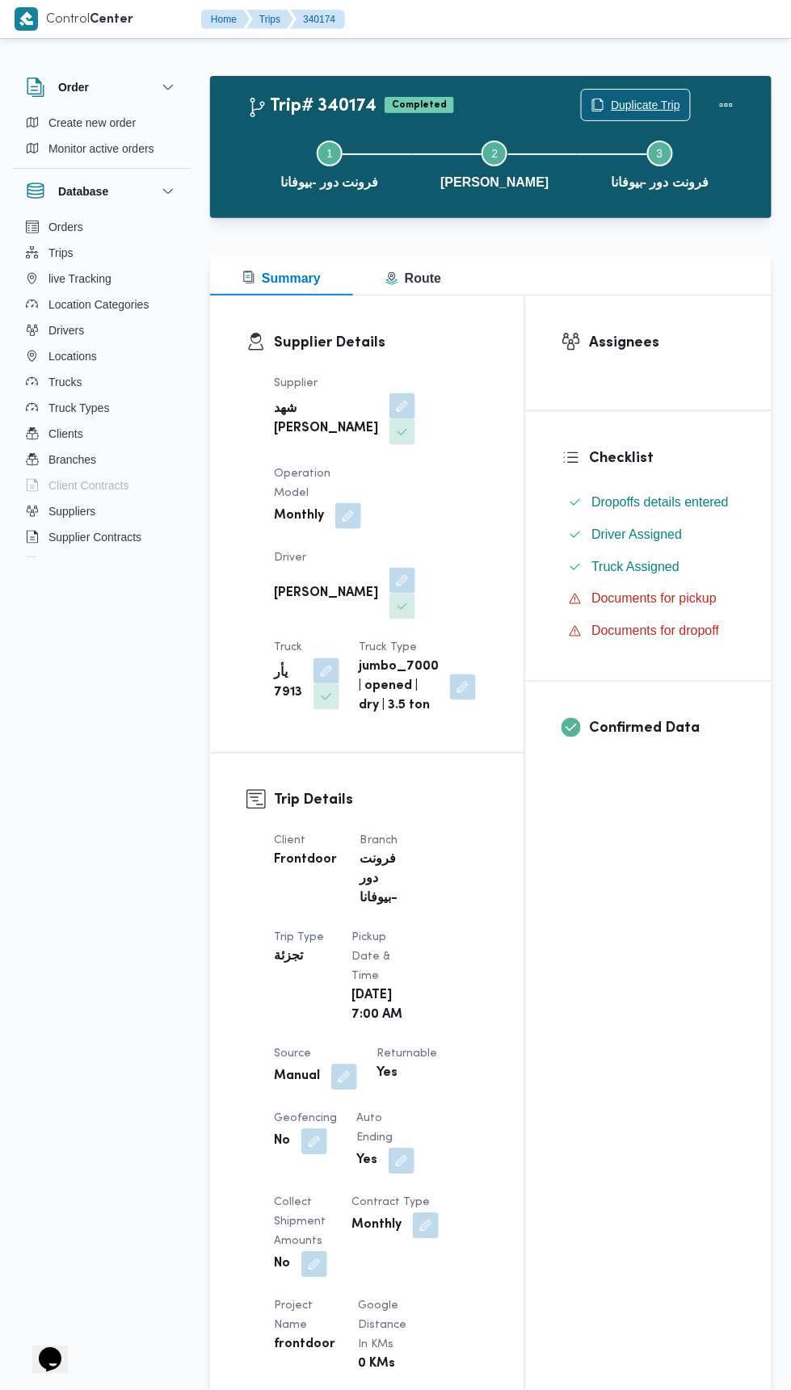
click at [662, 103] on span "Duplicate Trip" at bounding box center [645, 104] width 69 height 19
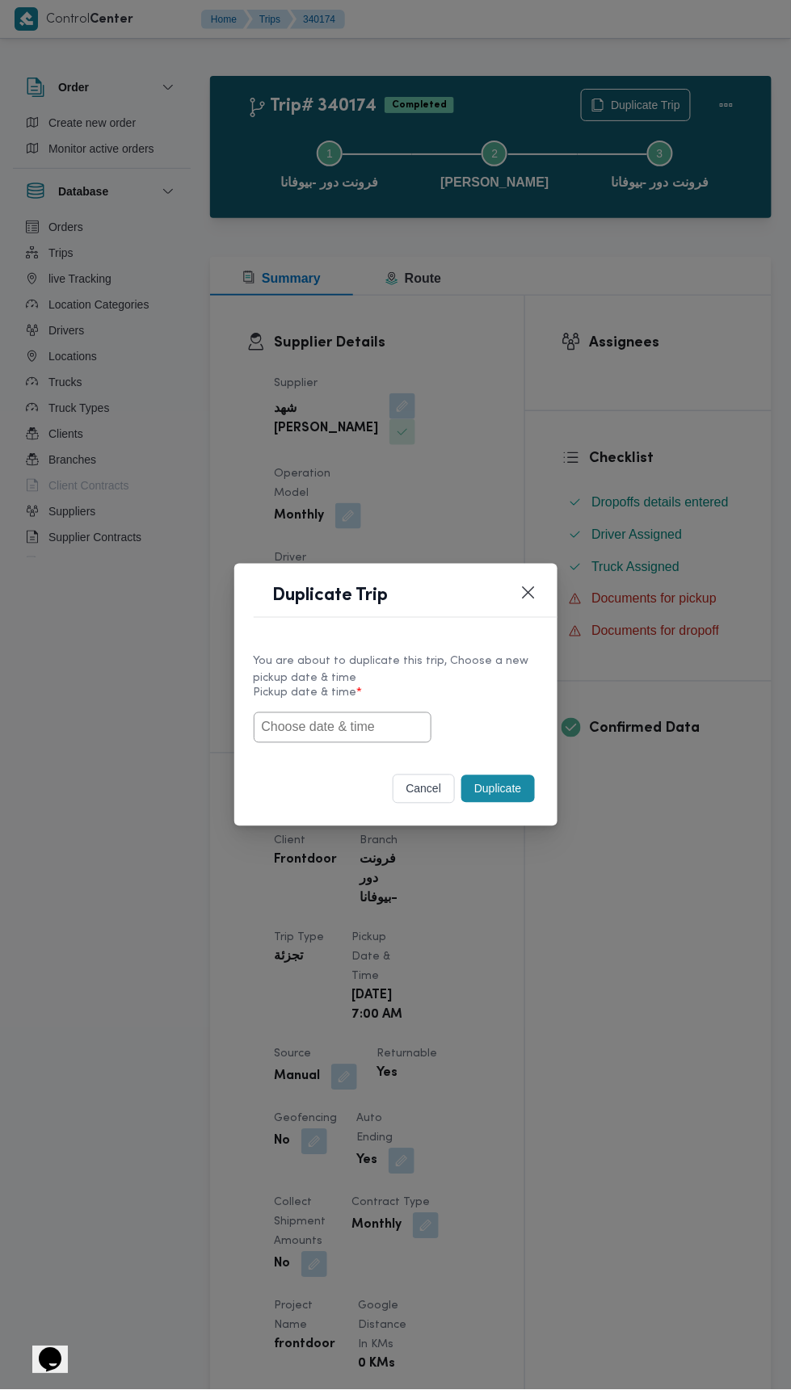
click at [398, 733] on input "text" at bounding box center [343, 727] width 178 height 31
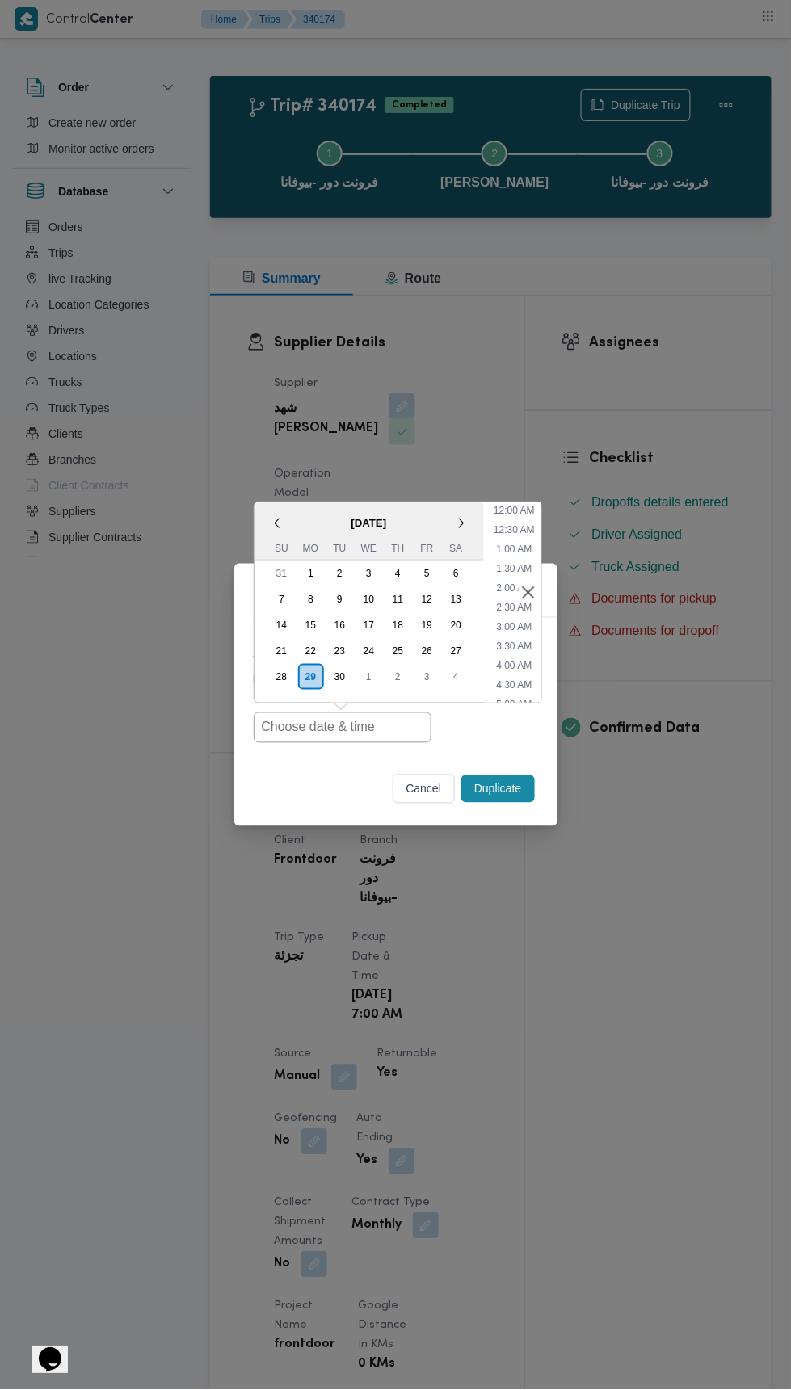
scroll to position [730, 0]
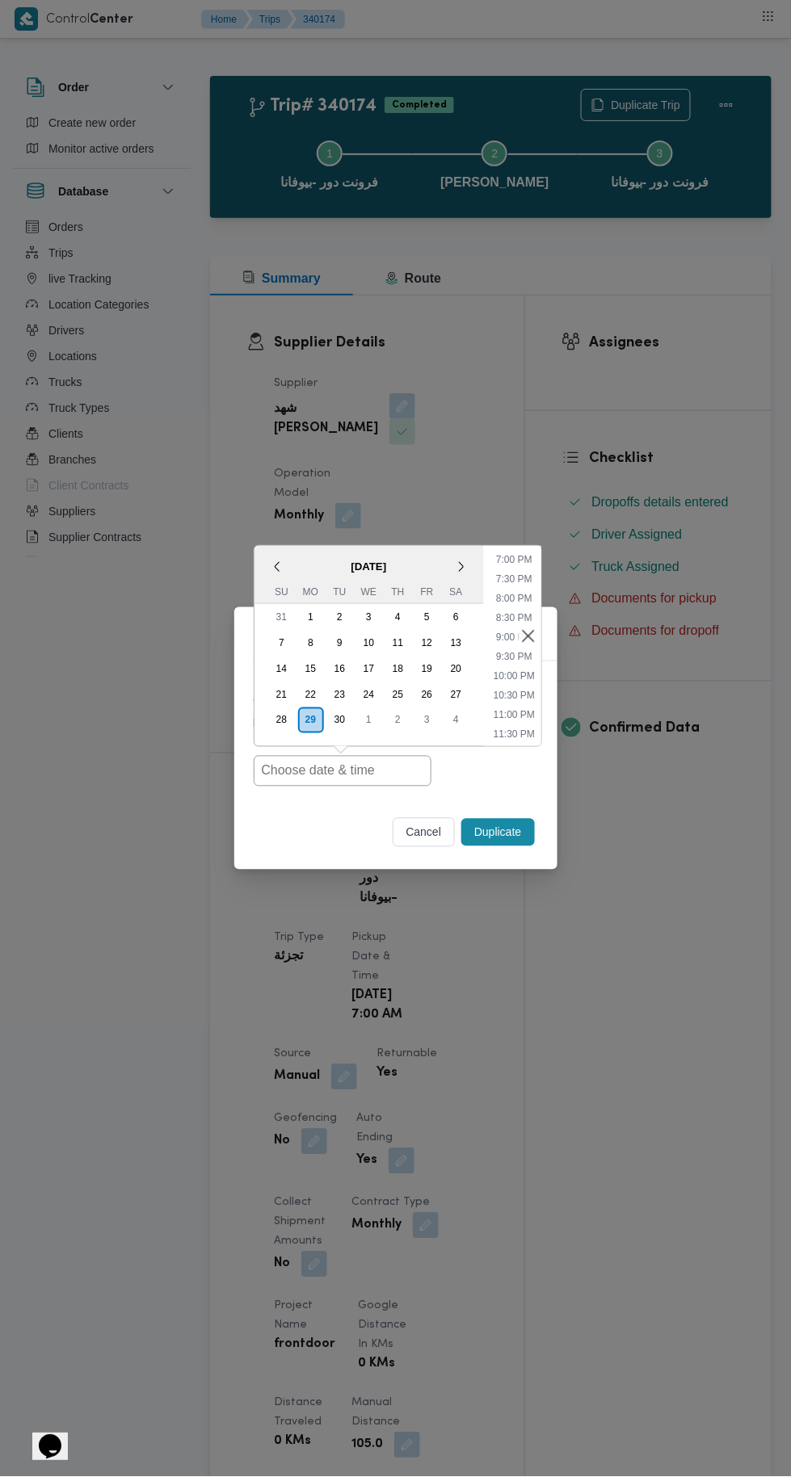
type input "30/09/2025 7:00AM"
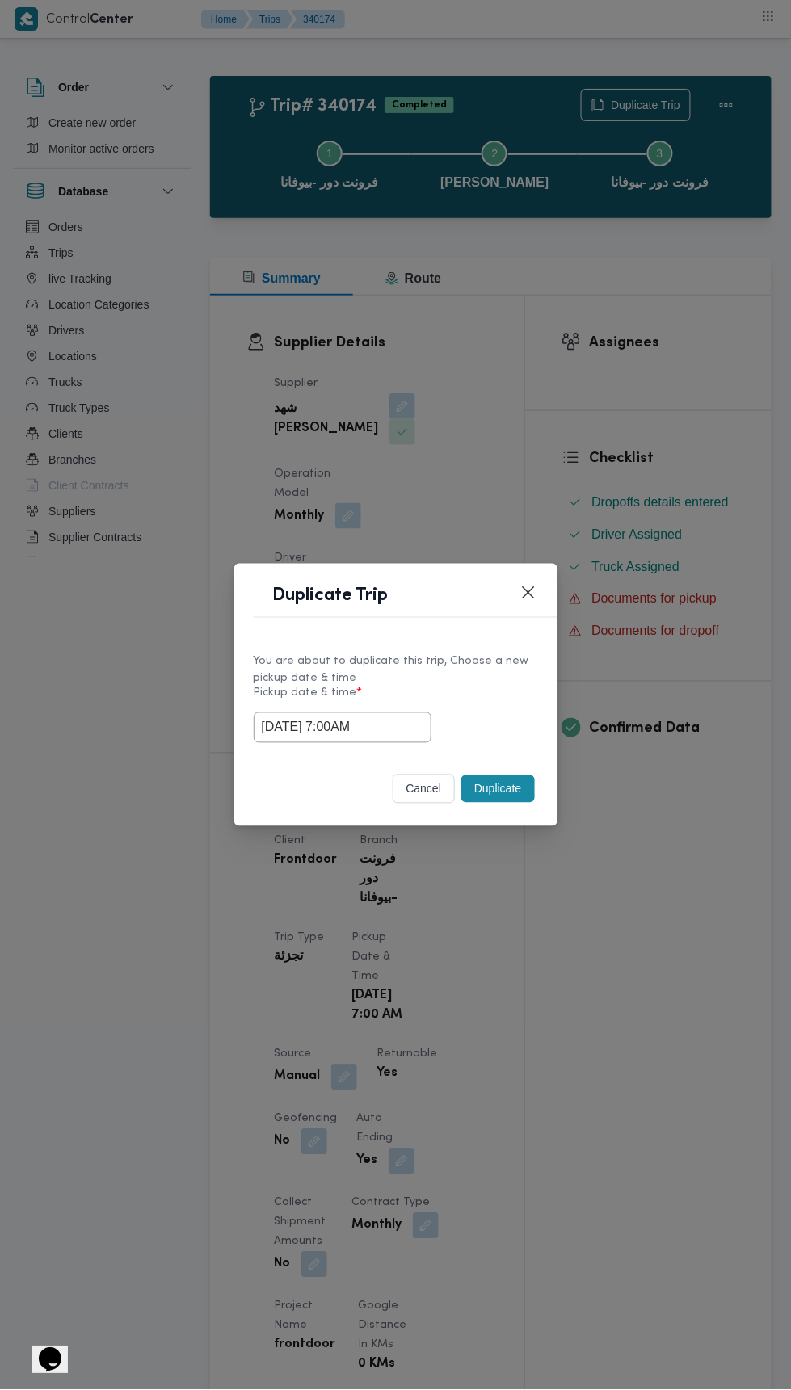
click at [653, 394] on div "Duplicate Trip You are about to duplicate this trip, Choose a new pickup date &…" at bounding box center [395, 695] width 791 height 1390
click at [524, 787] on button "Duplicate" at bounding box center [497, 788] width 73 height 27
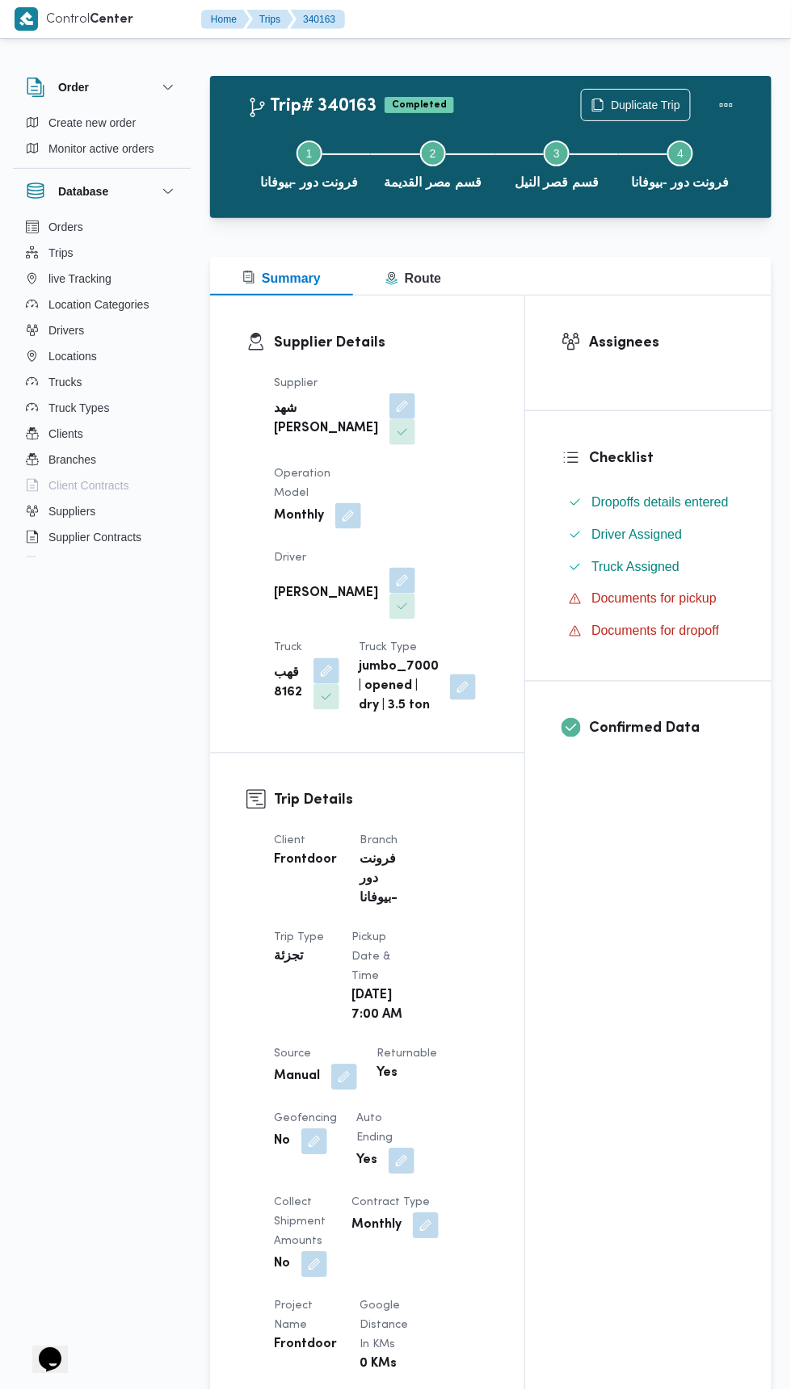
click at [659, 111] on span "Duplicate Trip" at bounding box center [645, 104] width 69 height 19
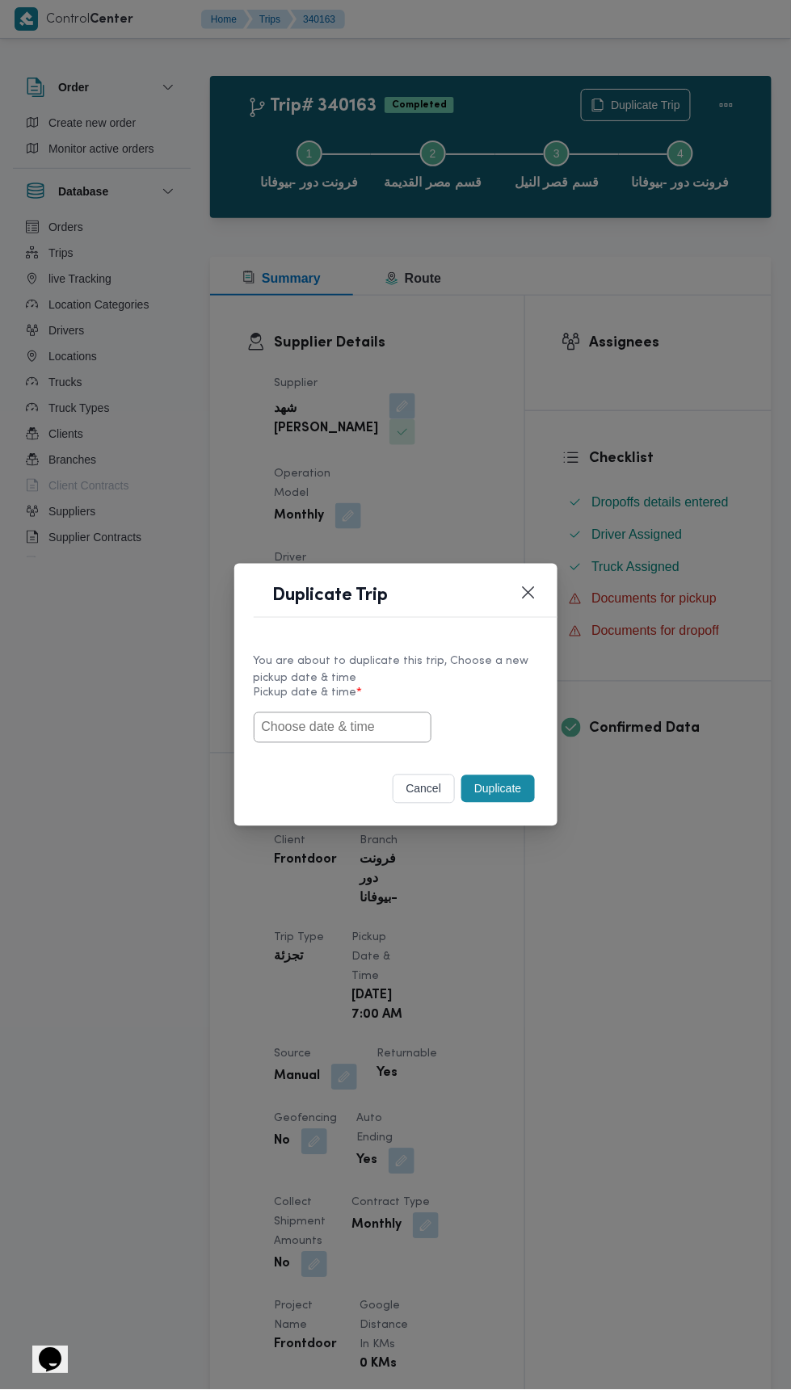
click at [424, 729] on input "text" at bounding box center [343, 727] width 178 height 31
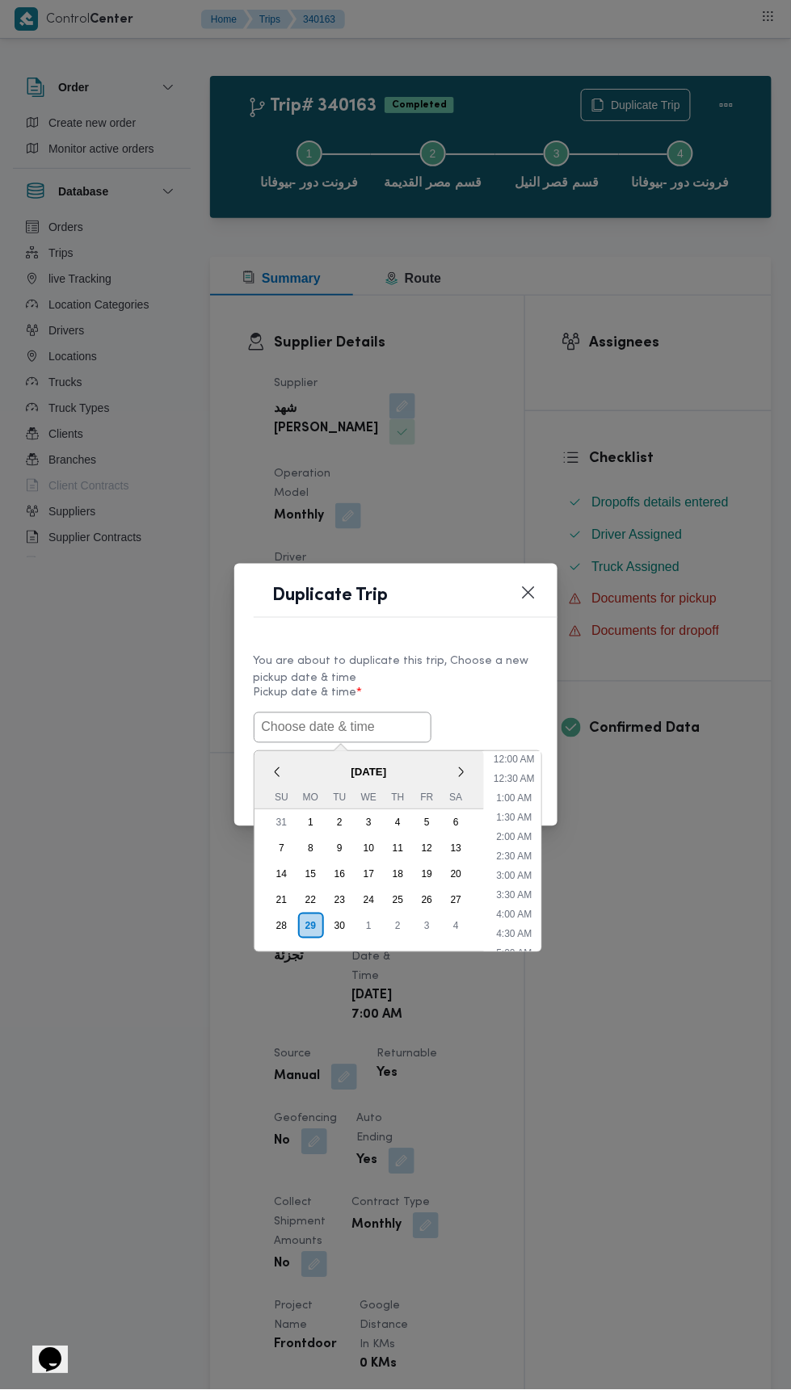
scroll to position [730, 0]
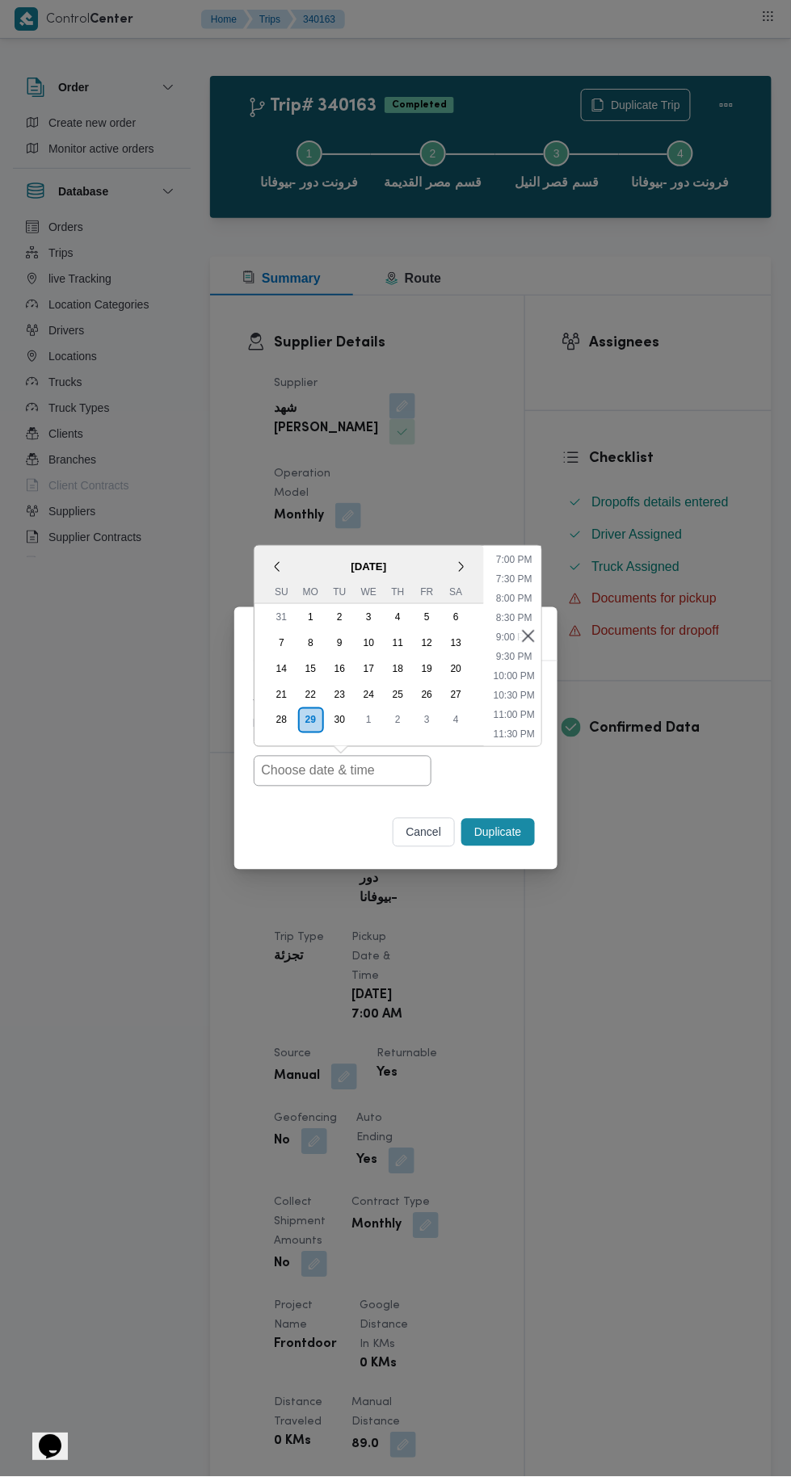
type input "30/09/2025 7:00AM"
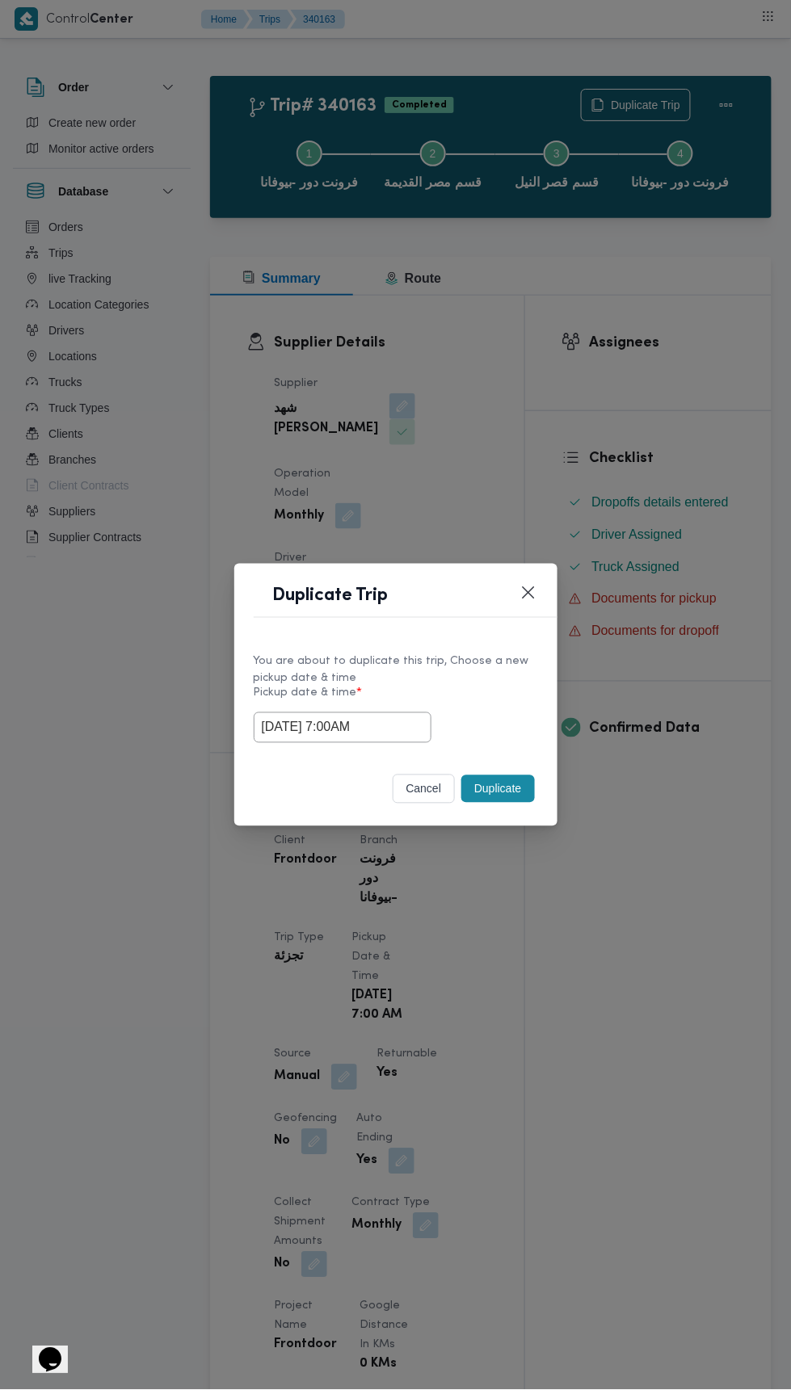
click at [629, 365] on div "Duplicate Trip You are about to duplicate this trip, Choose a new pickup date &…" at bounding box center [395, 695] width 791 height 1390
click at [508, 783] on button "Duplicate" at bounding box center [497, 788] width 73 height 27
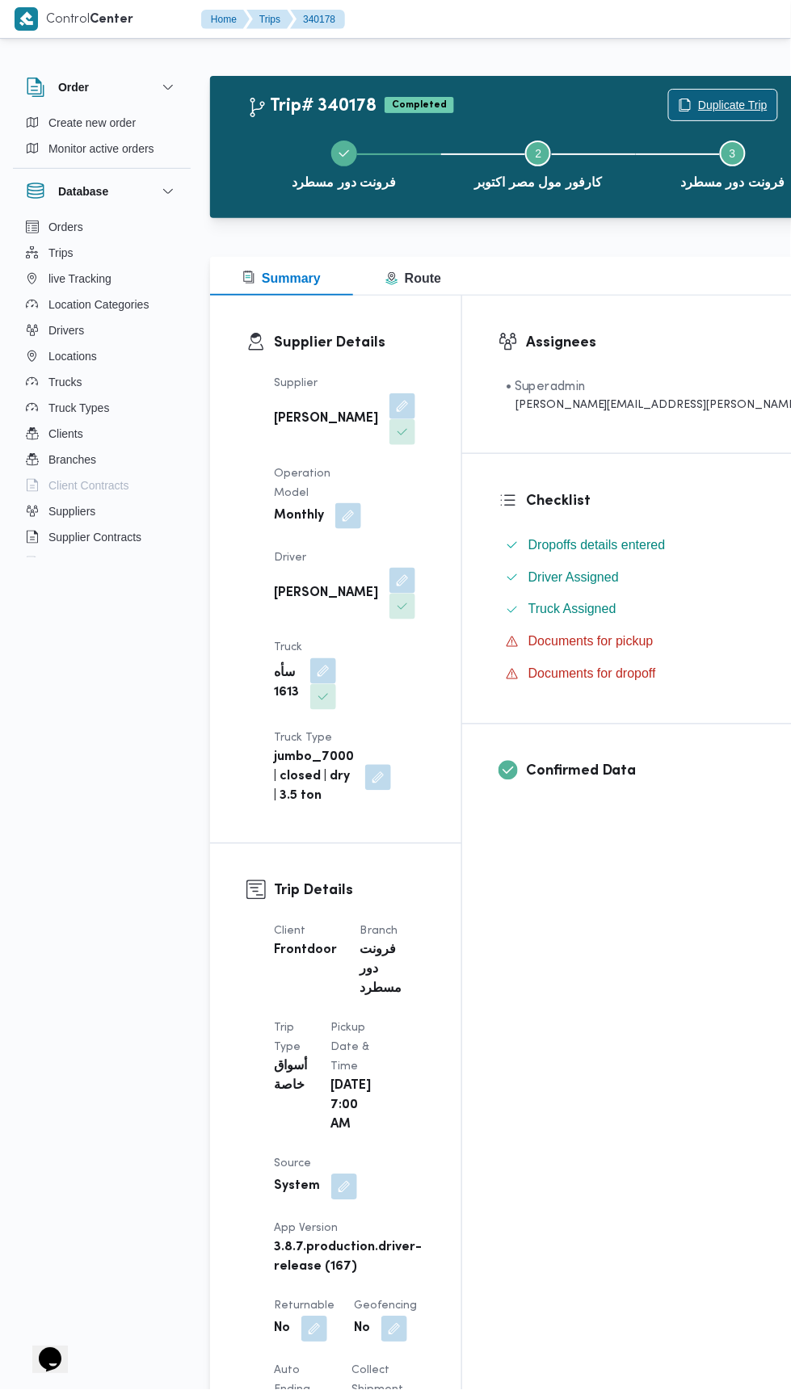
click at [669, 93] on span "Duplicate Trip" at bounding box center [723, 105] width 108 height 31
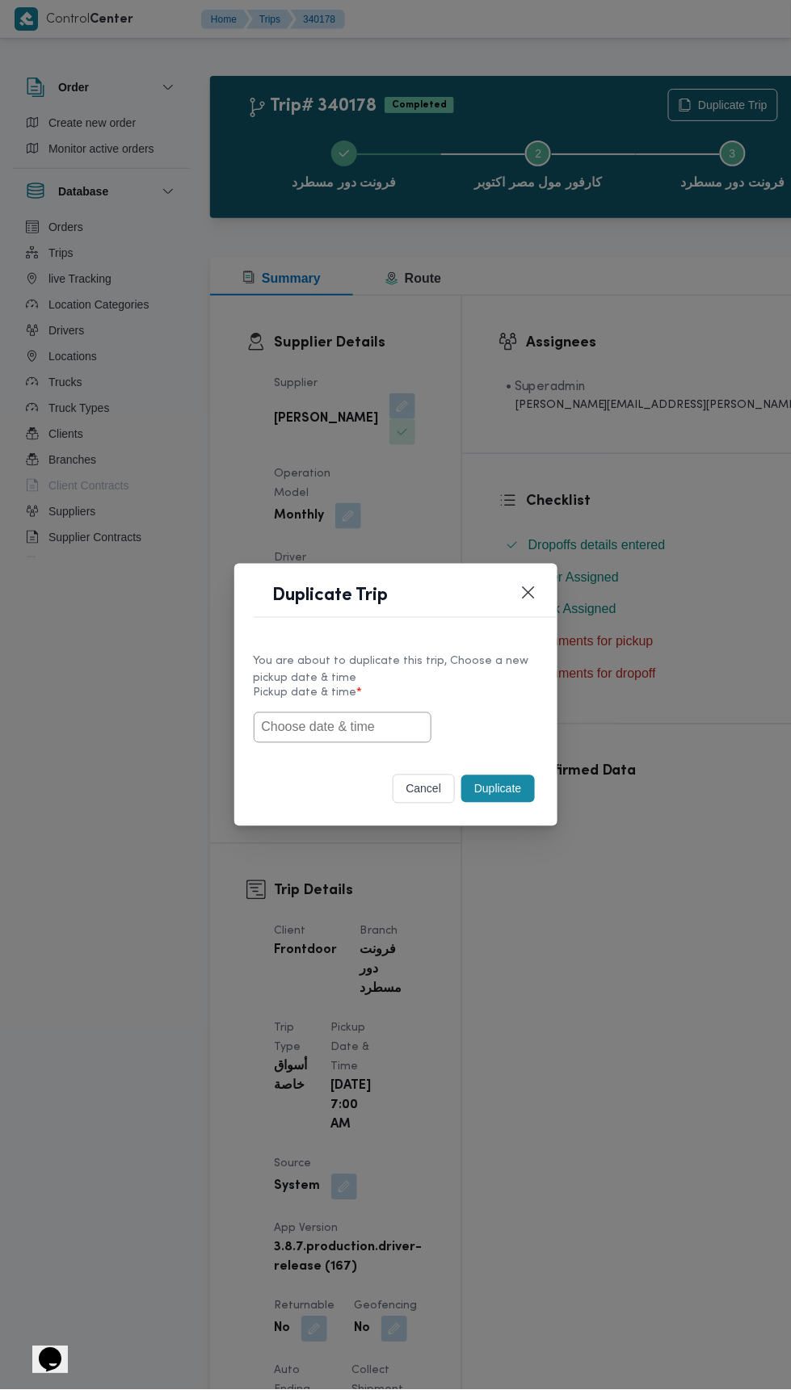
click at [352, 724] on input "text" at bounding box center [343, 727] width 178 height 31
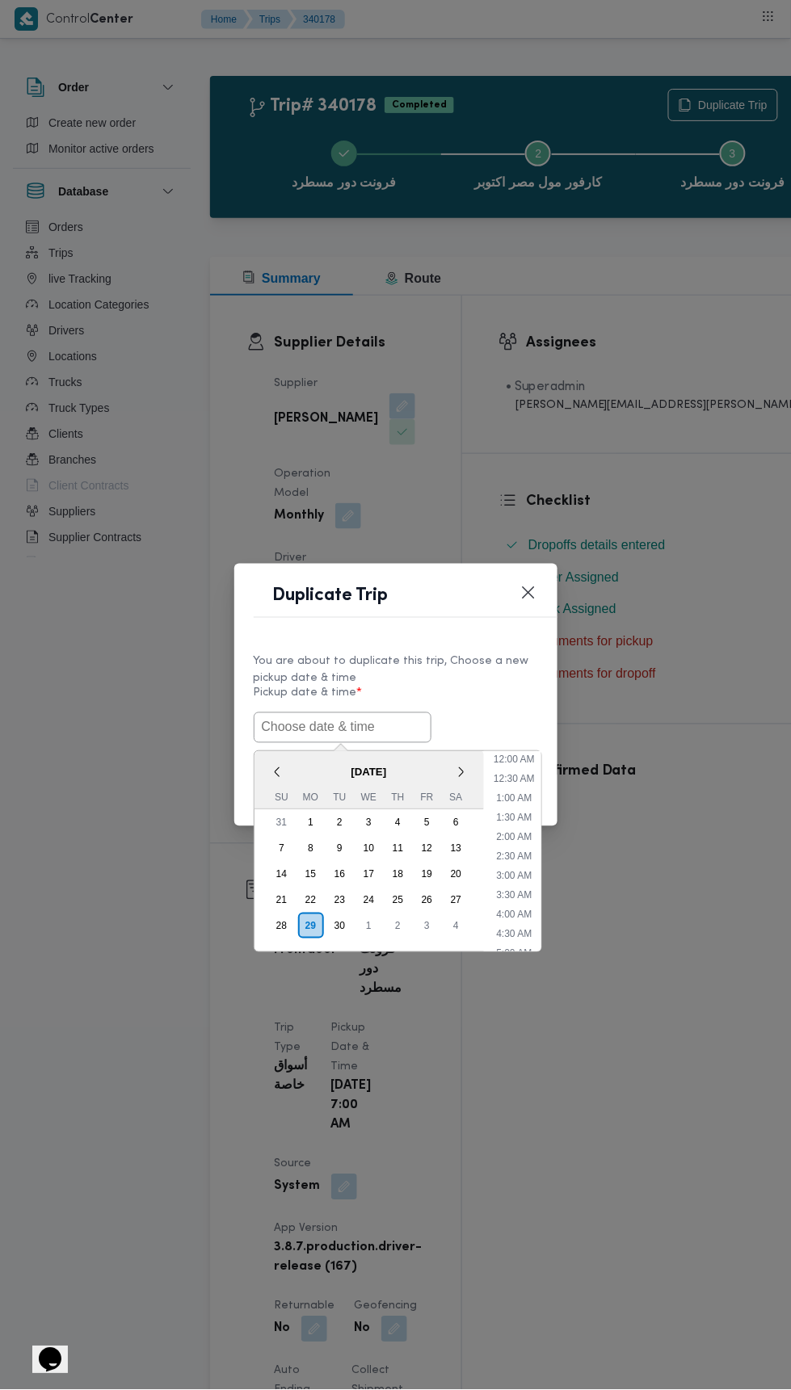
scroll to position [730, 0]
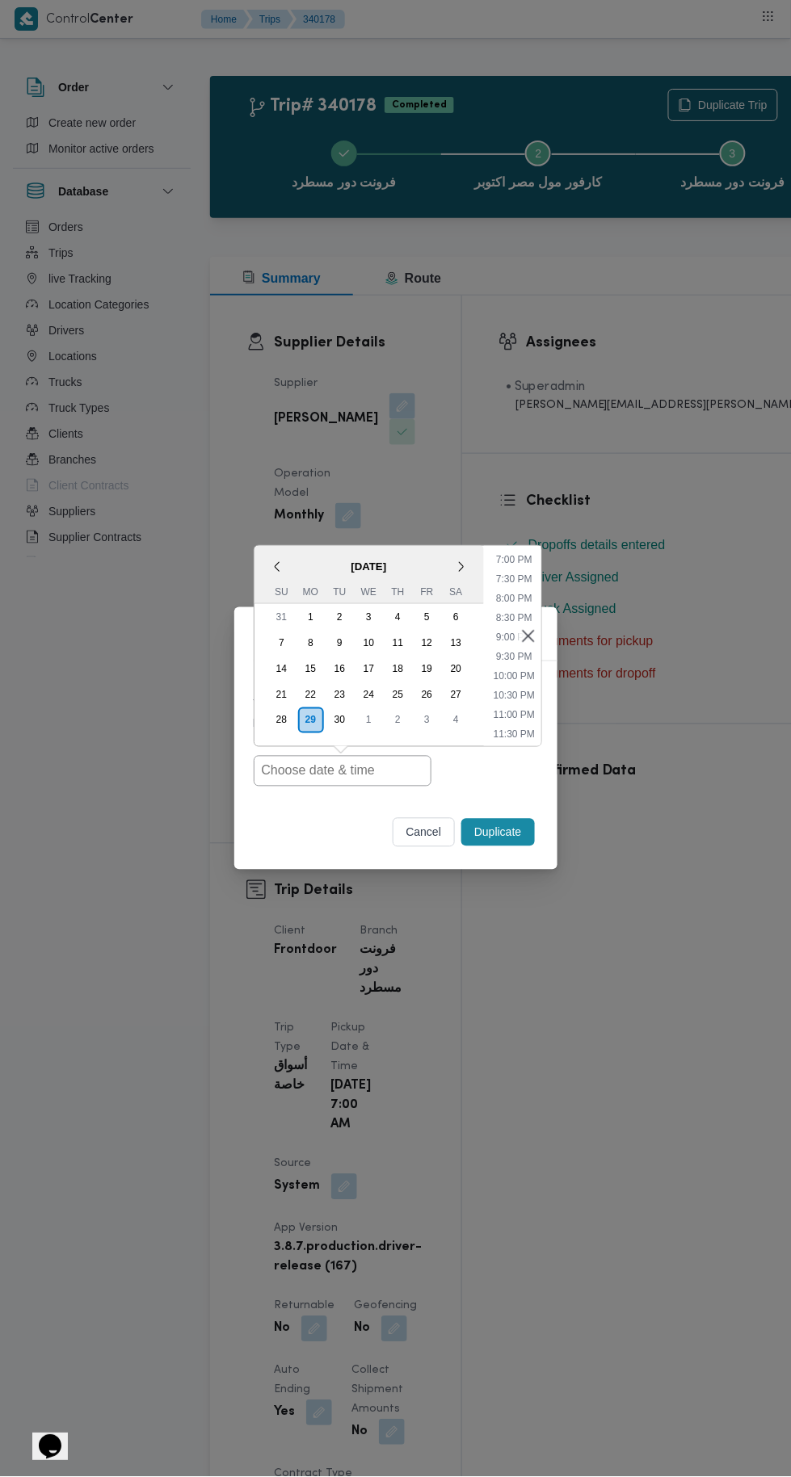
type input "[DATE] 7:00AM"
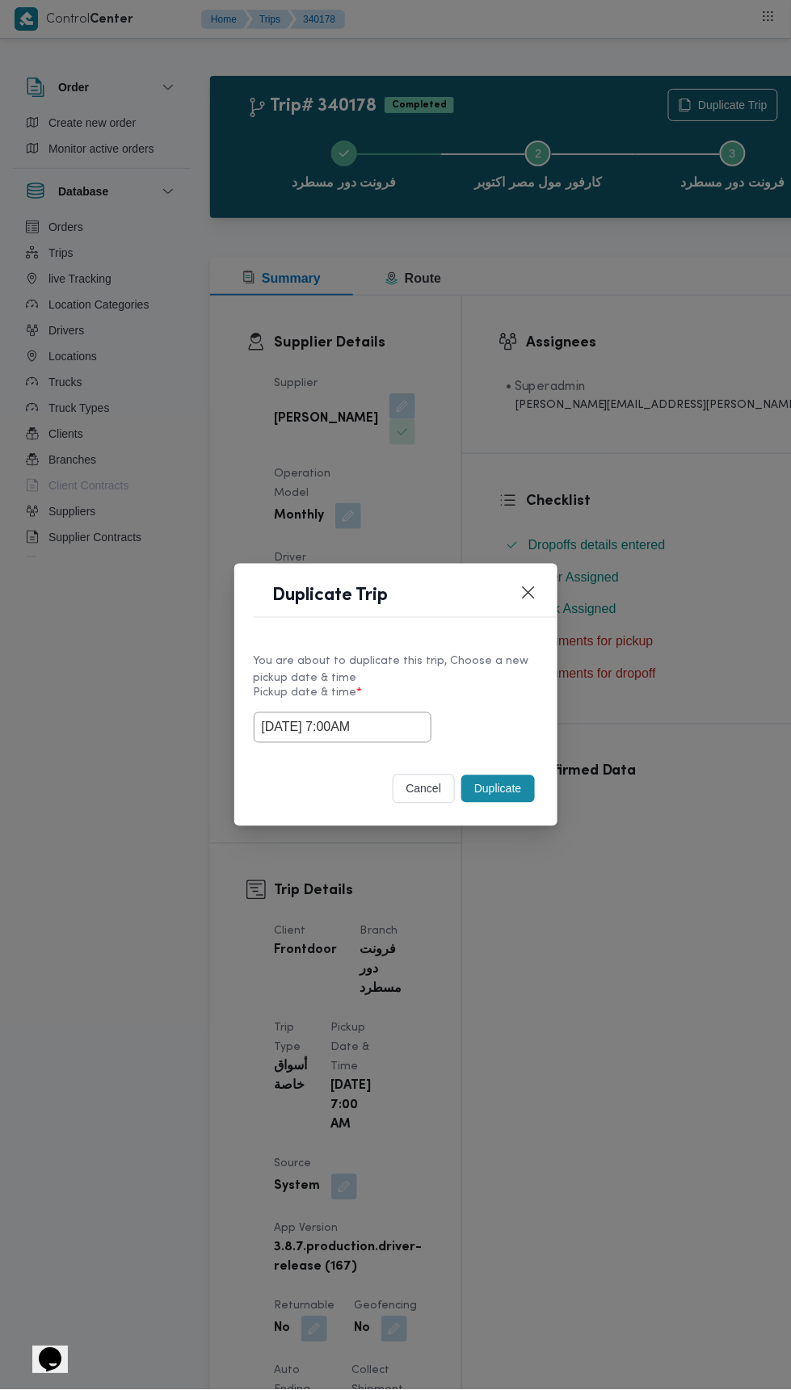
click at [696, 238] on div "Duplicate Trip You are about to duplicate this trip, Choose a new pickup date &…" at bounding box center [395, 695] width 791 height 1390
click at [502, 785] on button "Duplicate" at bounding box center [497, 788] width 73 height 27
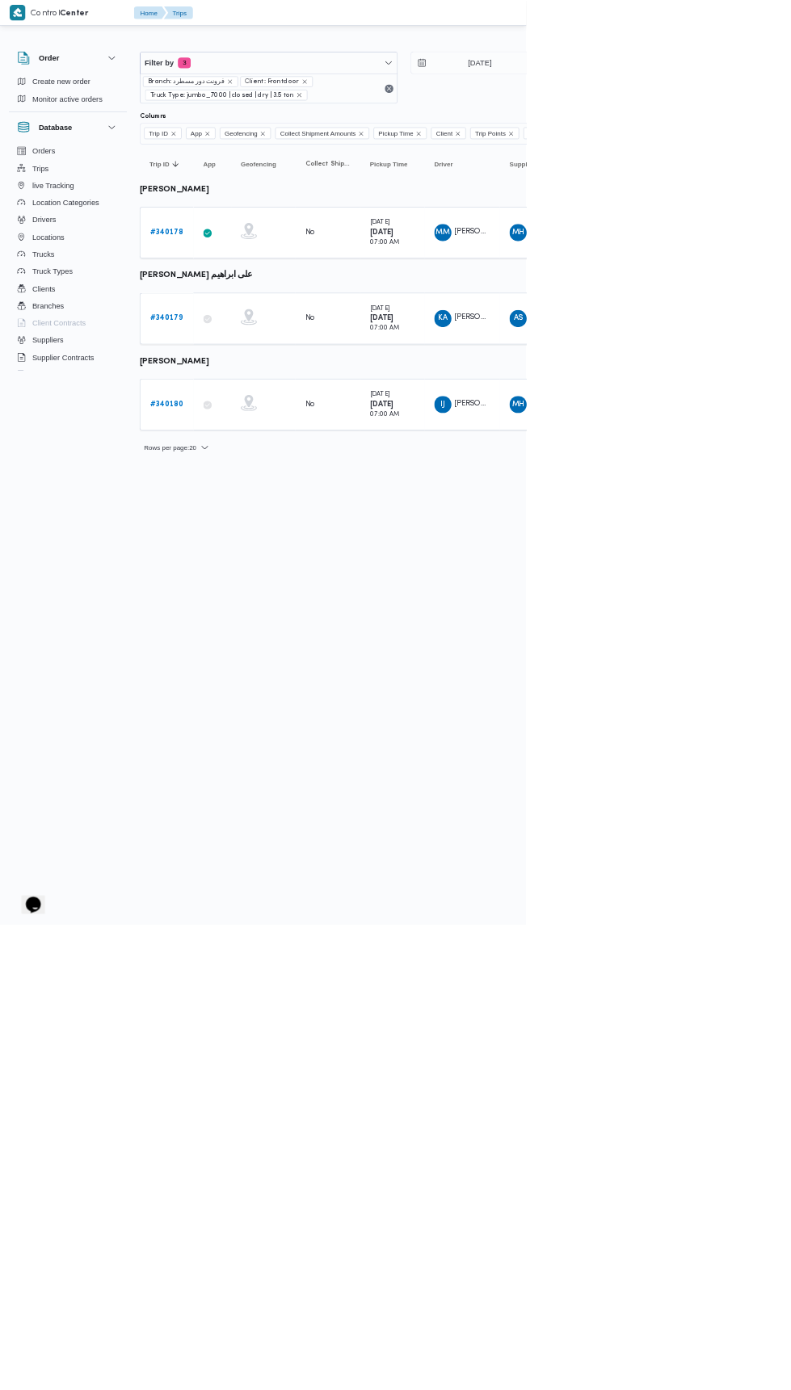
click at [250, 478] on b "# 340179" at bounding box center [249, 478] width 49 height 11
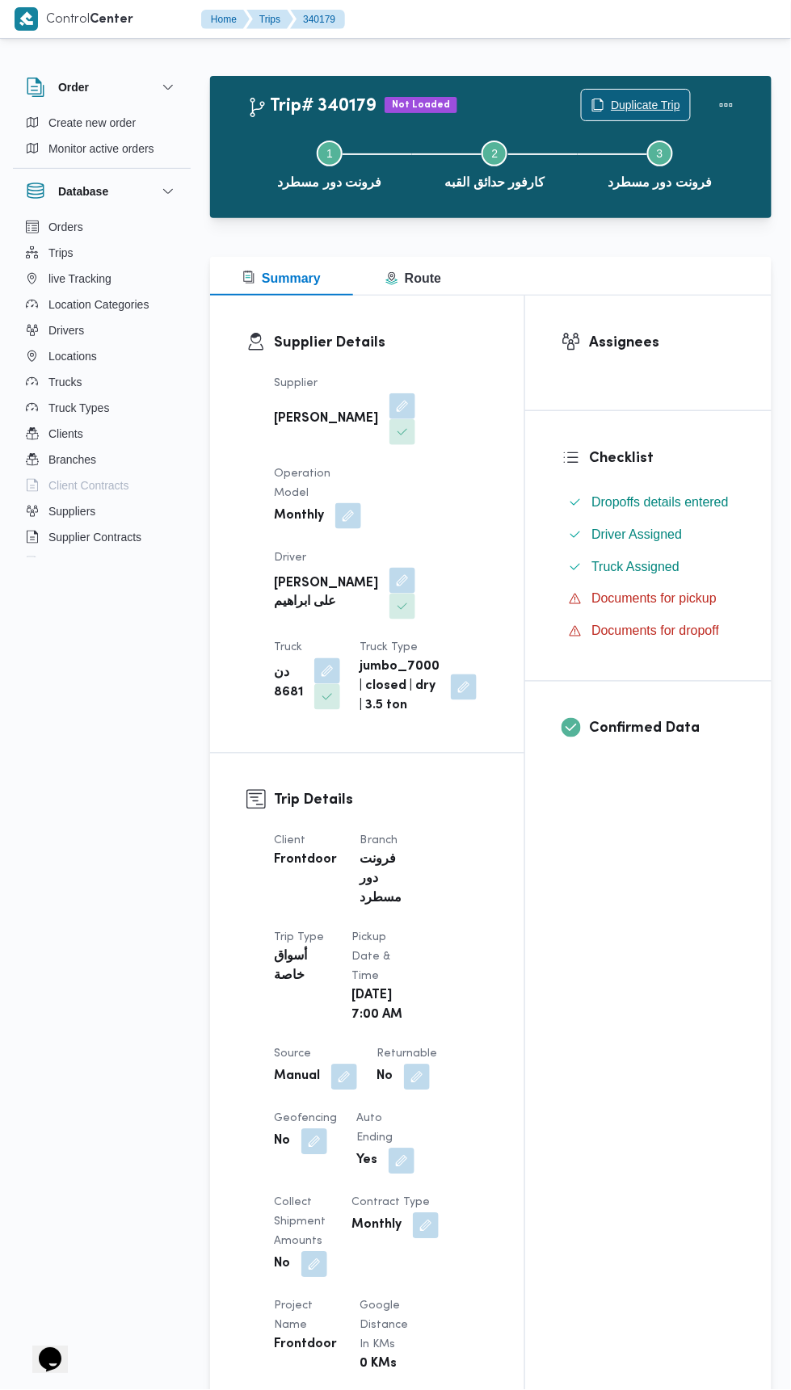
click at [628, 91] on span "Duplicate Trip" at bounding box center [636, 105] width 108 height 31
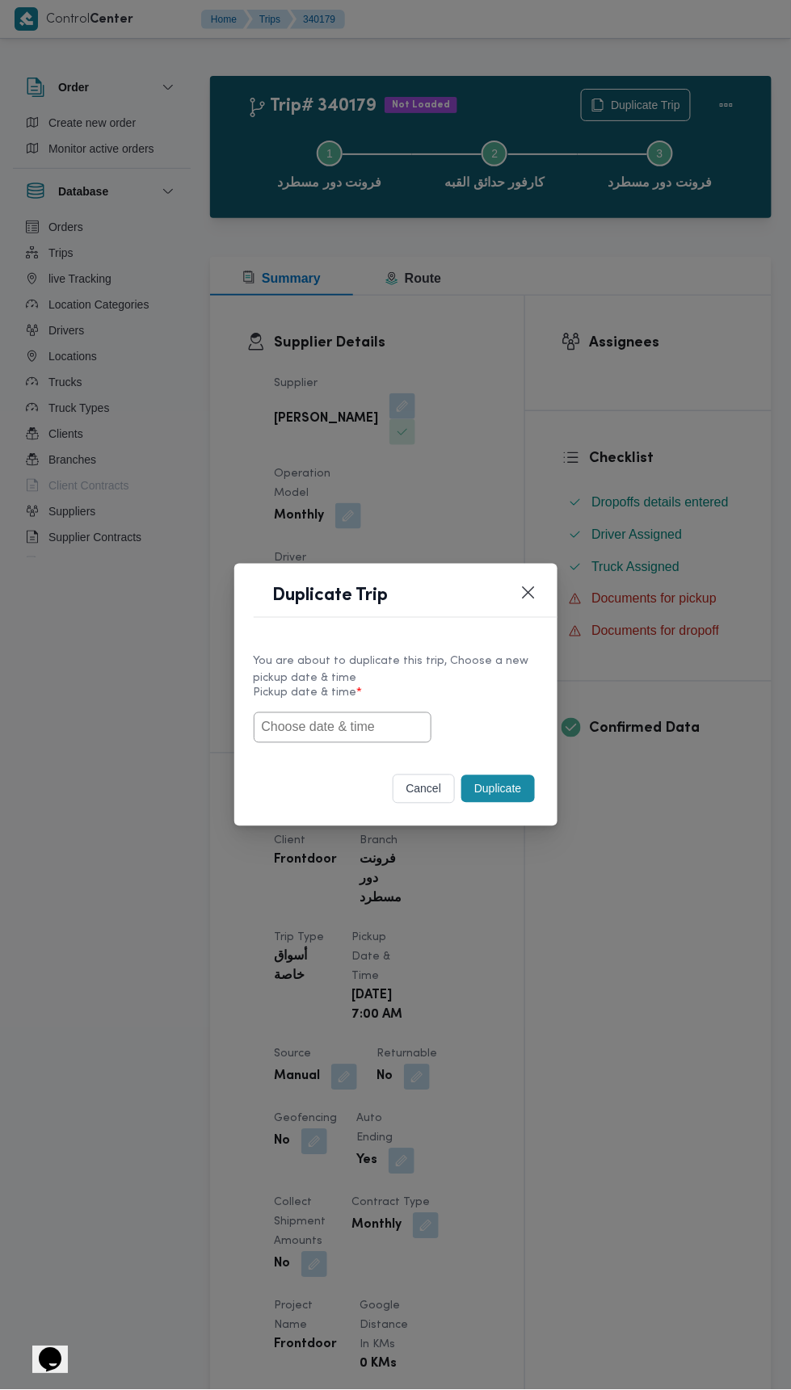
click at [389, 725] on input "text" at bounding box center [343, 727] width 178 height 31
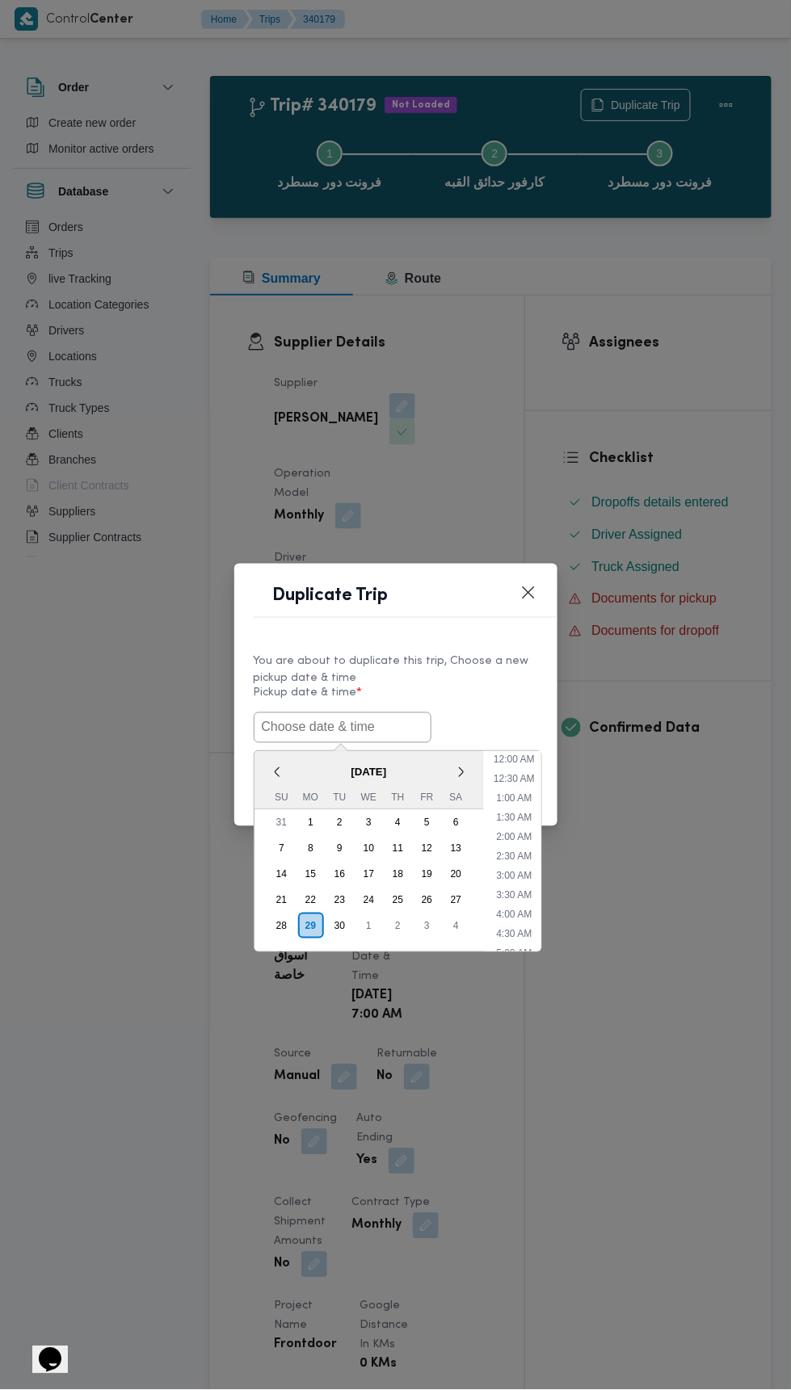
scroll to position [730, 0]
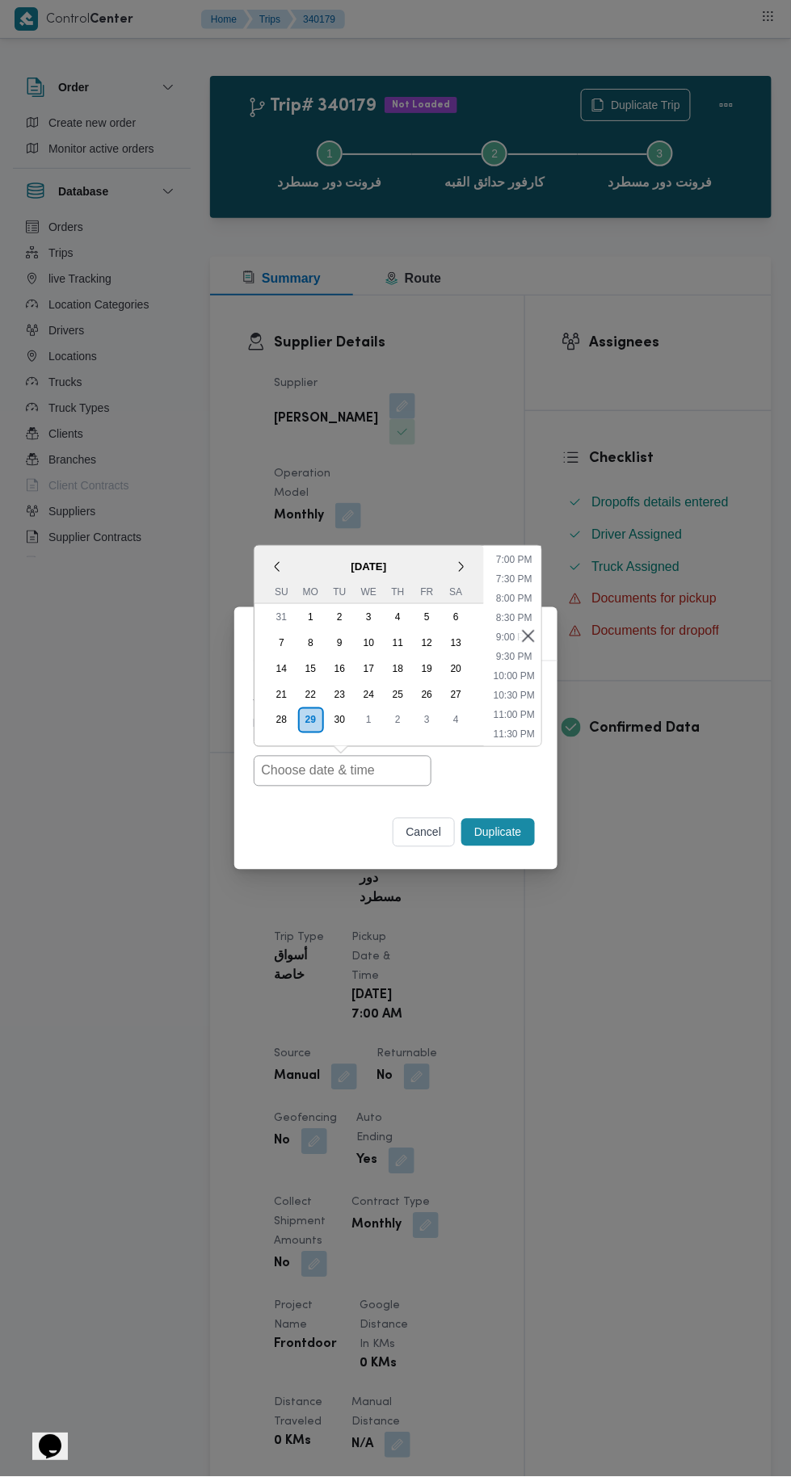
type input "[DATE] 7:00AM"
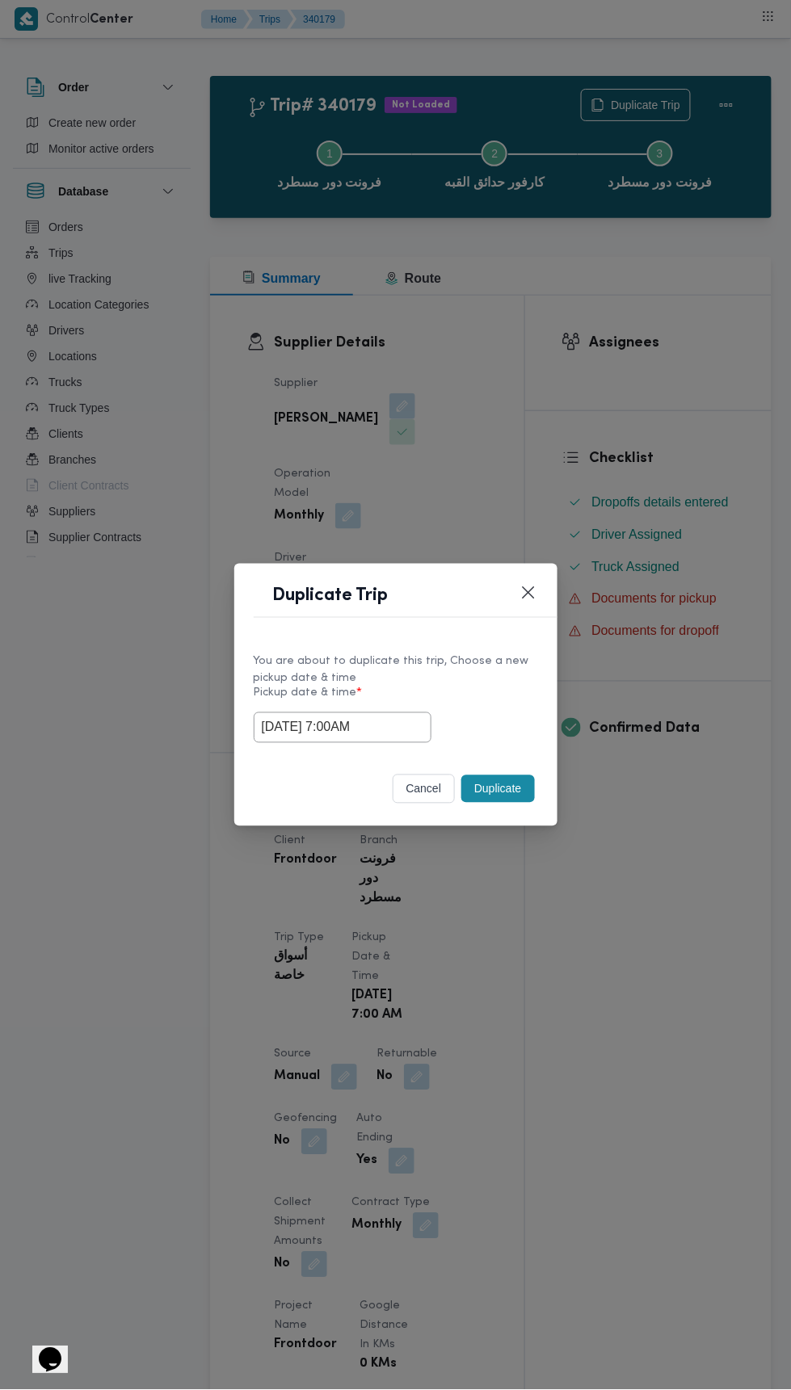
click at [698, 326] on div "Duplicate Trip You are about to duplicate this trip, Choose a new pickup date &…" at bounding box center [395, 695] width 791 height 1390
click at [526, 781] on button "Duplicate" at bounding box center [497, 788] width 73 height 27
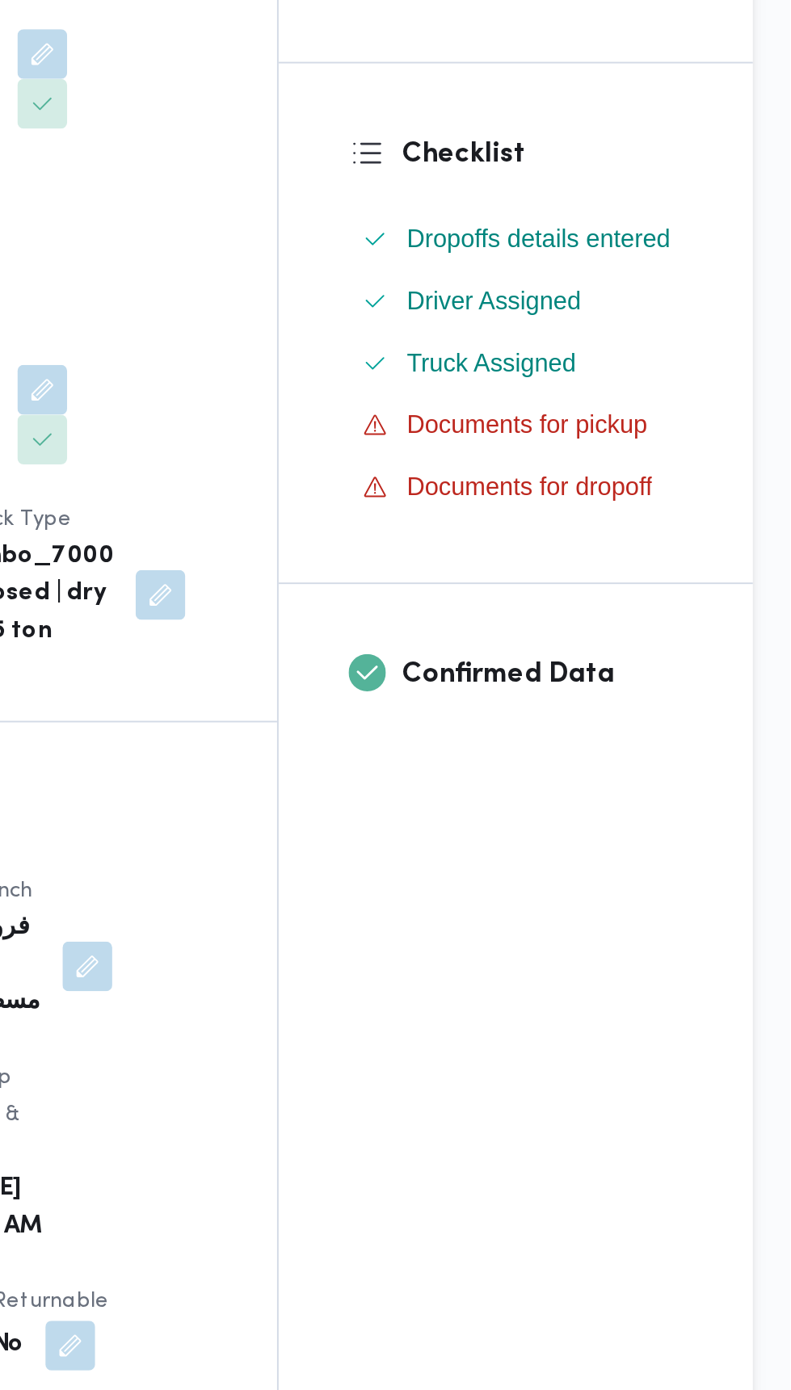
scroll to position [28, 0]
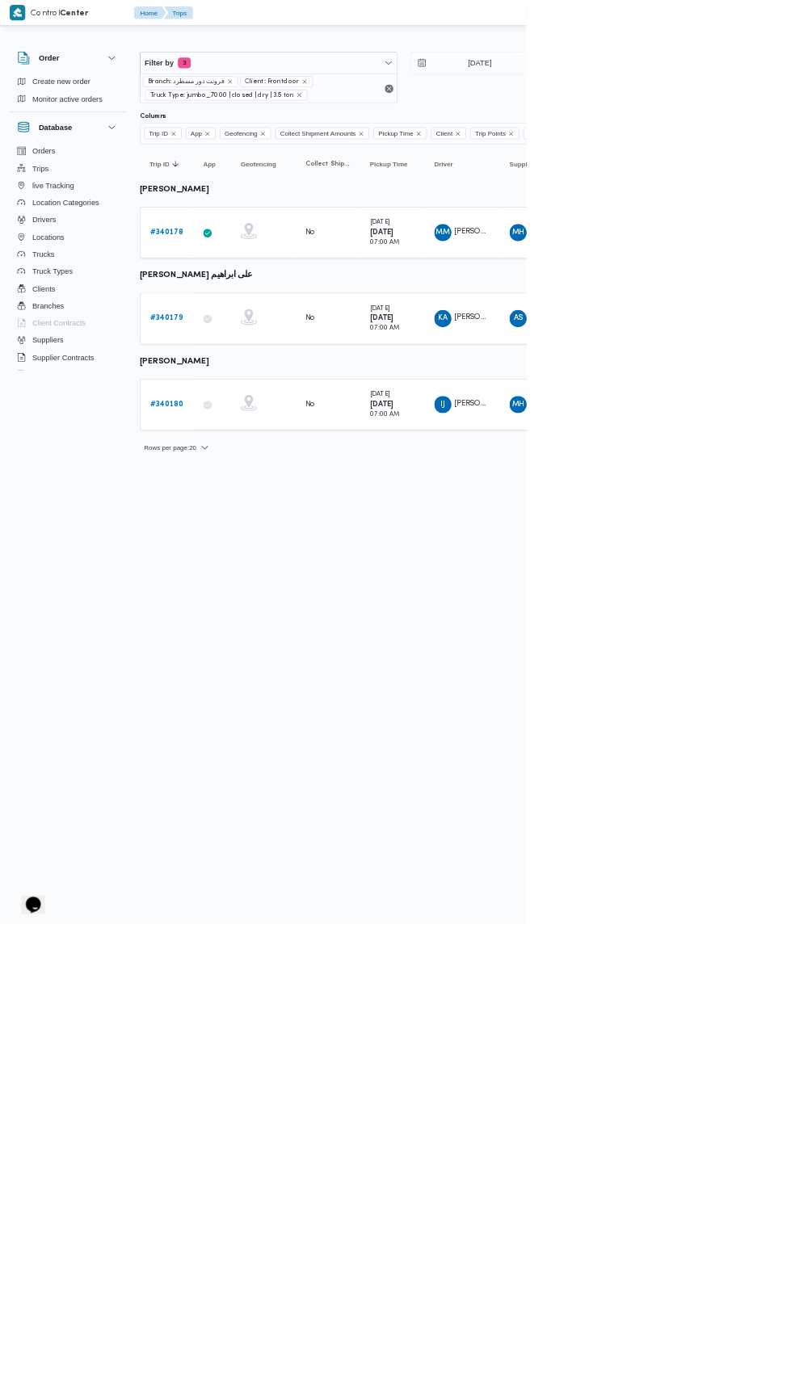
click at [264, 603] on b "# 340180" at bounding box center [250, 608] width 50 height 11
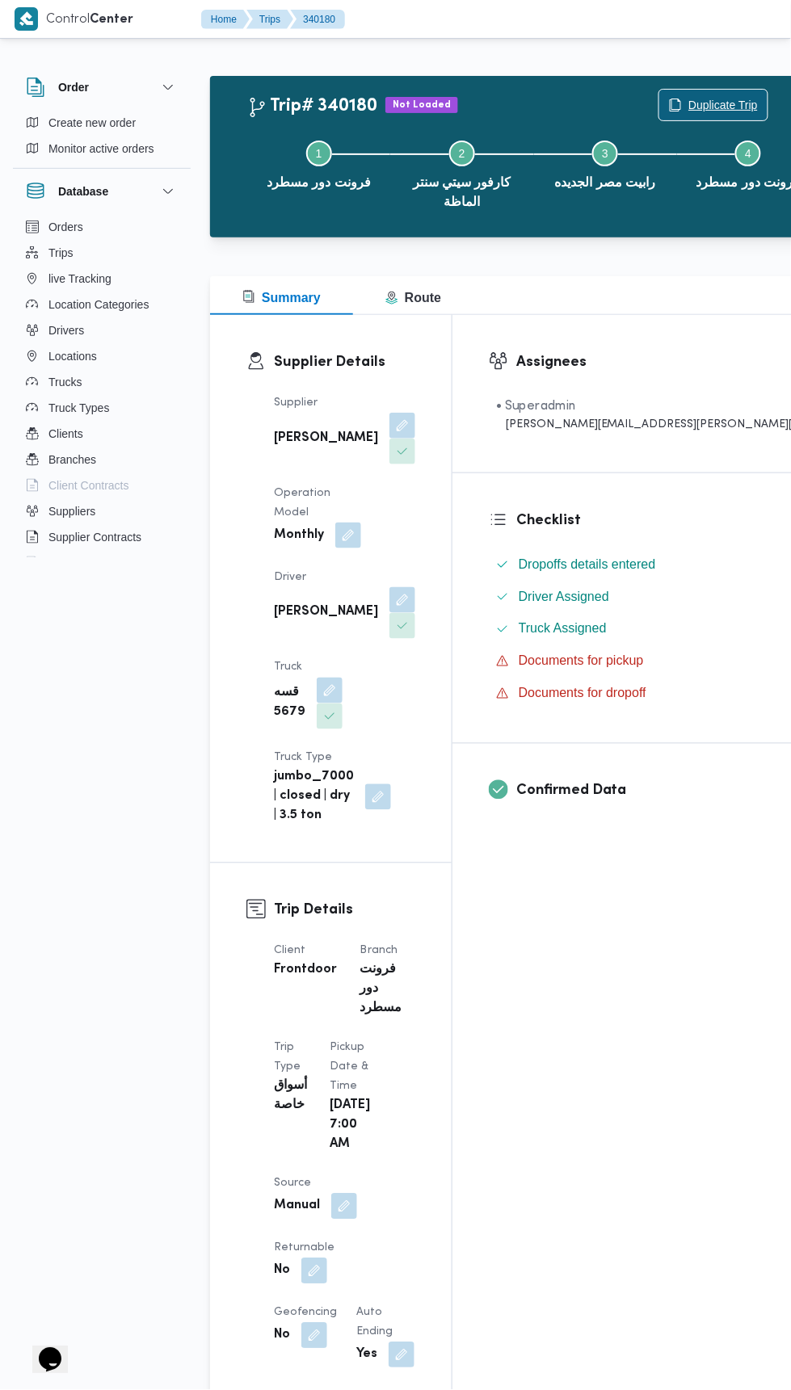
click at [688, 96] on span "Duplicate Trip" at bounding box center [722, 104] width 69 height 19
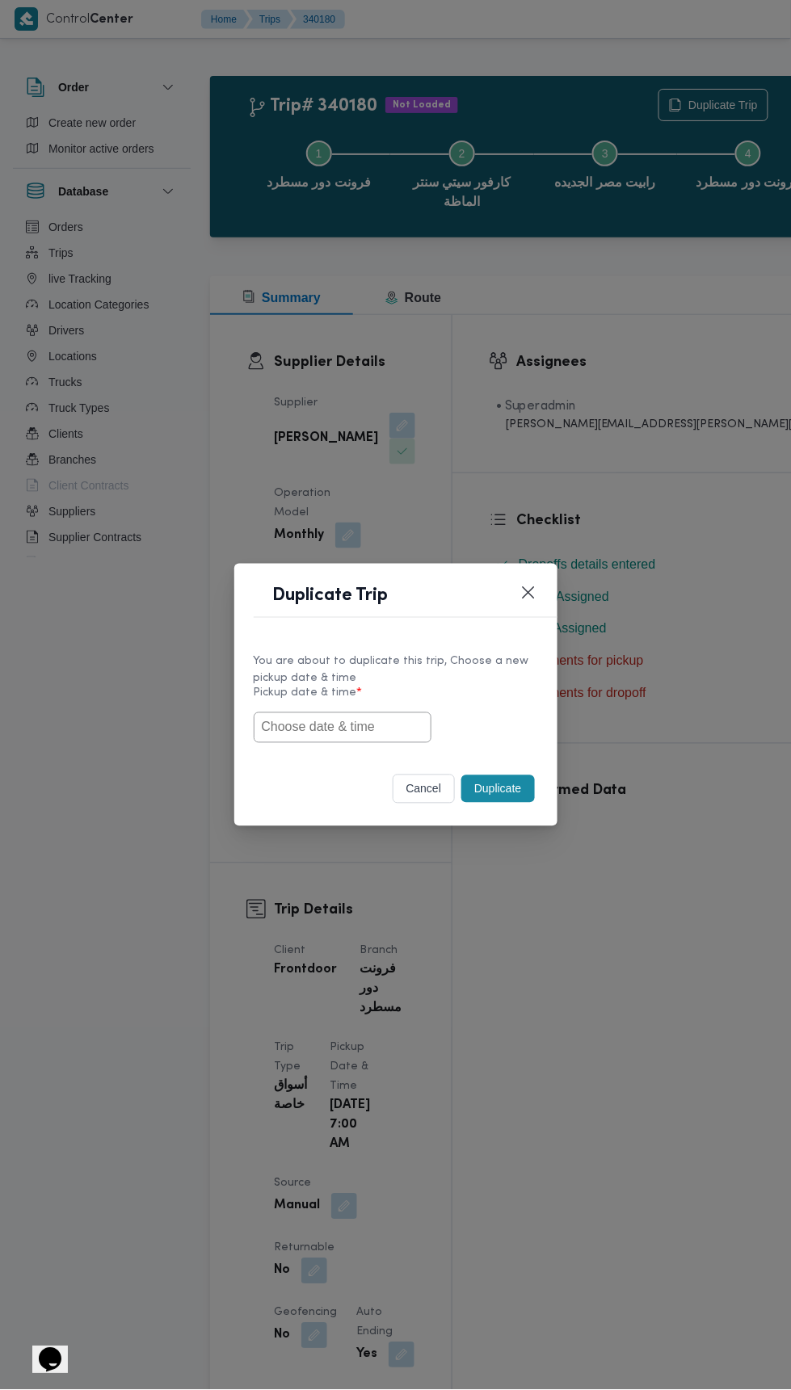
click at [367, 730] on input "text" at bounding box center [343, 727] width 178 height 31
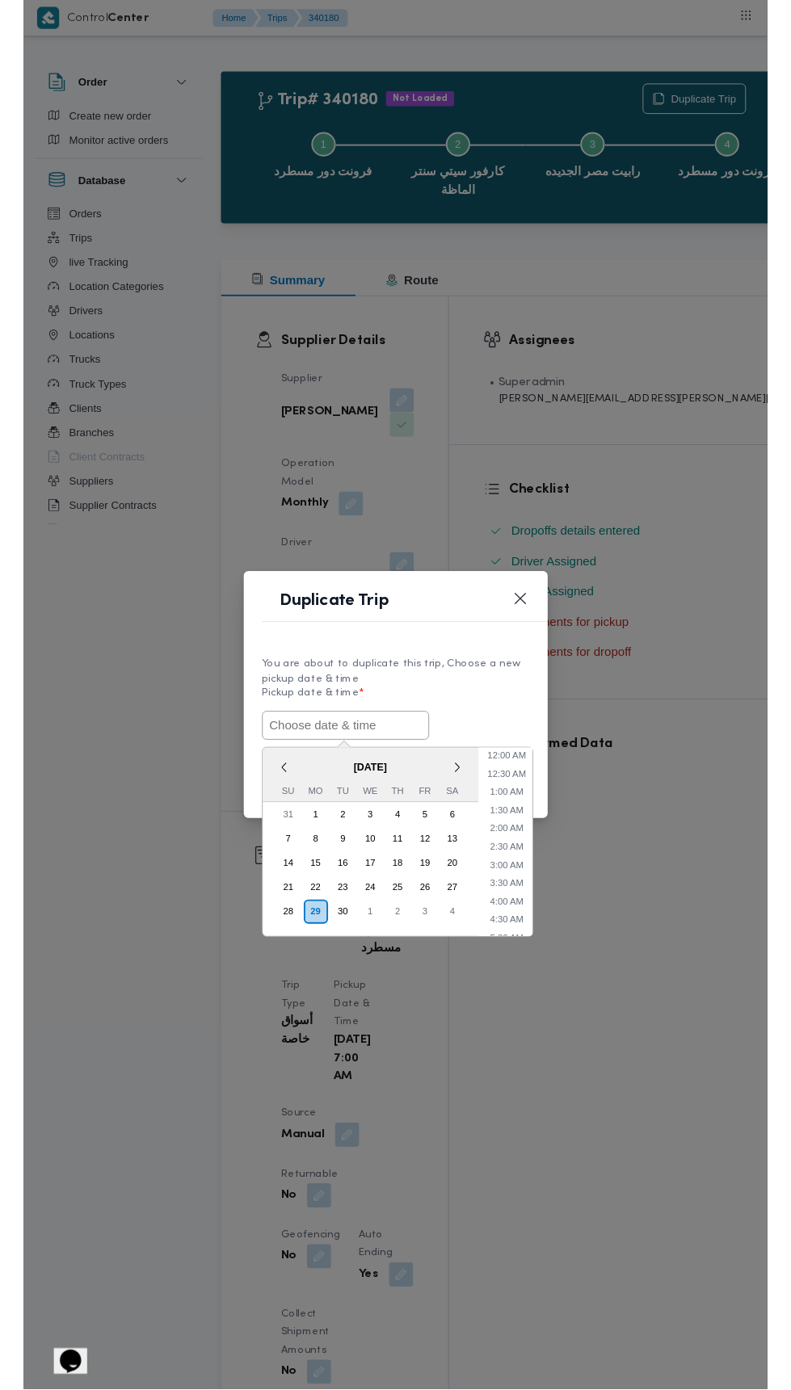
scroll to position [730, 0]
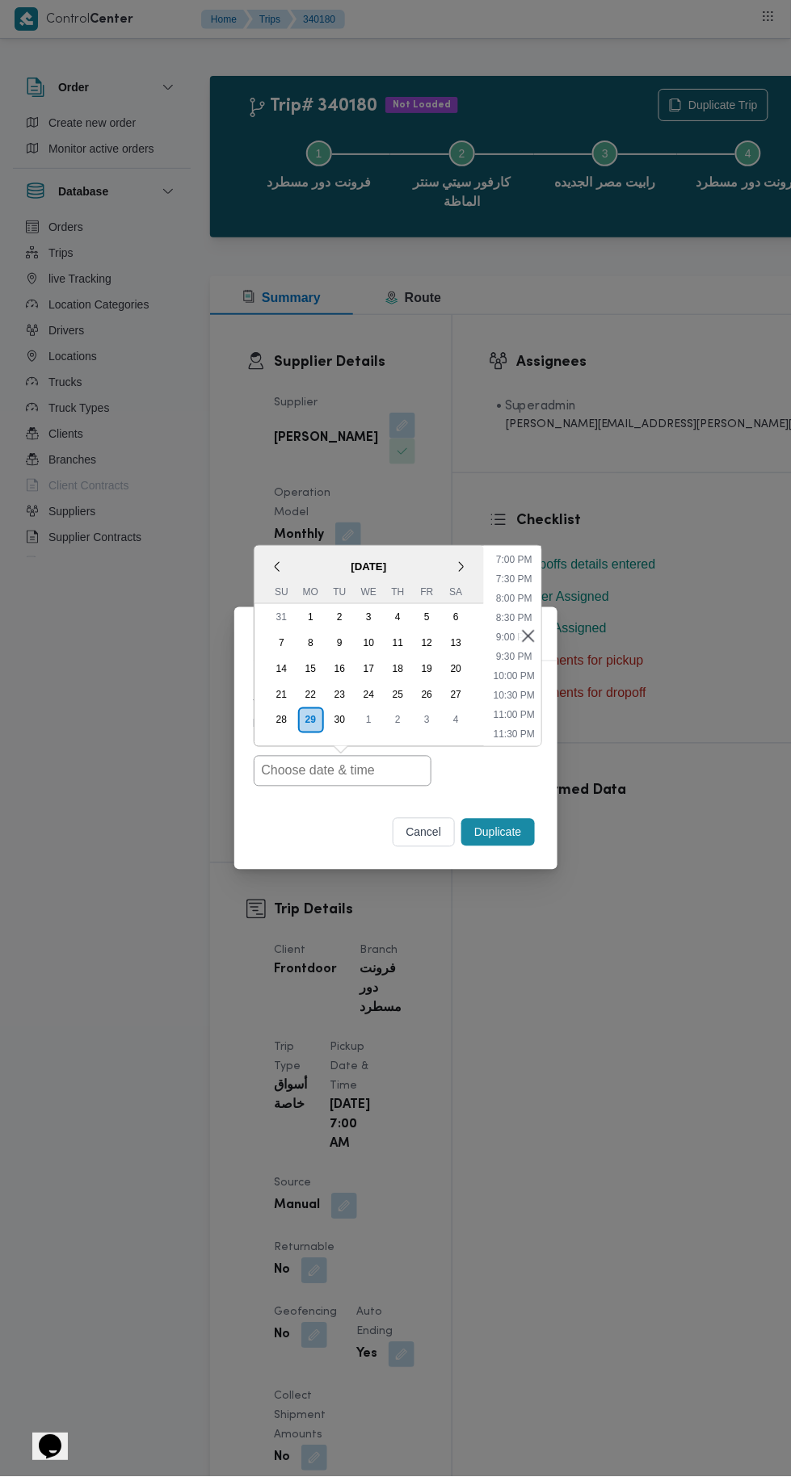
type input "[DATE] 7:00AM"
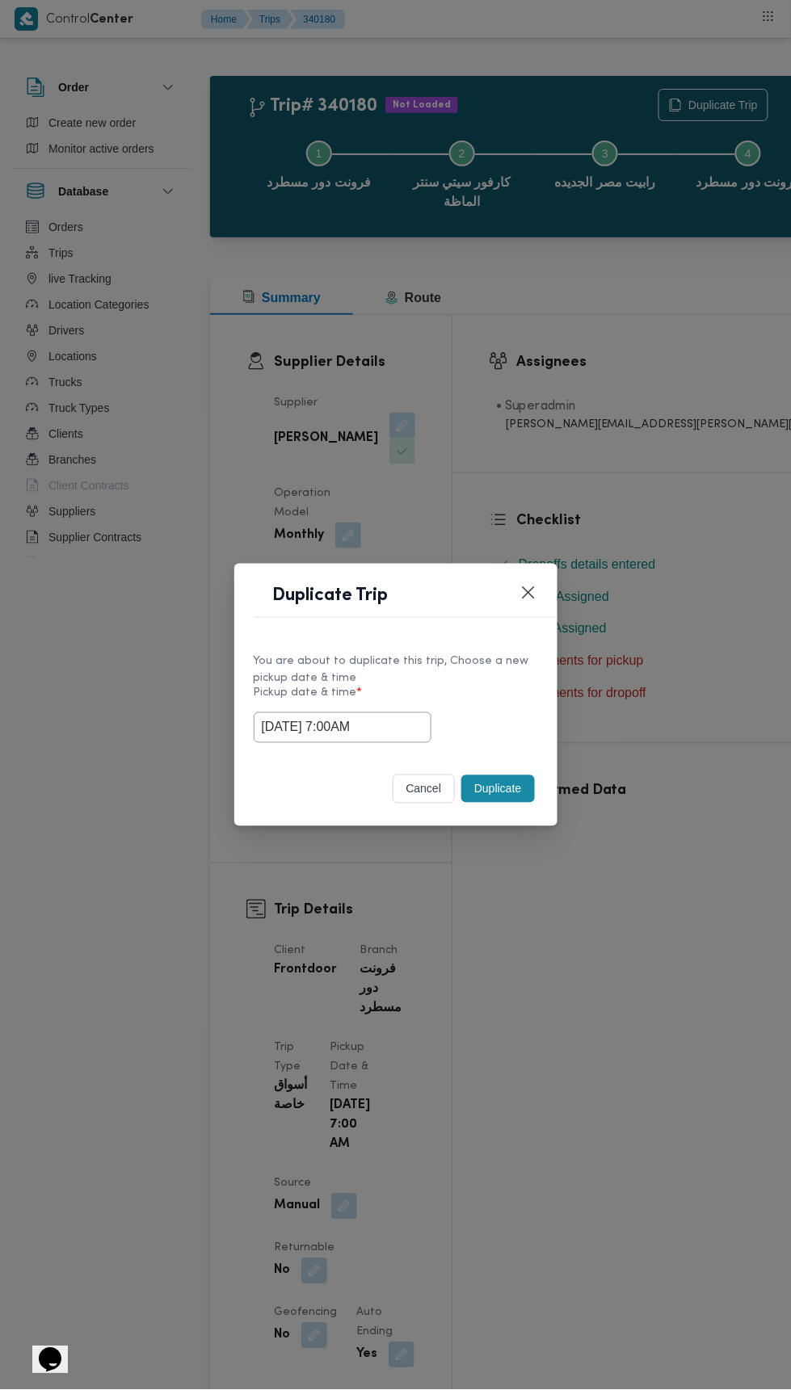
click at [630, 364] on div "Duplicate Trip You are about to duplicate this trip, Choose a new pickup date &…" at bounding box center [395, 695] width 791 height 1390
click at [525, 781] on button "Duplicate" at bounding box center [497, 788] width 73 height 27
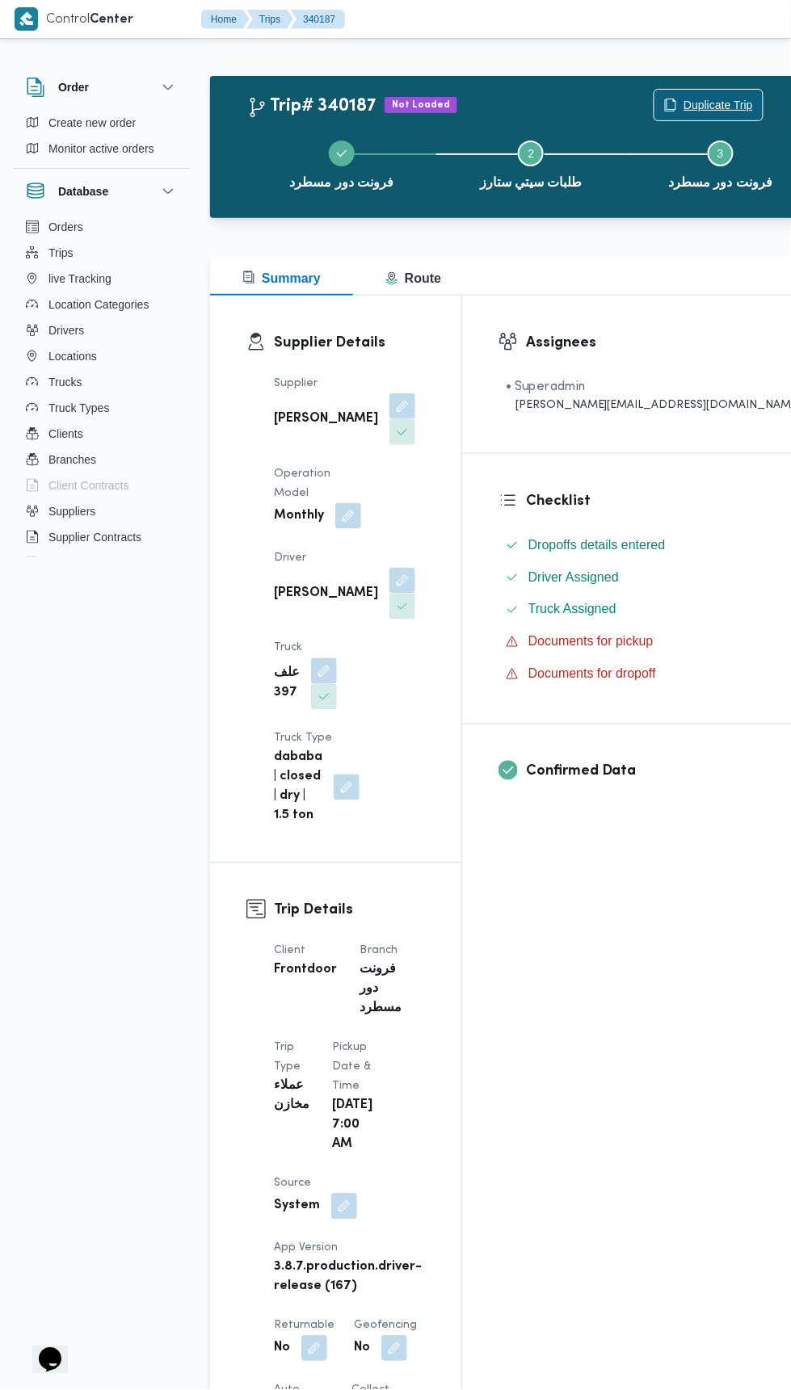
click at [683, 107] on span "Duplicate Trip" at bounding box center [717, 104] width 69 height 19
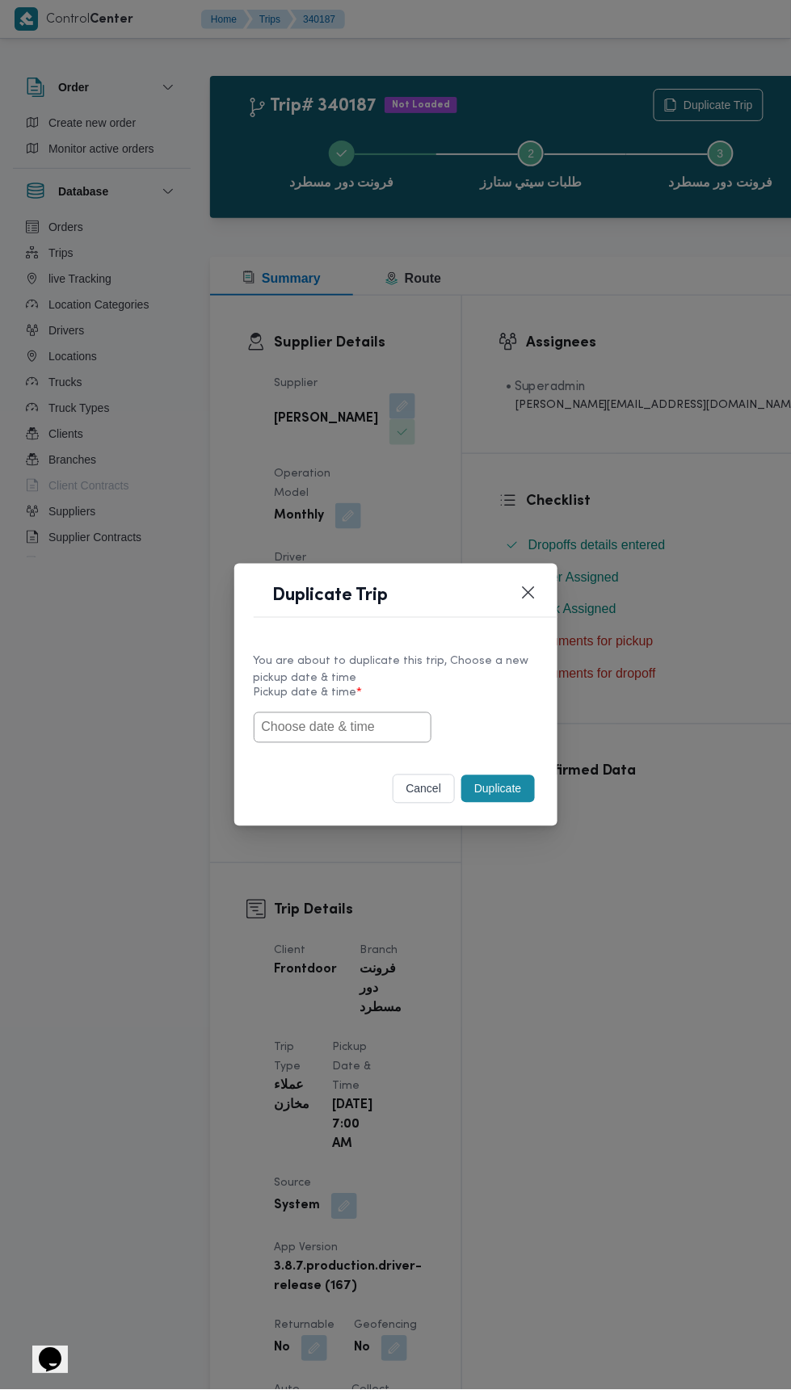
click at [408, 725] on input "text" at bounding box center [343, 727] width 178 height 31
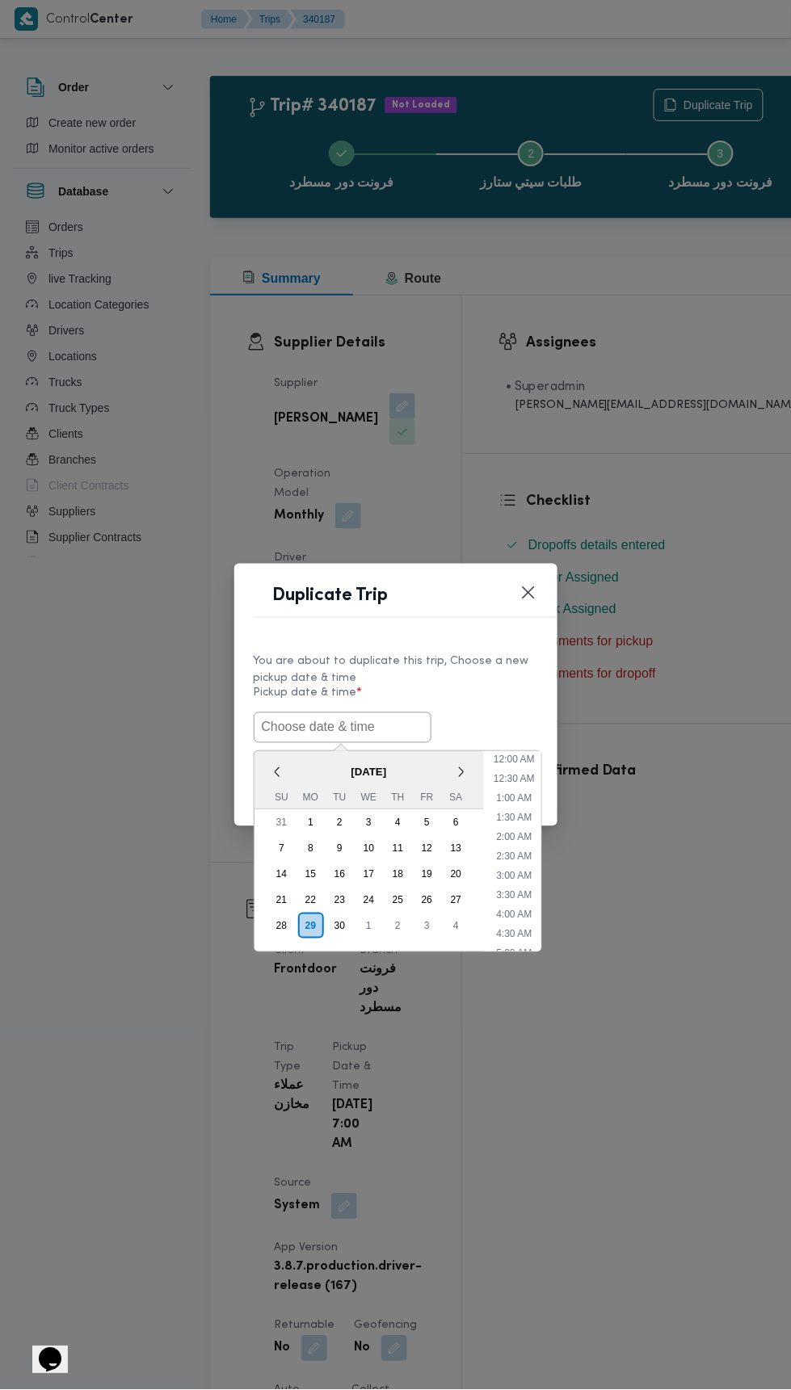
scroll to position [730, 0]
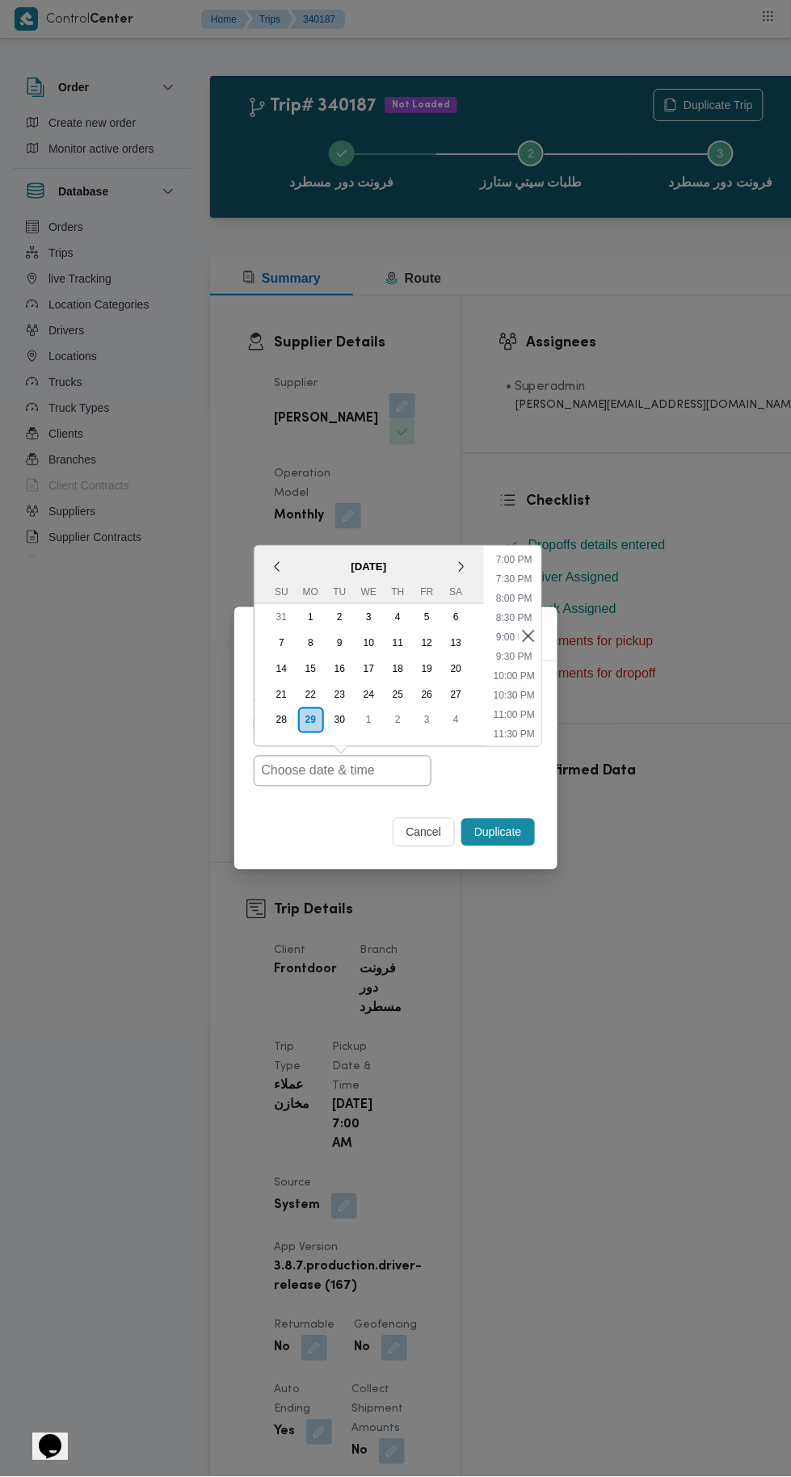
type input "[DATE] 7:00AM"
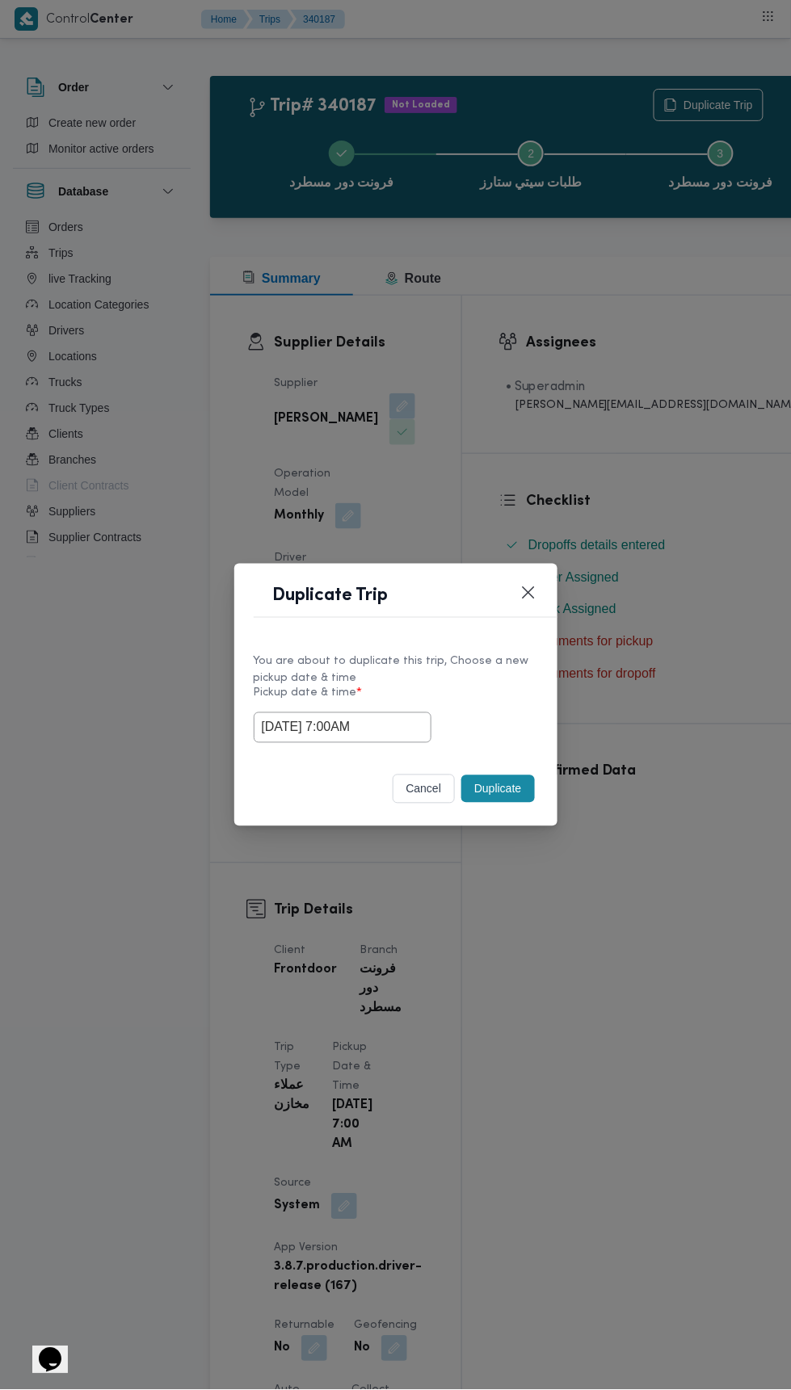
click at [584, 408] on div "Duplicate Trip You are about to duplicate this trip, Choose a new pickup date &…" at bounding box center [395, 695] width 791 height 1390
click at [494, 791] on button "Duplicate" at bounding box center [497, 788] width 73 height 27
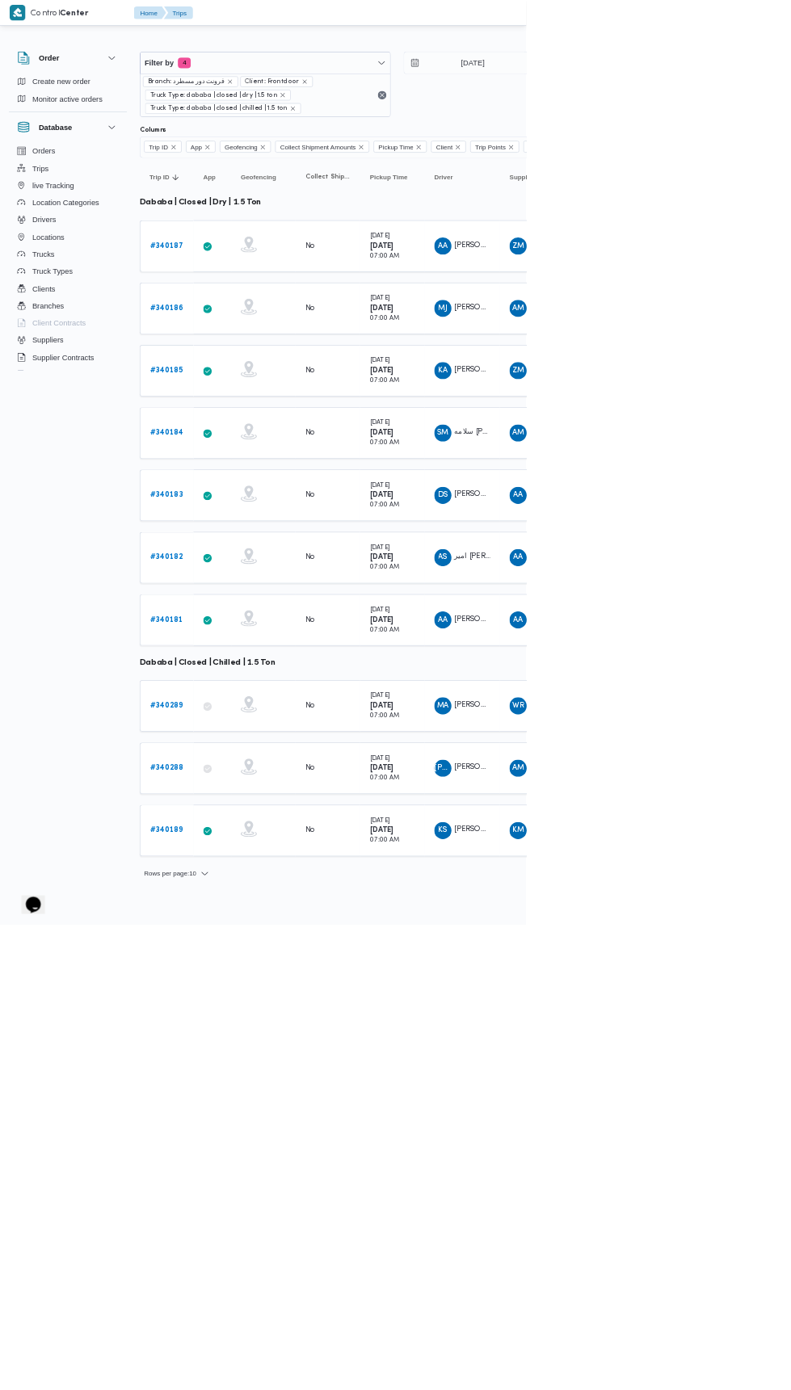
click at [249, 460] on b "# 340186" at bounding box center [250, 463] width 50 height 11
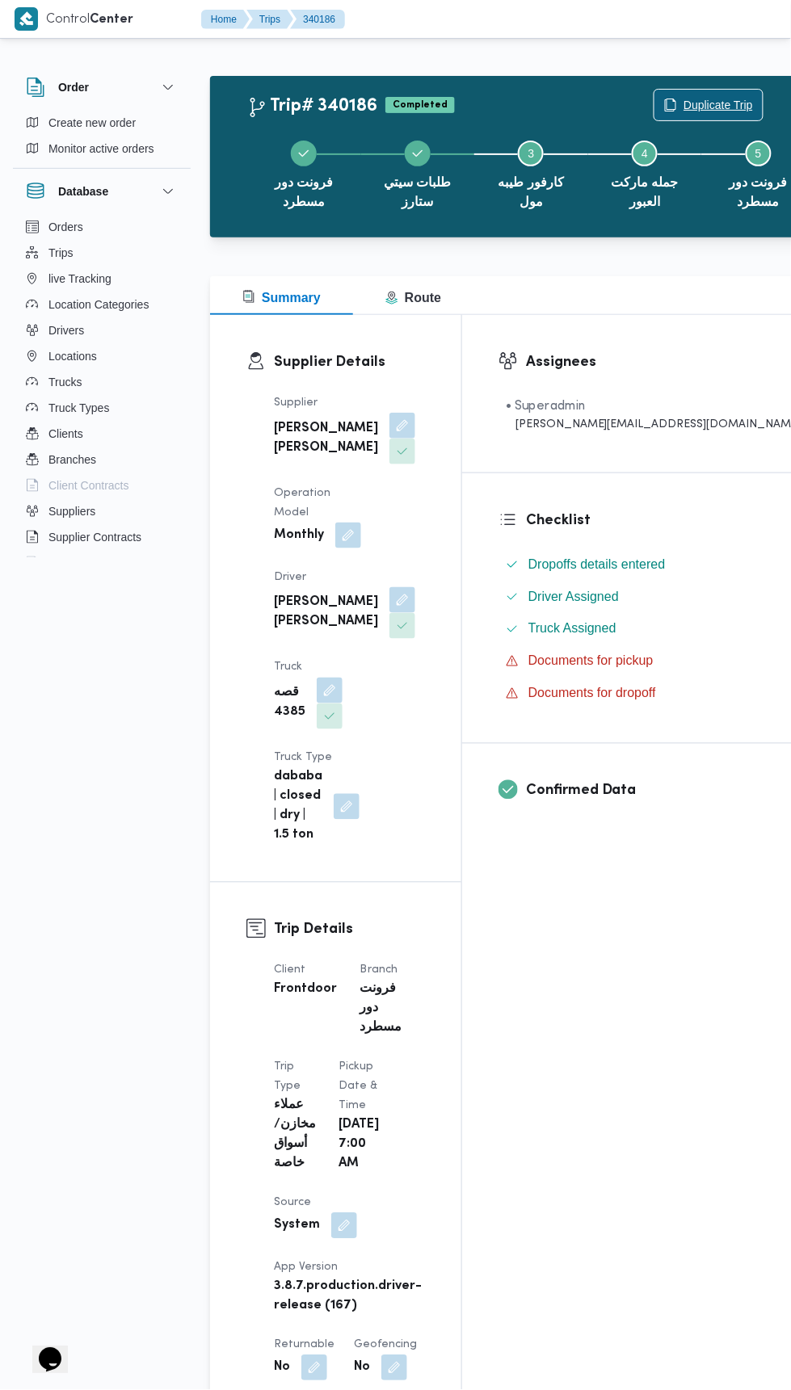
click at [683, 104] on span "Duplicate Trip" at bounding box center [717, 104] width 69 height 19
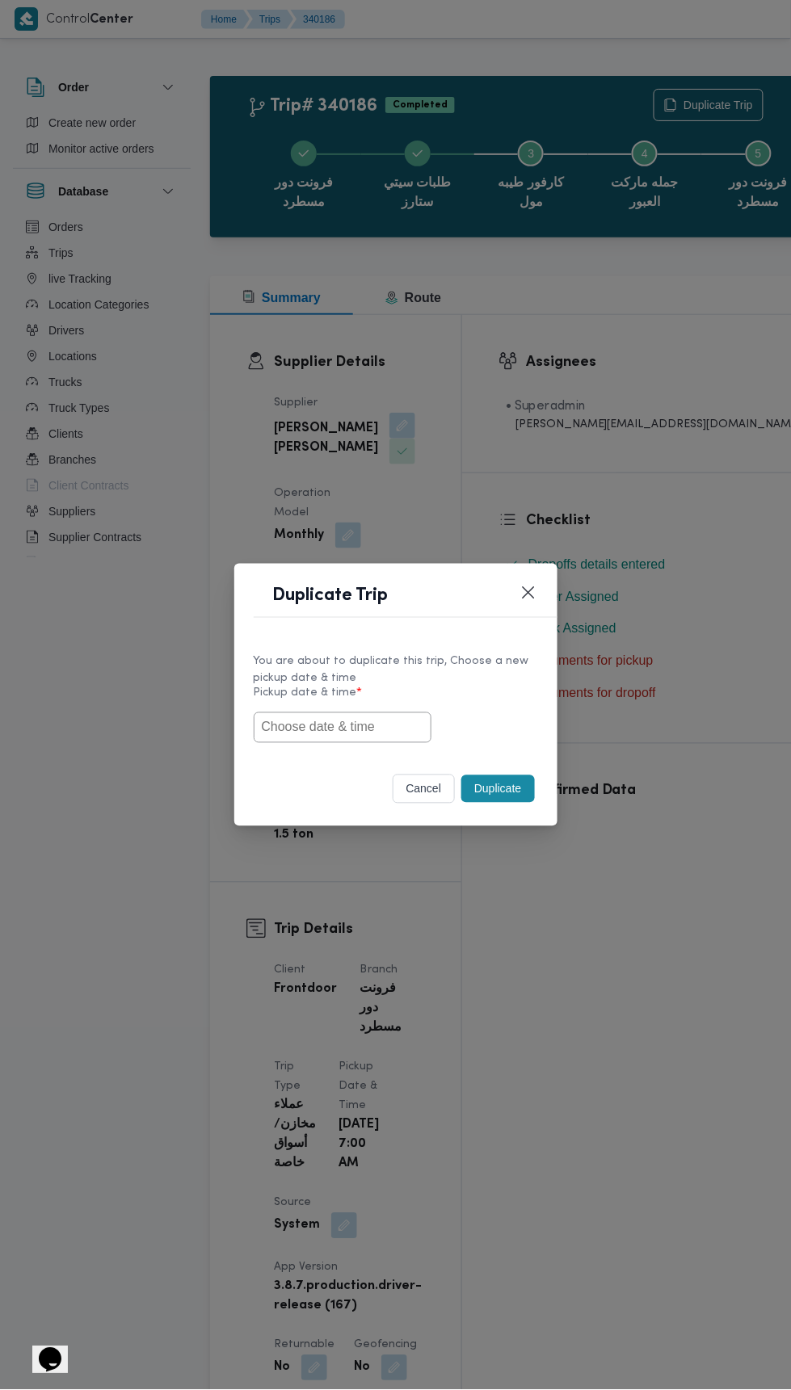
click at [405, 721] on input "text" at bounding box center [343, 727] width 178 height 31
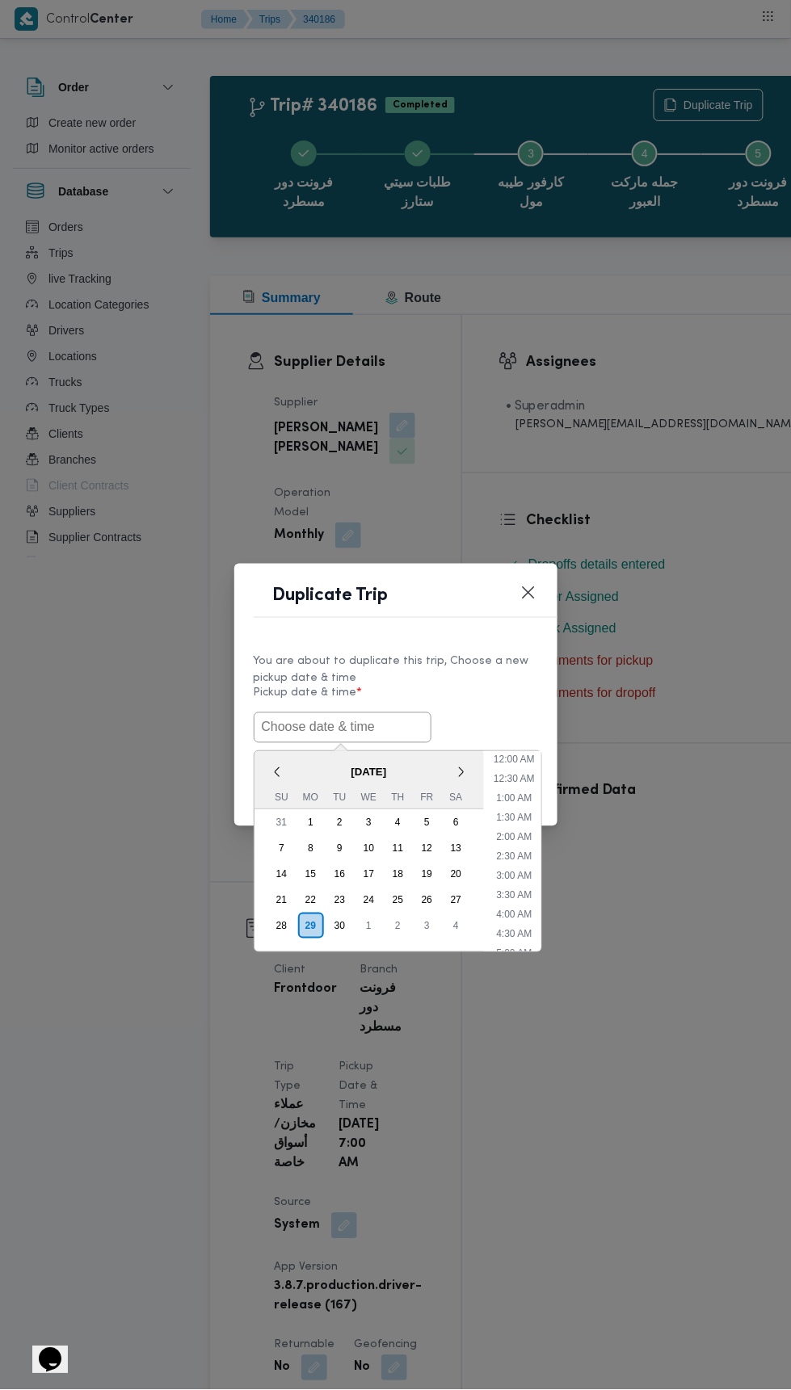
scroll to position [730, 0]
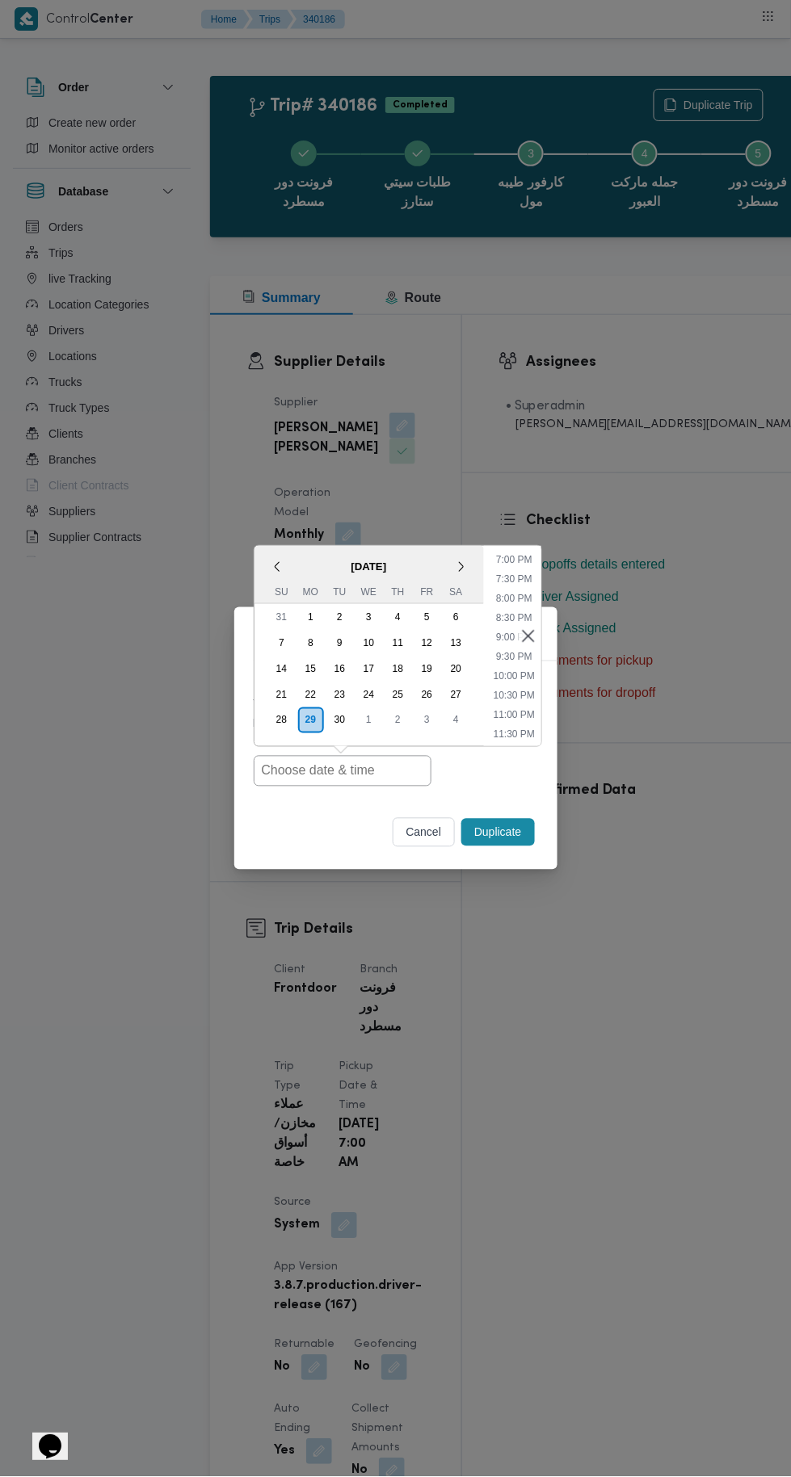
type input "[DATE] 7:00AM"
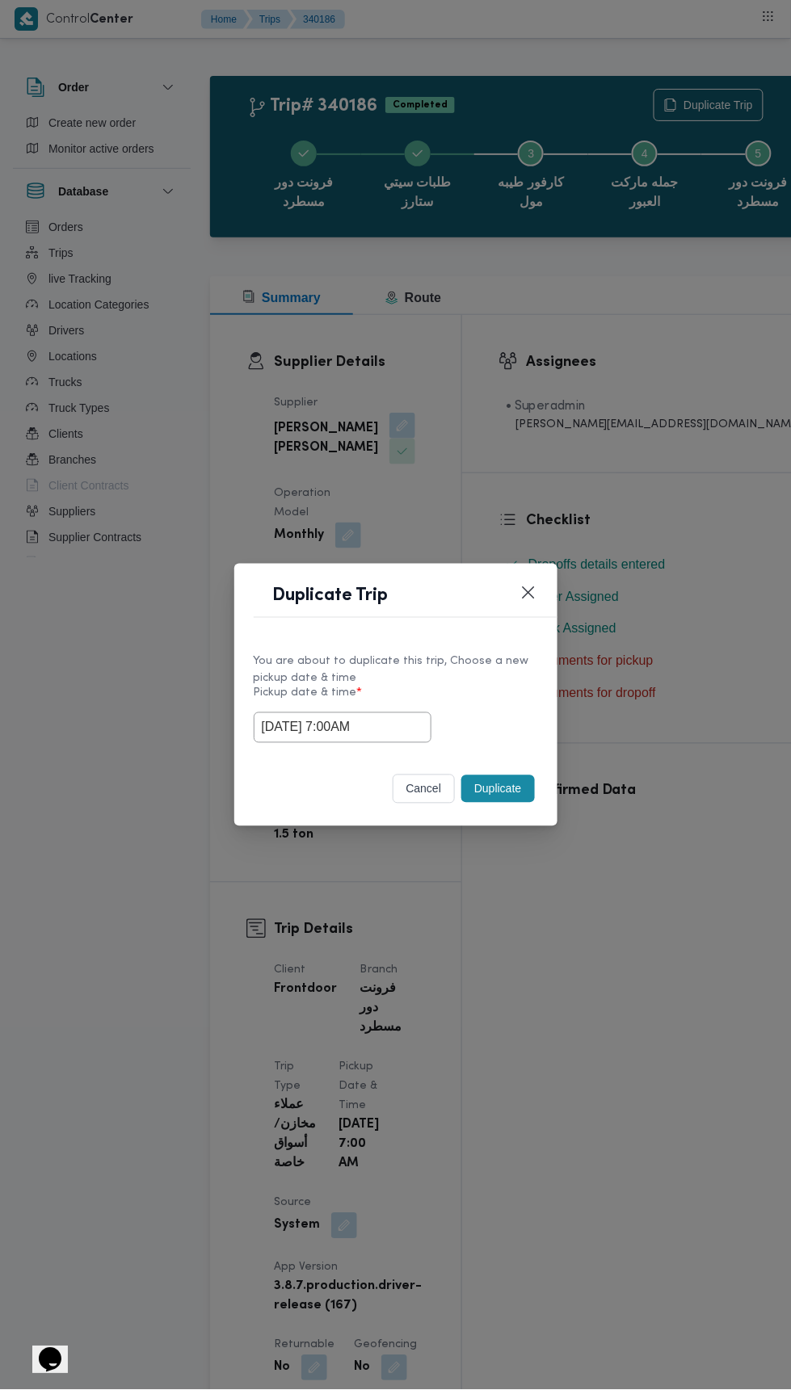
click at [606, 288] on div "Duplicate Trip You are about to duplicate this trip, Choose a new pickup date &…" at bounding box center [395, 695] width 791 height 1390
click at [495, 788] on button "Duplicate" at bounding box center [497, 788] width 73 height 27
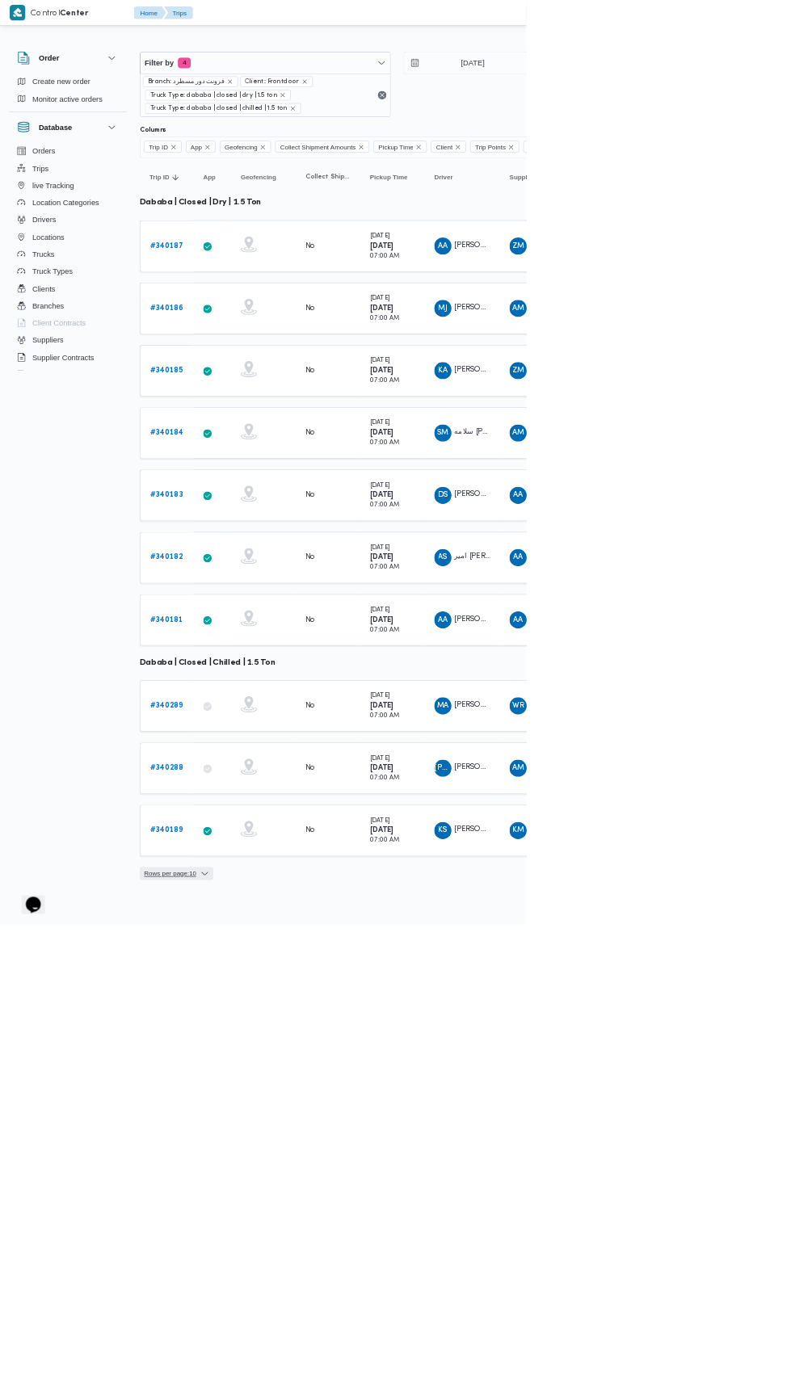
click at [314, 1307] on icon "button" at bounding box center [307, 1313] width 13 height 13
click at [306, 1309] on span "Rows per page : 10" at bounding box center [265, 1313] width 111 height 19
click at [292, 1304] on span "Rows per page : 10" at bounding box center [255, 1313] width 78 height 19
click at [314, 1307] on icon "button" at bounding box center [307, 1313] width 13 height 13
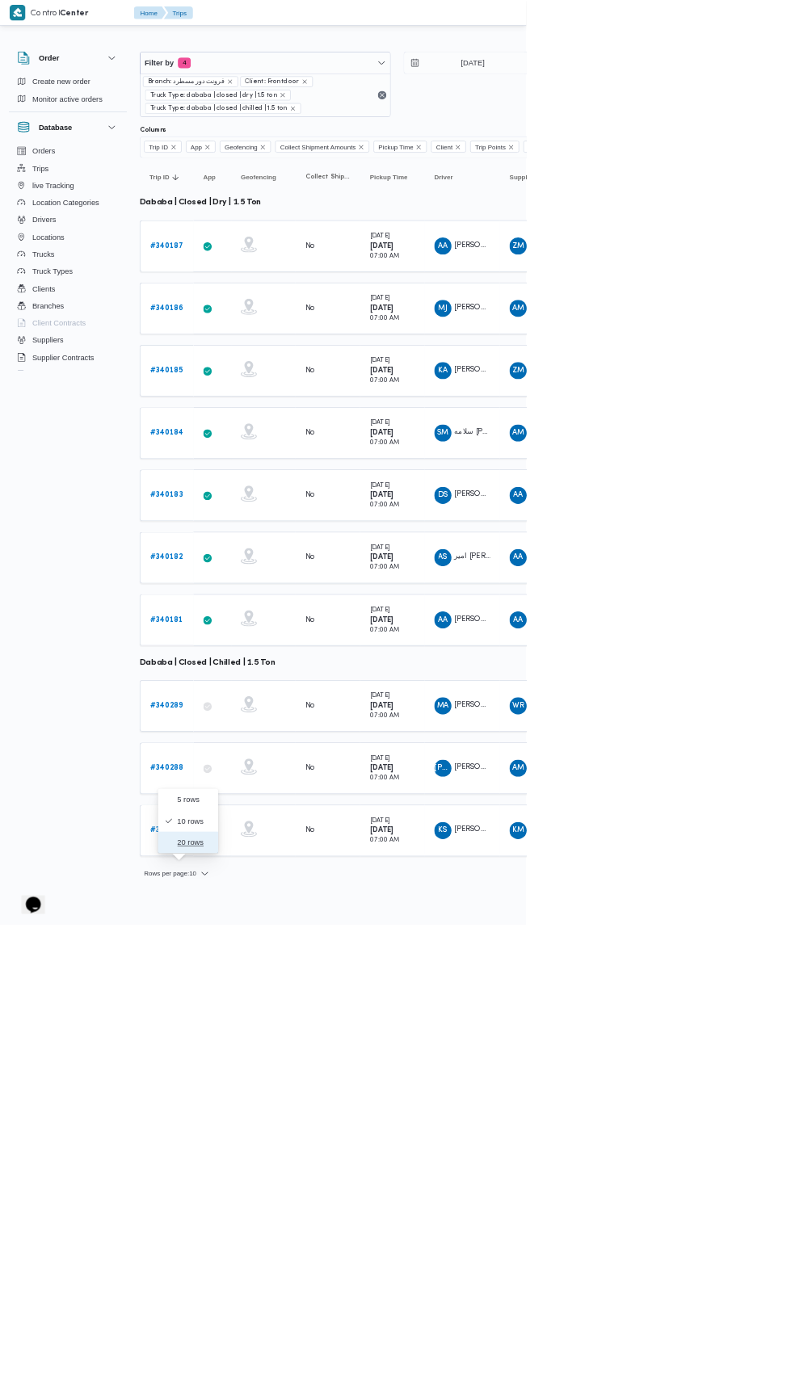
click at [303, 1265] on span "20 rows" at bounding box center [293, 1266] width 52 height 13
click at [257, 558] on link "# 340185" at bounding box center [249, 557] width 49 height 19
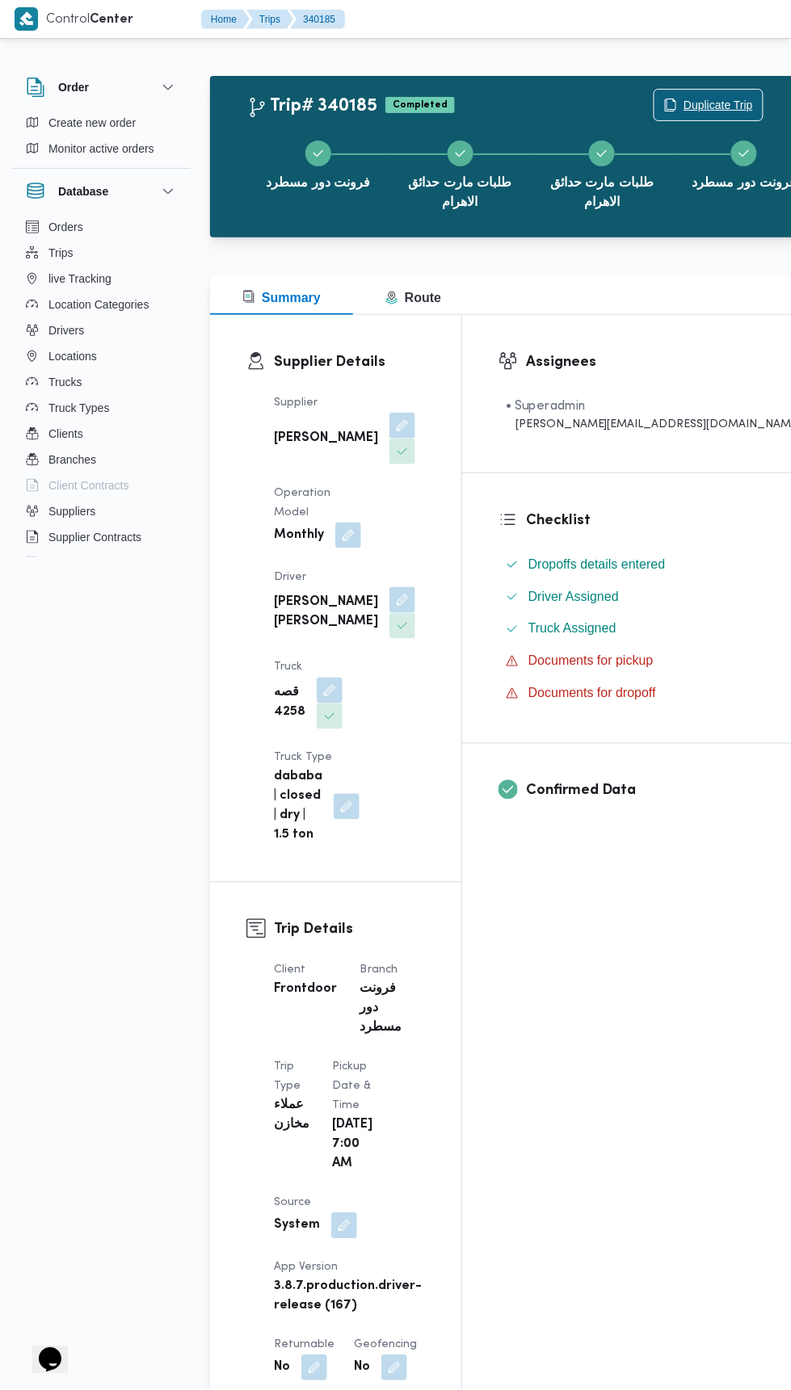
click at [683, 98] on span "Duplicate Trip" at bounding box center [717, 104] width 69 height 19
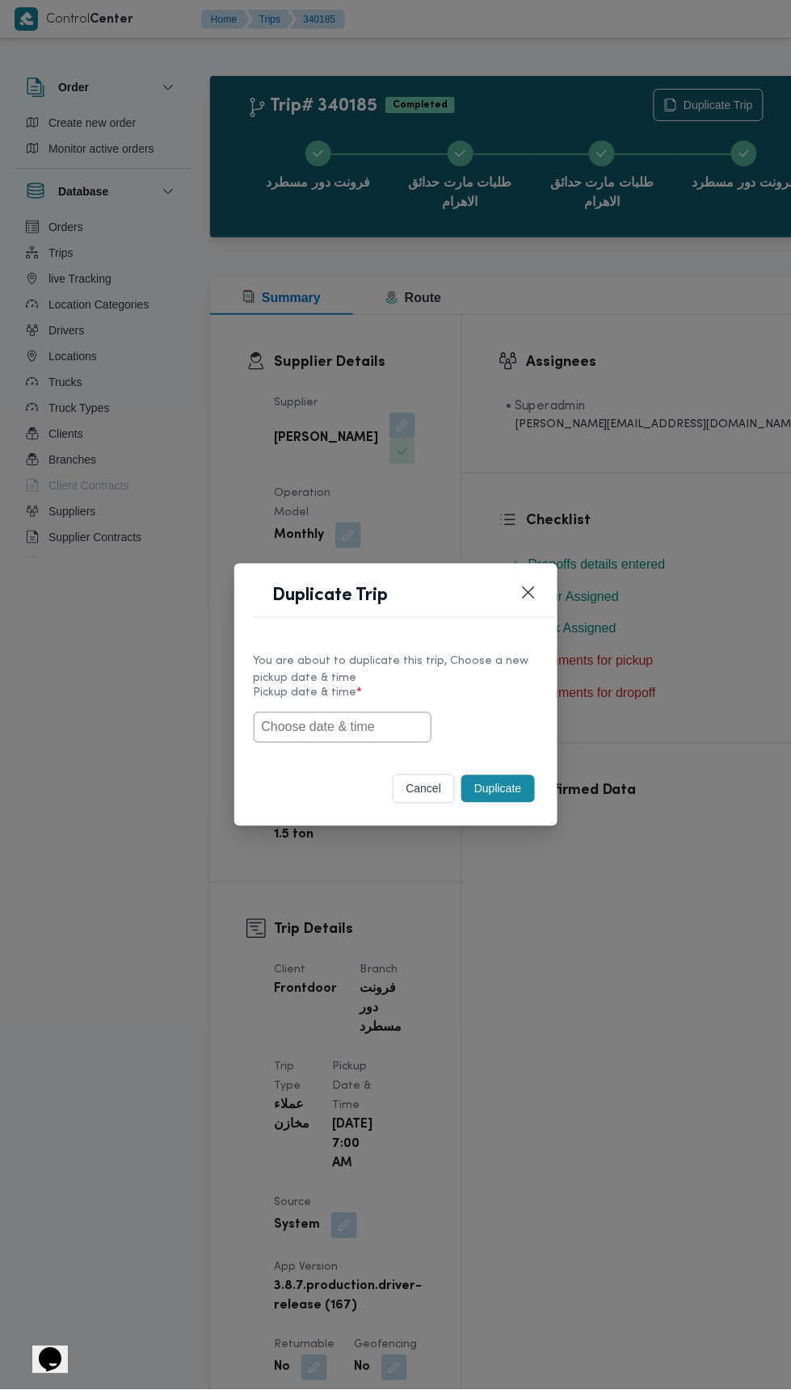
click at [359, 733] on input "text" at bounding box center [343, 727] width 178 height 31
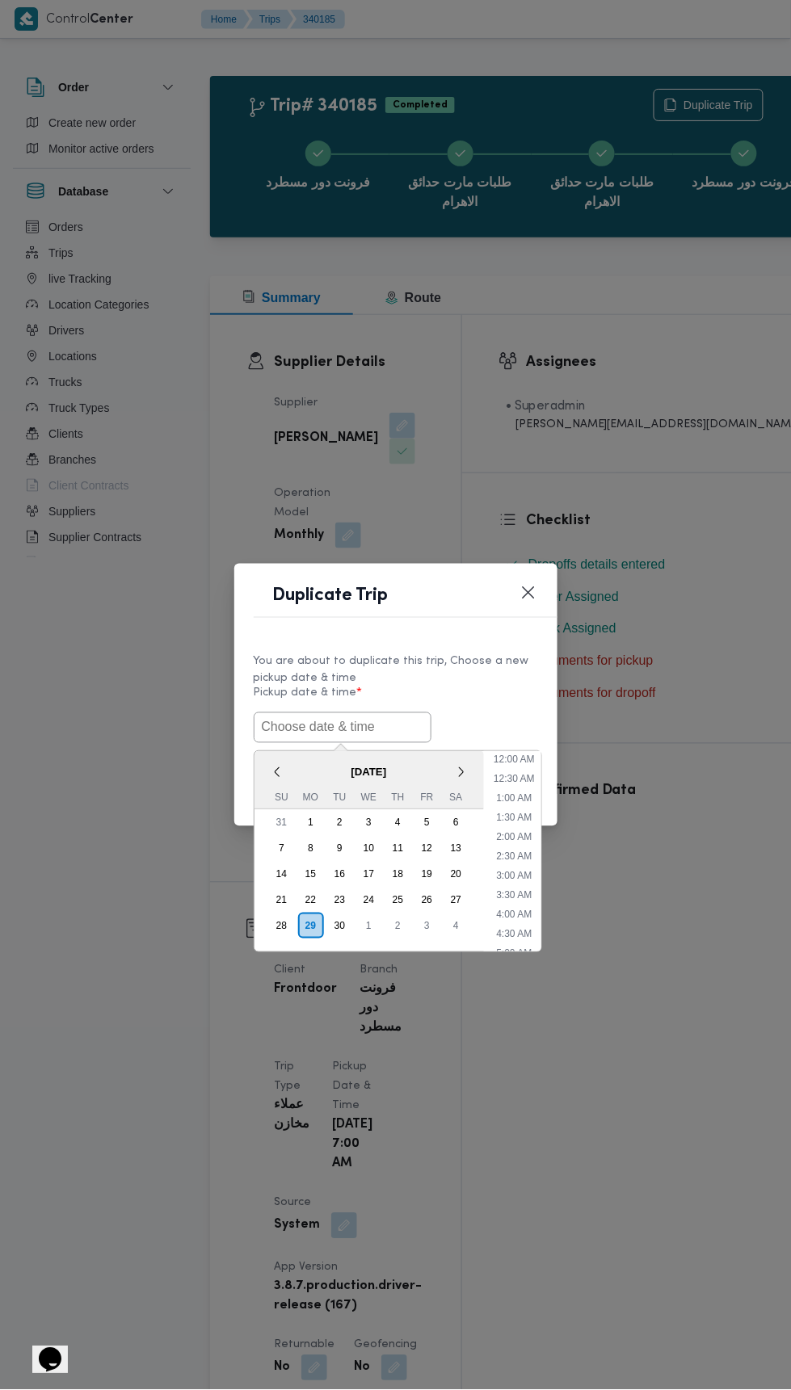
scroll to position [730, 0]
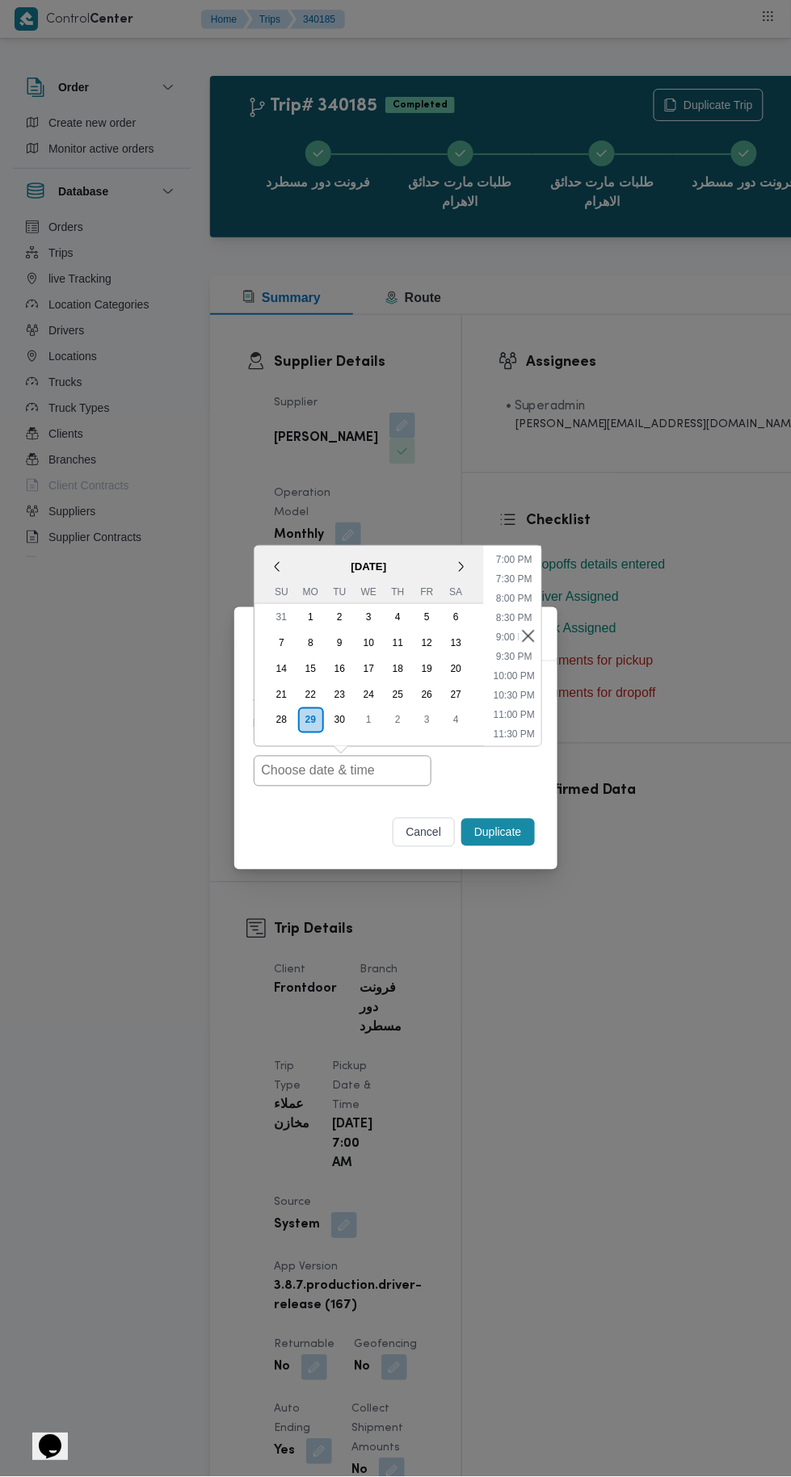
type input "[DATE] 7:00AM"
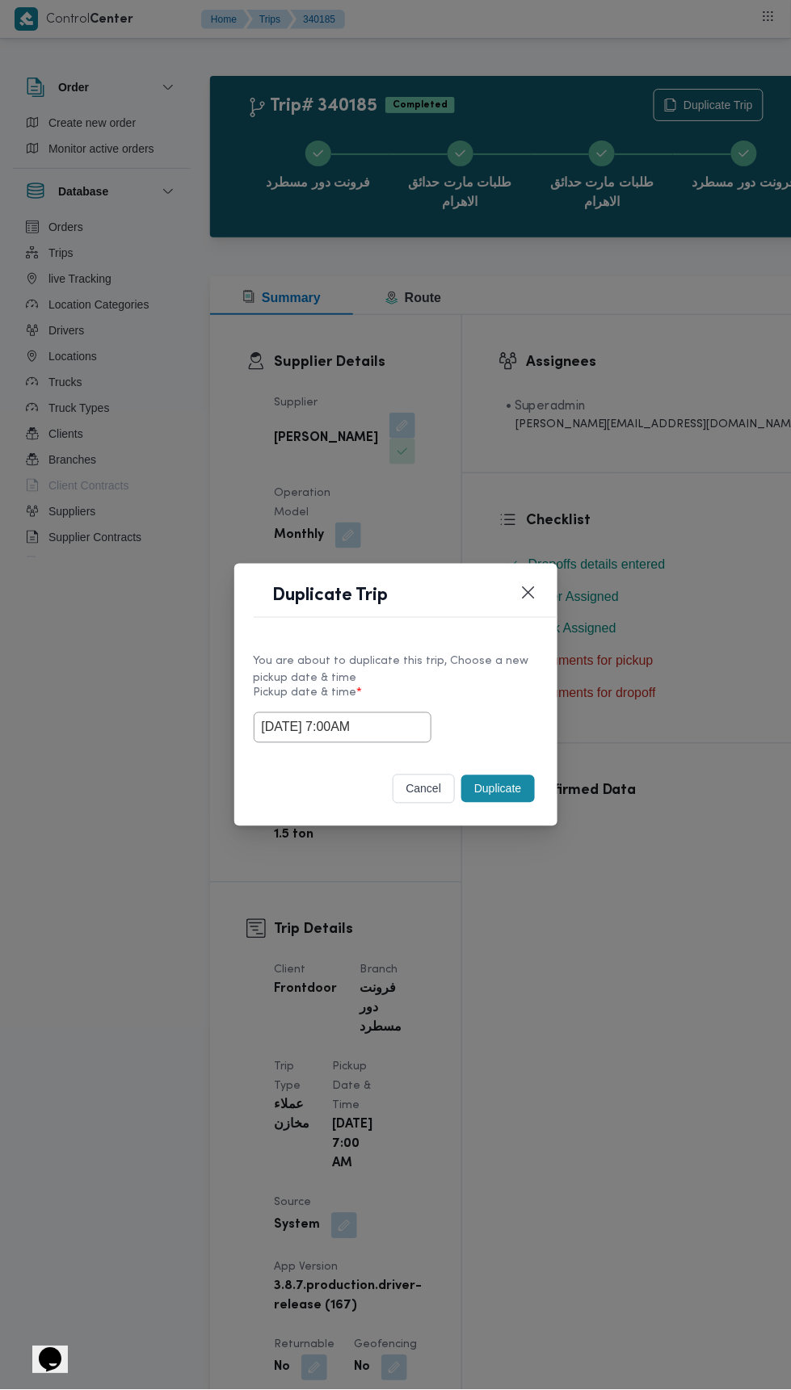
click at [661, 322] on div "Duplicate Trip You are about to duplicate this trip, Choose a new pickup date &…" at bounding box center [395, 695] width 791 height 1390
click at [522, 780] on button "Duplicate" at bounding box center [497, 788] width 73 height 27
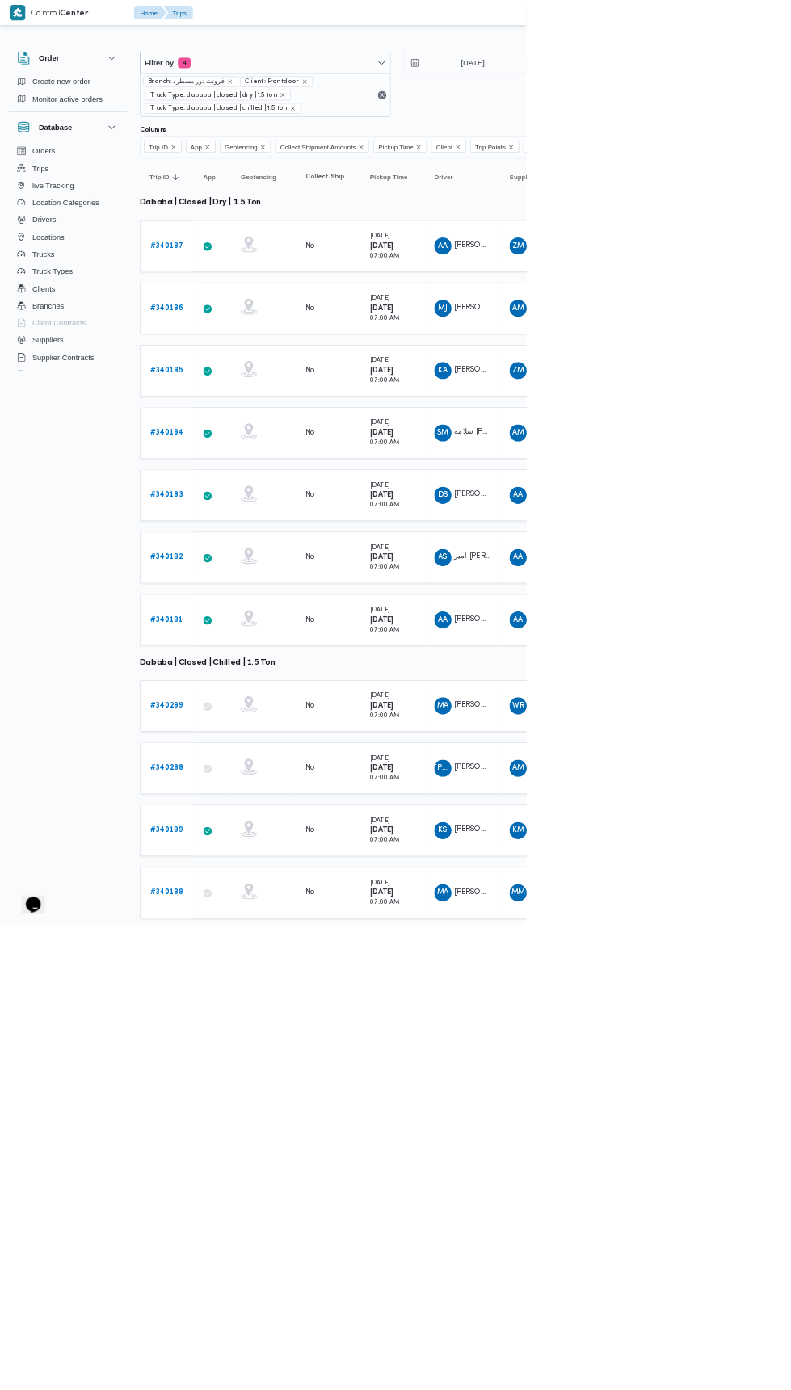
click at [254, 645] on b "# 340184" at bounding box center [250, 650] width 50 height 11
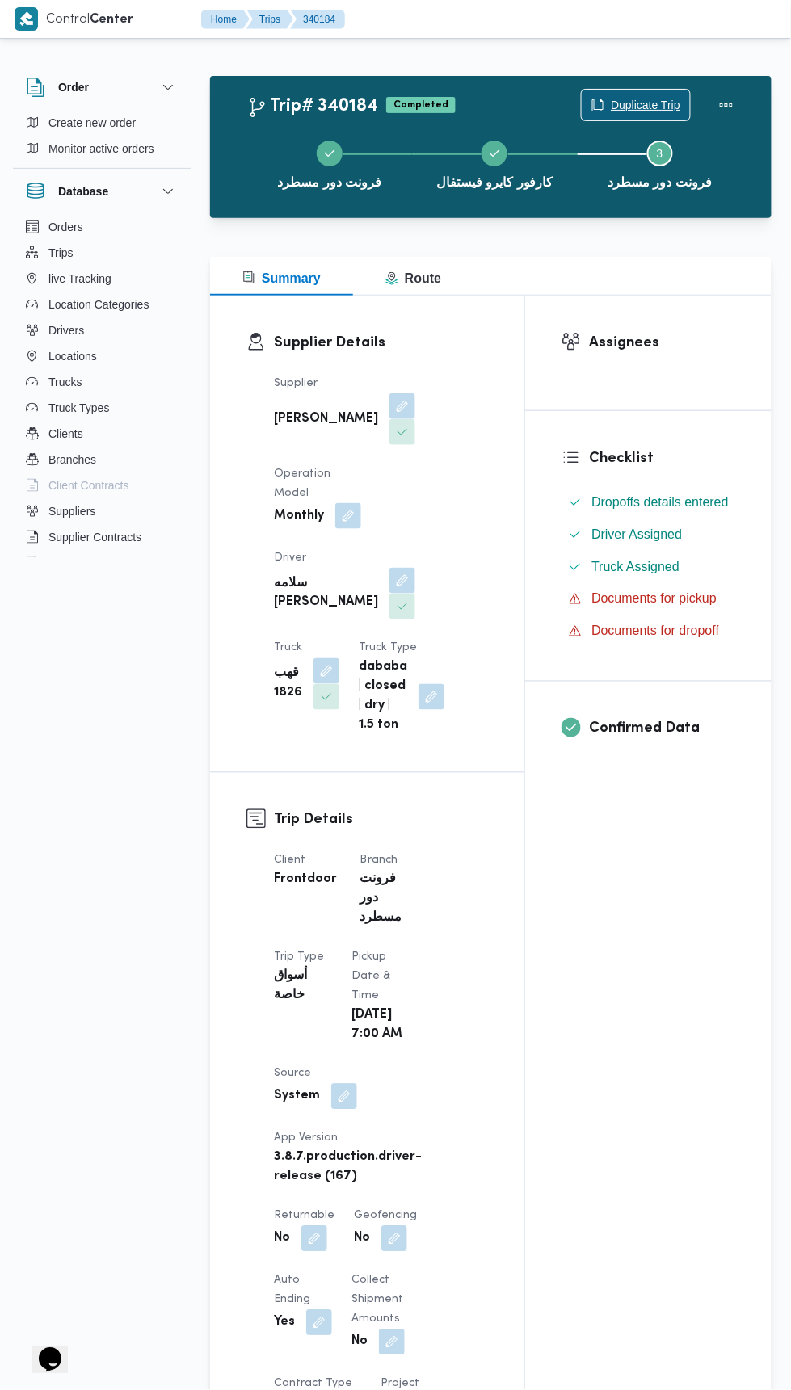
click at [591, 105] on icon "button" at bounding box center [597, 105] width 13 height 13
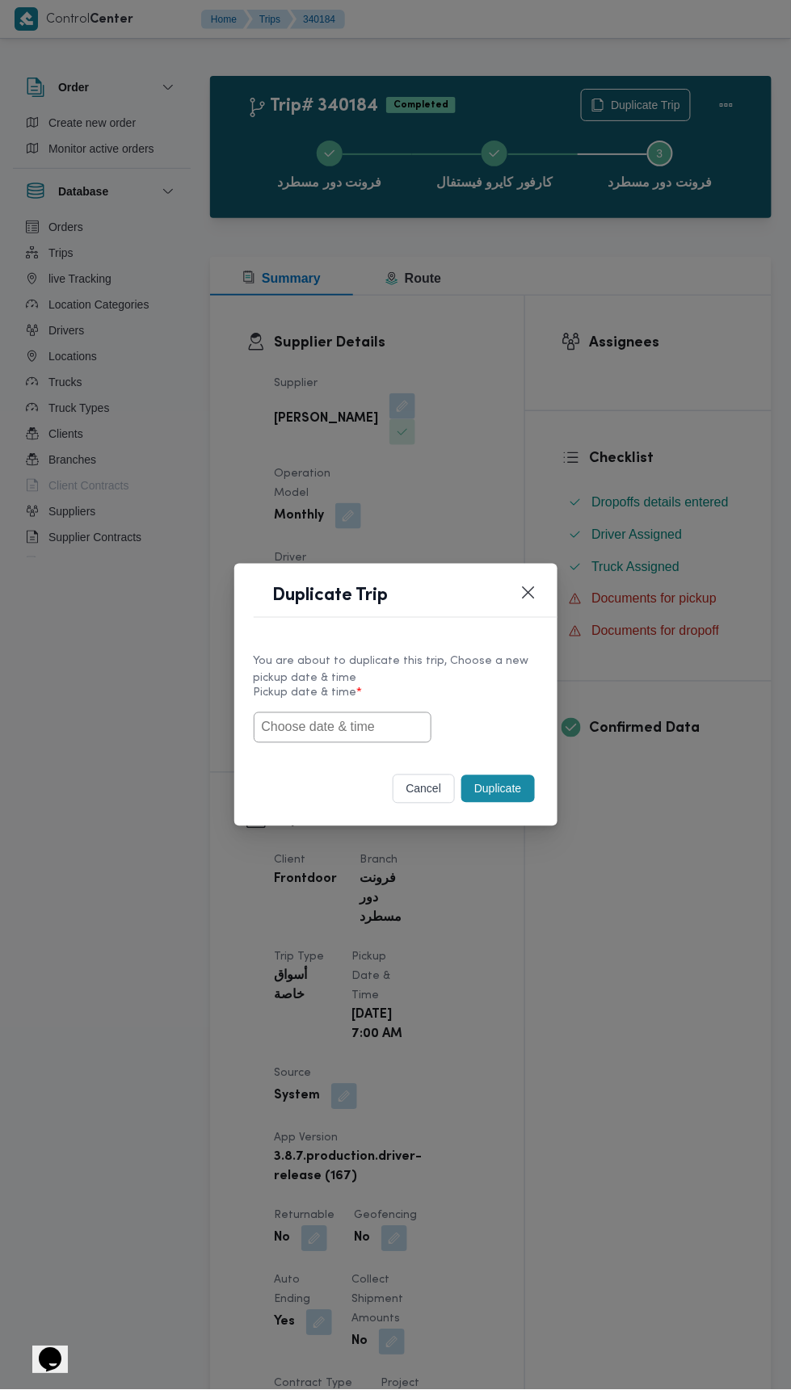
click at [408, 723] on input "text" at bounding box center [343, 727] width 178 height 31
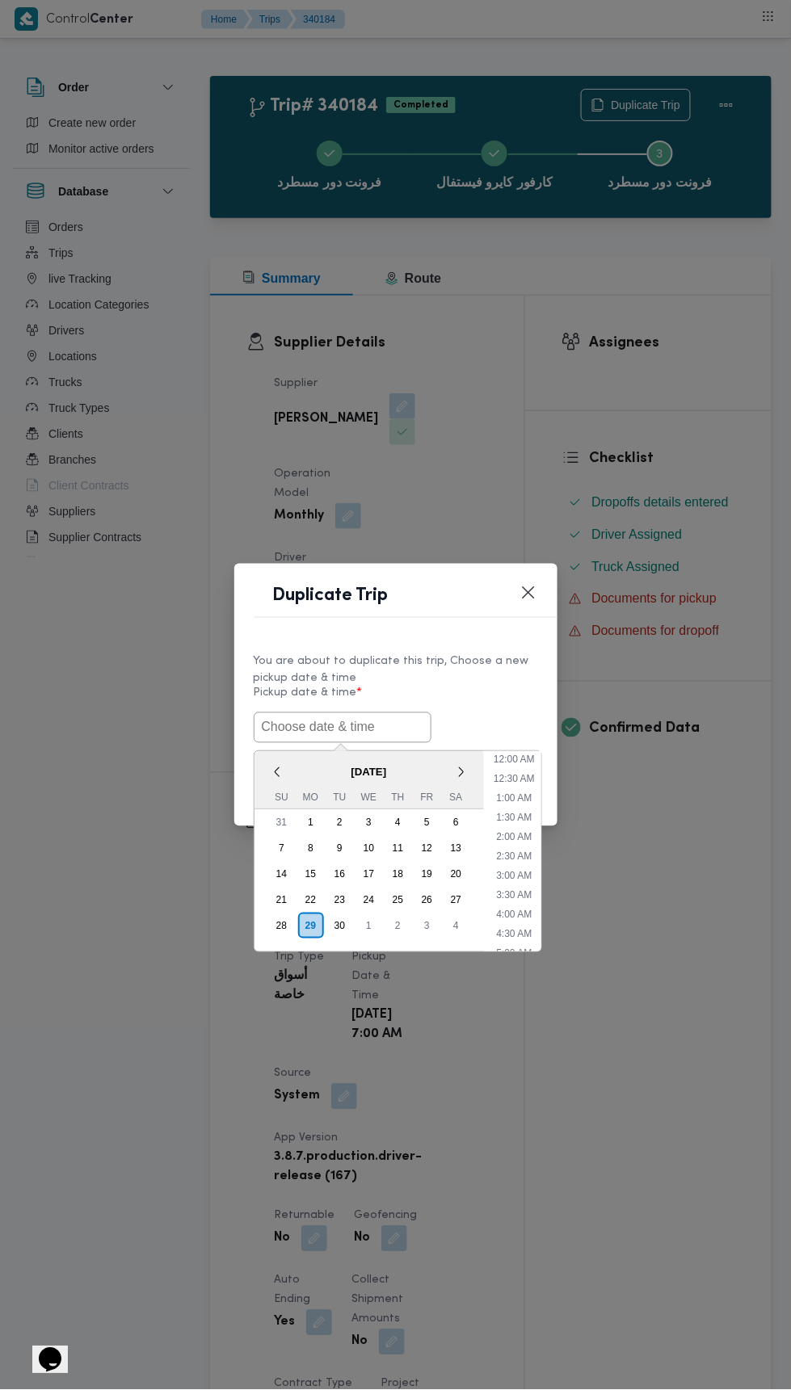
scroll to position [730, 0]
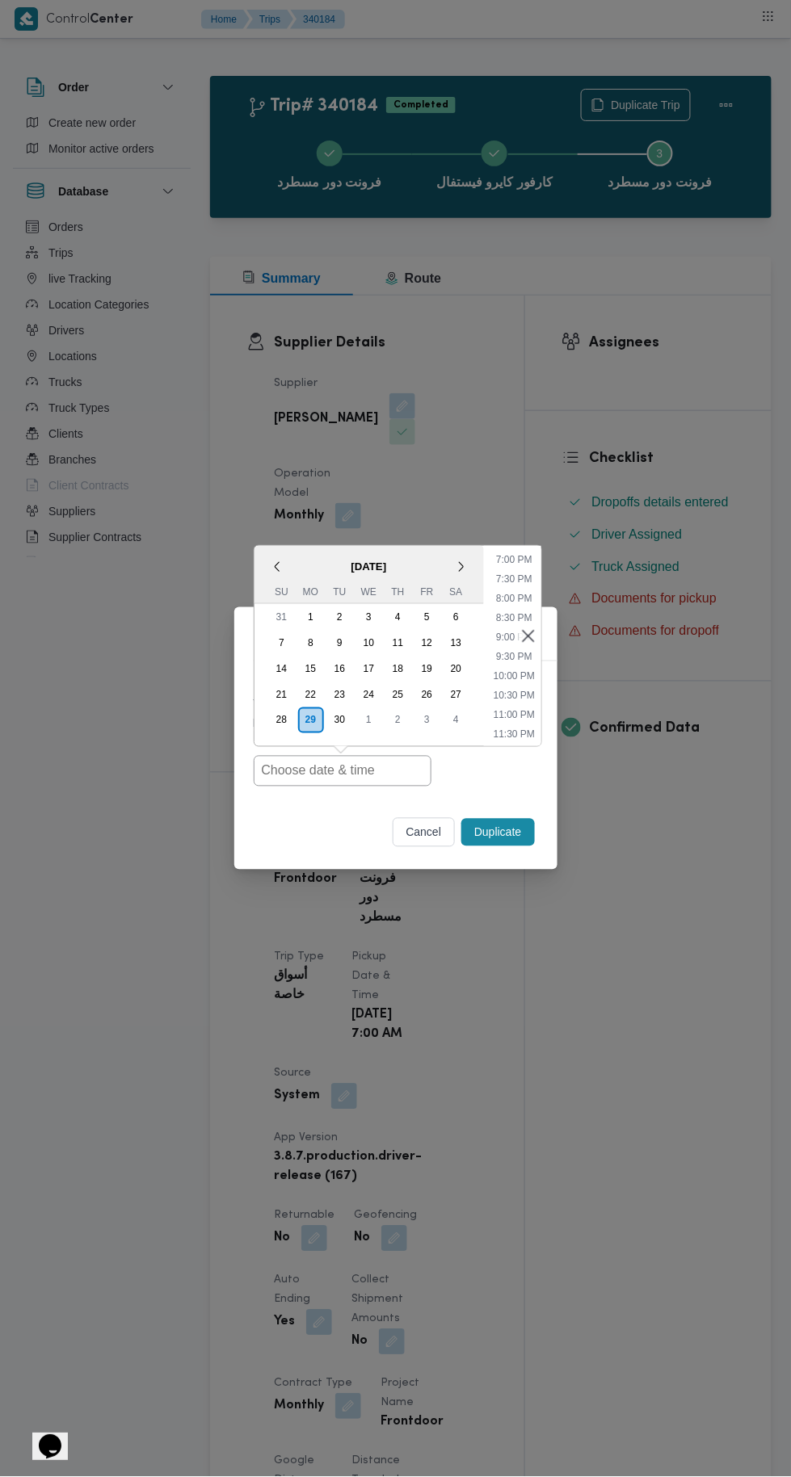
type input "30/09/2025 7:00AM"
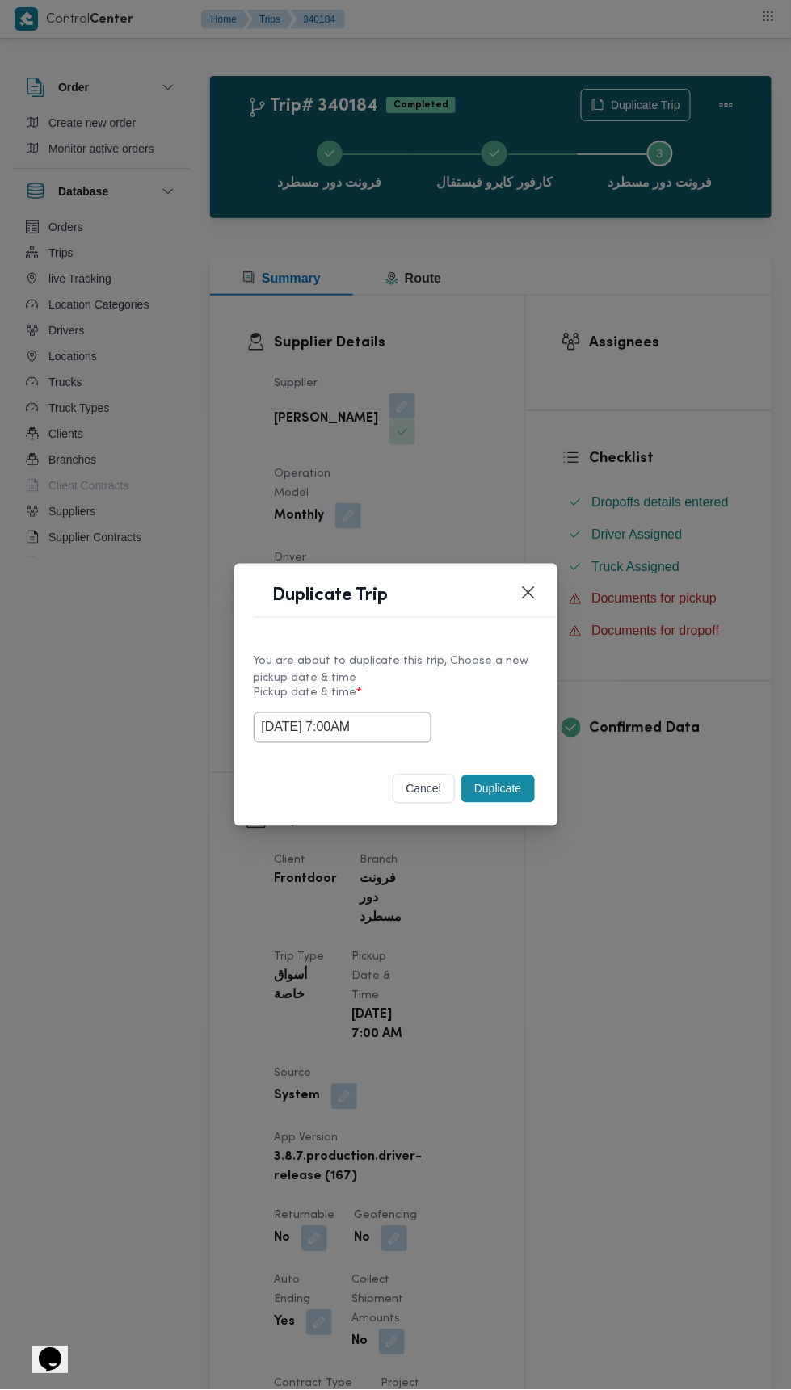
click at [626, 395] on div "Duplicate Trip You are about to duplicate this trip, Choose a new pickup date &…" at bounding box center [395, 695] width 791 height 1390
click at [531, 788] on button "Duplicate" at bounding box center [497, 788] width 73 height 27
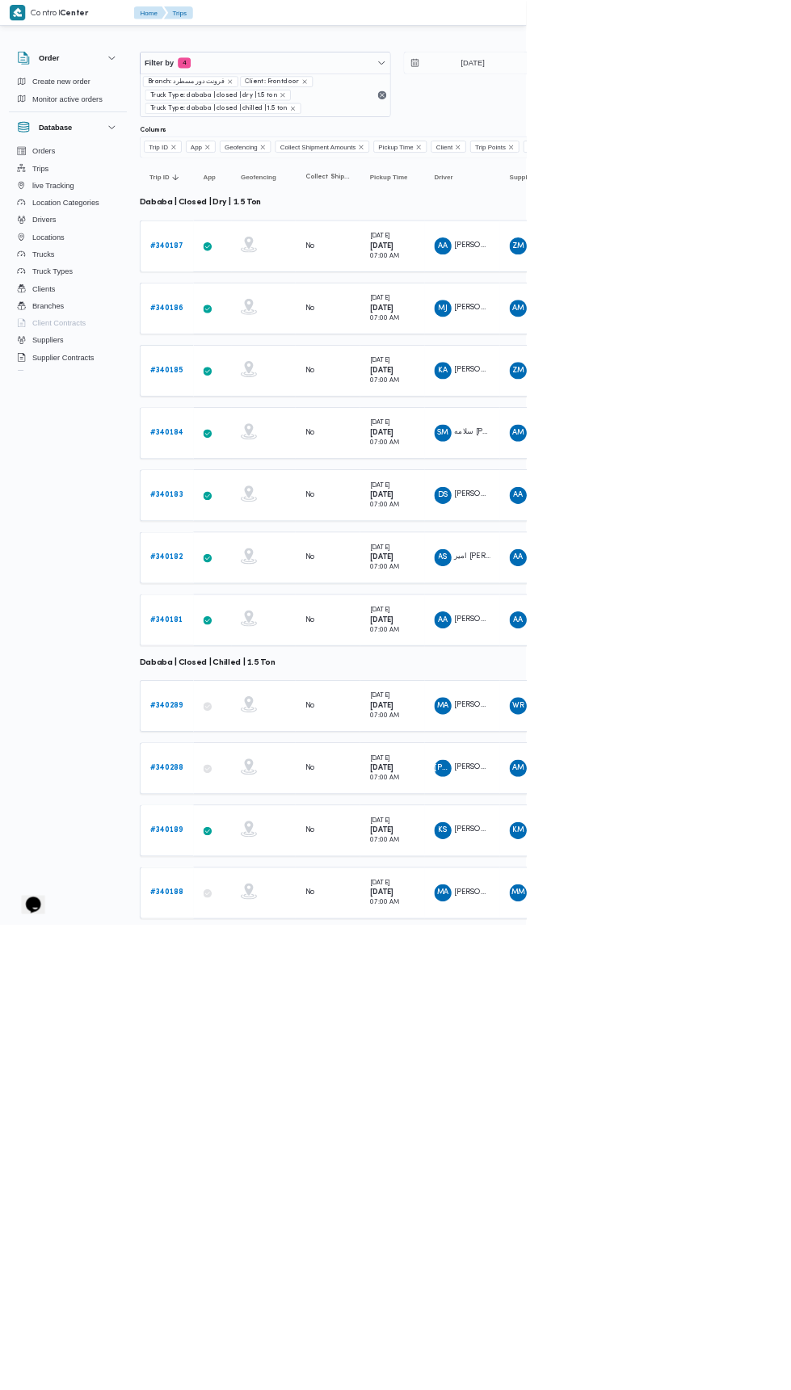
click at [259, 739] on b "# 340183" at bounding box center [249, 744] width 49 height 11
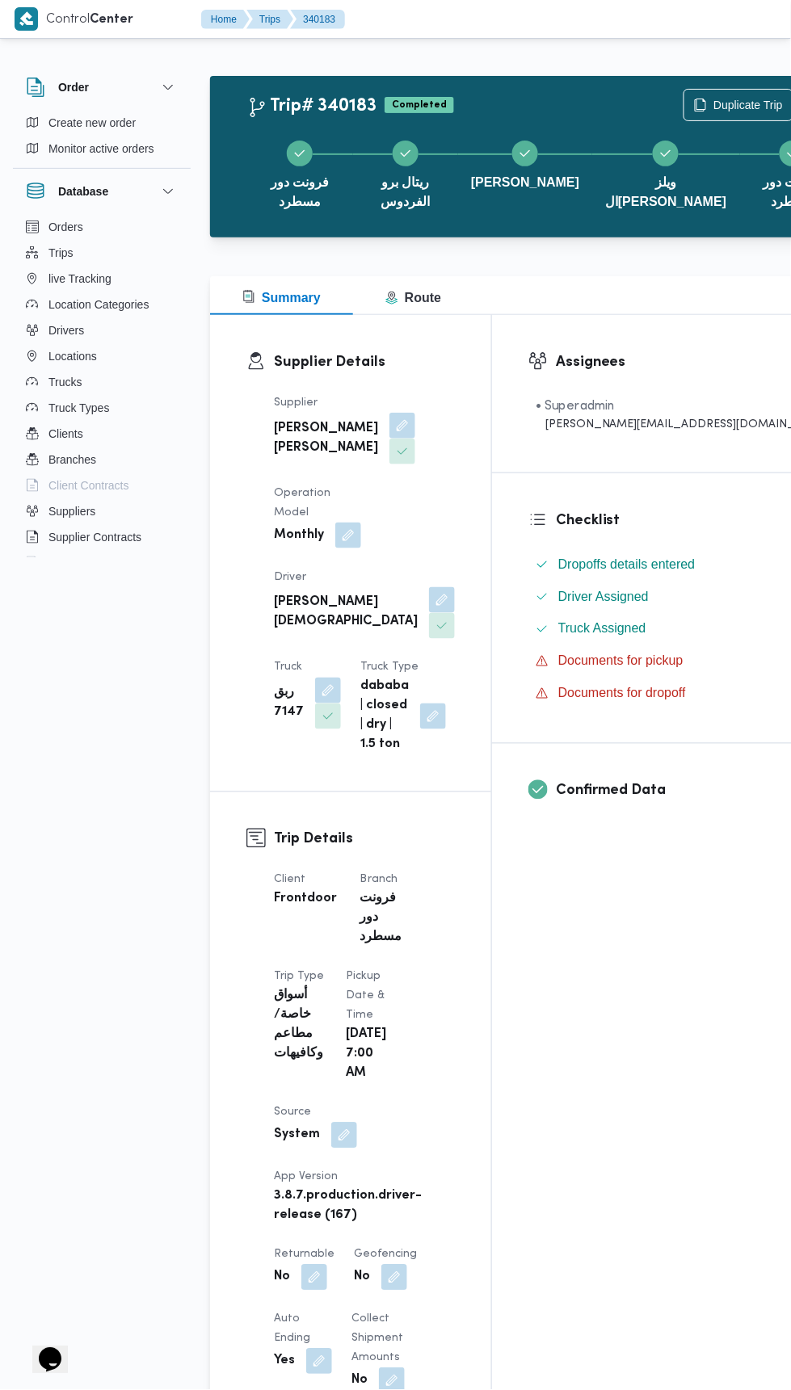
click at [686, 6] on div at bounding box center [567, 19] width 433 height 38
click at [713, 103] on span "Duplicate Trip" at bounding box center [747, 104] width 69 height 19
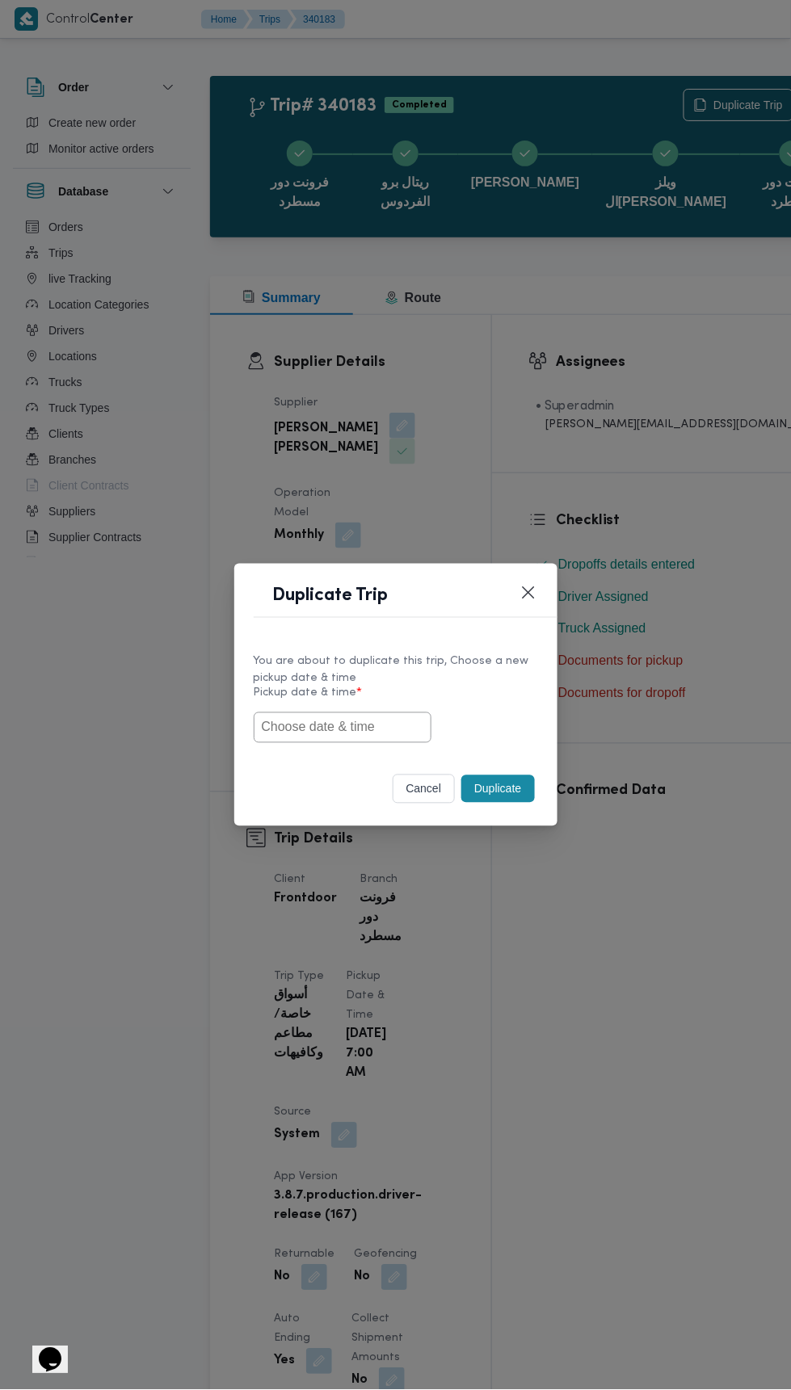
click at [417, 726] on input "text" at bounding box center [343, 727] width 178 height 31
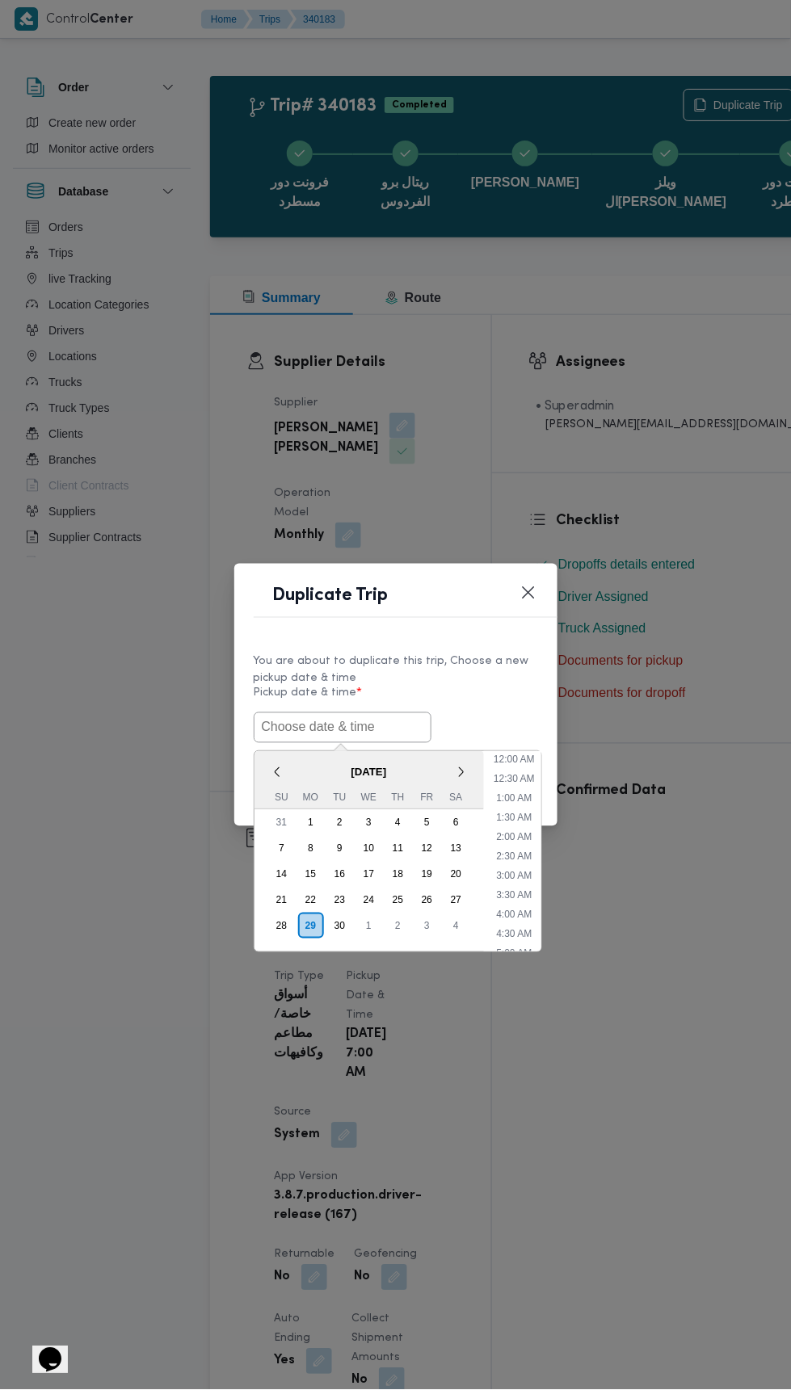
scroll to position [730, 0]
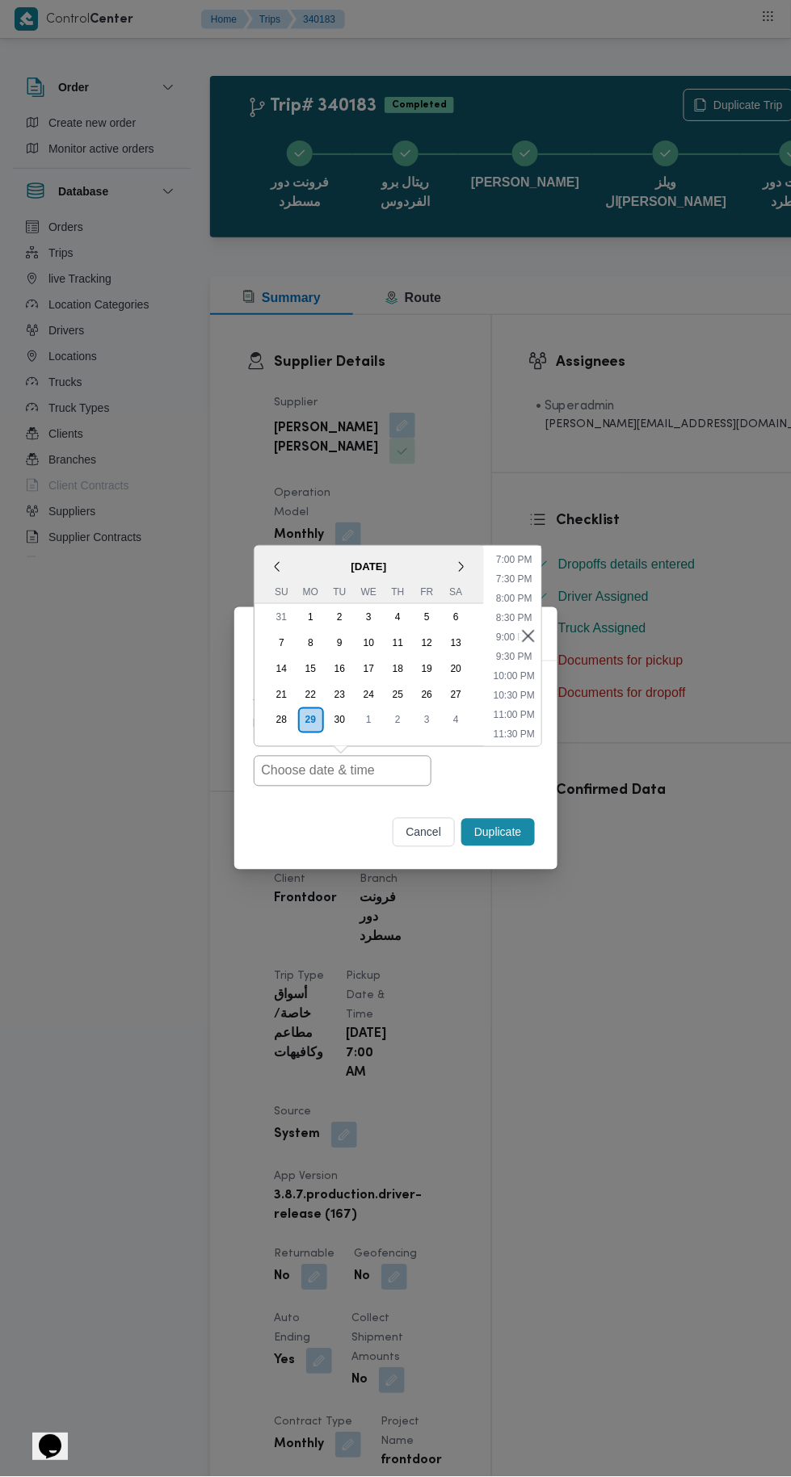
type input "30/09/2025 7:00AM"
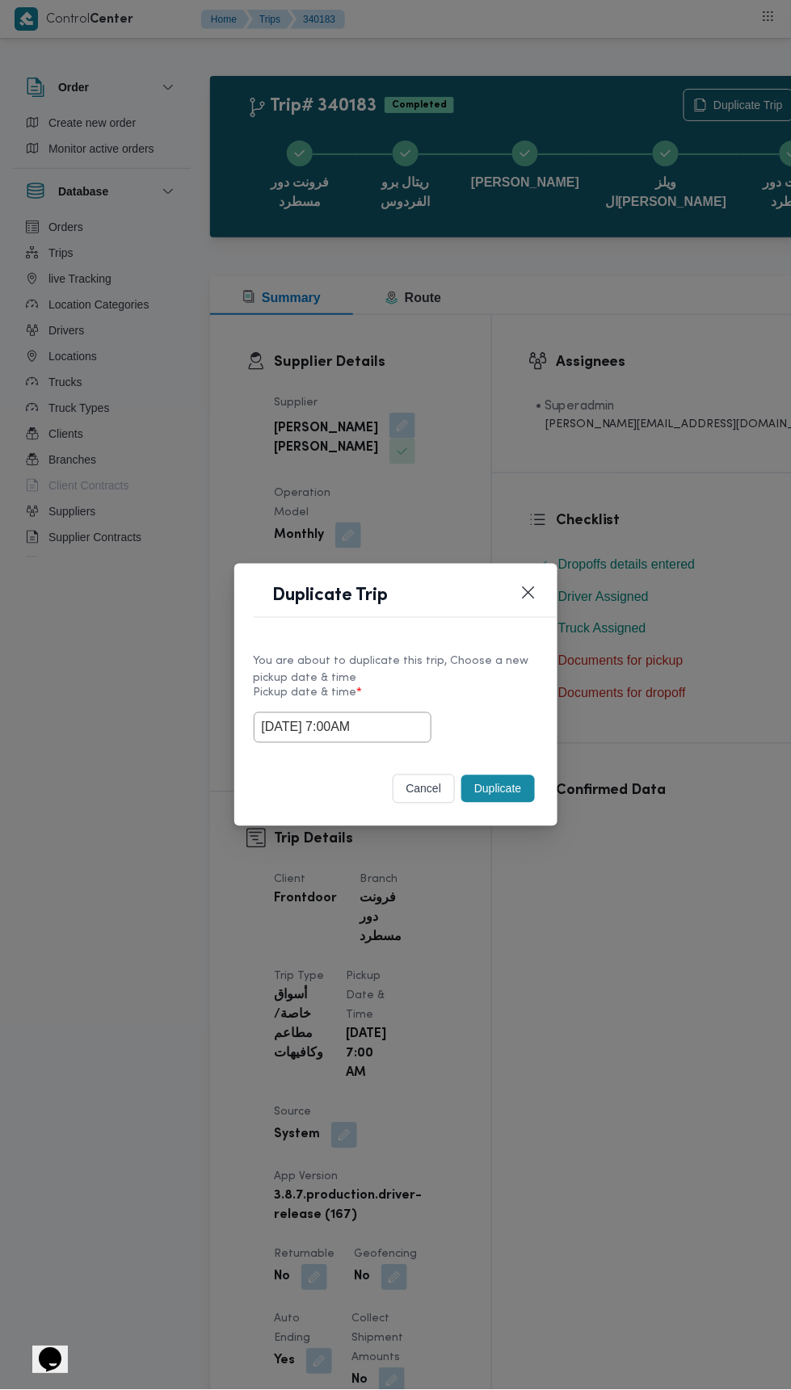
click at [659, 348] on div "Duplicate Trip You are about to duplicate this trip, Choose a new pickup date &…" at bounding box center [395, 695] width 791 height 1390
click at [511, 780] on button "Duplicate" at bounding box center [497, 788] width 73 height 27
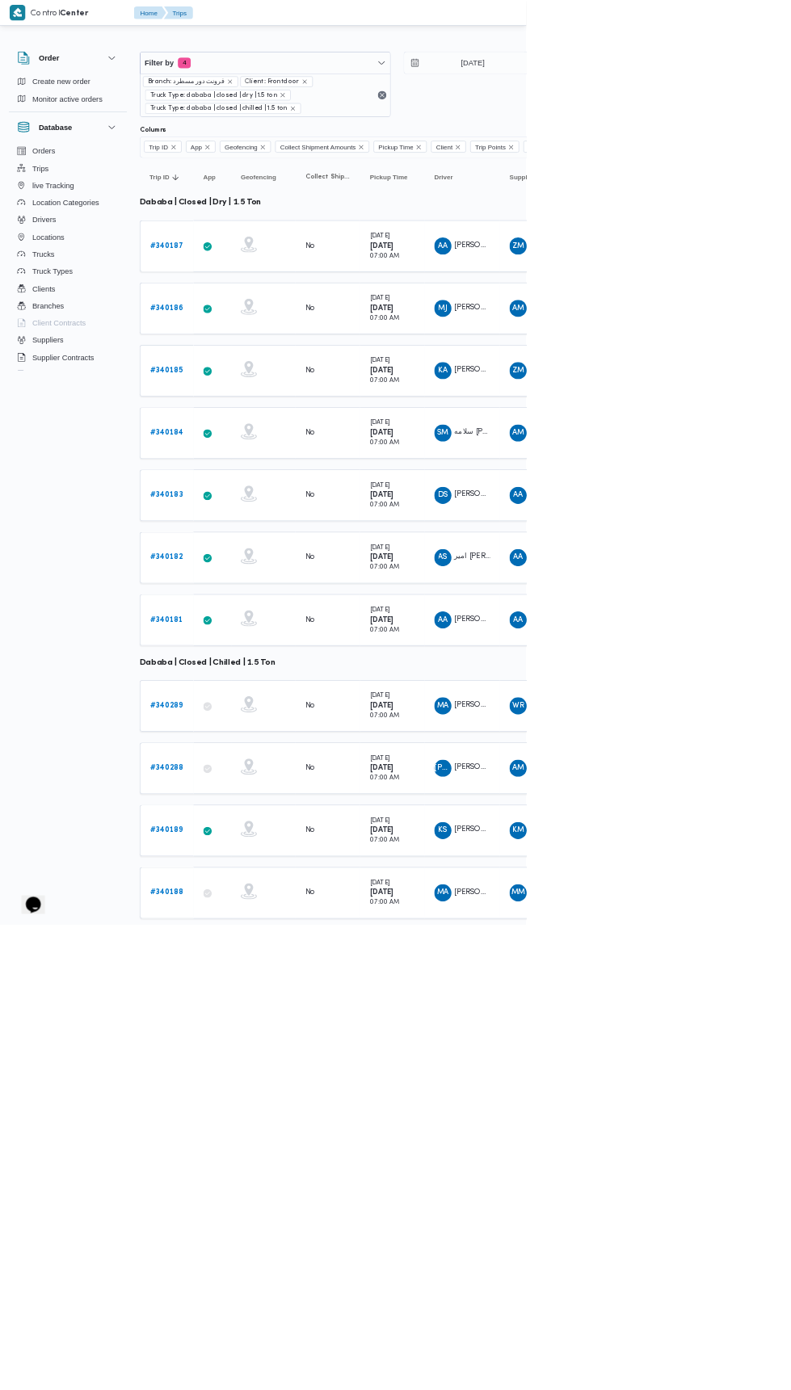
click at [259, 833] on b "# 340182" at bounding box center [249, 838] width 49 height 11
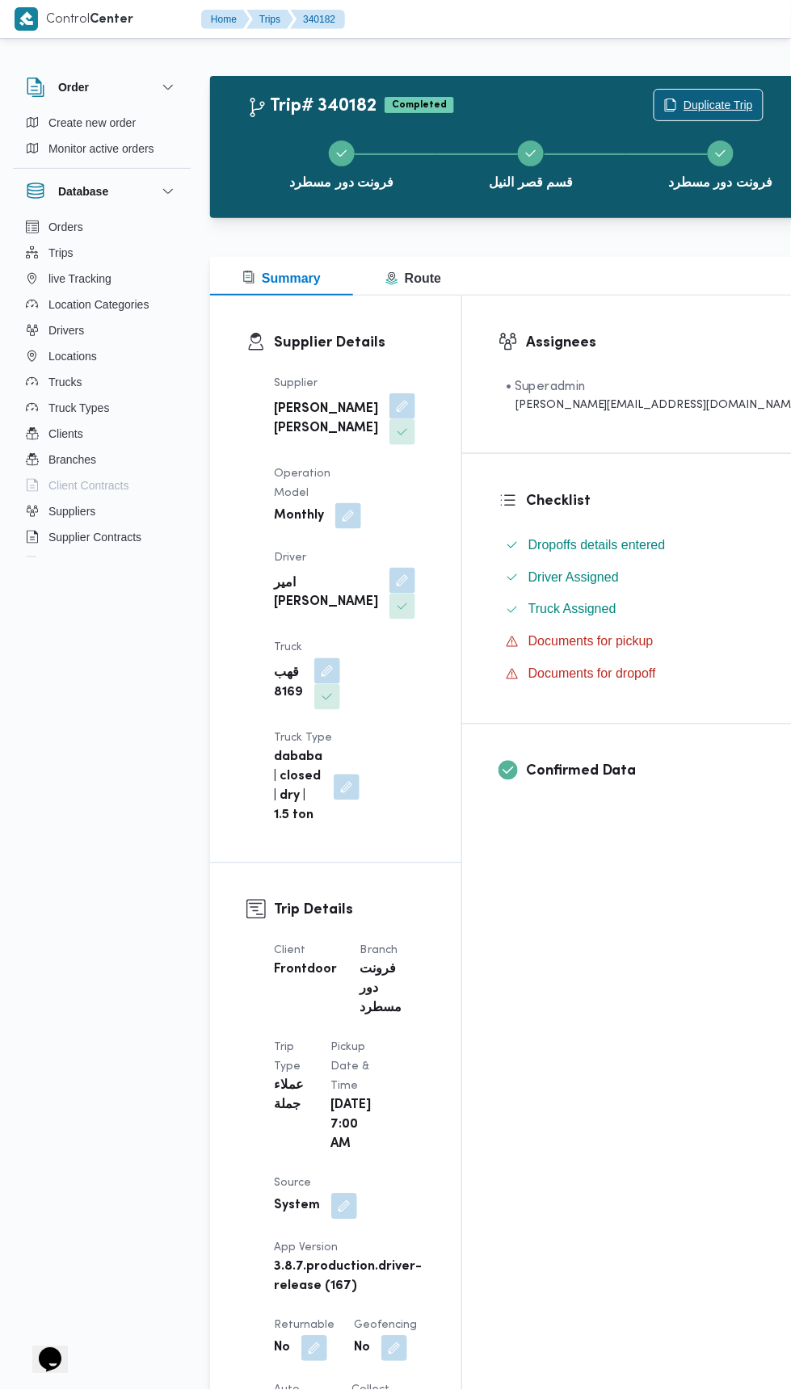
click at [683, 104] on span "Duplicate Trip" at bounding box center [717, 104] width 69 height 19
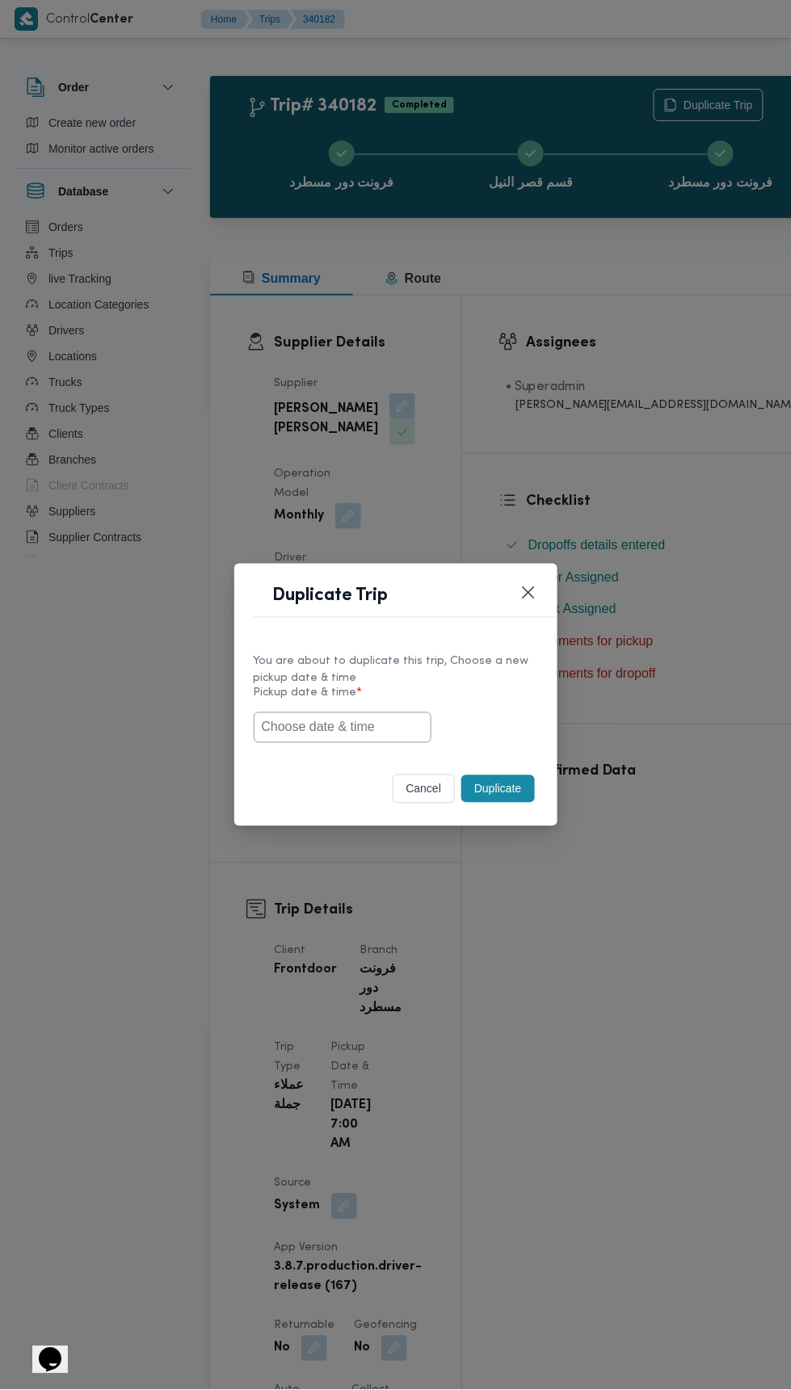
click at [383, 731] on input "text" at bounding box center [343, 727] width 178 height 31
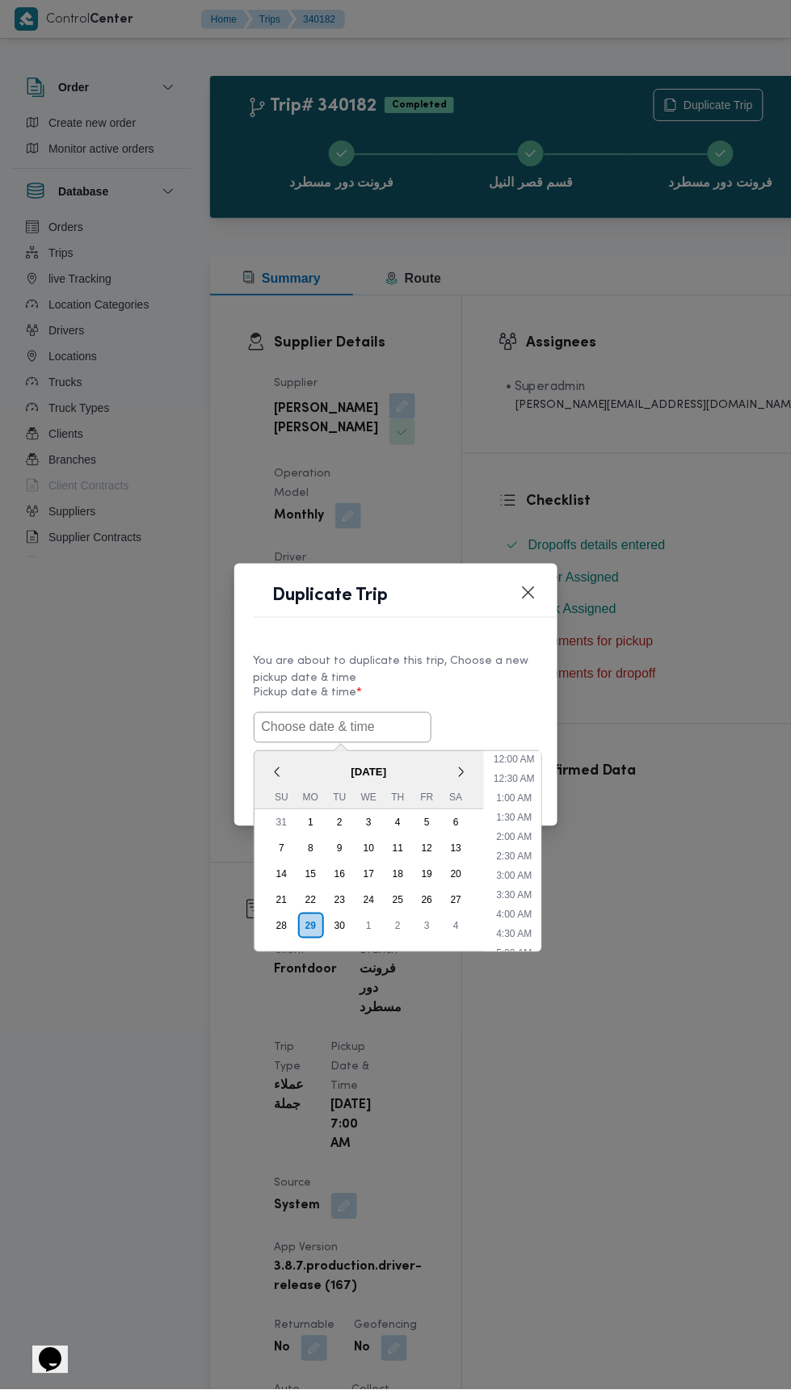
scroll to position [730, 0]
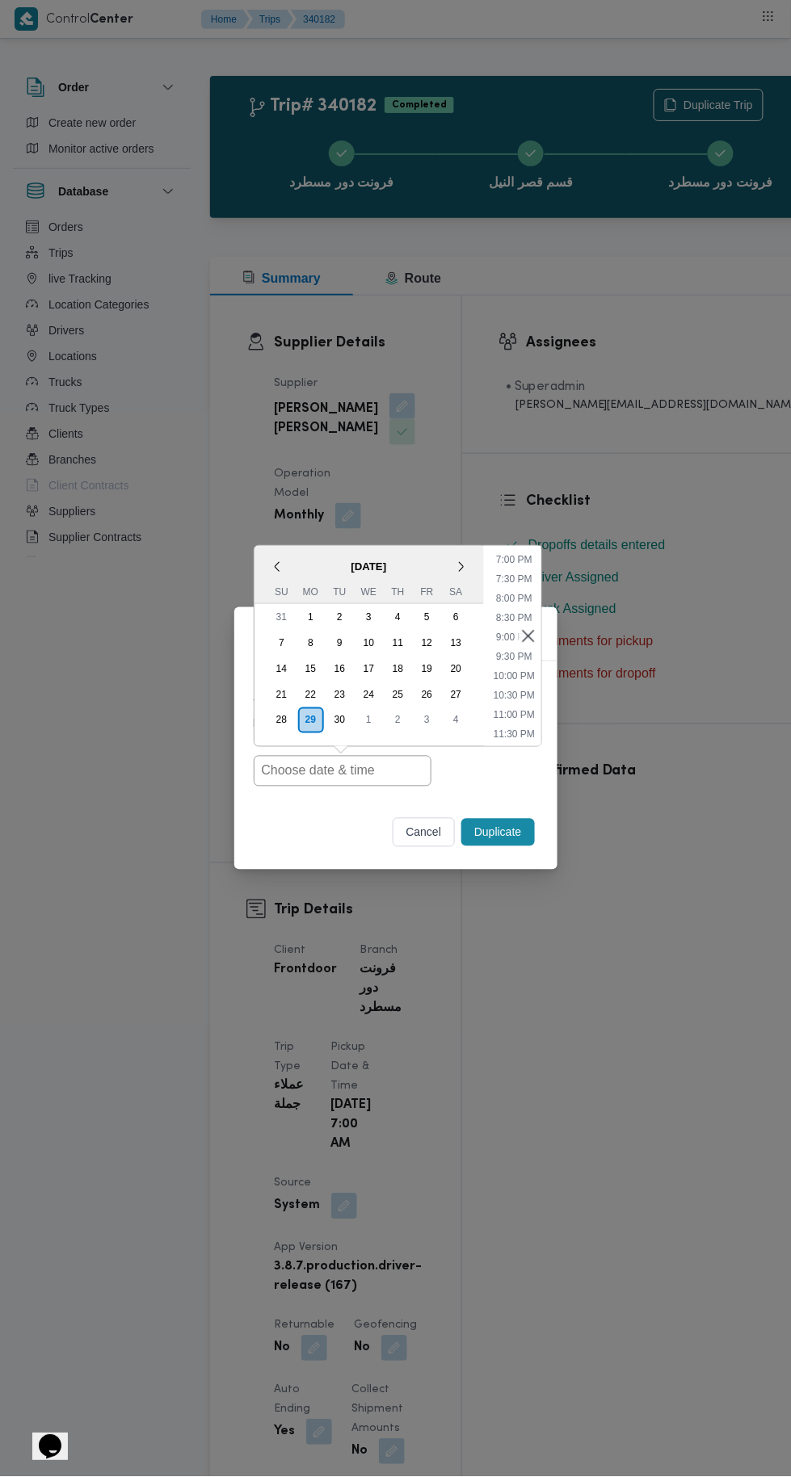
type input "30/09/2025 7:00AM"
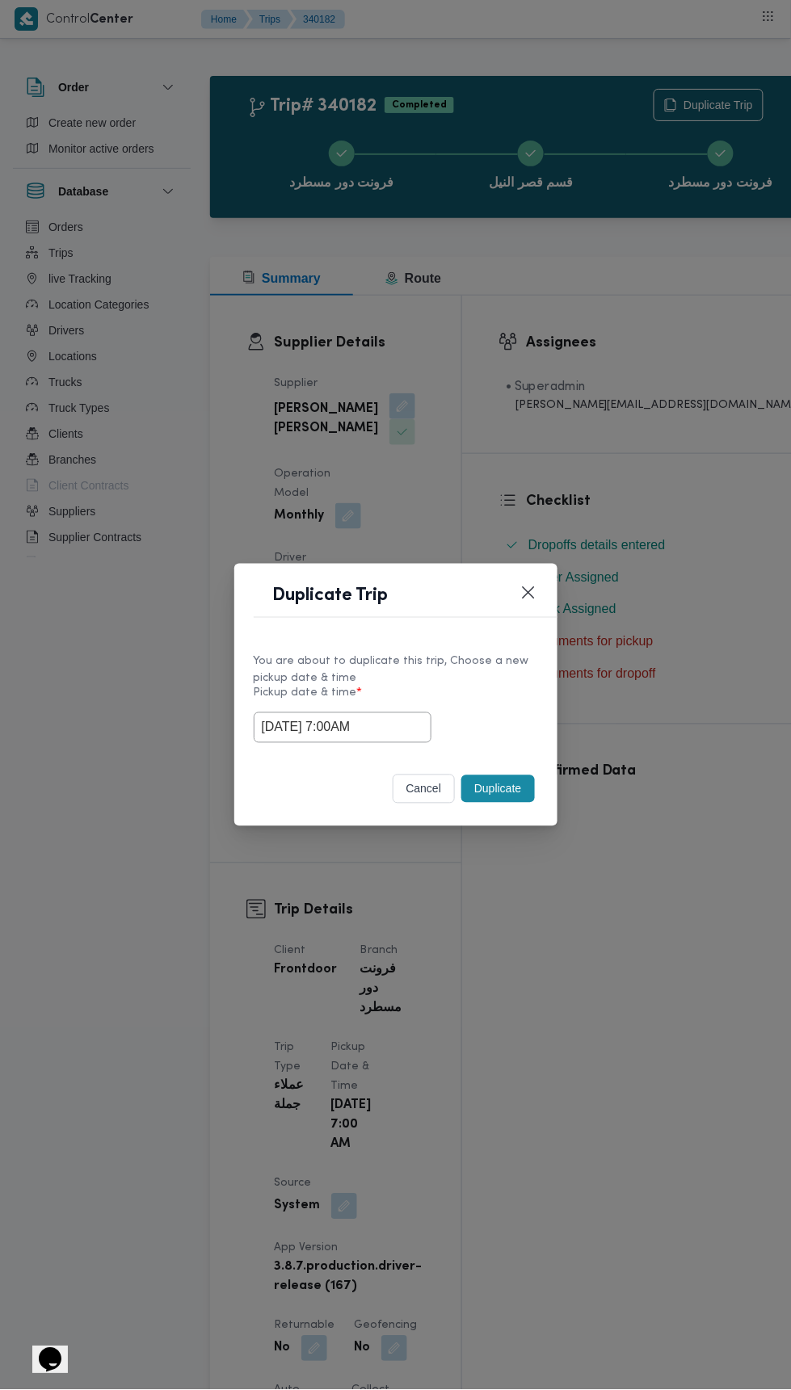
click at [626, 357] on div "Duplicate Trip You are about to duplicate this trip, Choose a new pickup date &…" at bounding box center [395, 695] width 791 height 1390
click at [530, 823] on div "cancel Duplicate" at bounding box center [395, 793] width 323 height 68
click at [503, 793] on button "Duplicate" at bounding box center [497, 788] width 73 height 27
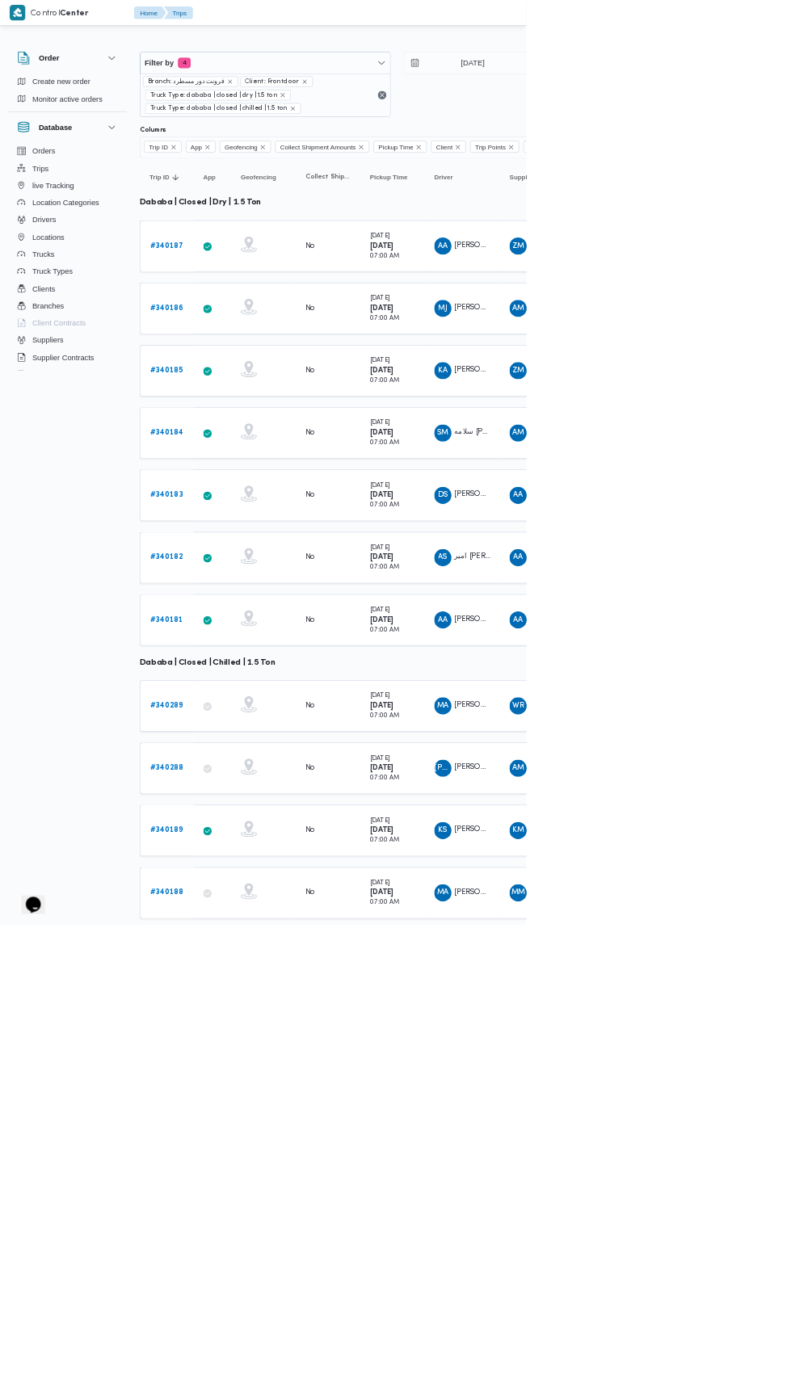
click at [257, 927] on b "# 340181" at bounding box center [249, 932] width 49 height 11
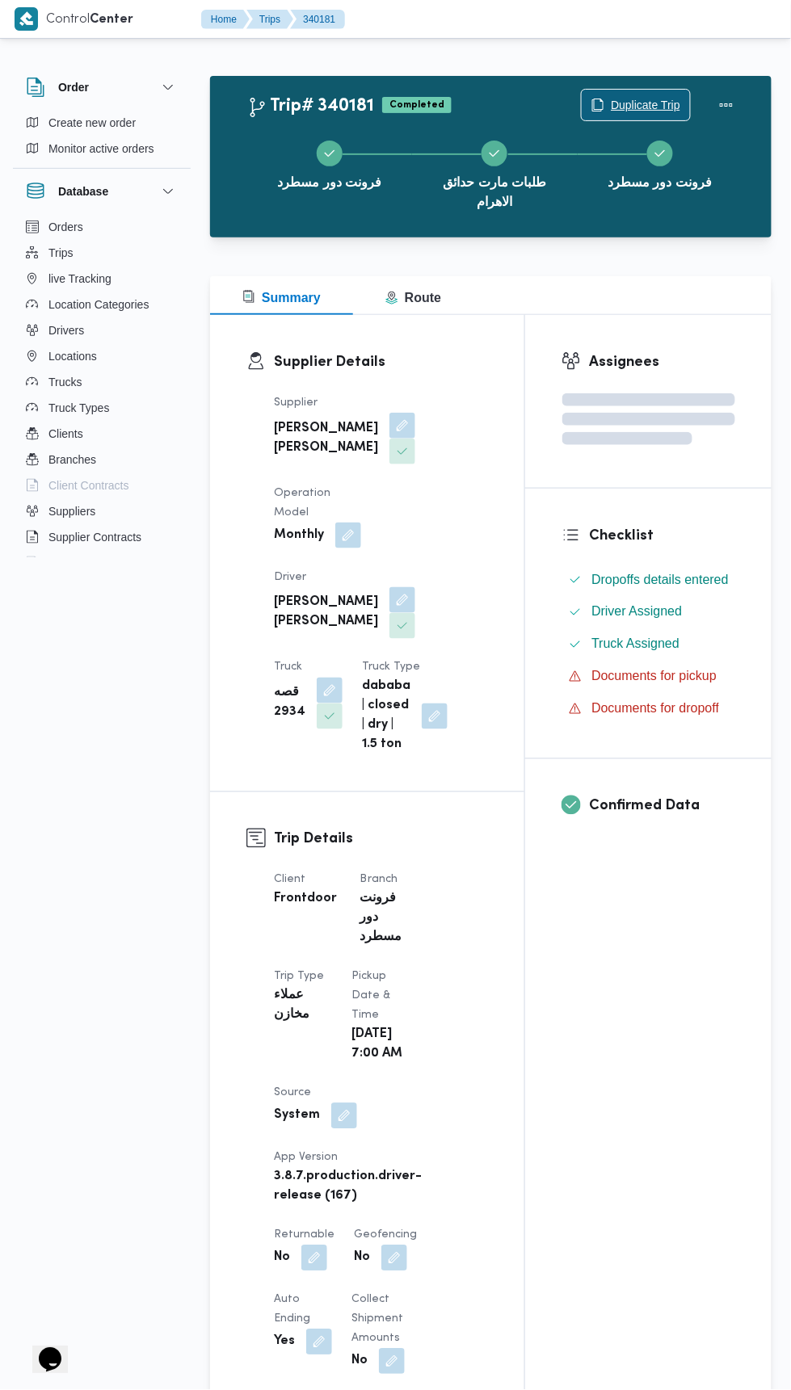
click at [631, 97] on span "Duplicate Trip" at bounding box center [645, 104] width 69 height 19
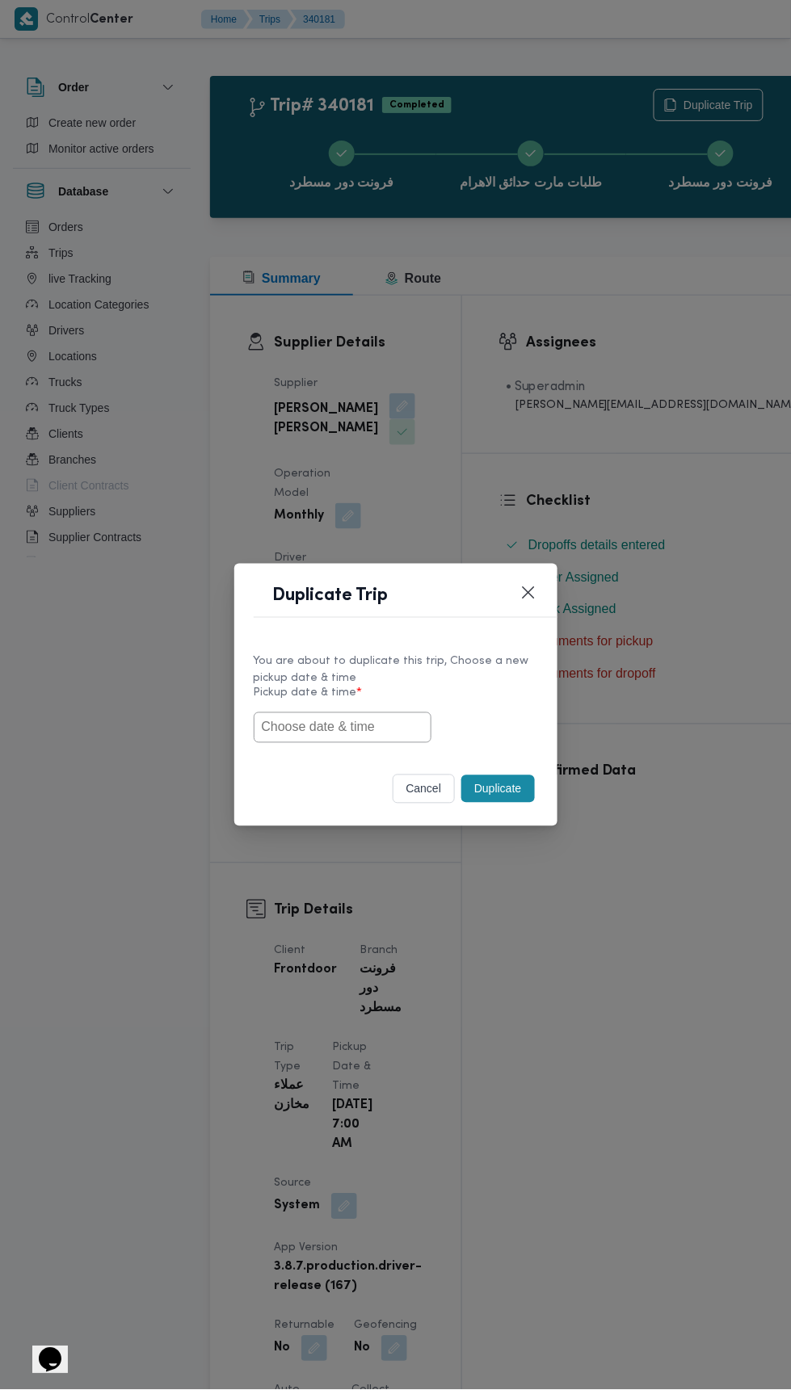
click at [376, 726] on input "text" at bounding box center [343, 727] width 178 height 31
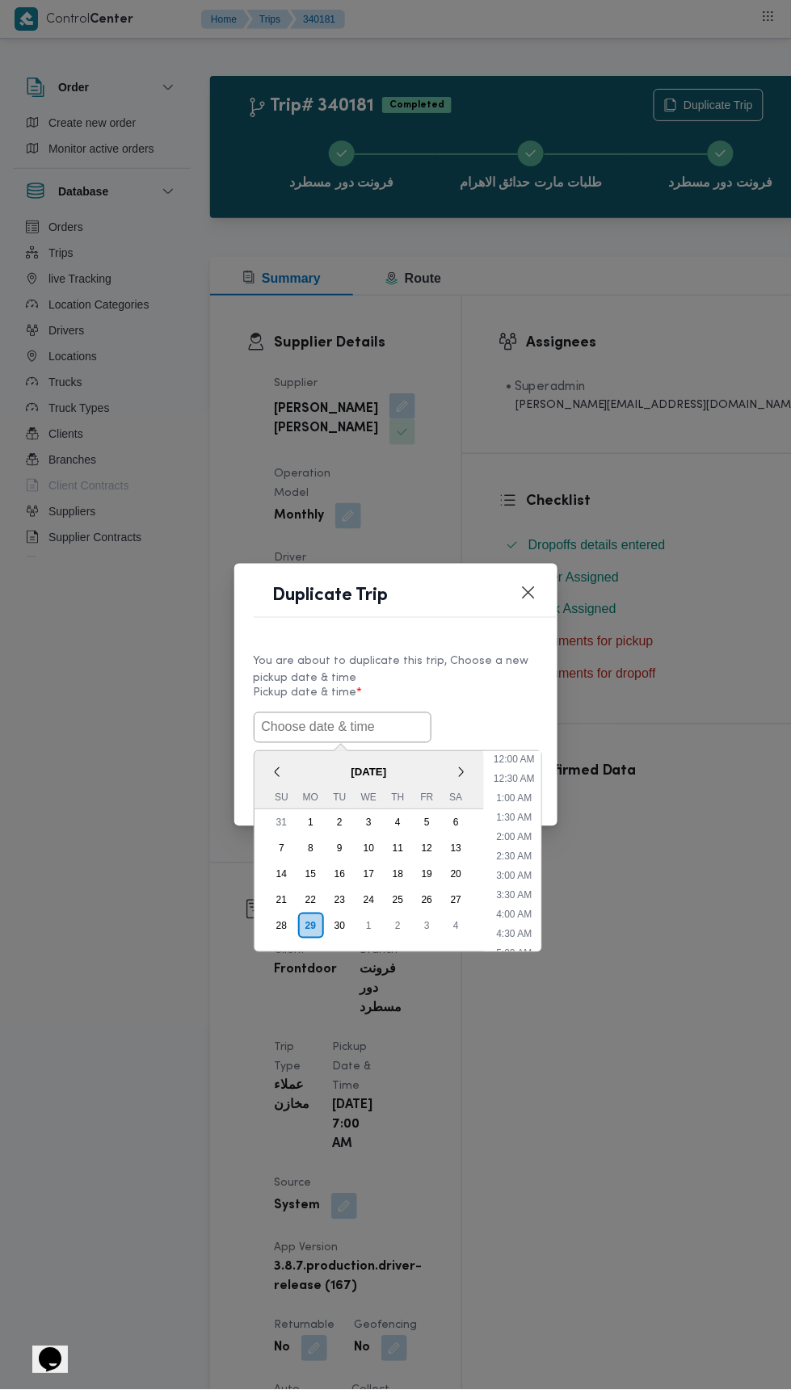
scroll to position [730, 0]
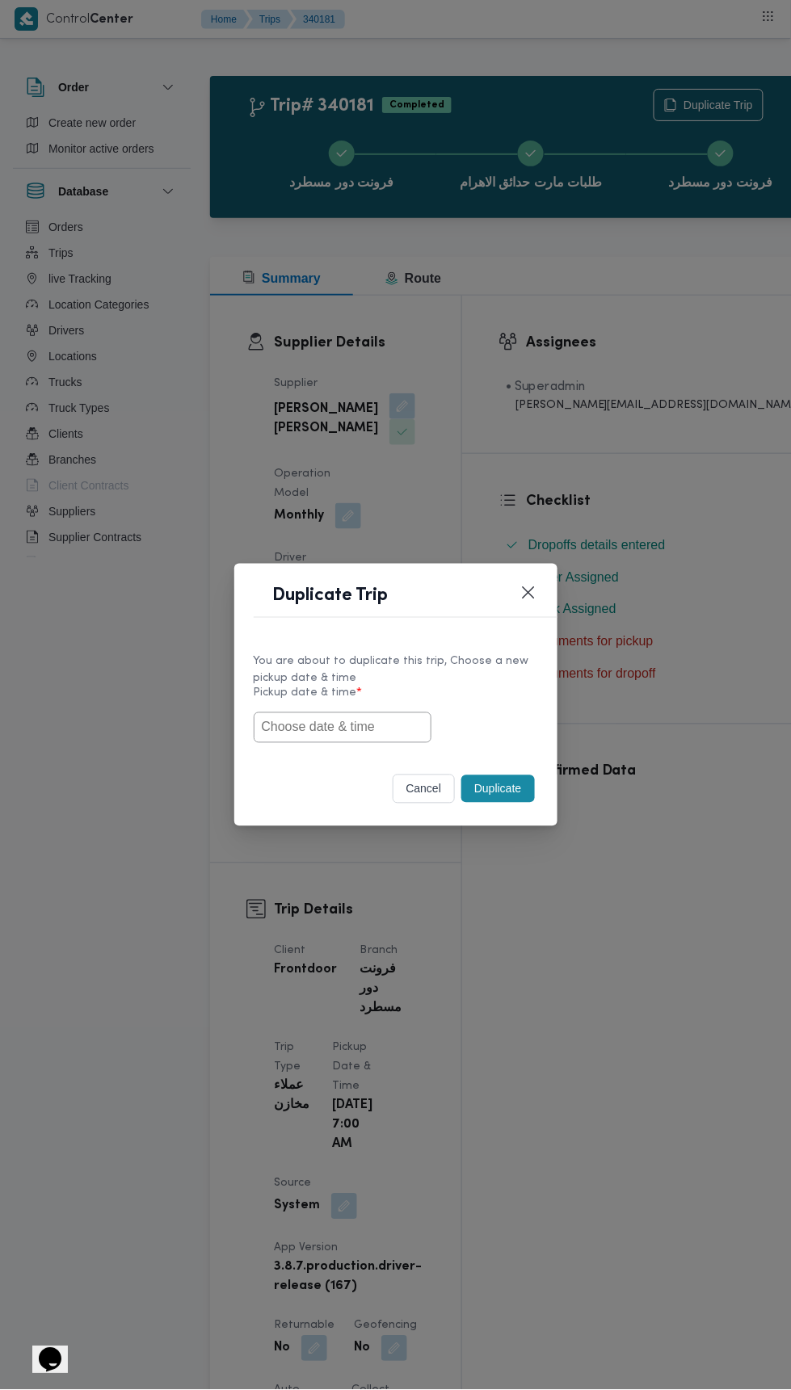
click at [557, 424] on div "Duplicate Trip You are about to duplicate this trip, Choose a new pickup date &…" at bounding box center [395, 695] width 791 height 1390
click at [369, 730] on input "text" at bounding box center [343, 727] width 178 height 31
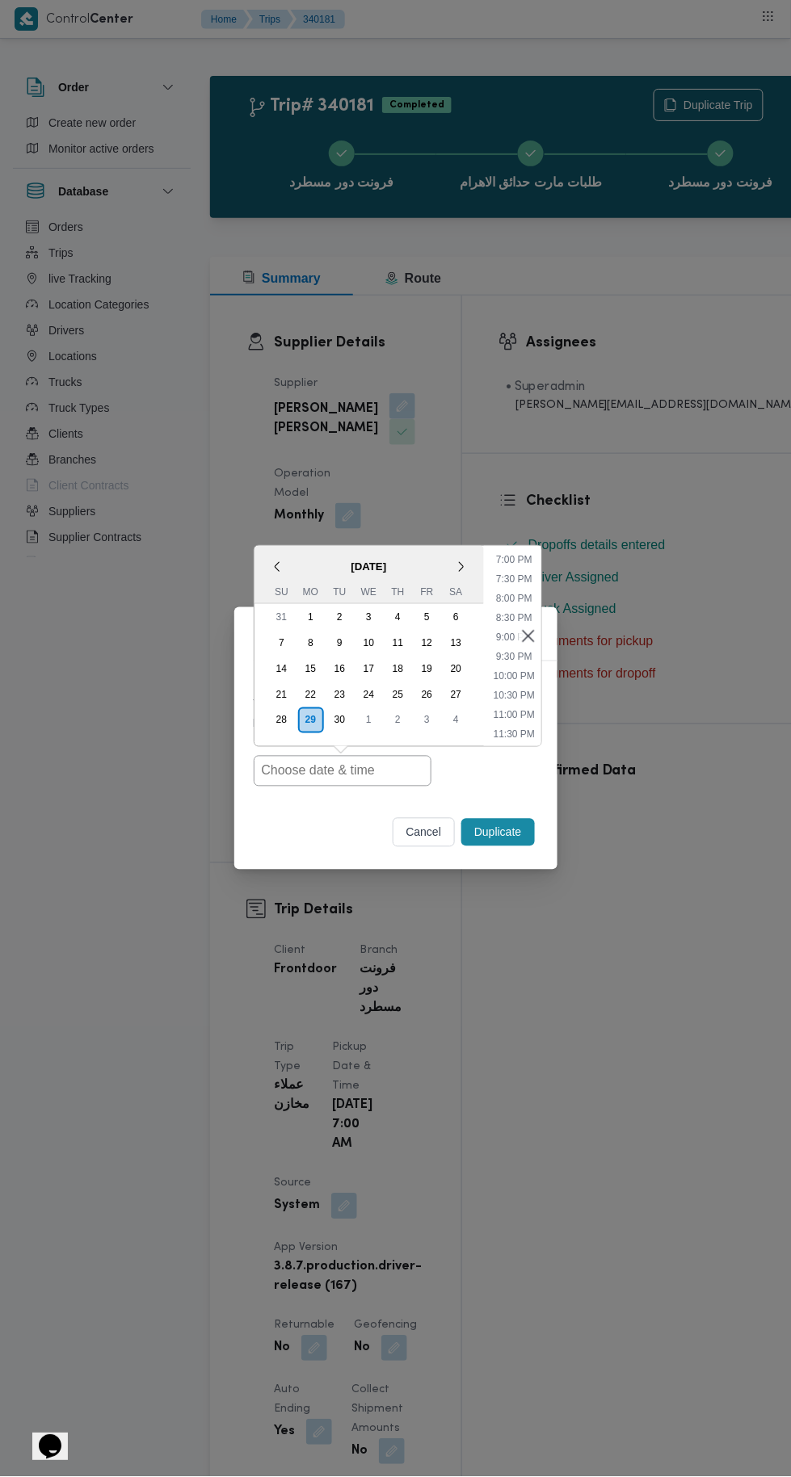
type input "30/09/2025 7:00AM"
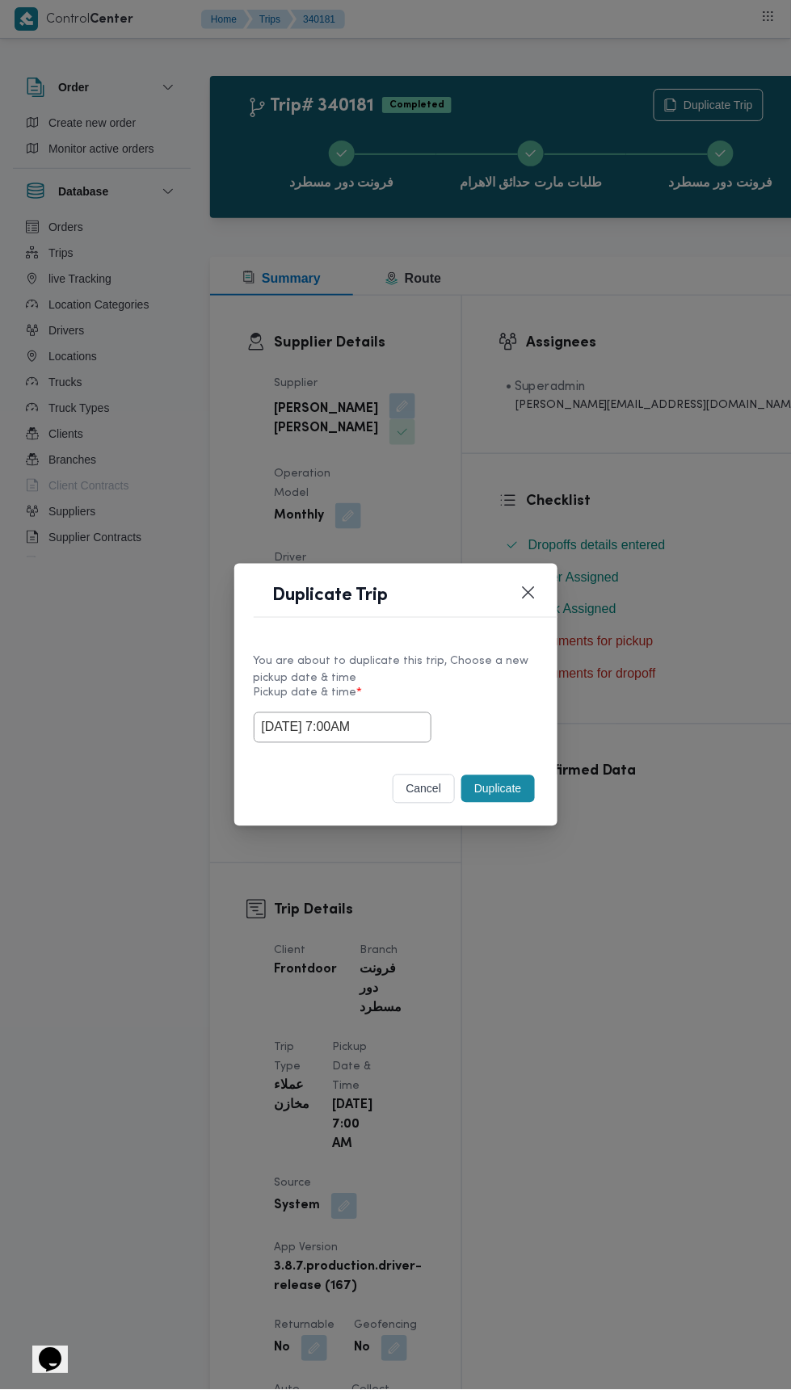
click at [643, 336] on div "Duplicate Trip You are about to duplicate this trip, Choose a new pickup date &…" at bounding box center [395, 695] width 791 height 1390
click at [490, 797] on button "Duplicate" at bounding box center [497, 788] width 73 height 27
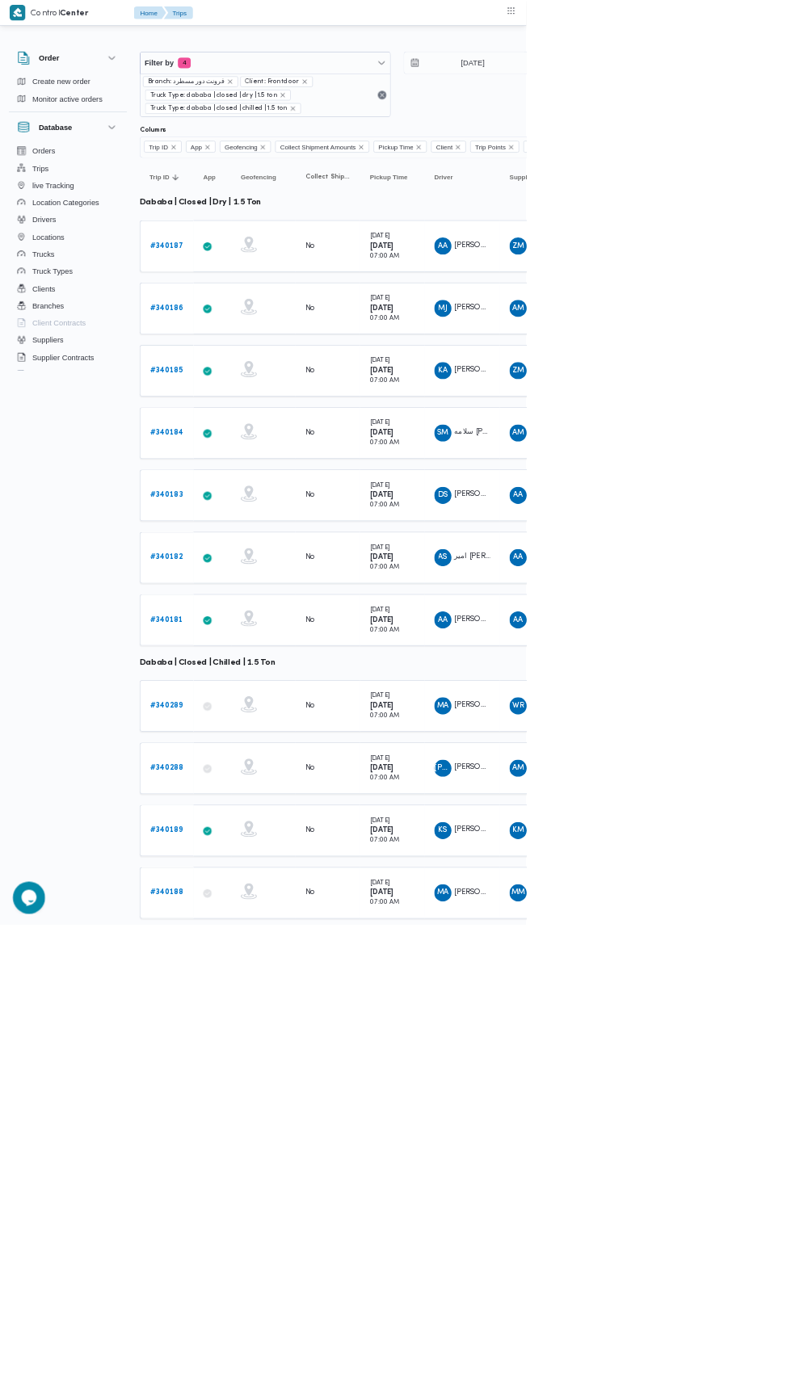
click at [246, 1243] on b "# 340189" at bounding box center [249, 1248] width 49 height 11
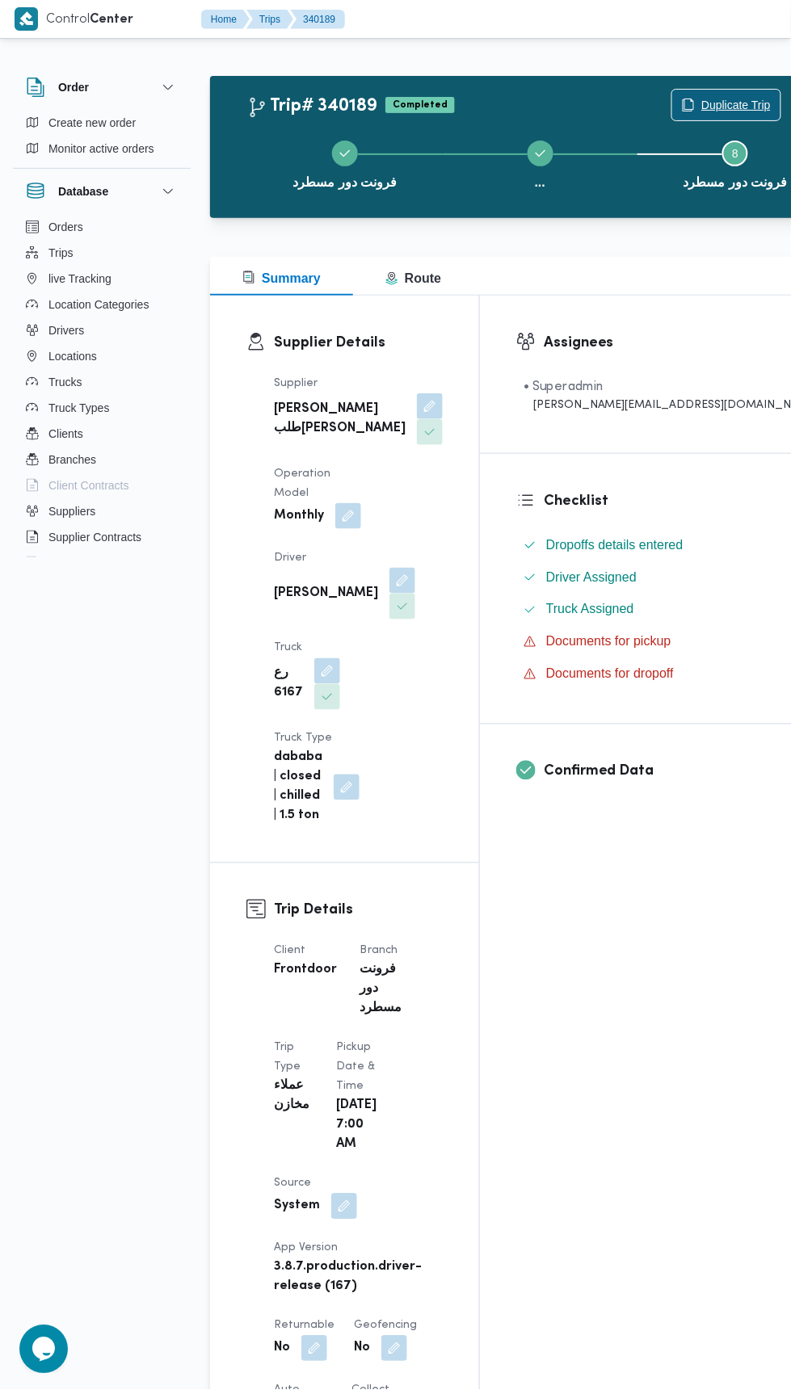
click at [701, 97] on span "Duplicate Trip" at bounding box center [735, 104] width 69 height 19
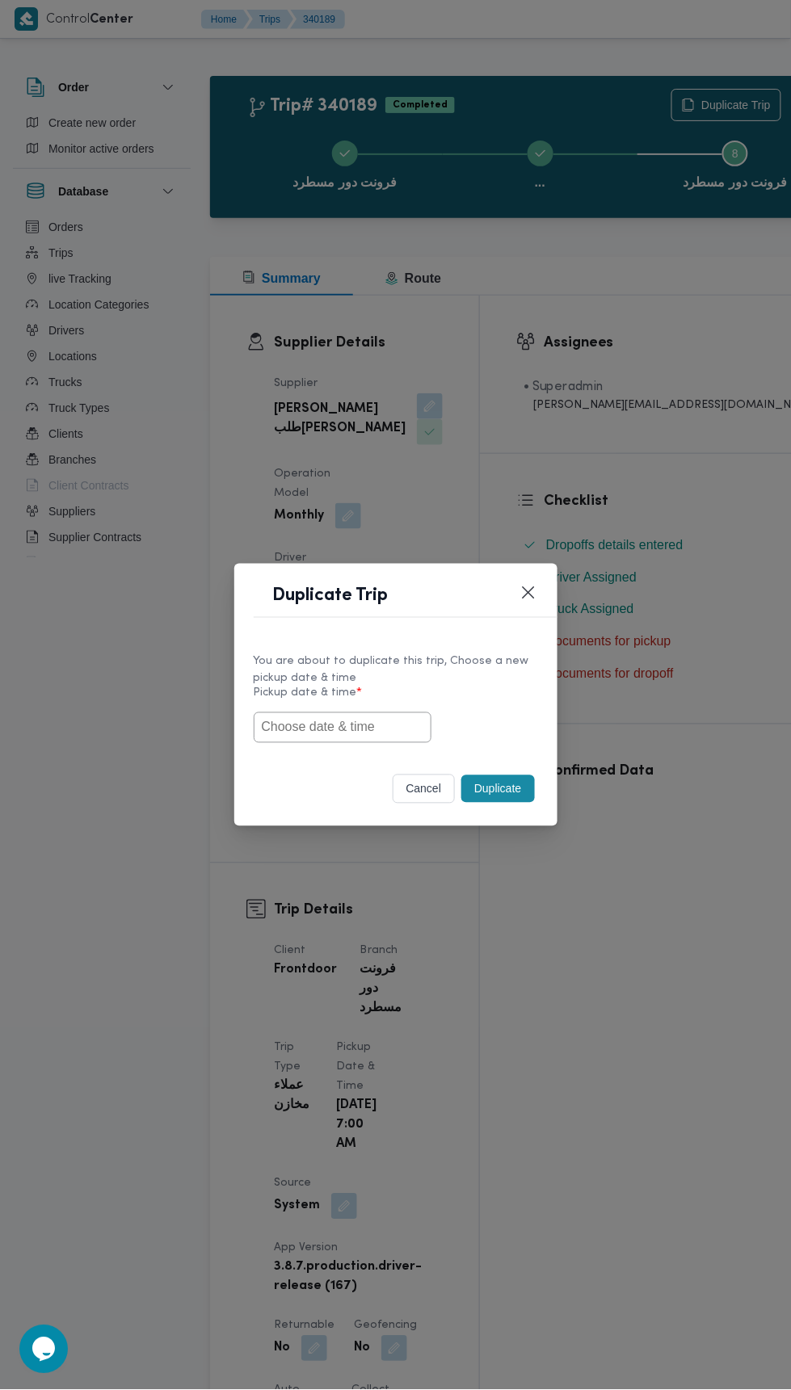
click at [366, 734] on input "text" at bounding box center [343, 727] width 178 height 31
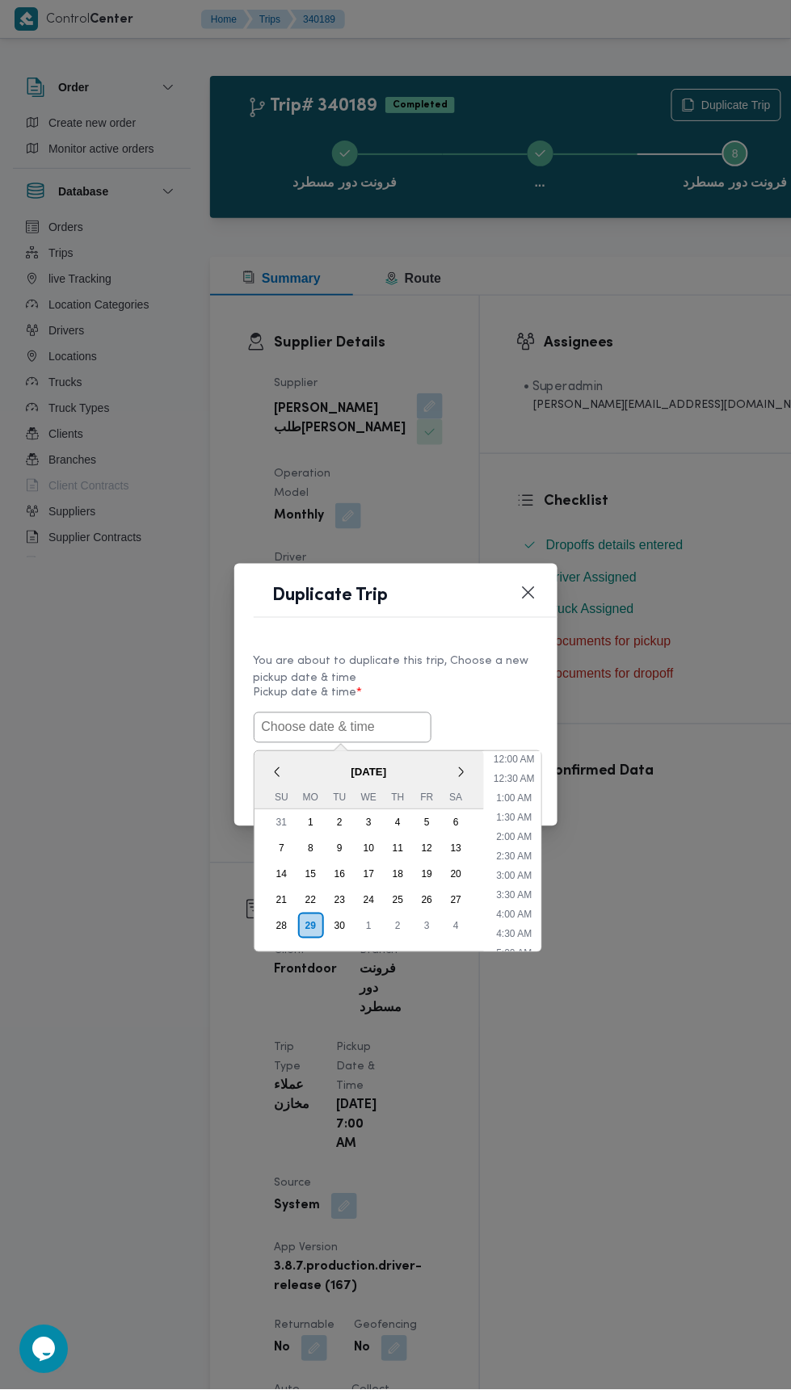
scroll to position [730, 0]
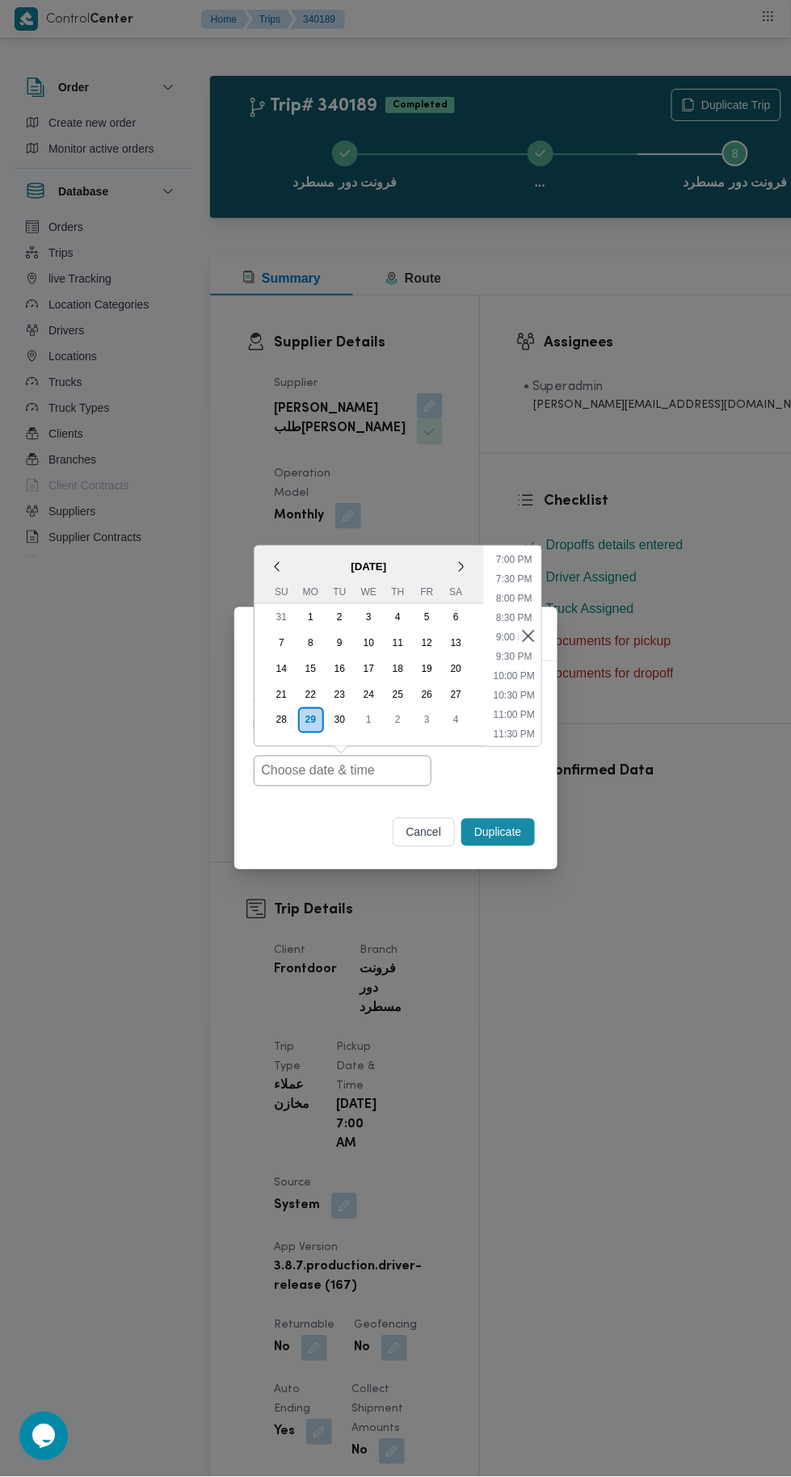
type input "[DATE] 7:00AM"
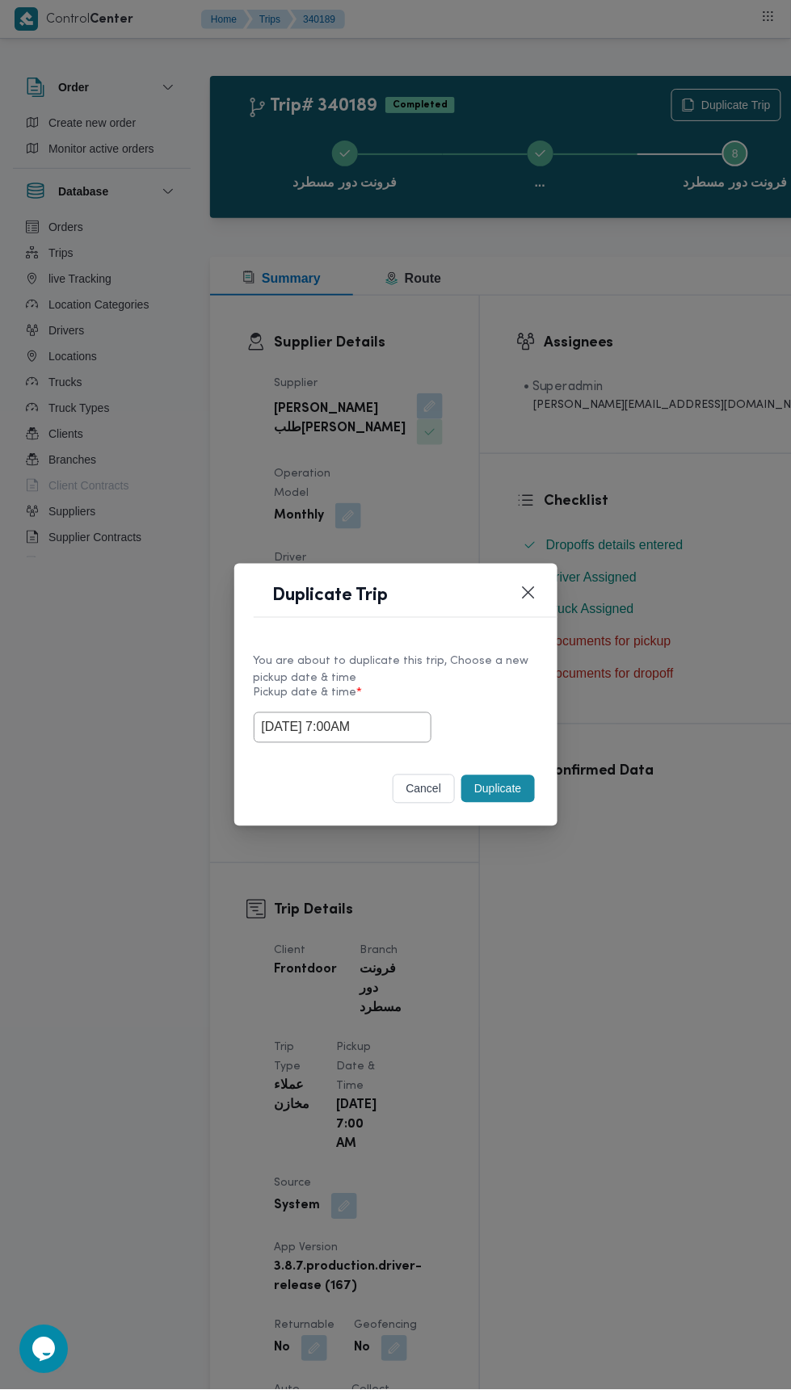
click at [641, 372] on div "Duplicate Trip You are about to duplicate this trip, Choose a new pickup date &…" at bounding box center [395, 695] width 791 height 1390
click at [489, 818] on div "cancel Duplicate" at bounding box center [395, 793] width 323 height 68
click at [499, 790] on button "Duplicate" at bounding box center [497, 788] width 73 height 27
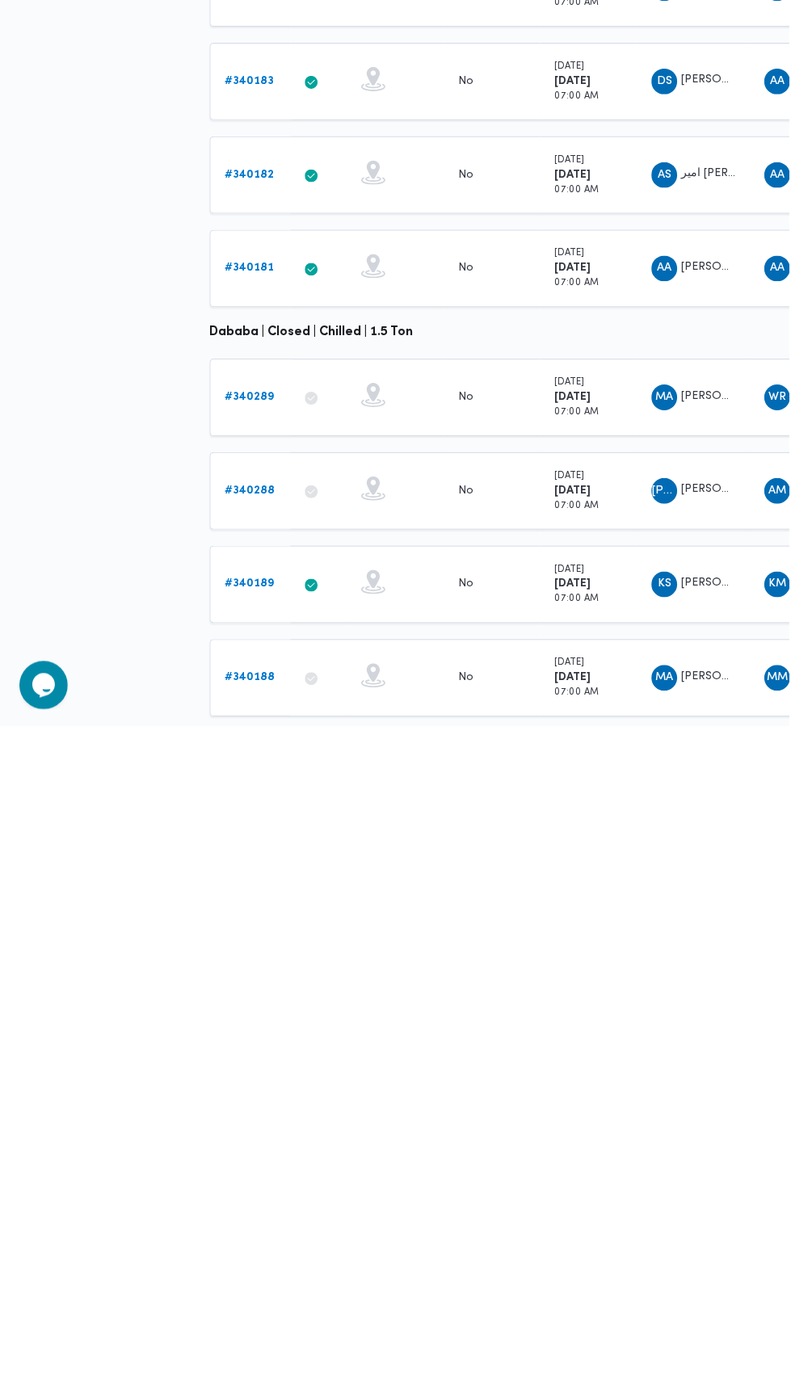
click at [270, 1335] on link "# 340188" at bounding box center [250, 1342] width 50 height 19
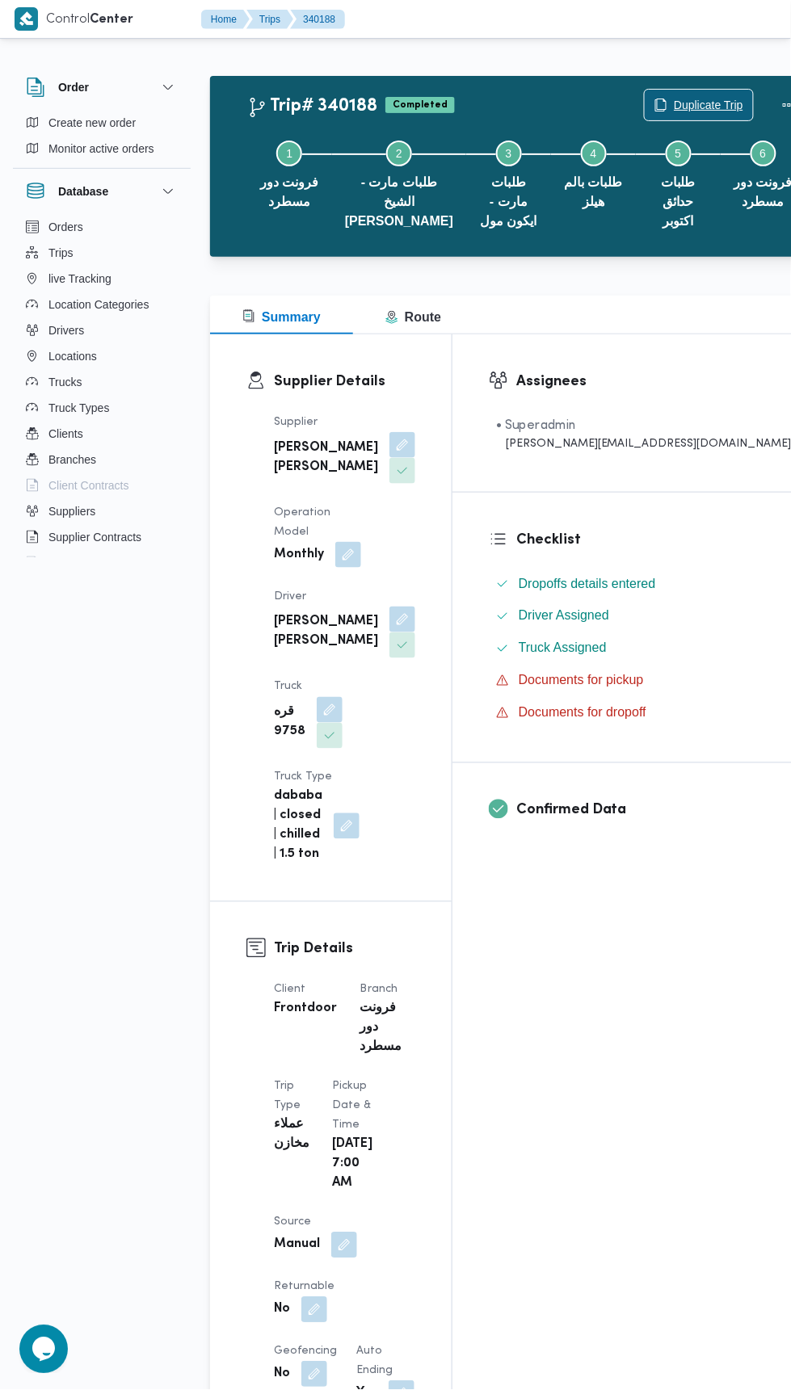
click at [674, 103] on span "Duplicate Trip" at bounding box center [708, 104] width 69 height 19
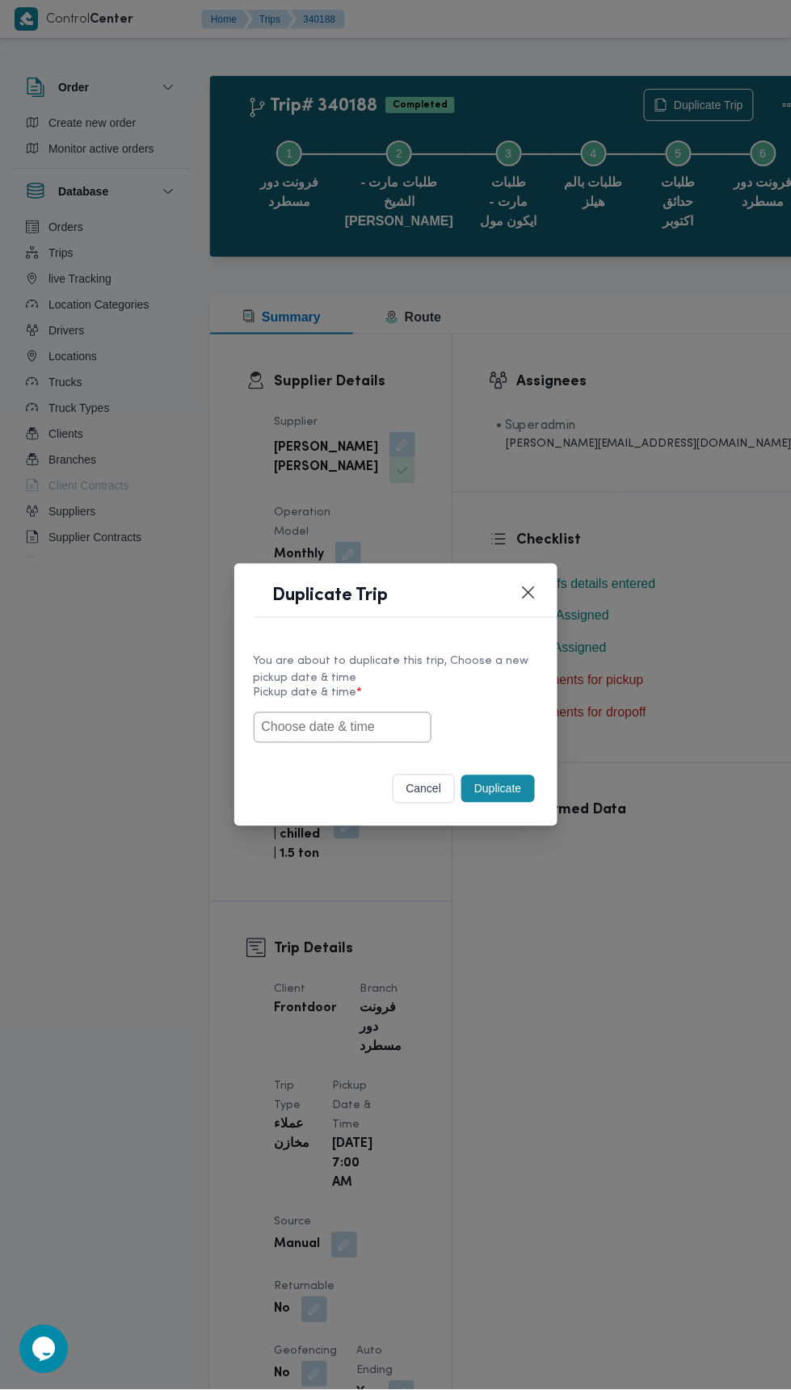
click at [377, 726] on input "text" at bounding box center [343, 727] width 178 height 31
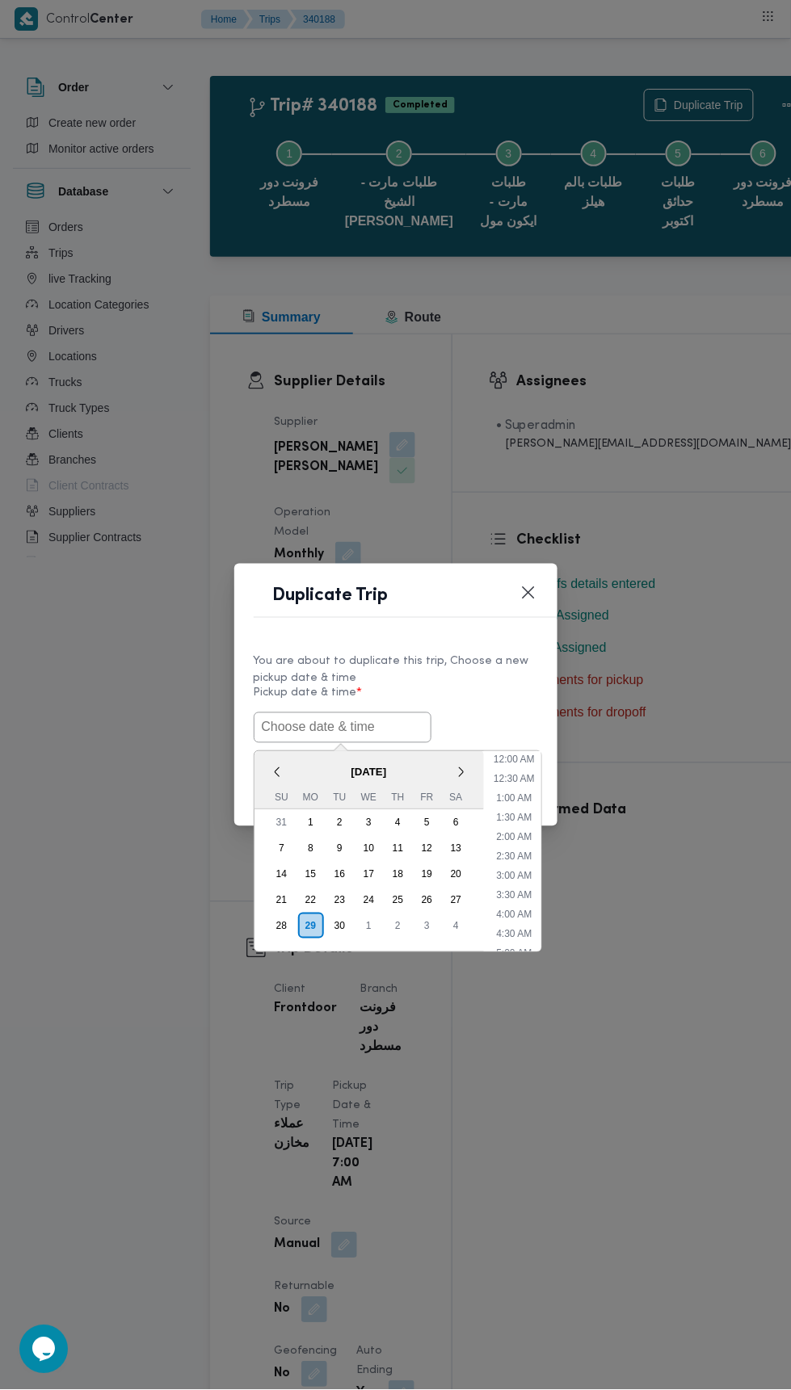
scroll to position [730, 0]
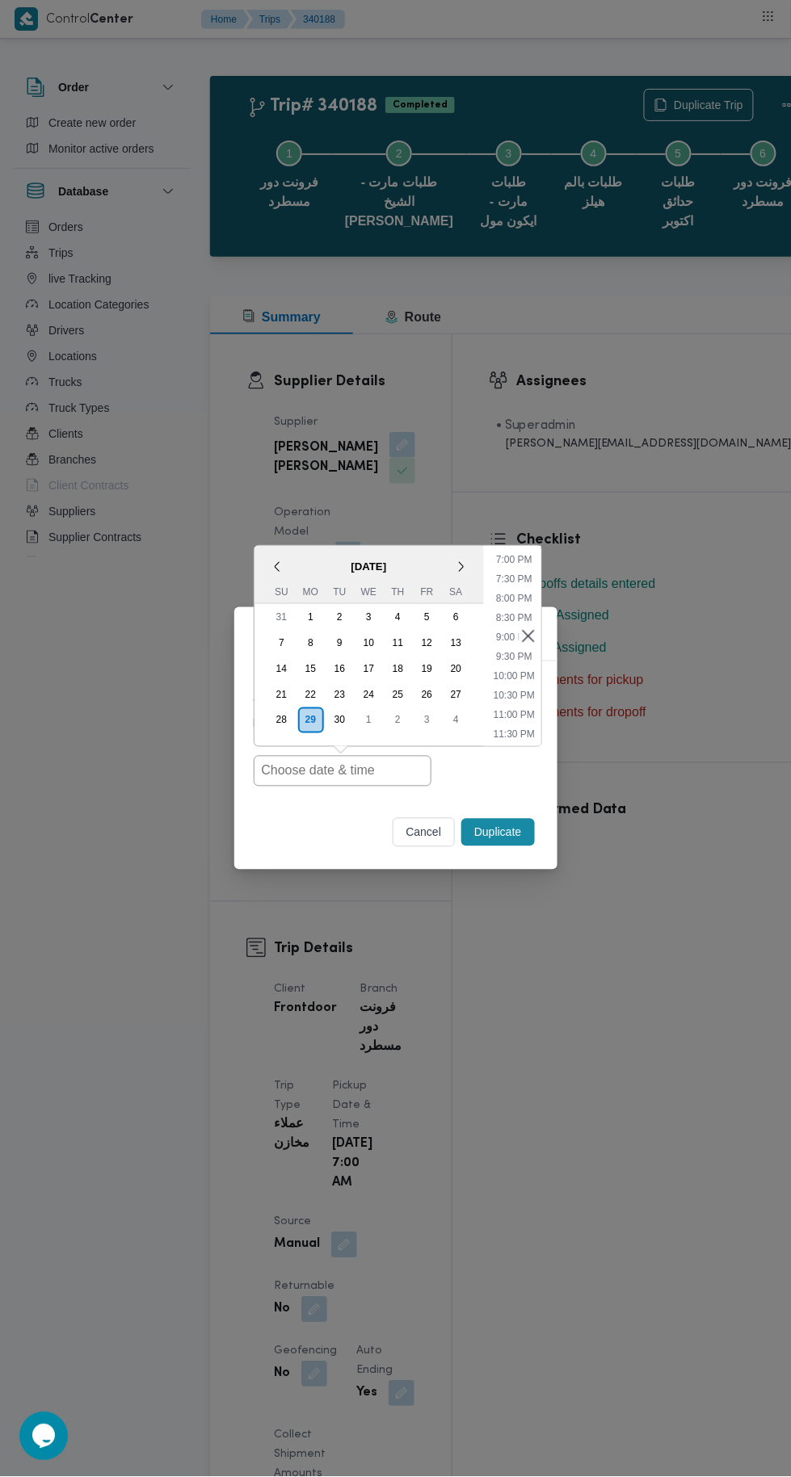
type input "30/09/2025 7:00AM"
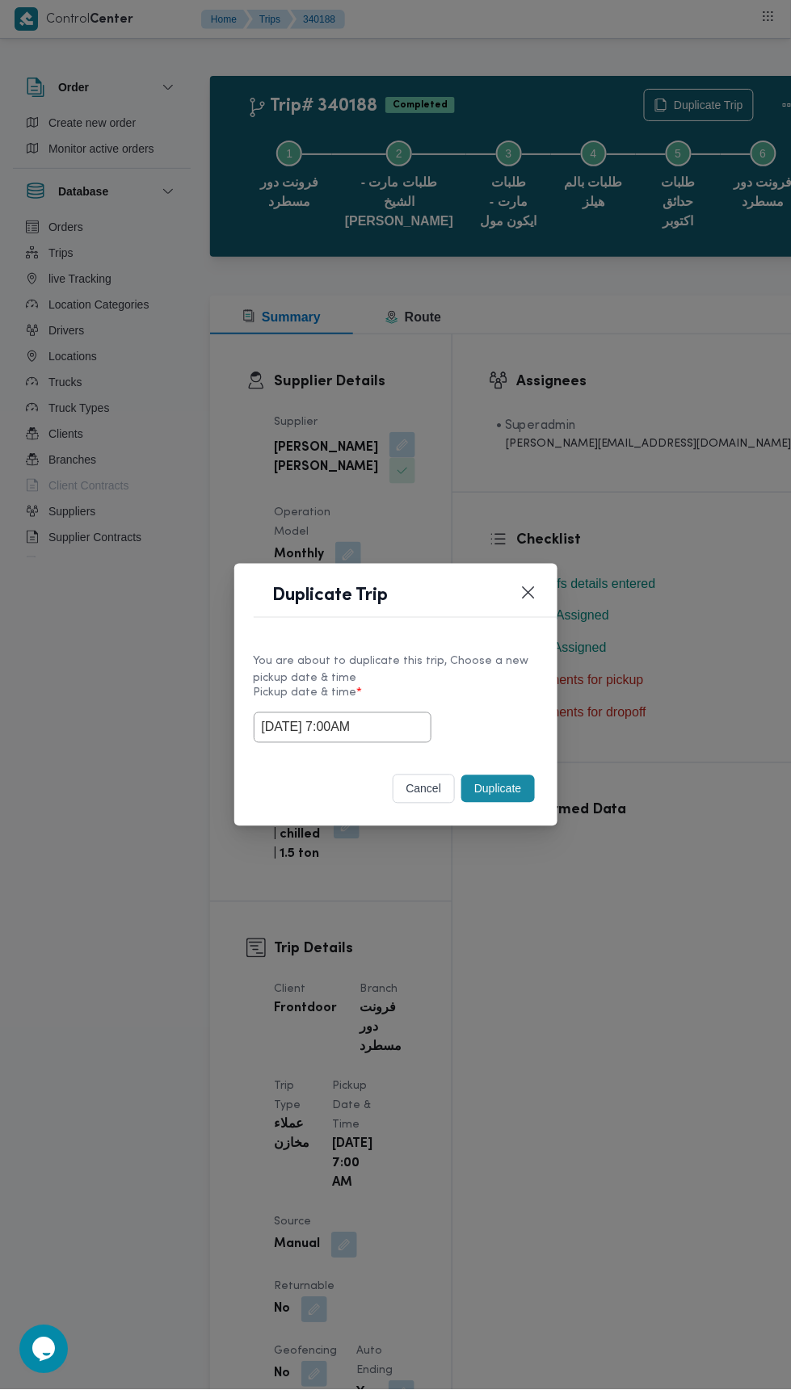
click at [665, 403] on div "Duplicate Trip You are about to duplicate this trip, Choose a new pickup date &…" at bounding box center [395, 695] width 791 height 1390
click at [508, 782] on button "Duplicate" at bounding box center [497, 788] width 73 height 27
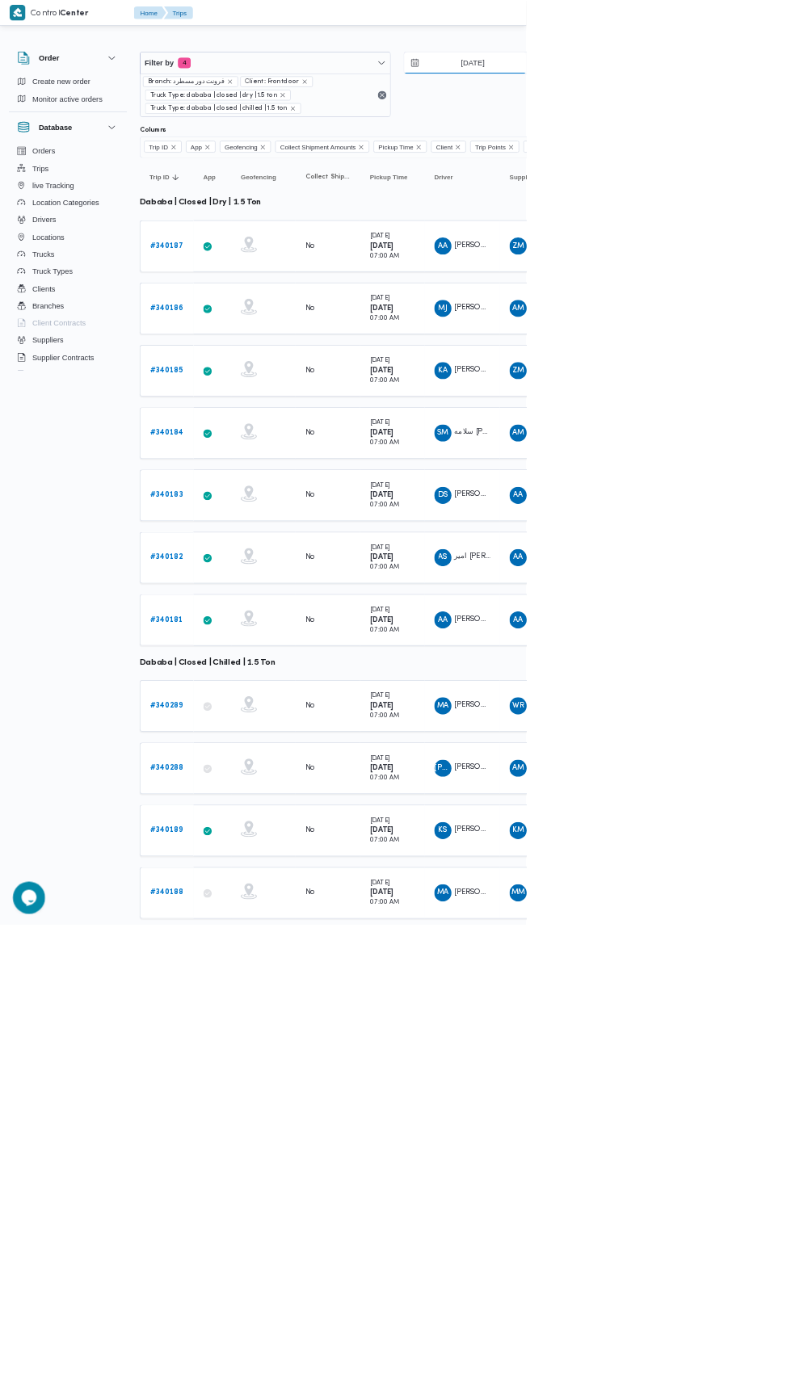
click at [696, 99] on input "29/9/2025" at bounding box center [698, 94] width 183 height 32
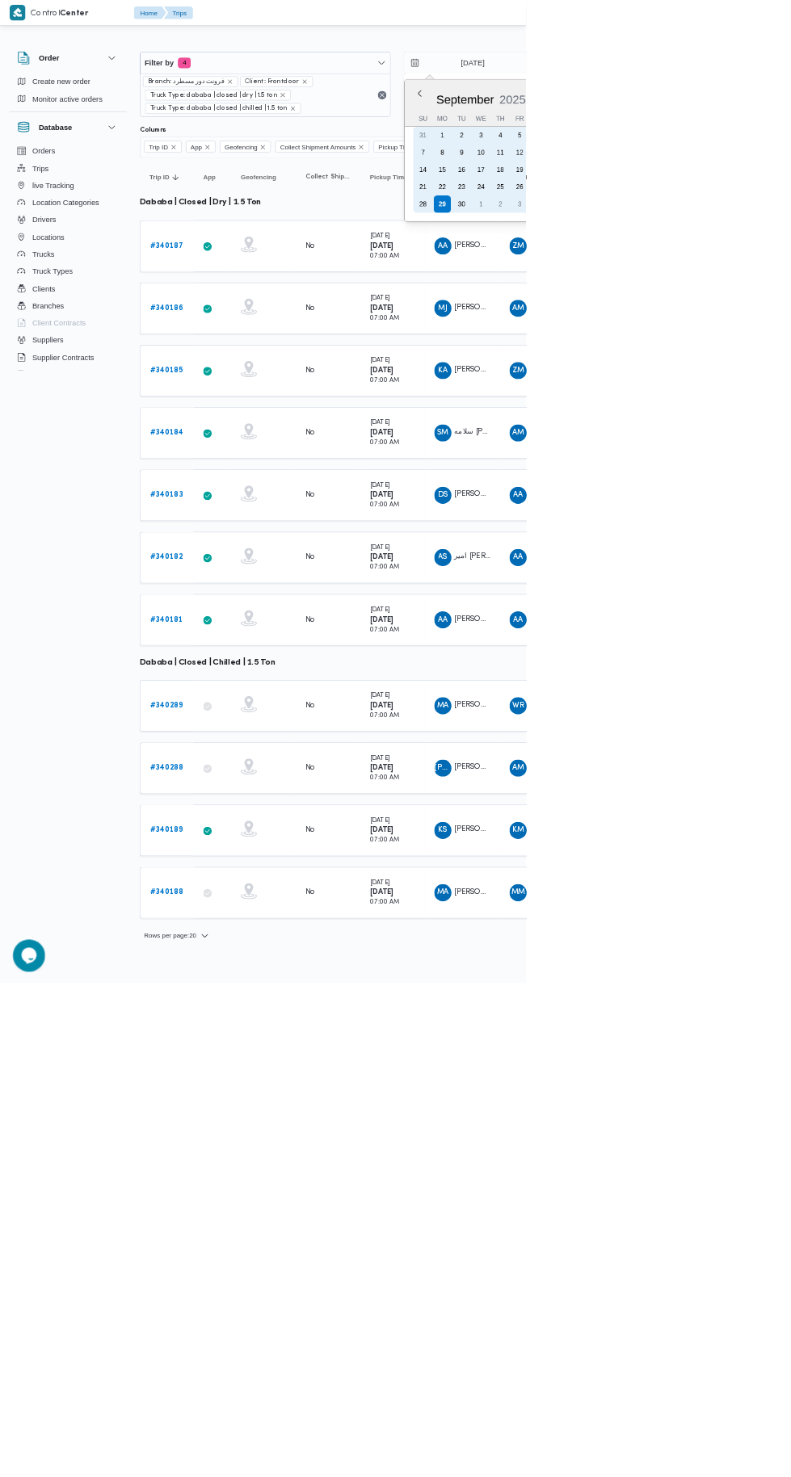
click at [710, 311] on div "1" at bounding box center [723, 307] width 26 height 26
type input "1/10/2025"
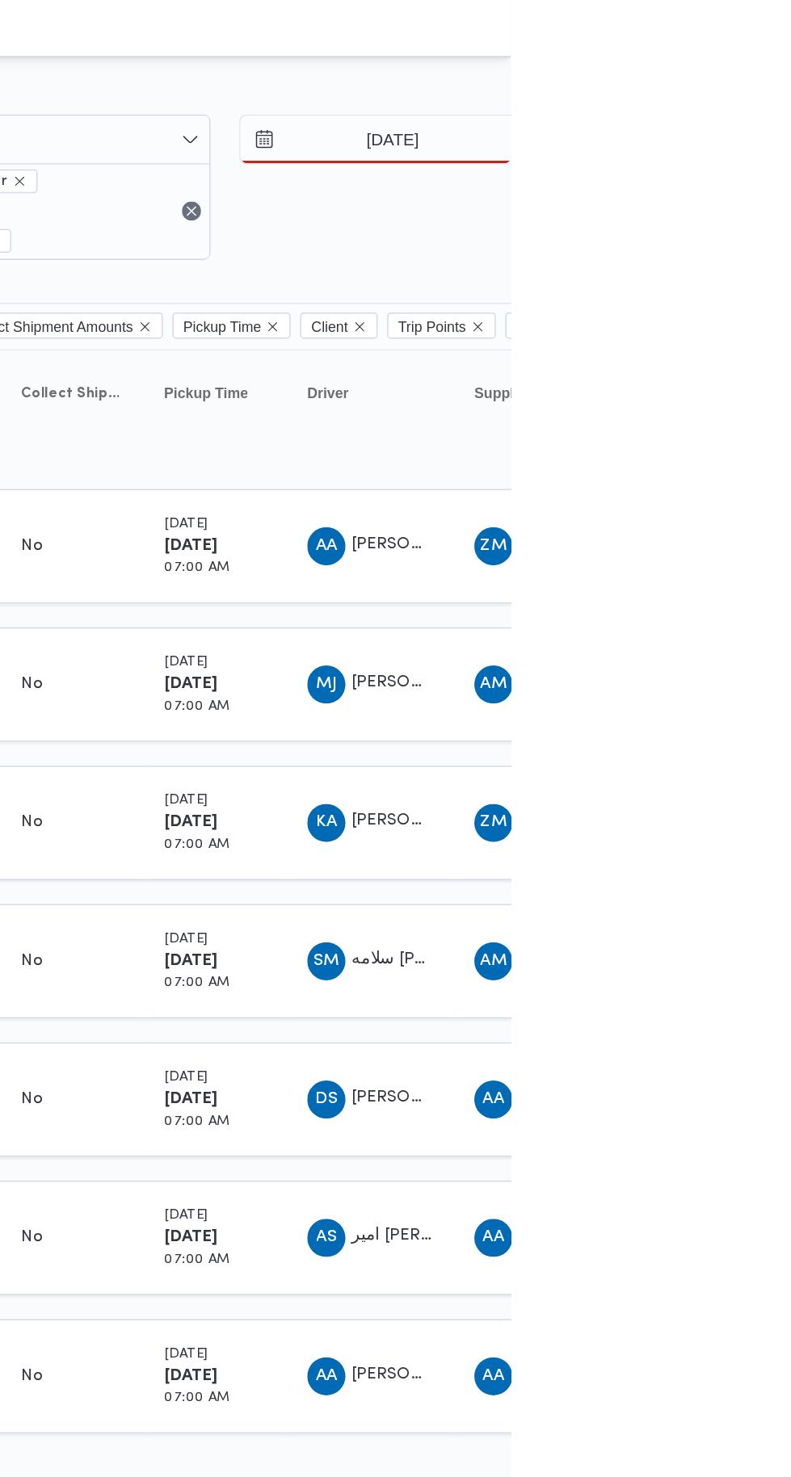
type input "30/9/2025"
click at [768, 90] on input "1/10/2025" at bounding box center [698, 94] width 183 height 32
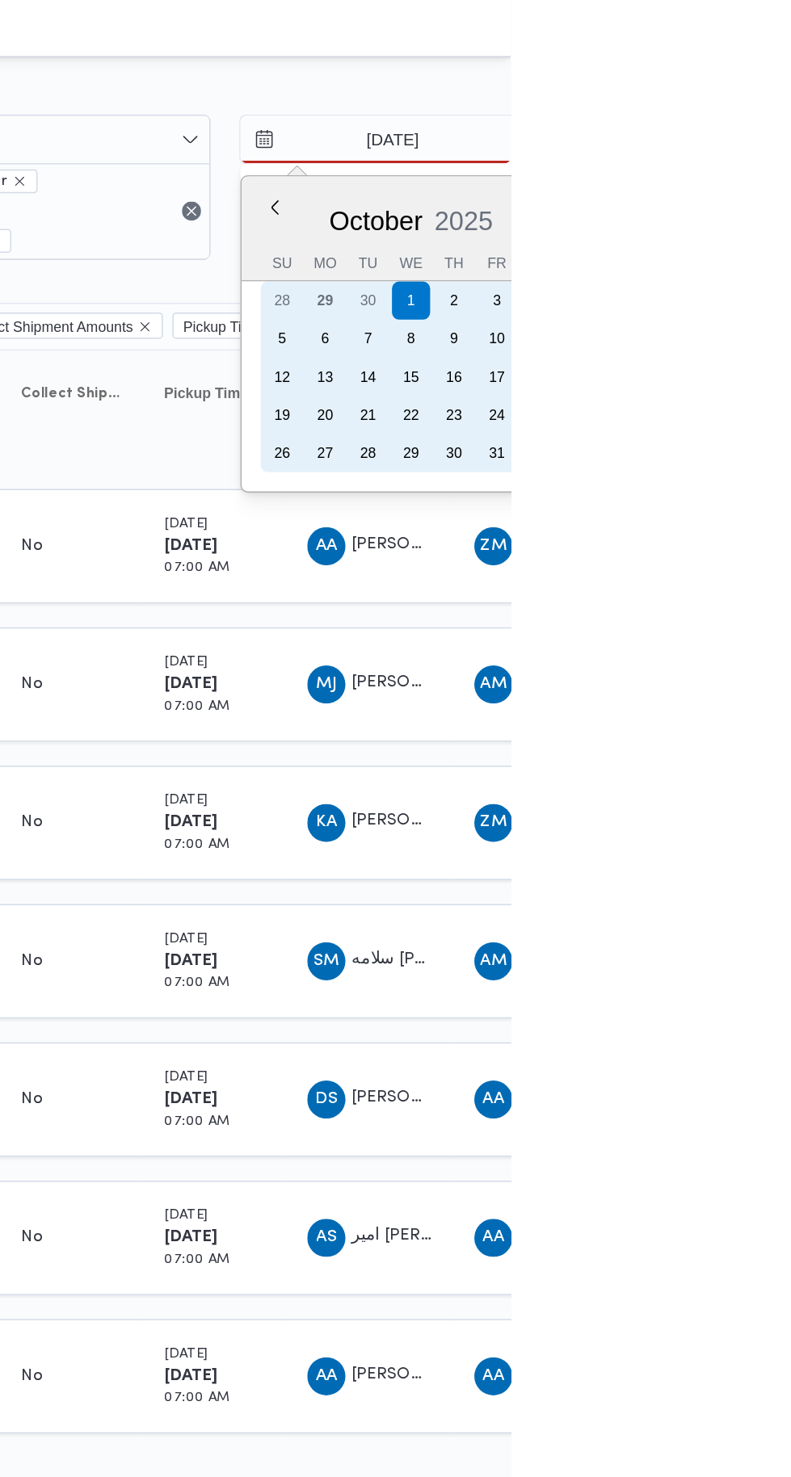
click at [696, 204] on div "30" at bounding box center [694, 204] width 26 height 26
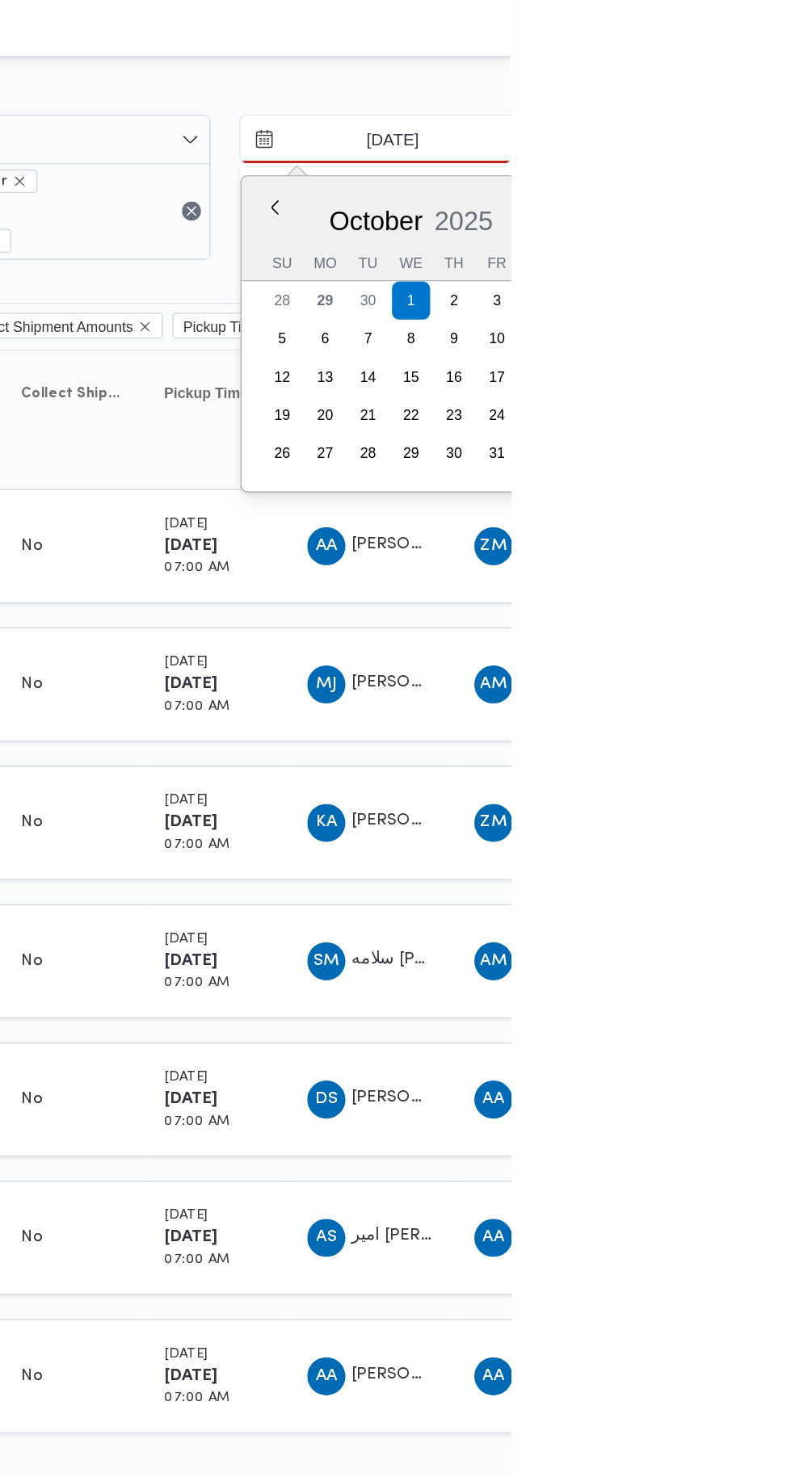
type input "30/9/2025"
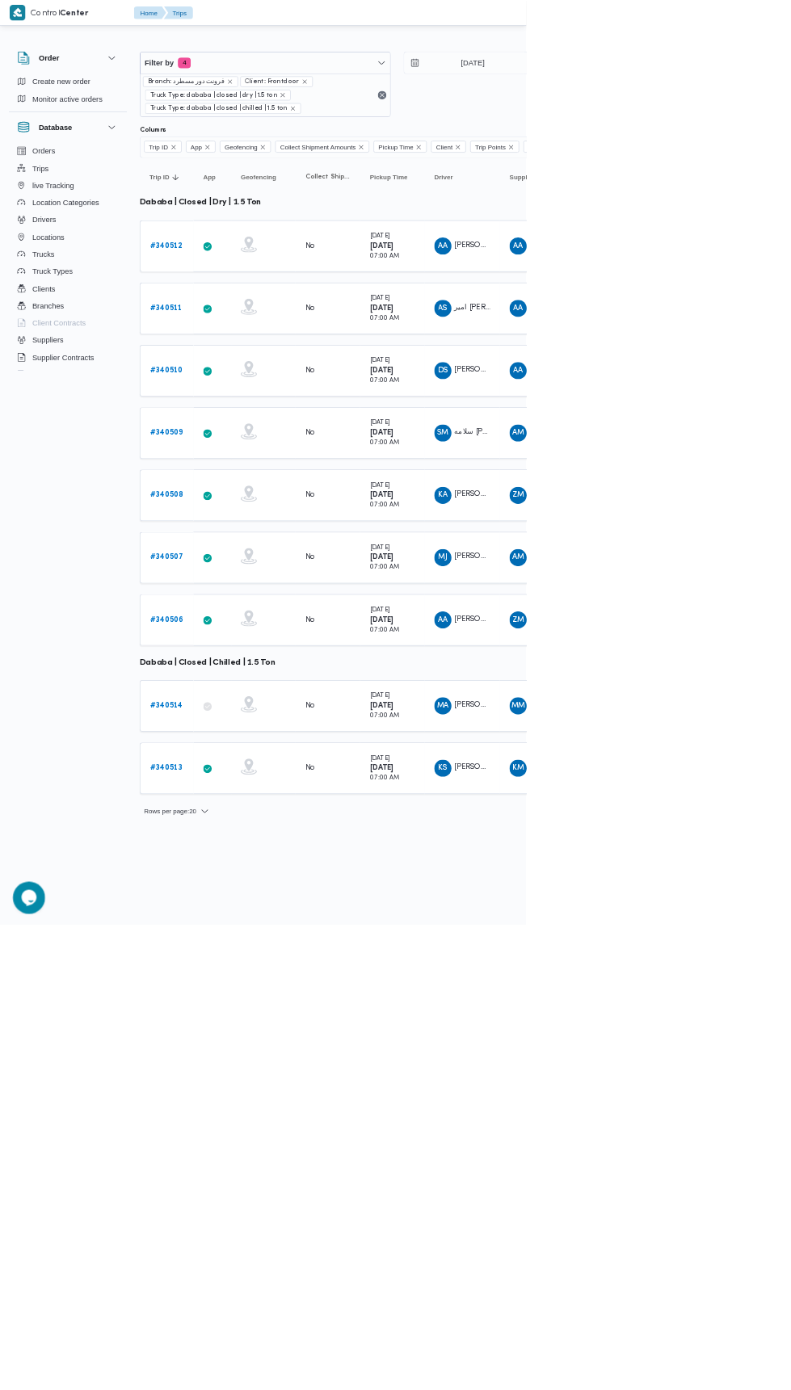
click at [739, 951] on td "Driver AA عبدالرحمن عماد غريب خليل" at bounding box center [694, 932] width 113 height 78
click at [790, 830] on div "AM" at bounding box center [779, 839] width 26 height 26
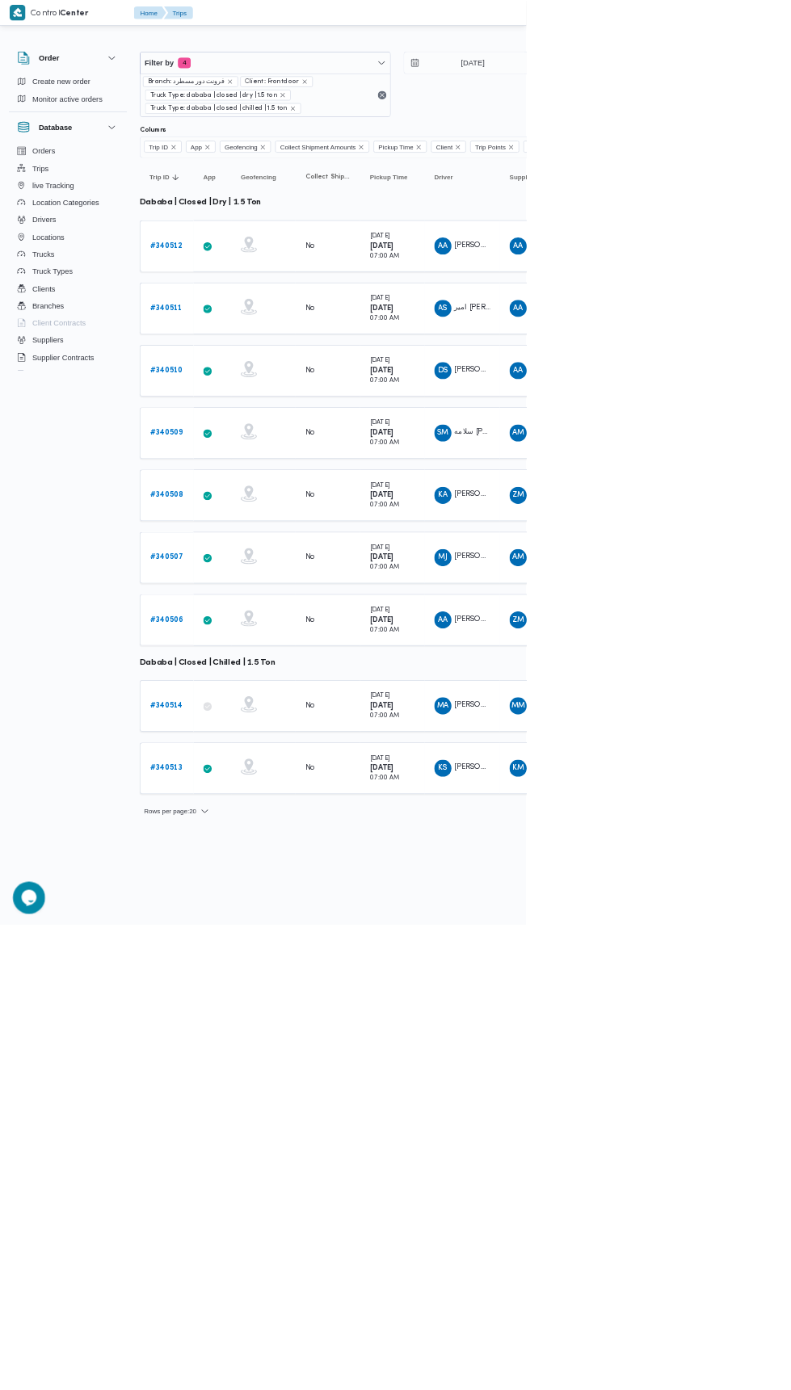
click at [665, 1051] on span "MA" at bounding box center [666, 1062] width 18 height 26
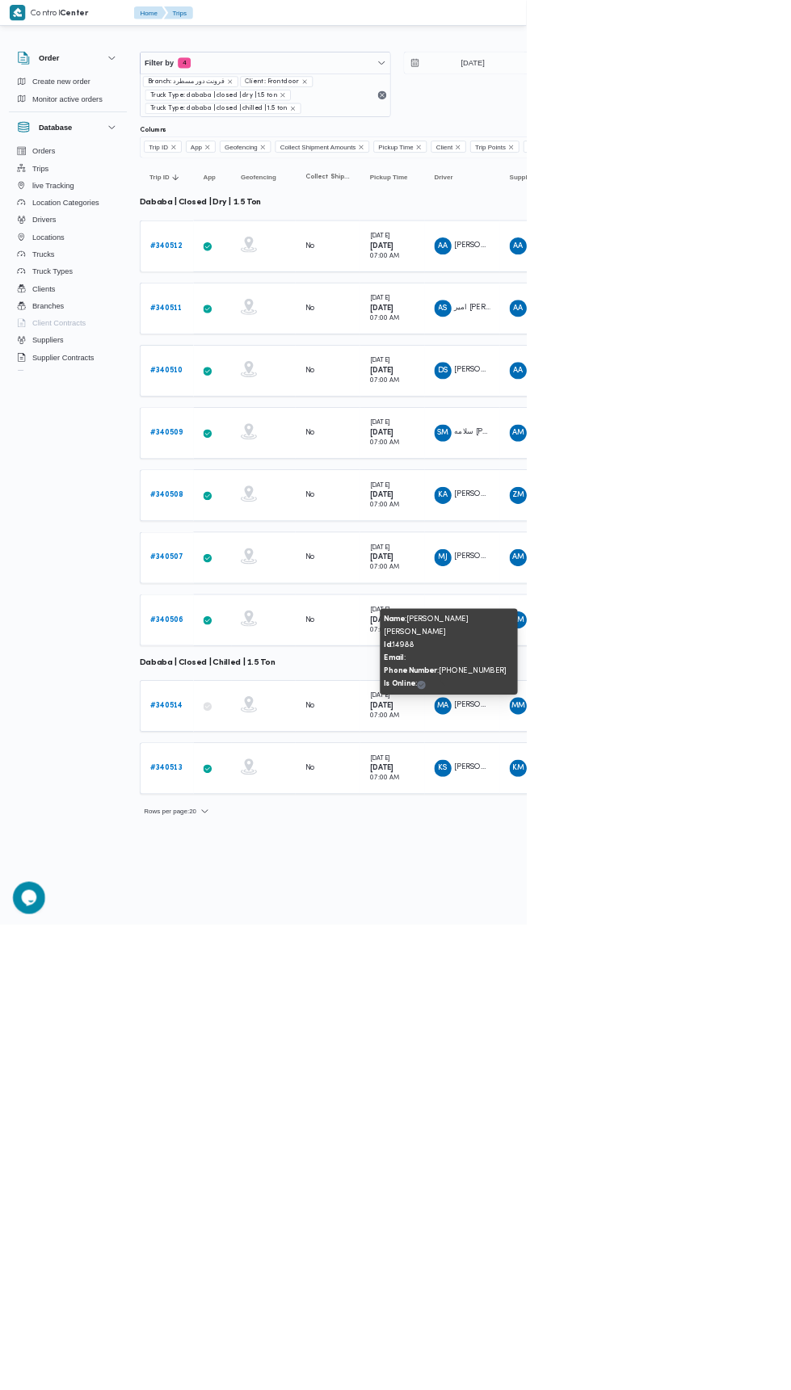
click at [618, 1172] on div "Tuesday 30/9/2025 07:00 AM" at bounding box center [589, 1155] width 81 height 58
